Goal: Task Accomplishment & Management: Manage account settings

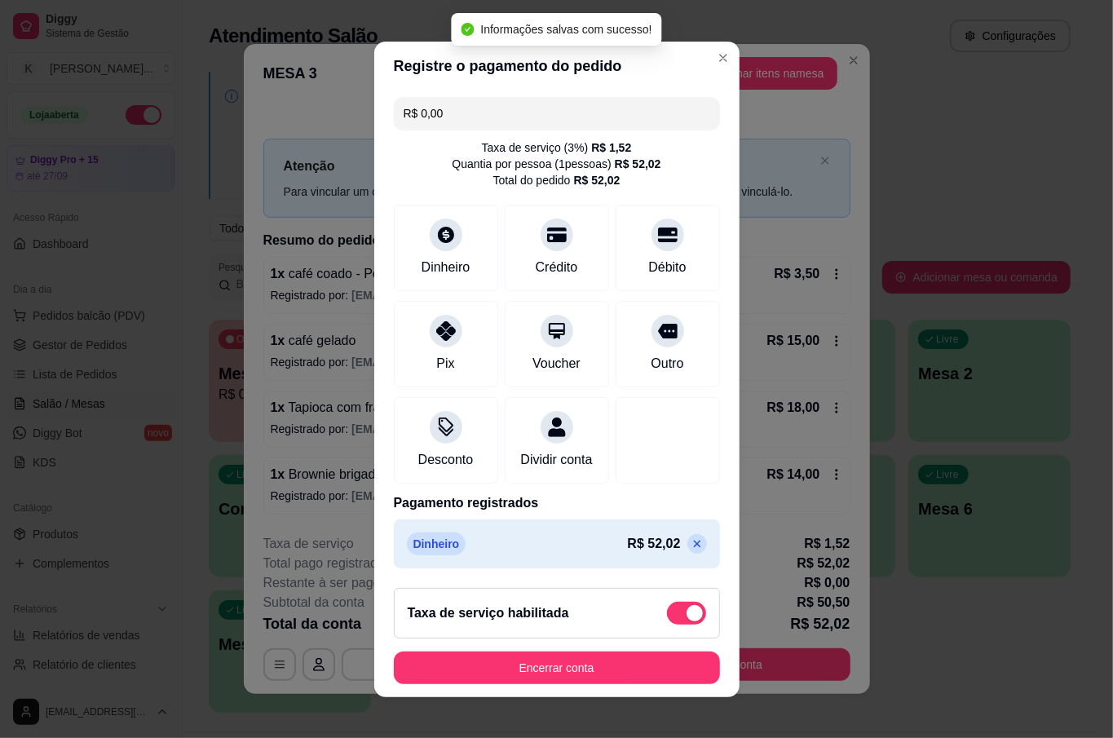
type input "R$ 0,00"
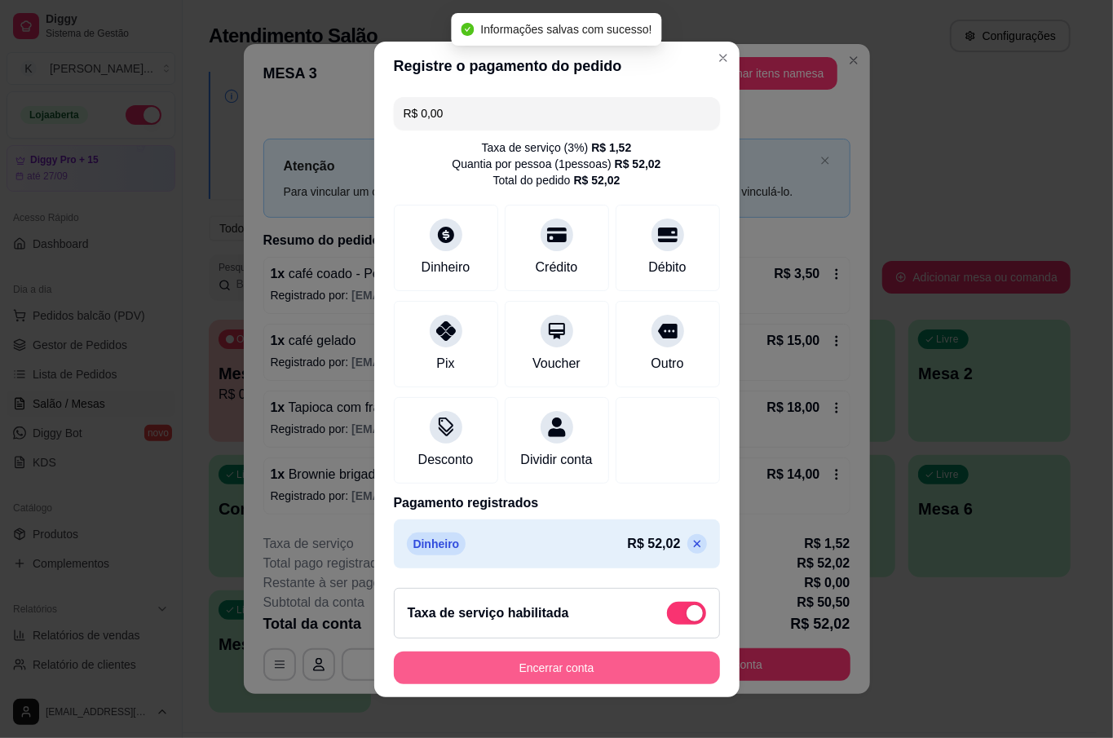
click at [530, 683] on button "Encerrar conta" at bounding box center [557, 668] width 326 height 33
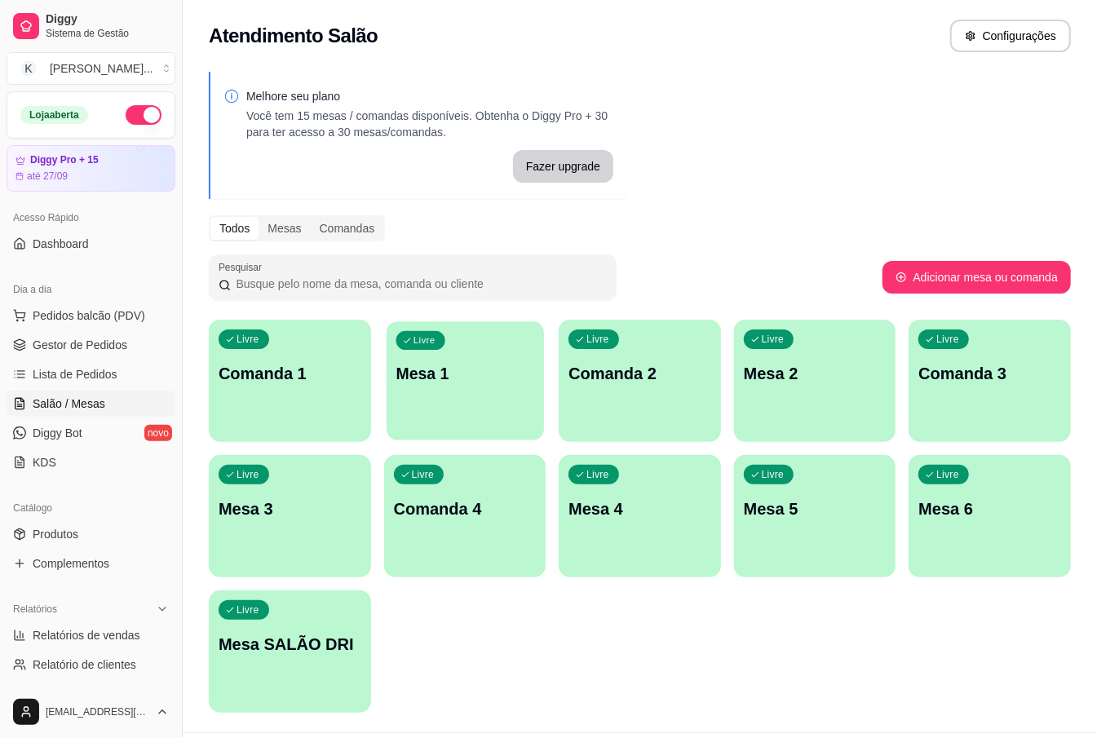
click at [431, 396] on div "Livre Mesa 1" at bounding box center [465, 370] width 157 height 99
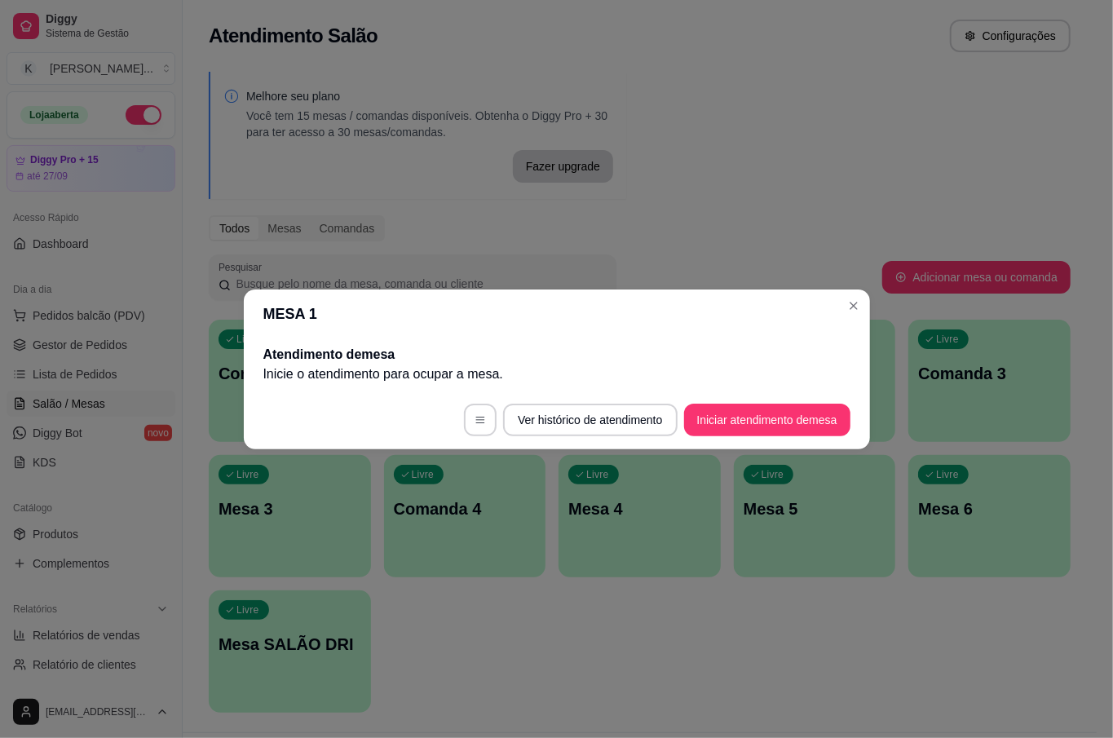
click at [741, 401] on footer "Ver histórico de atendimento Iniciar atendimento de mesa" at bounding box center [557, 420] width 626 height 59
click at [741, 409] on button "Iniciar atendimento de mesa" at bounding box center [767, 420] width 161 height 32
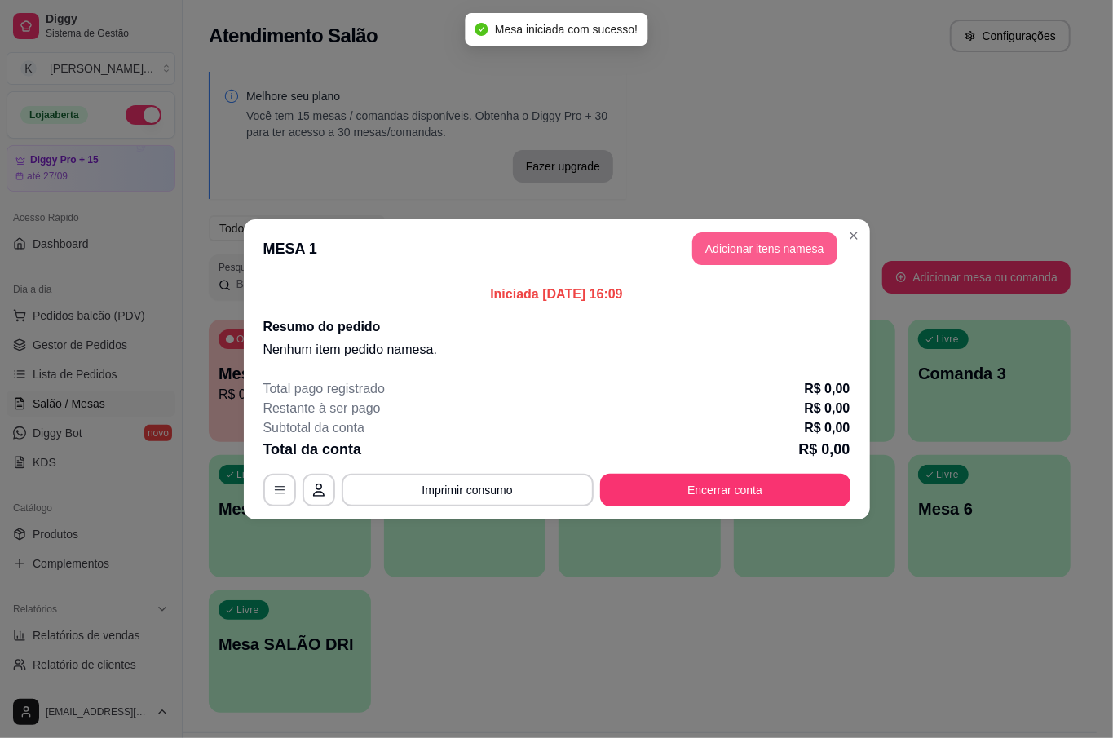
click at [729, 253] on button "Adicionar itens na mesa" at bounding box center [764, 248] width 145 height 33
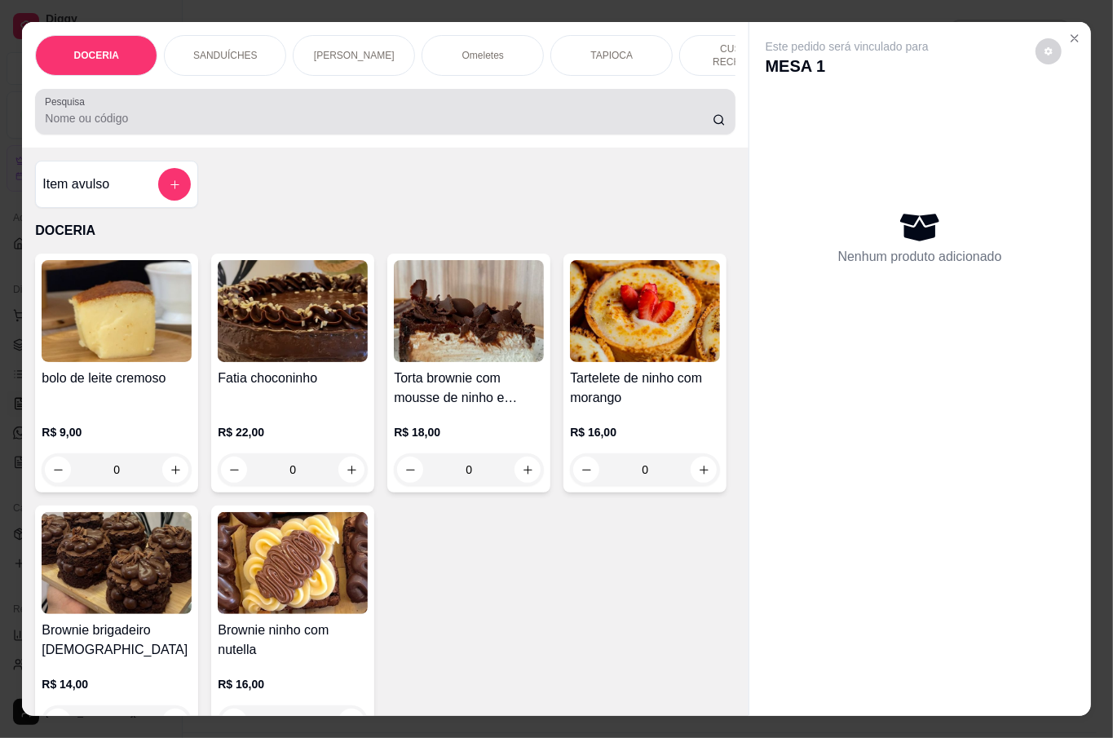
click at [219, 99] on div at bounding box center [385, 111] width 680 height 33
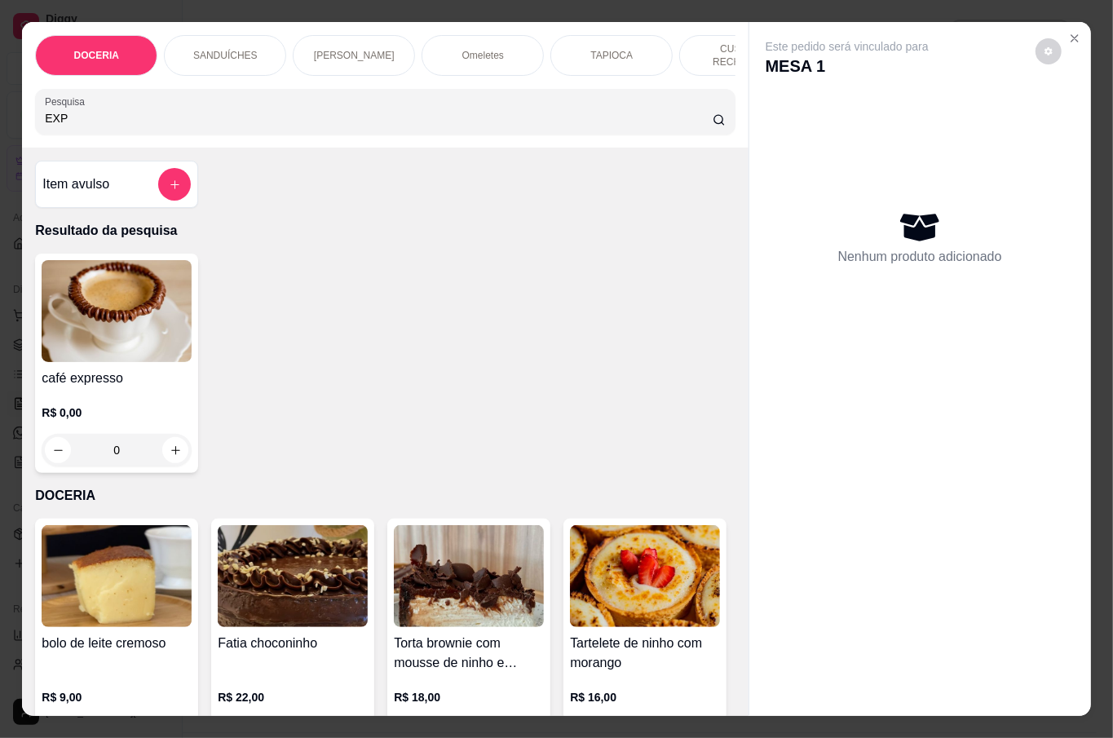
type input "EXP"
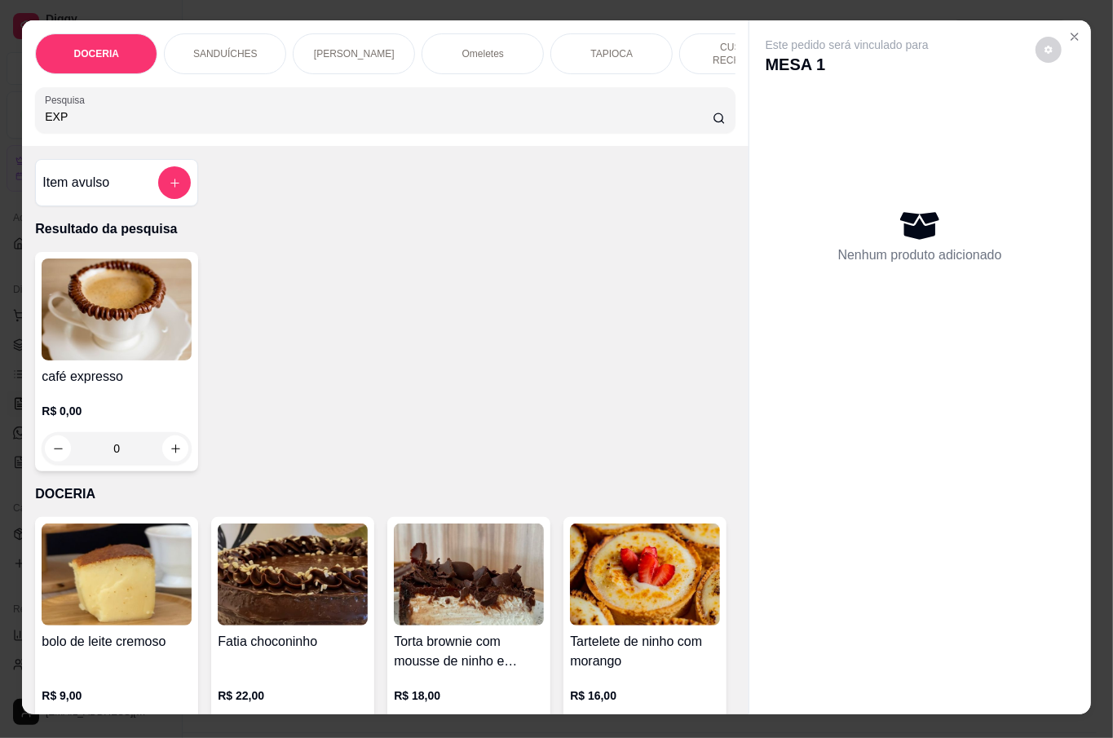
click at [1112, 33] on div "DOCERIA SANDUÍCHES PÃES DE QUEIJO Omeletes TAPIOCA CUSCUZ RECHEADO SALGADOS BEB…" at bounding box center [556, 369] width 1113 height 738
click at [109, 360] on div "café expresso R$ 0,00 0" at bounding box center [116, 361] width 163 height 219
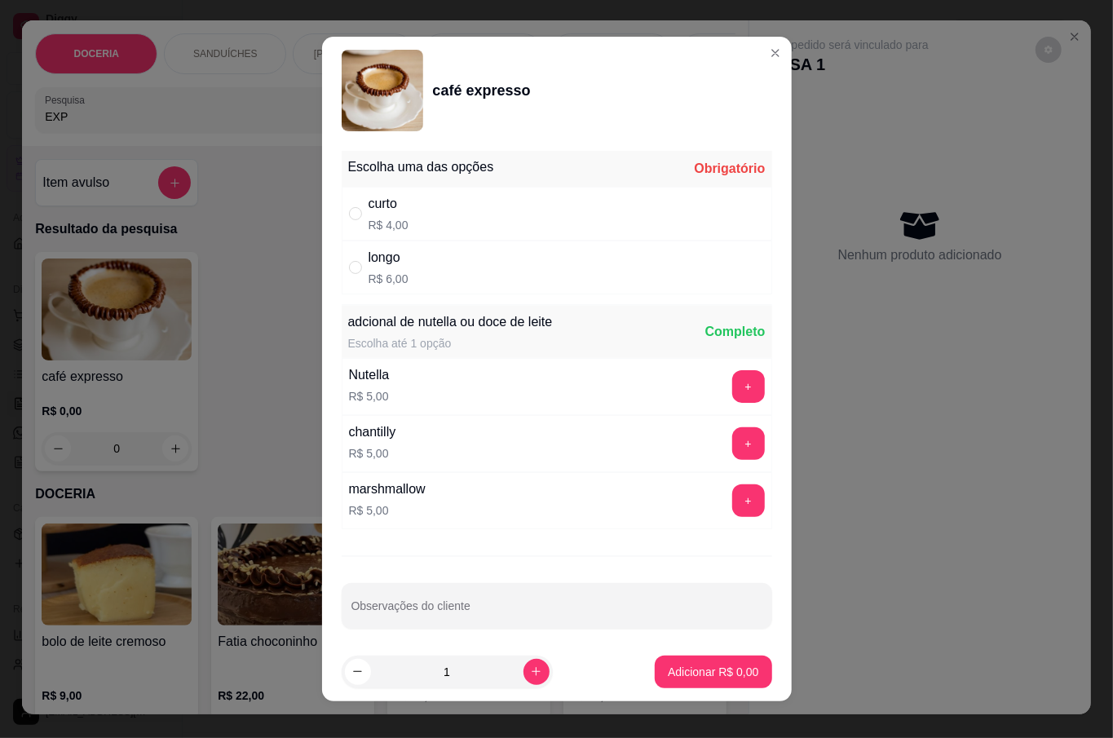
click at [421, 267] on div "longo R$ 6,00" at bounding box center [557, 268] width 431 height 54
radio input "true"
click at [526, 665] on button "increase-product-quantity" at bounding box center [537, 672] width 26 height 26
type input "2"
click at [661, 664] on p "Adicionar R$ 12,00" at bounding box center [709, 672] width 97 height 16
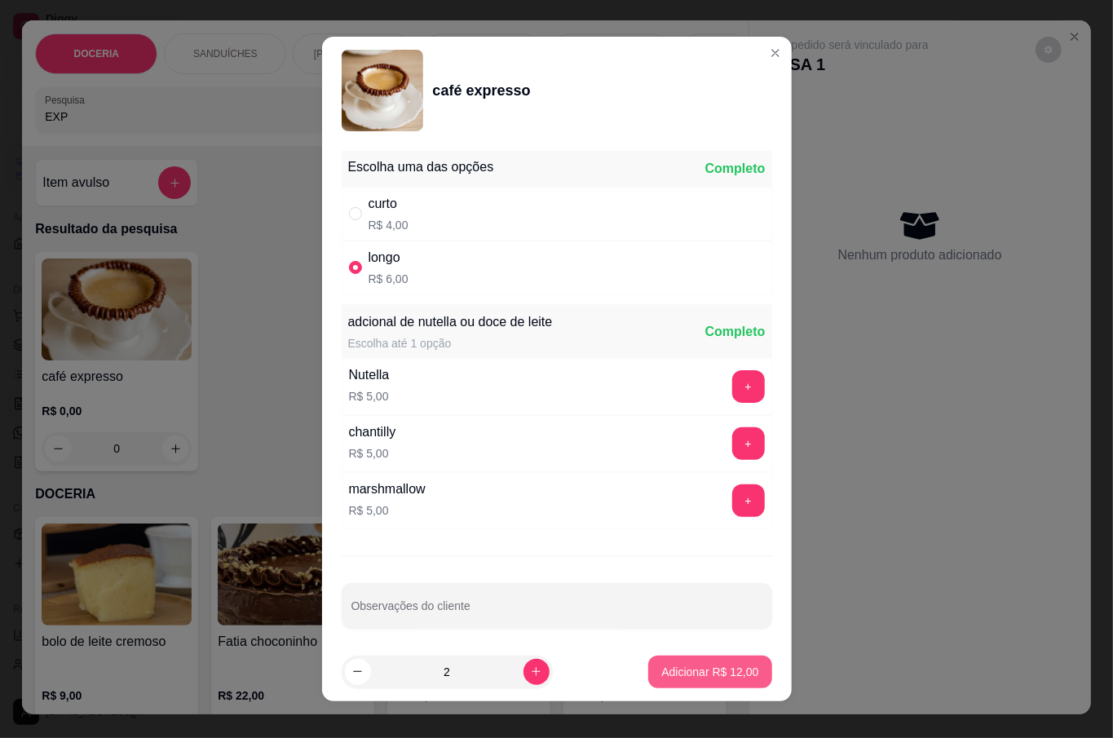
type input "2"
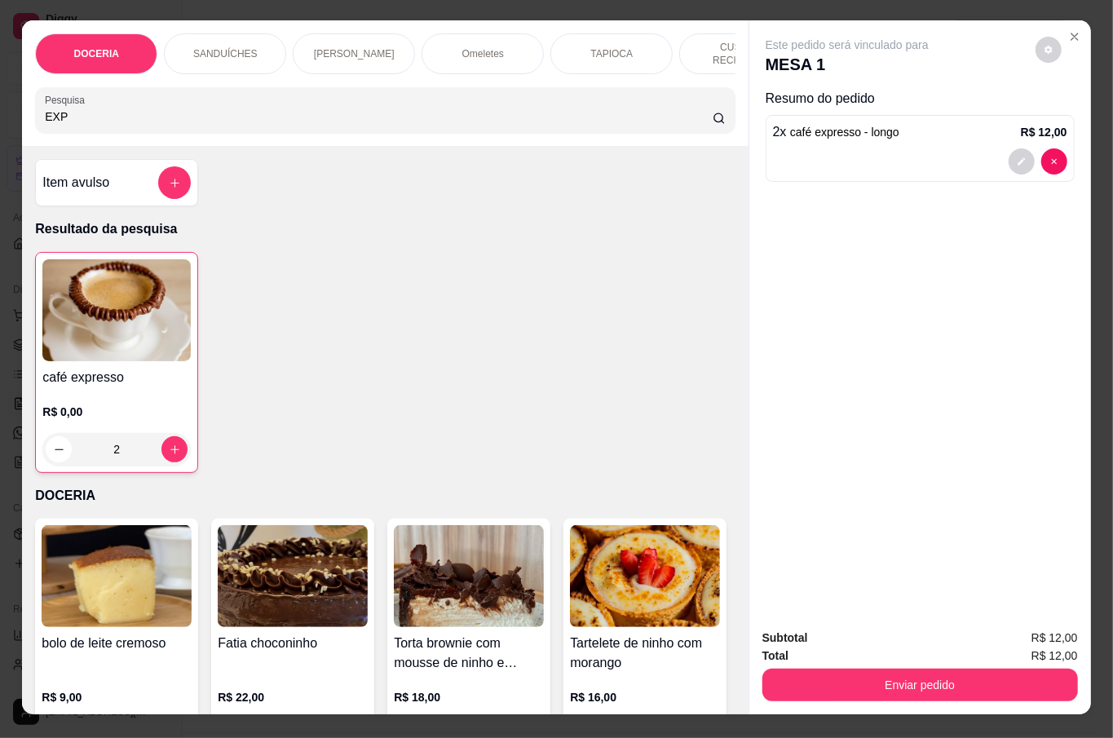
click at [905, 670] on button "Enviar pedido" at bounding box center [920, 685] width 316 height 33
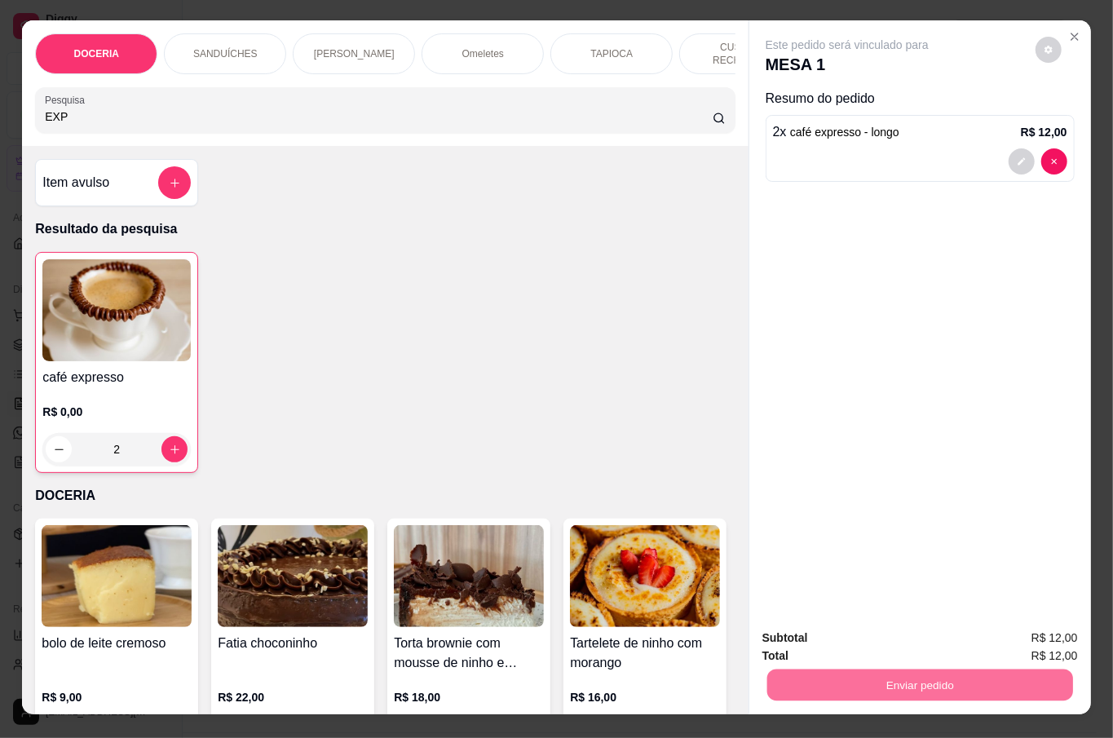
click at [863, 621] on button "Não registrar e enviar pedido" at bounding box center [865, 636] width 170 height 31
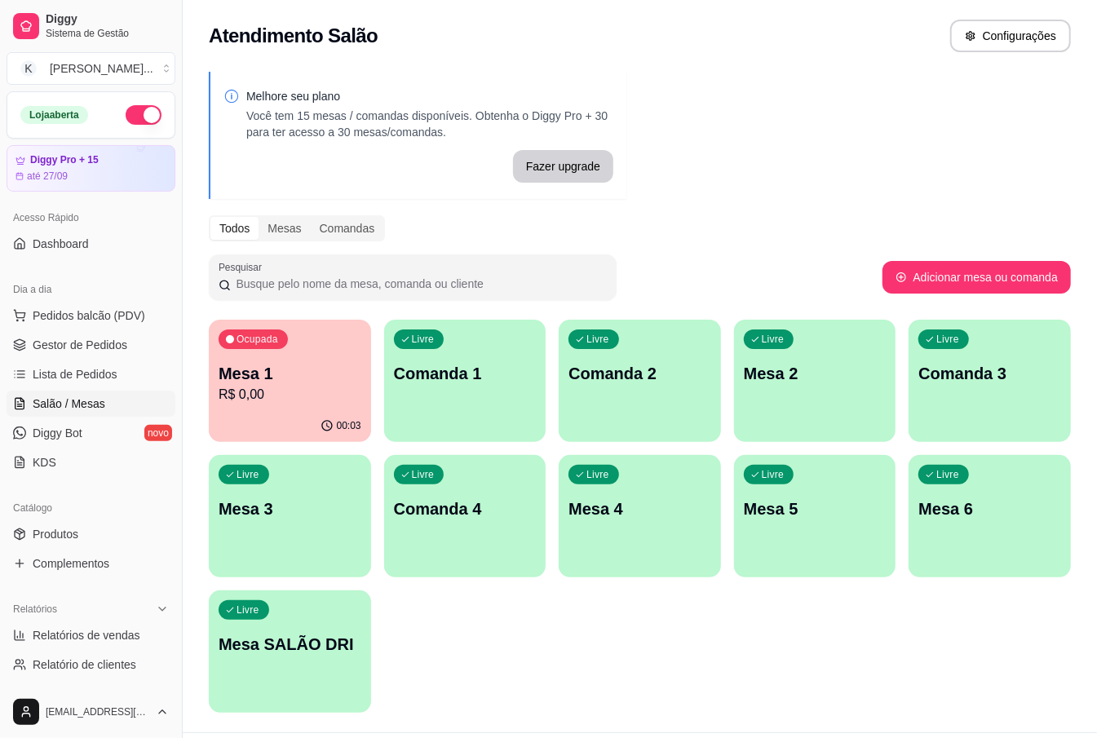
click at [311, 367] on p "Mesa 1" at bounding box center [290, 373] width 143 height 23
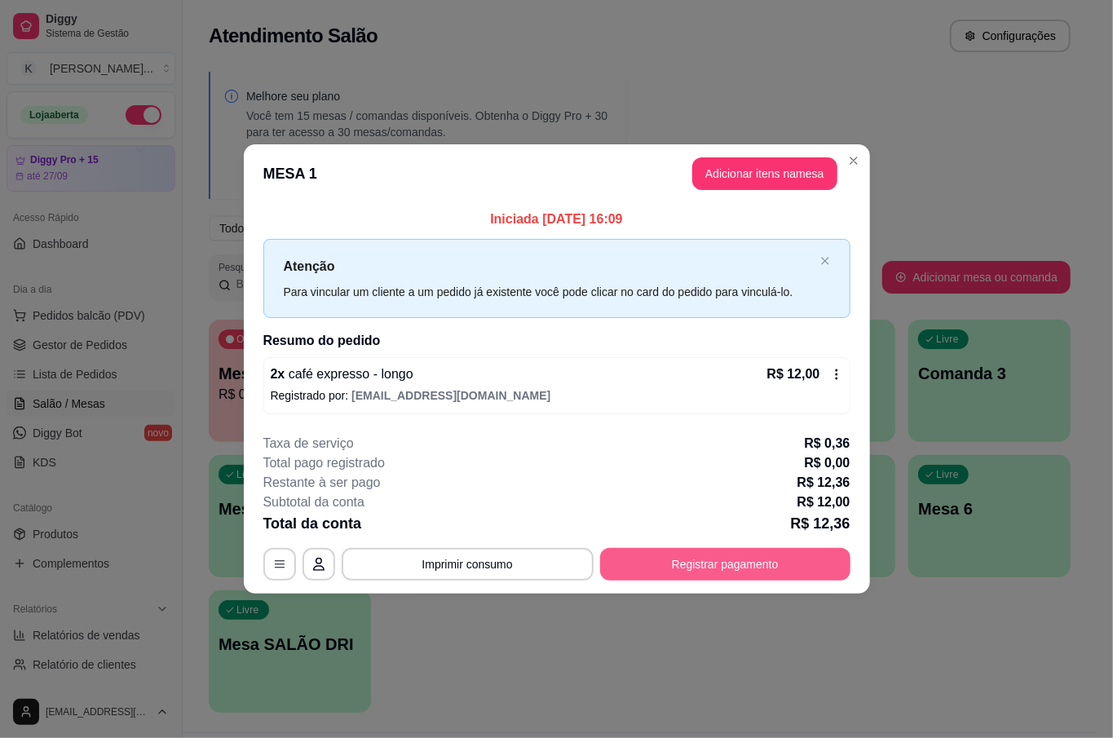
click at [781, 562] on button "Registrar pagamento" at bounding box center [725, 564] width 250 height 33
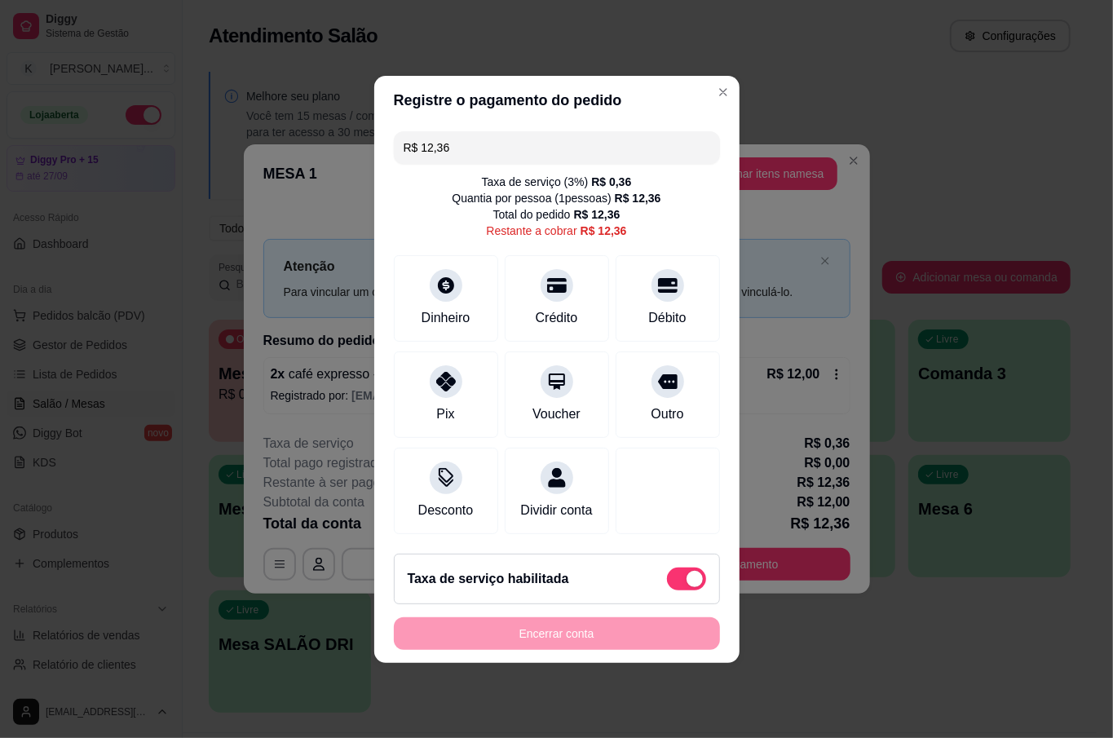
click at [687, 587] on span at bounding box center [695, 579] width 16 height 16
click at [677, 587] on input "checkbox" at bounding box center [671, 586] width 11 height 11
checkbox input "true"
type input "R$ 12,00"
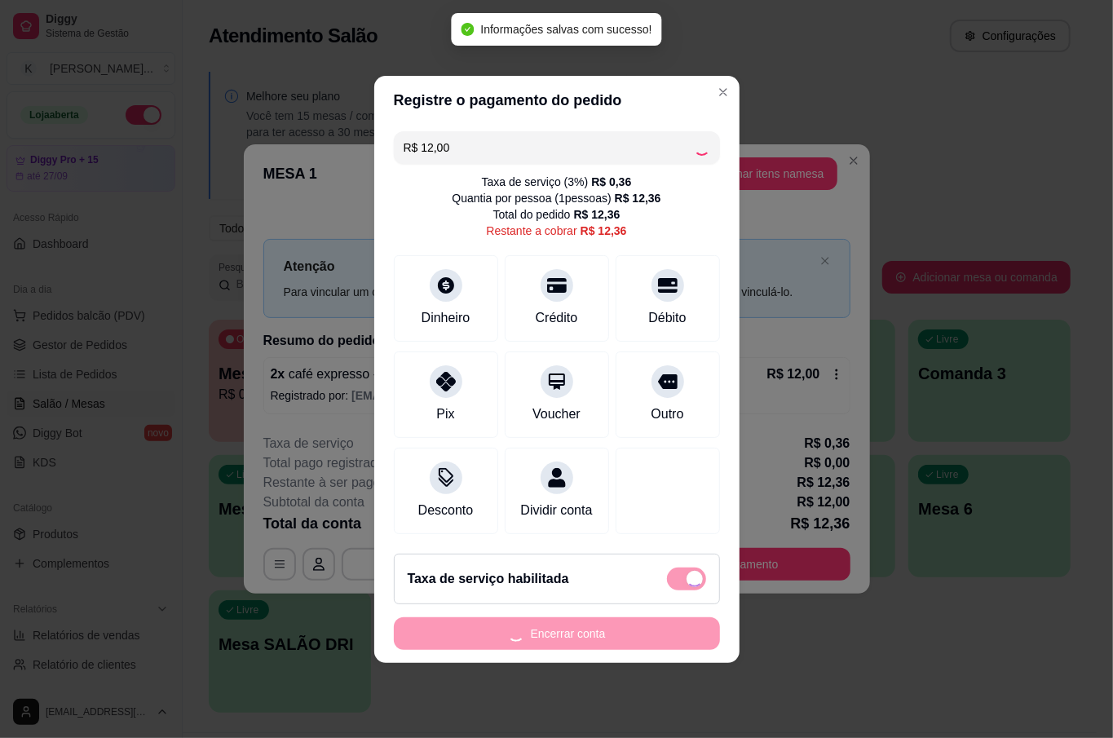
checkbox input "false"
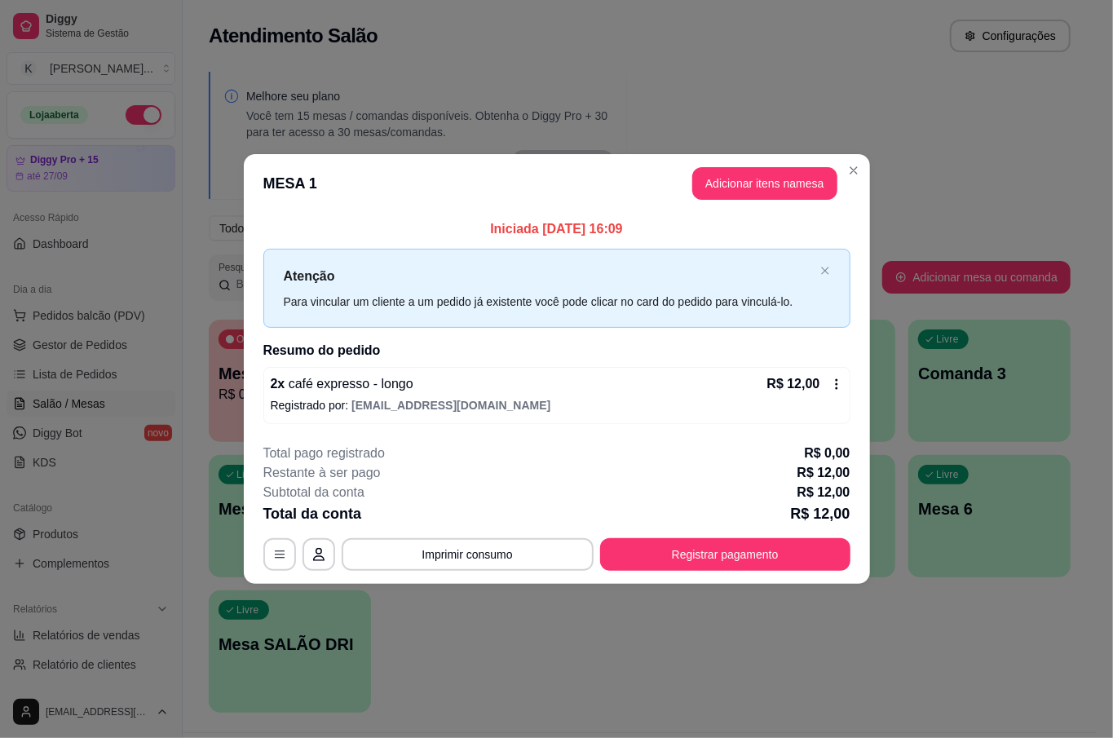
click at [788, 476] on div "Restante à ser pago R$ 12,00" at bounding box center [556, 473] width 587 height 20
click at [732, 183] on button "Adicionar itens na mesa" at bounding box center [764, 183] width 145 height 33
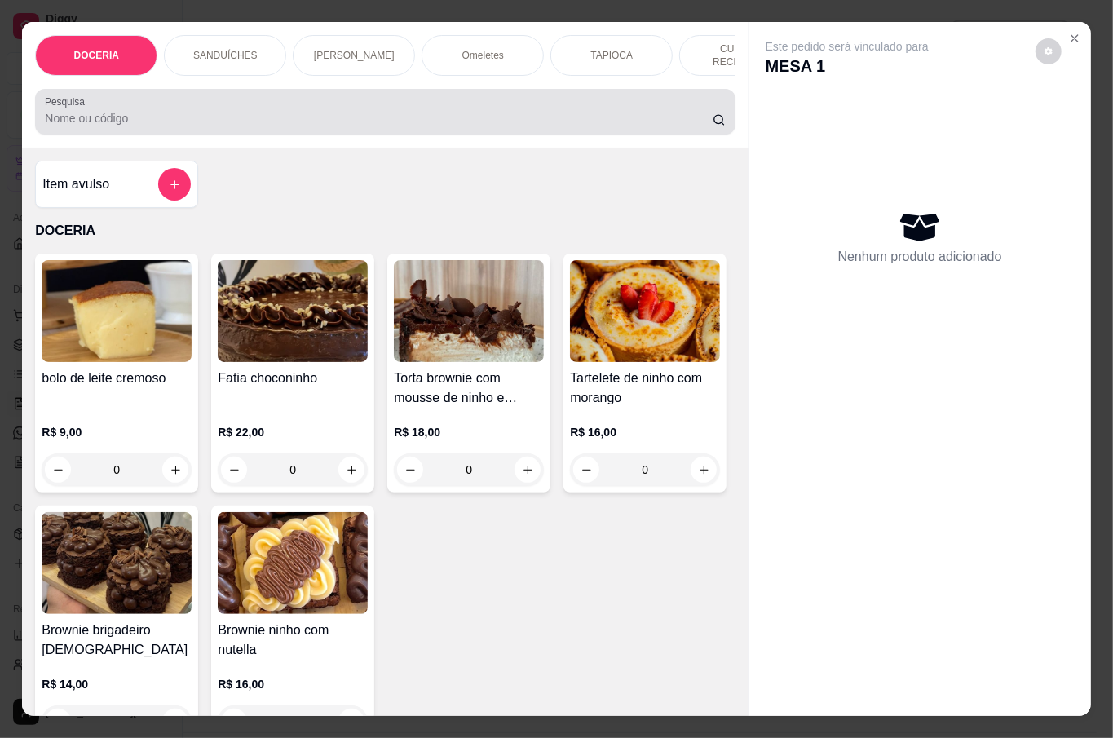
click at [477, 118] on input "Pesquisa" at bounding box center [379, 118] width 668 height 16
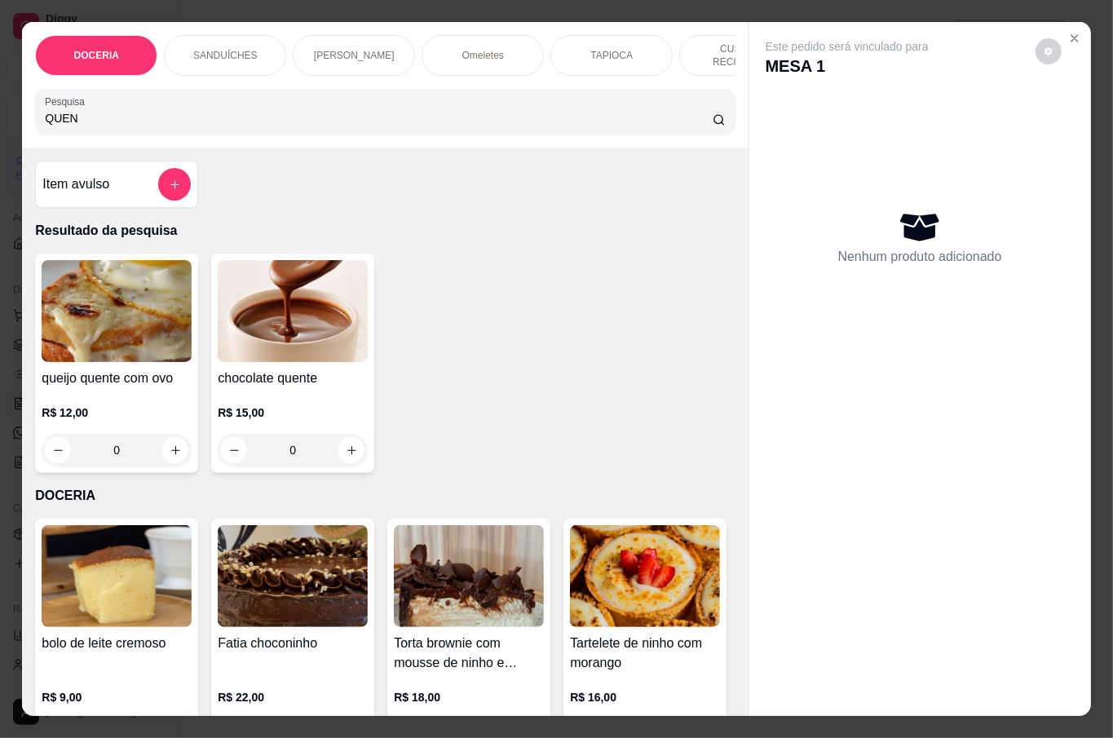
type input "QUEN"
click at [317, 411] on p "R$ 15,00" at bounding box center [293, 412] width 150 height 16
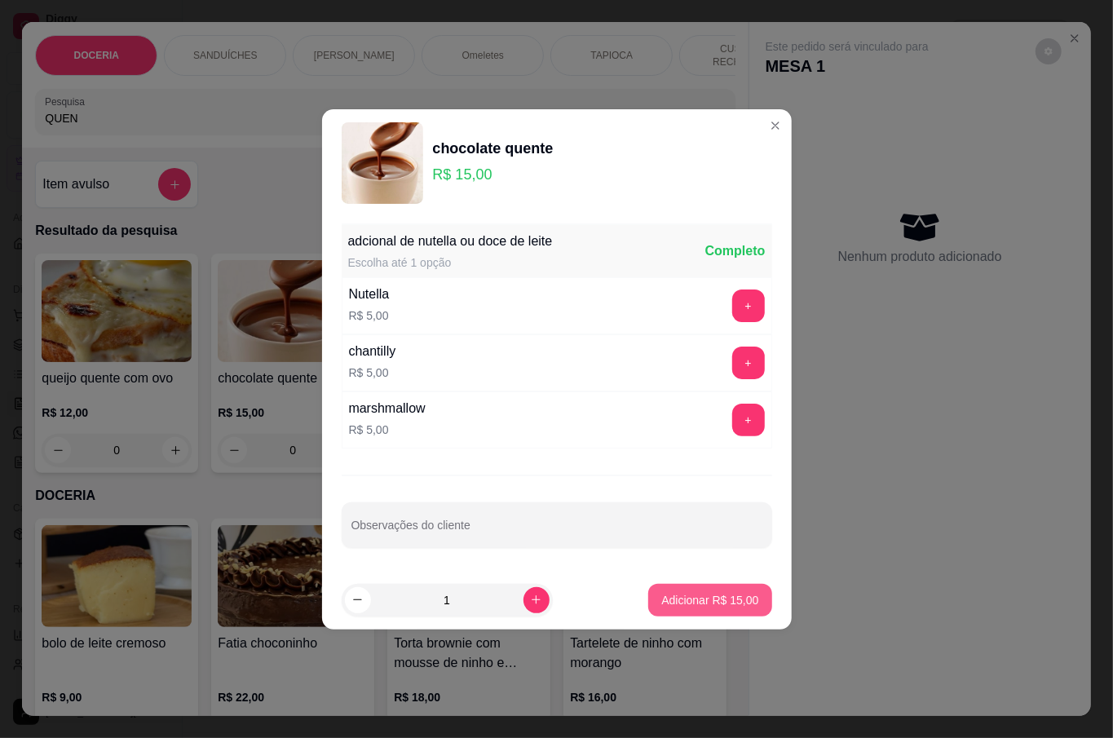
click at [683, 620] on footer "1 Adicionar R$ 15,00" at bounding box center [557, 600] width 470 height 59
click at [687, 610] on button "Adicionar R$ 15,00" at bounding box center [709, 600] width 123 height 33
type input "1"
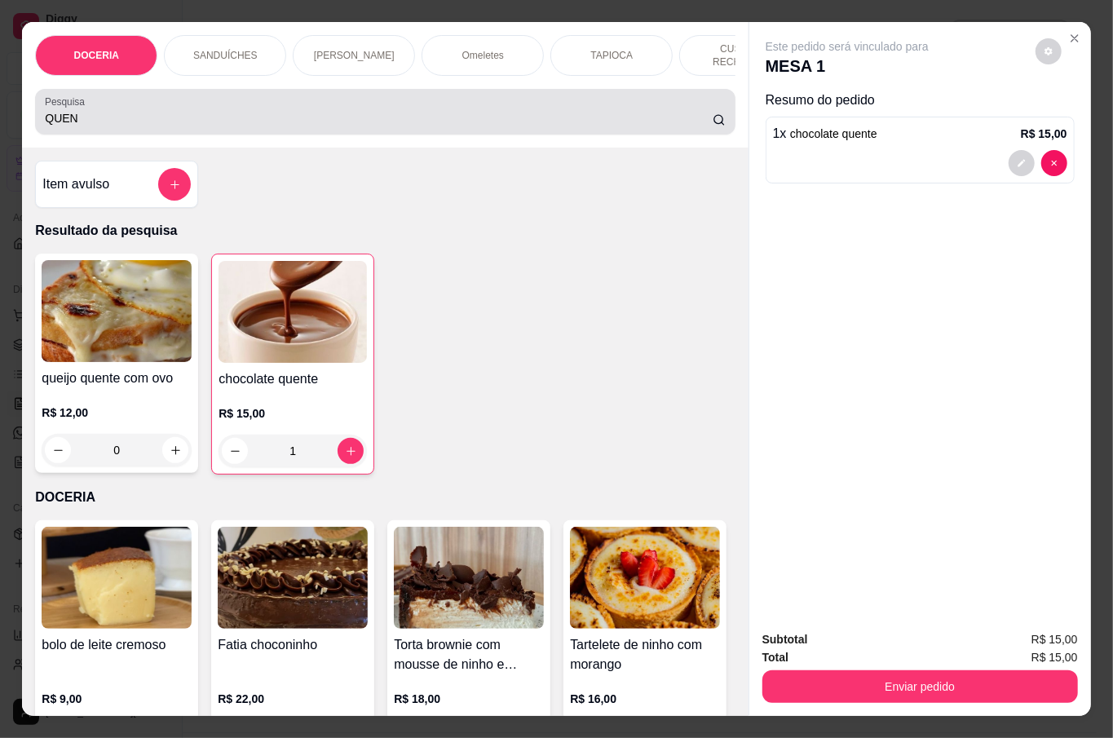
click at [377, 99] on div "QUEN" at bounding box center [385, 111] width 680 height 33
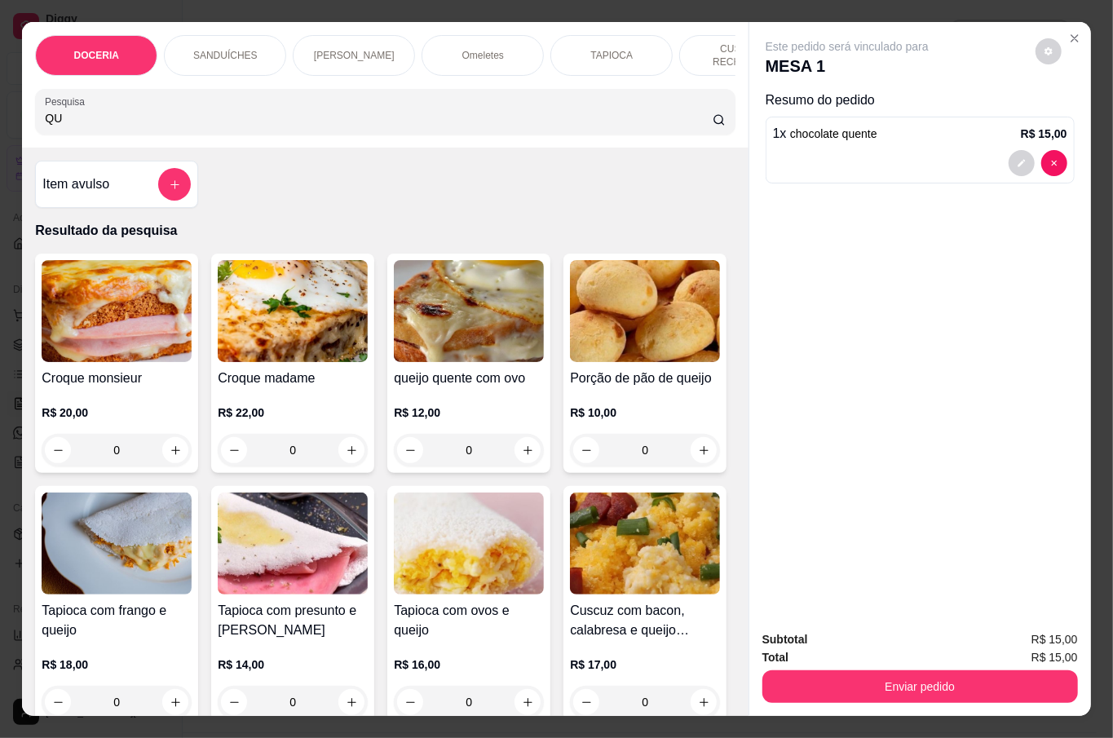
type input "Q"
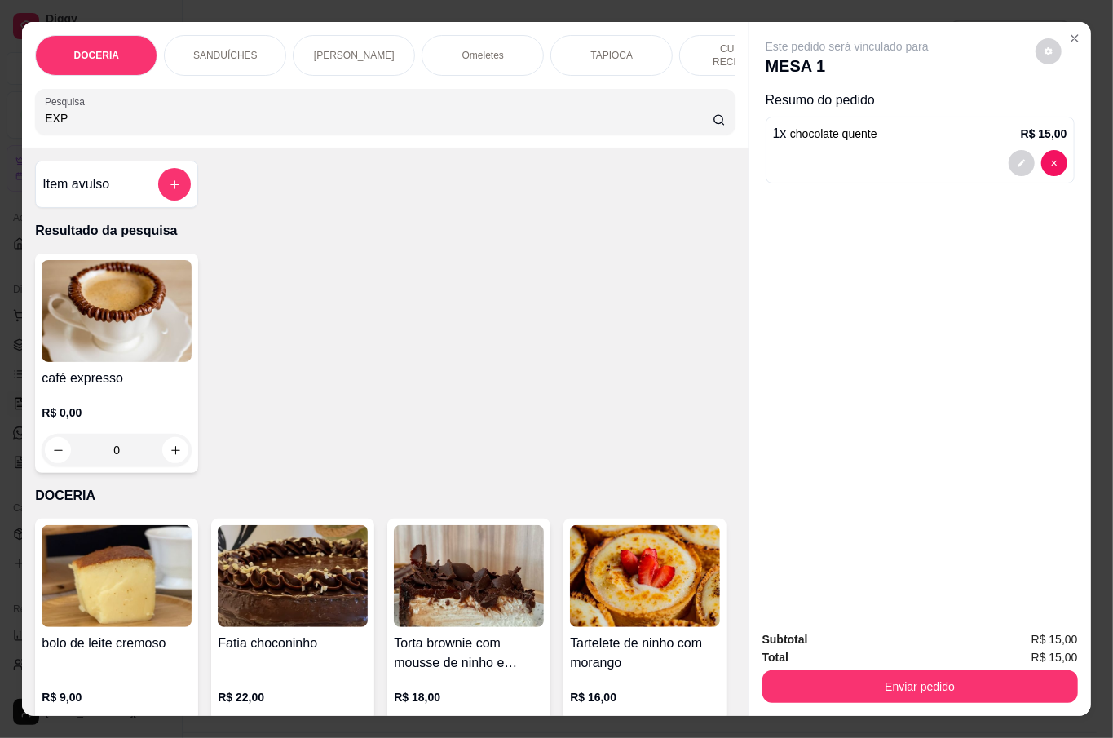
type input "EXP"
click at [121, 313] on img at bounding box center [117, 311] width 150 height 102
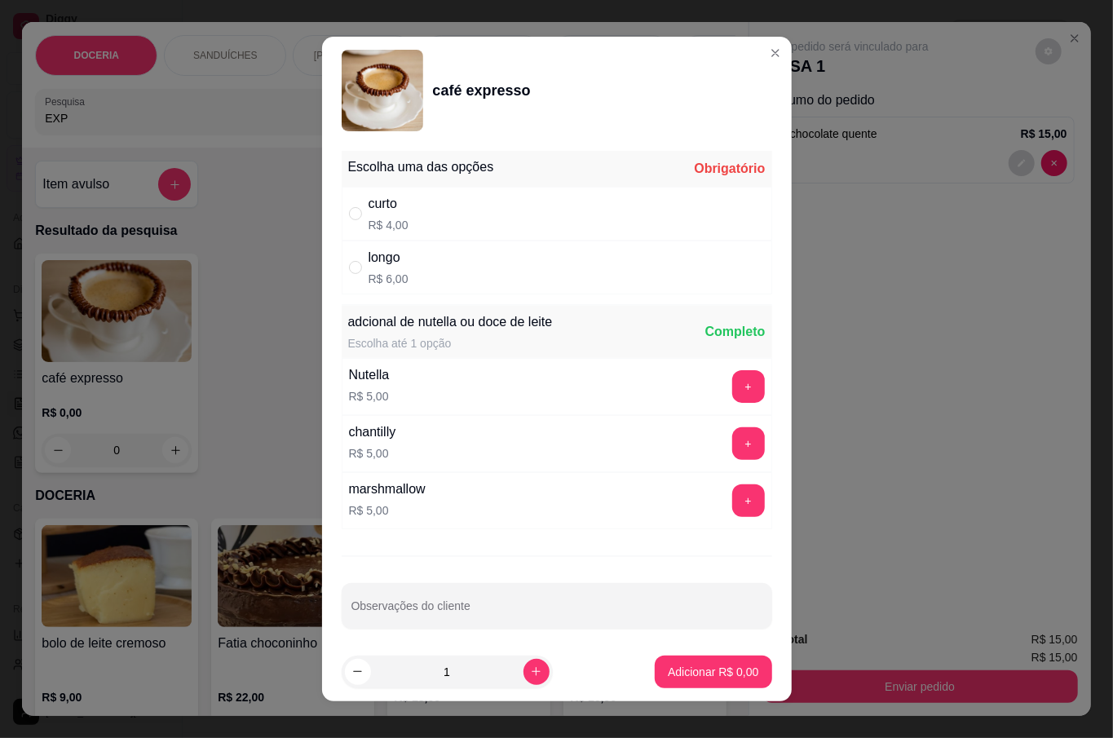
click at [470, 202] on div "curto R$ 4,00" at bounding box center [557, 214] width 431 height 54
radio input "true"
click at [715, 683] on button "Adicionar R$ 4,00" at bounding box center [713, 672] width 117 height 33
type input "1"
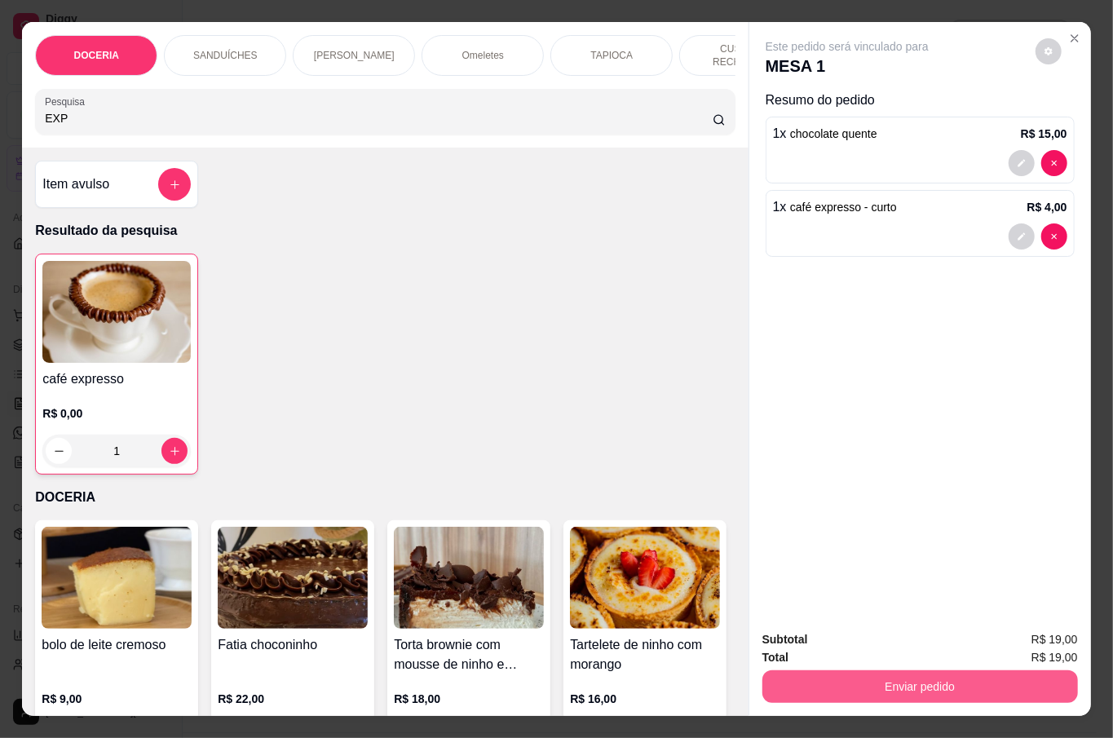
click at [866, 683] on button "Enviar pedido" at bounding box center [920, 686] width 316 height 33
click at [846, 651] on button "Não registrar e enviar pedido" at bounding box center [865, 638] width 170 height 31
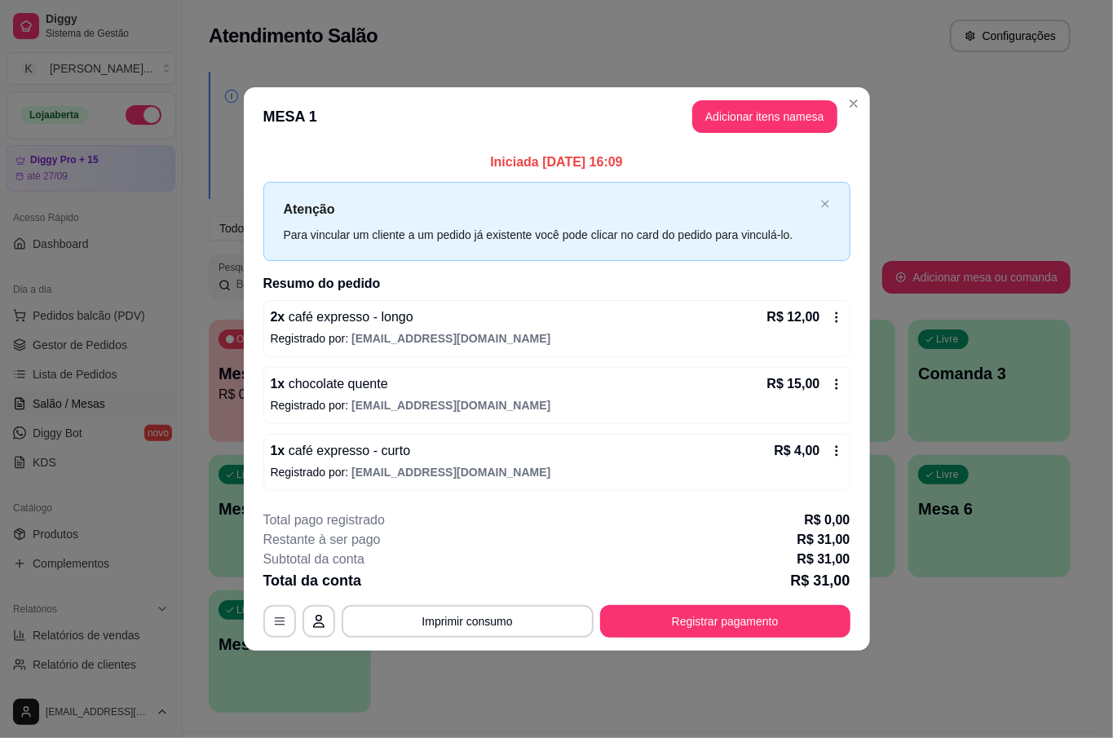
click at [790, 588] on div "**********" at bounding box center [556, 573] width 587 height 127
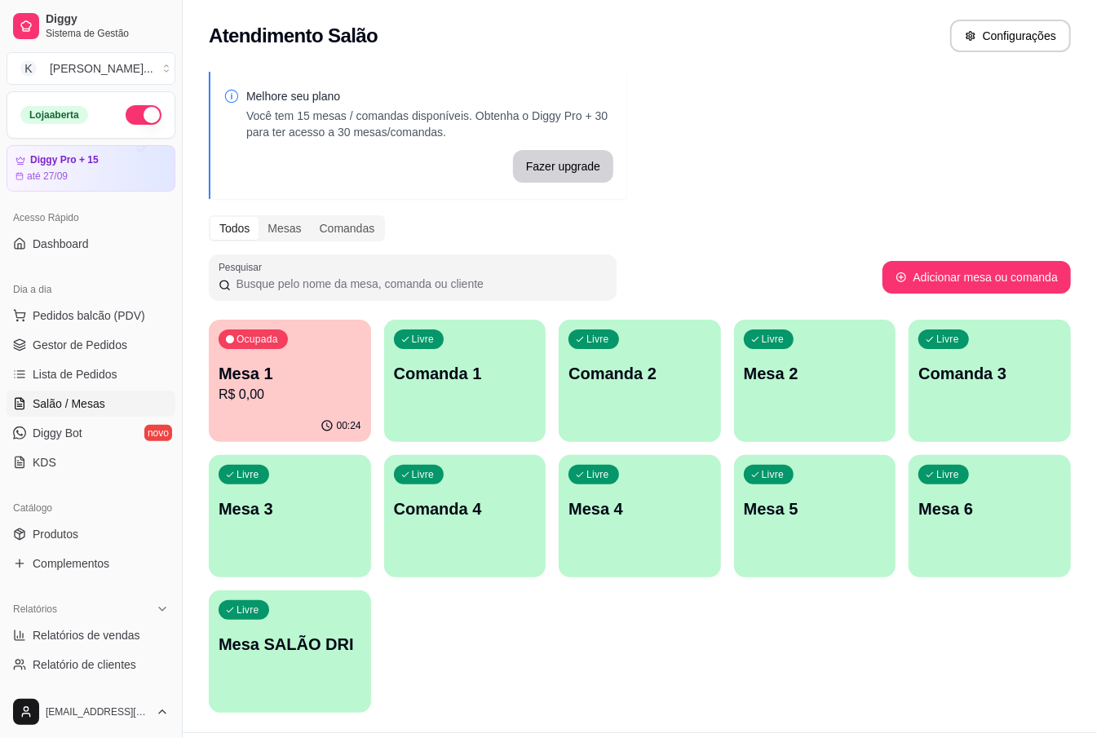
click at [365, 538] on div "Livre Mesa 3" at bounding box center [290, 506] width 162 height 103
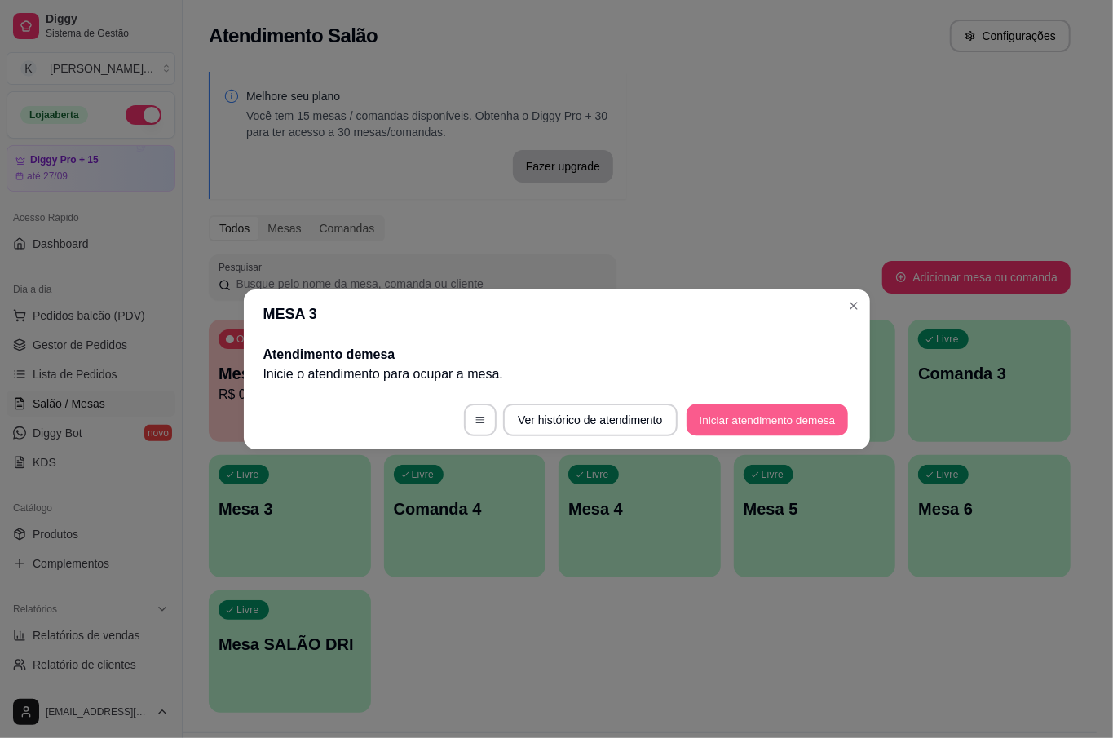
click at [695, 422] on button "Iniciar atendimento de mesa" at bounding box center [767, 420] width 161 height 32
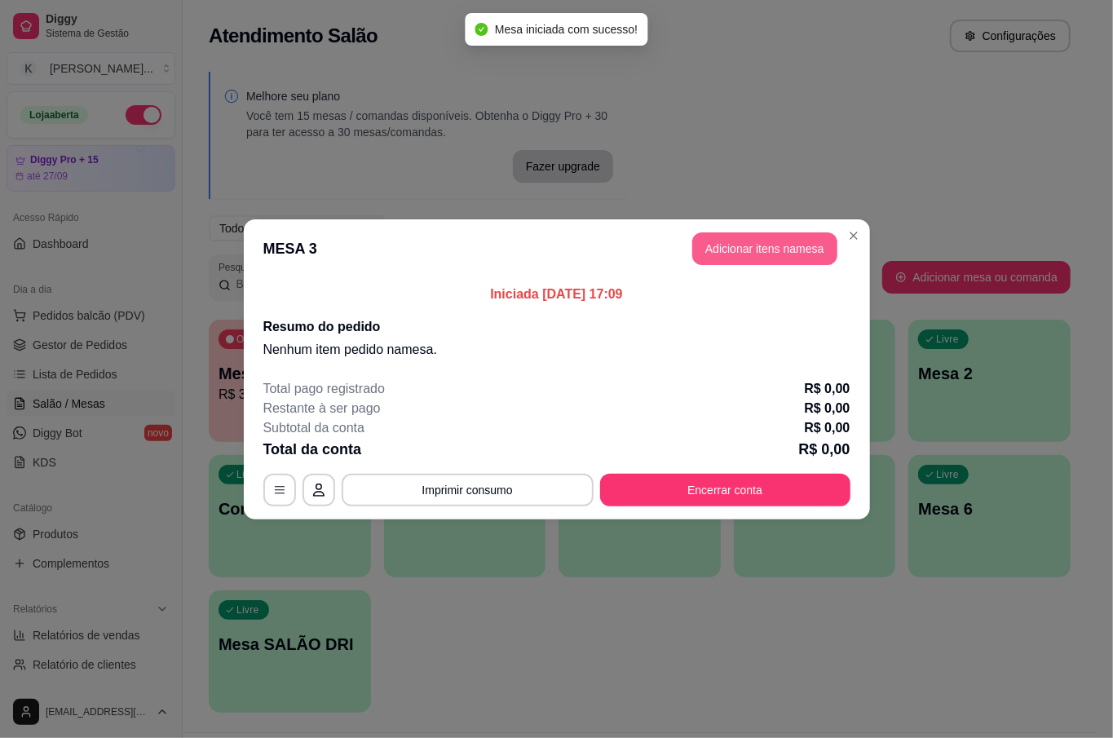
click at [750, 251] on button "Adicionar itens na mesa" at bounding box center [764, 248] width 145 height 33
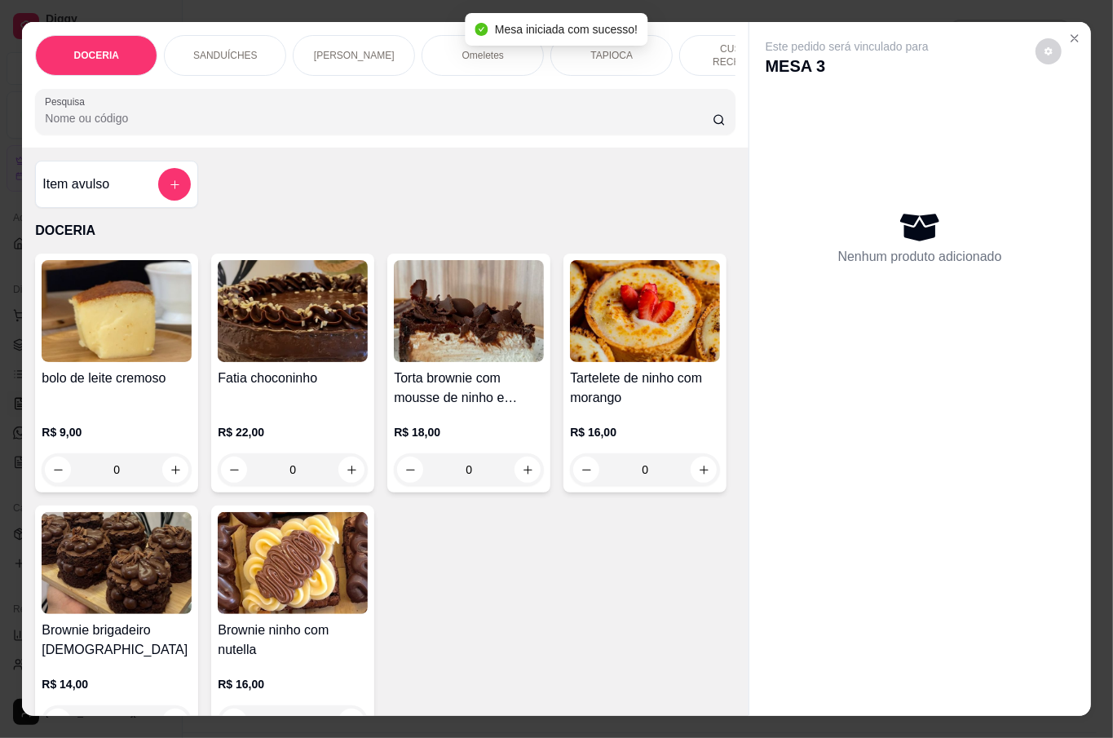
click at [183, 110] on input "Pesquisa" at bounding box center [379, 118] width 668 height 16
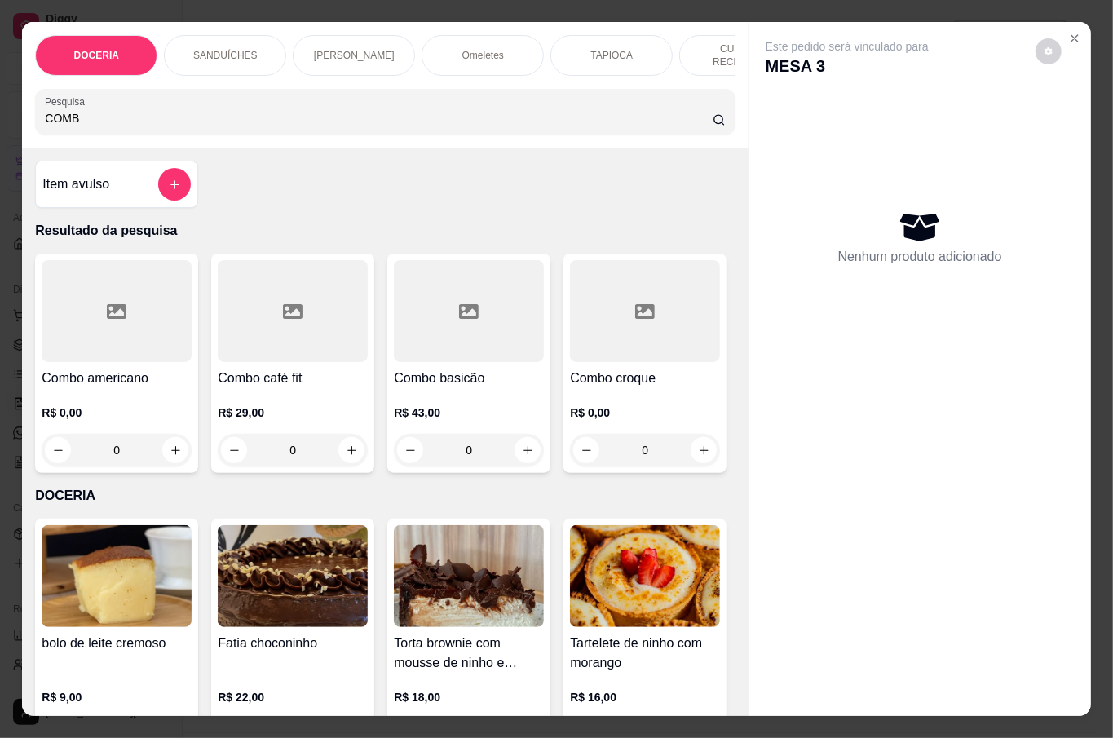
type input "COMB"
click at [160, 445] on div "0" at bounding box center [117, 450] width 150 height 33
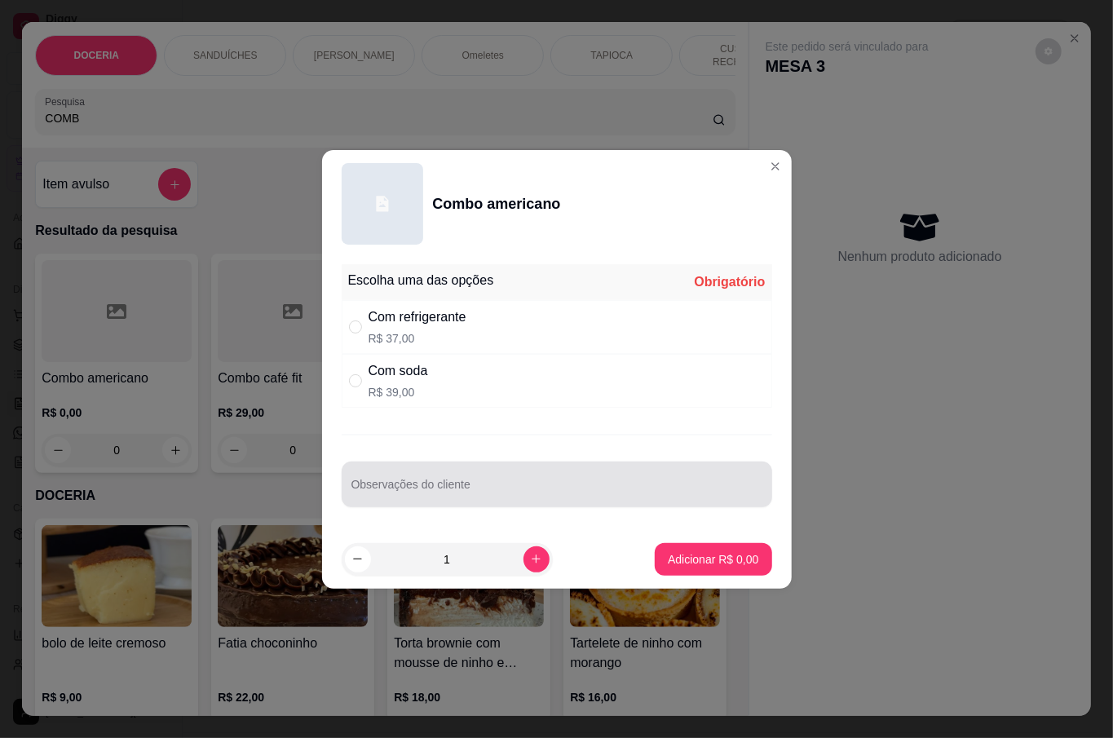
click at [466, 476] on div at bounding box center [556, 484] width 411 height 33
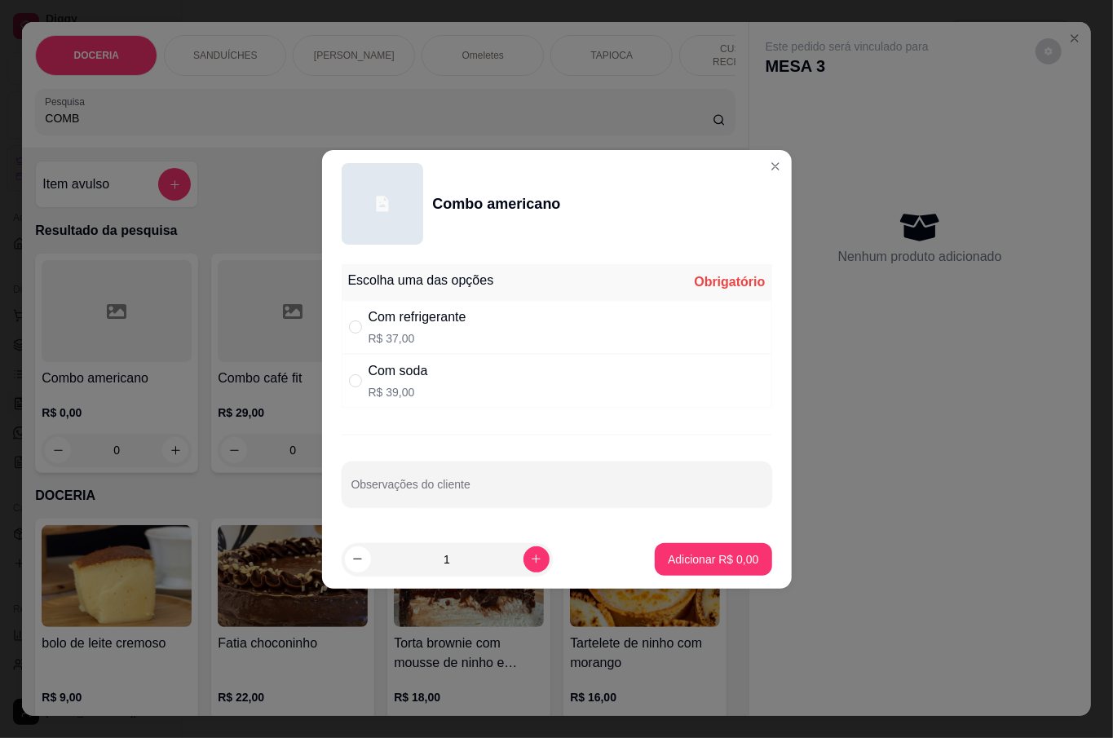
click at [369, 325] on div "Com refrigerante" at bounding box center [418, 317] width 98 height 20
radio input "true"
click at [471, 483] on input "Observações do cliente" at bounding box center [556, 491] width 411 height 16
type input "MISTO E UMA COCA"
click at [677, 559] on p "Adicionar R$ 37,00" at bounding box center [709, 559] width 97 height 16
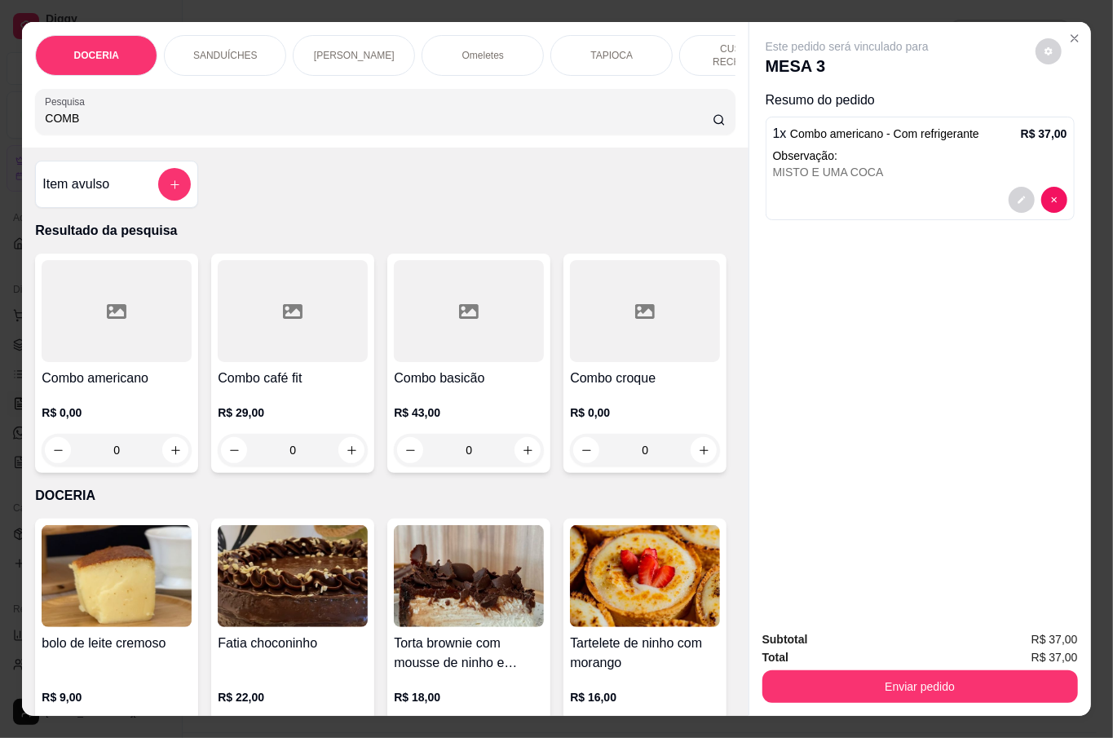
click at [147, 110] on input "COMB" at bounding box center [379, 118] width 668 height 16
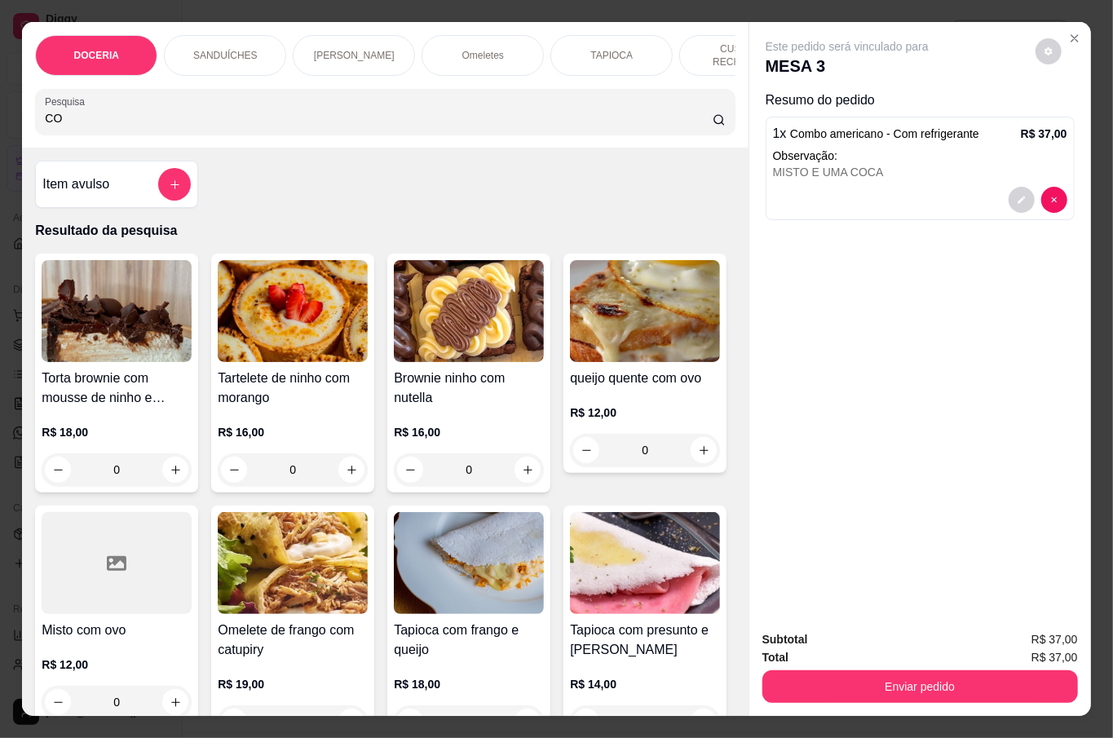
type input "C"
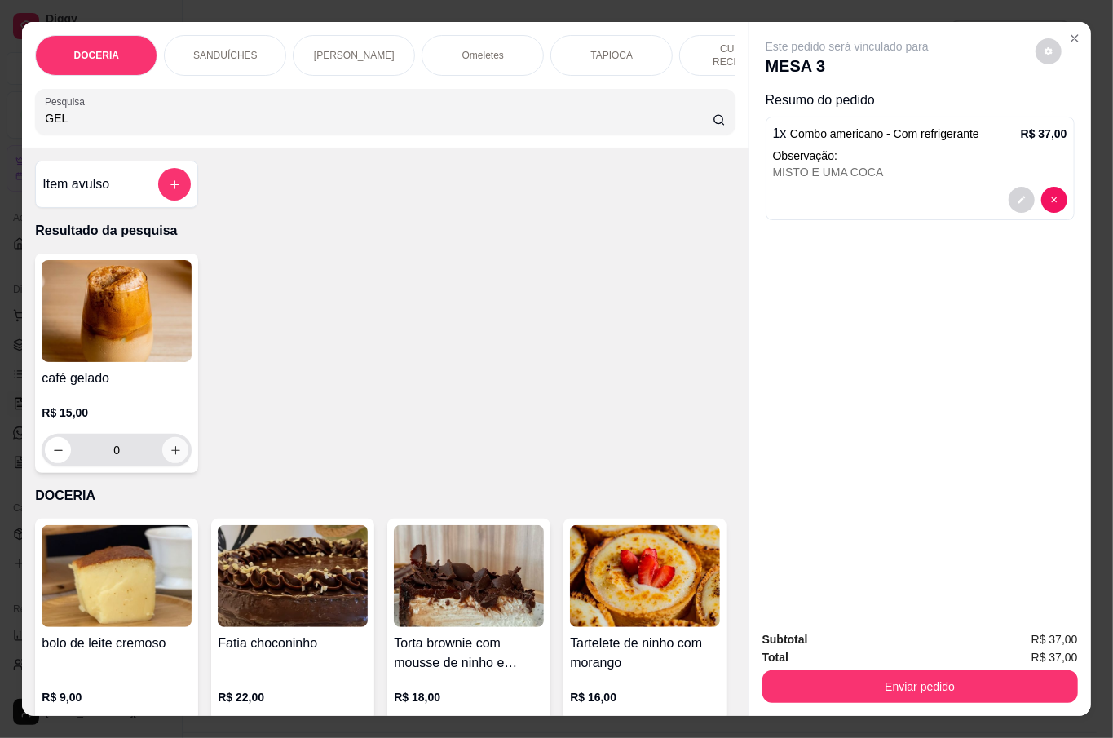
type input "GEL"
click at [170, 445] on icon "increase-product-quantity" at bounding box center [176, 450] width 12 height 12
type input "1"
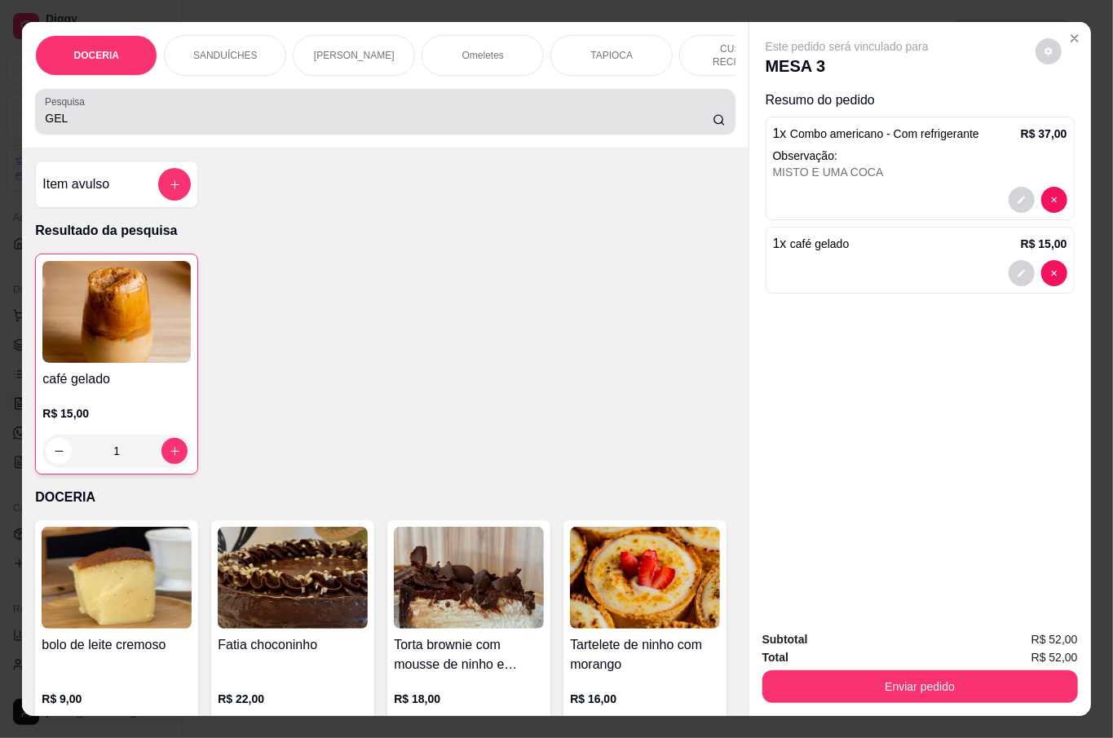
click at [245, 112] on input "GEL" at bounding box center [379, 118] width 668 height 16
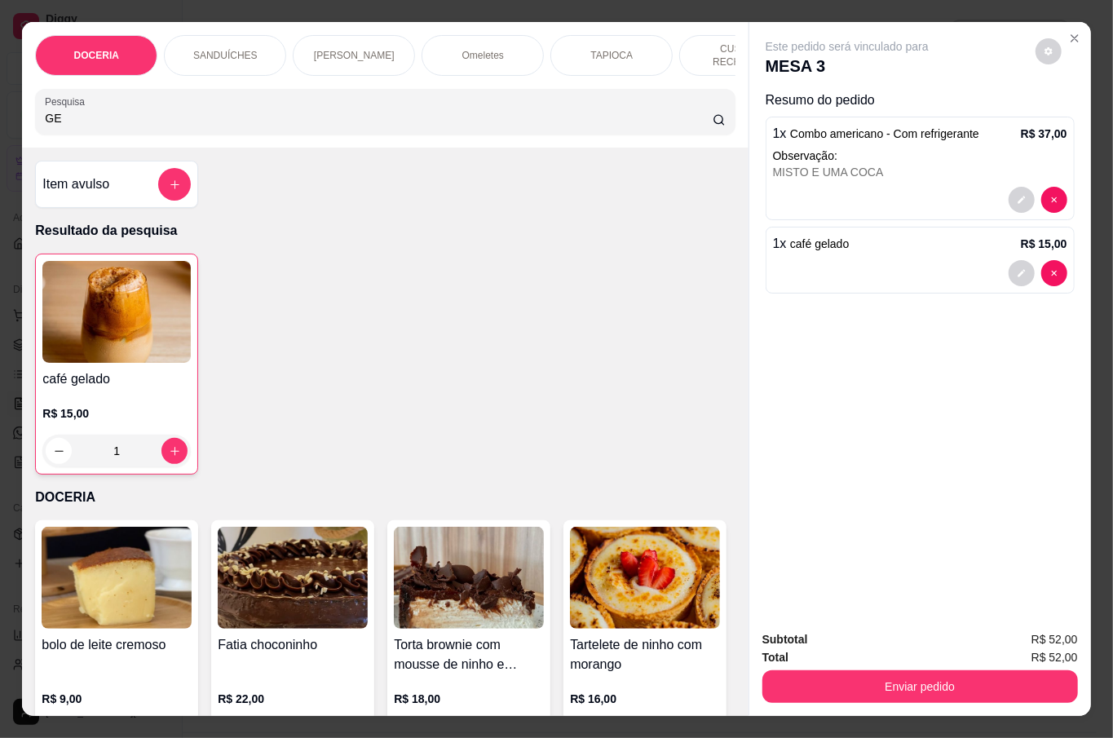
type input "G"
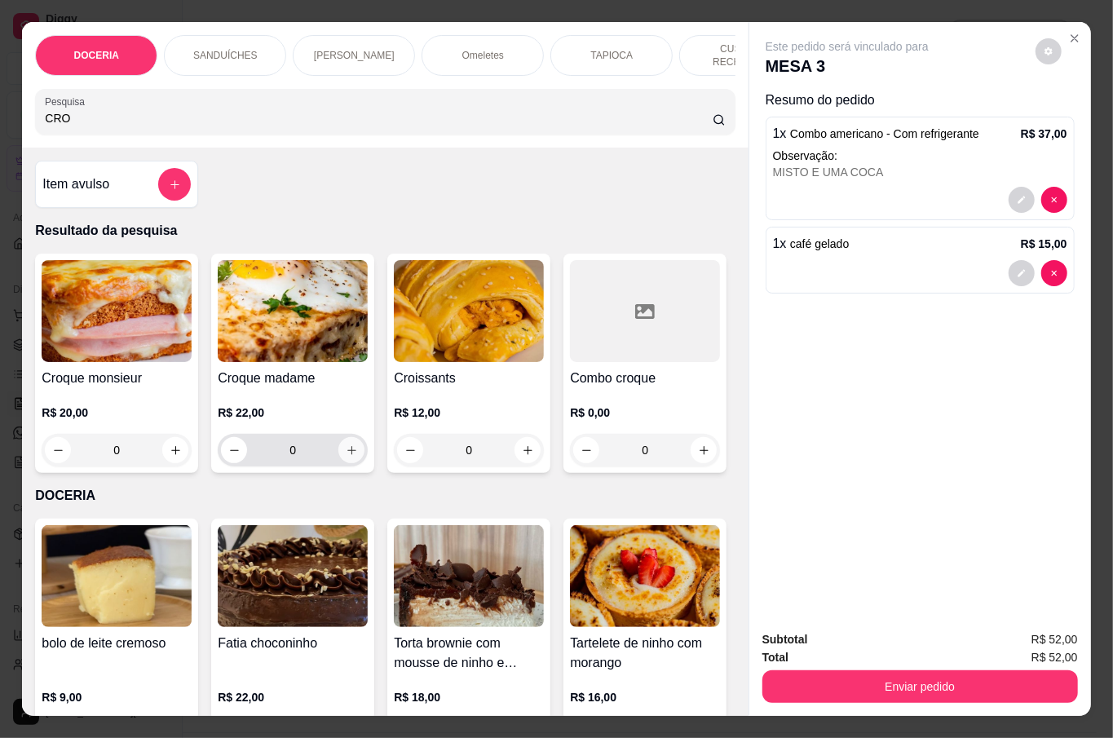
type input "CRO"
click at [338, 444] on button "increase-product-quantity" at bounding box center [351, 450] width 26 height 26
type input "1"
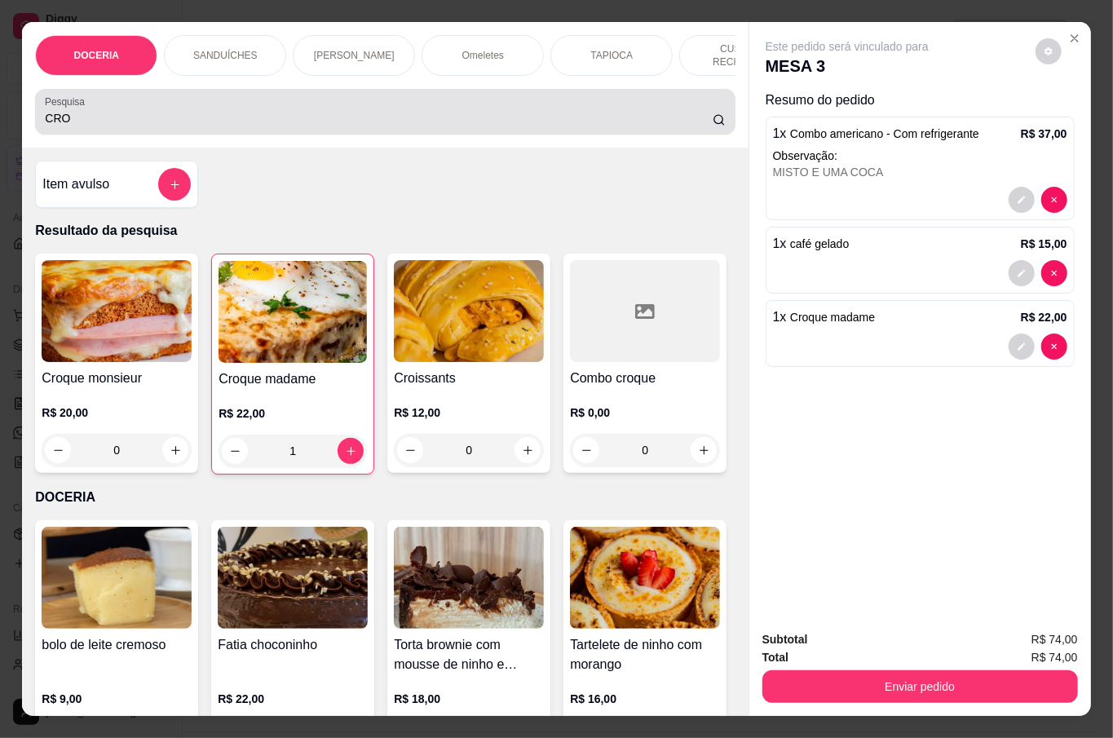
click at [347, 99] on div "CRO" at bounding box center [385, 111] width 680 height 33
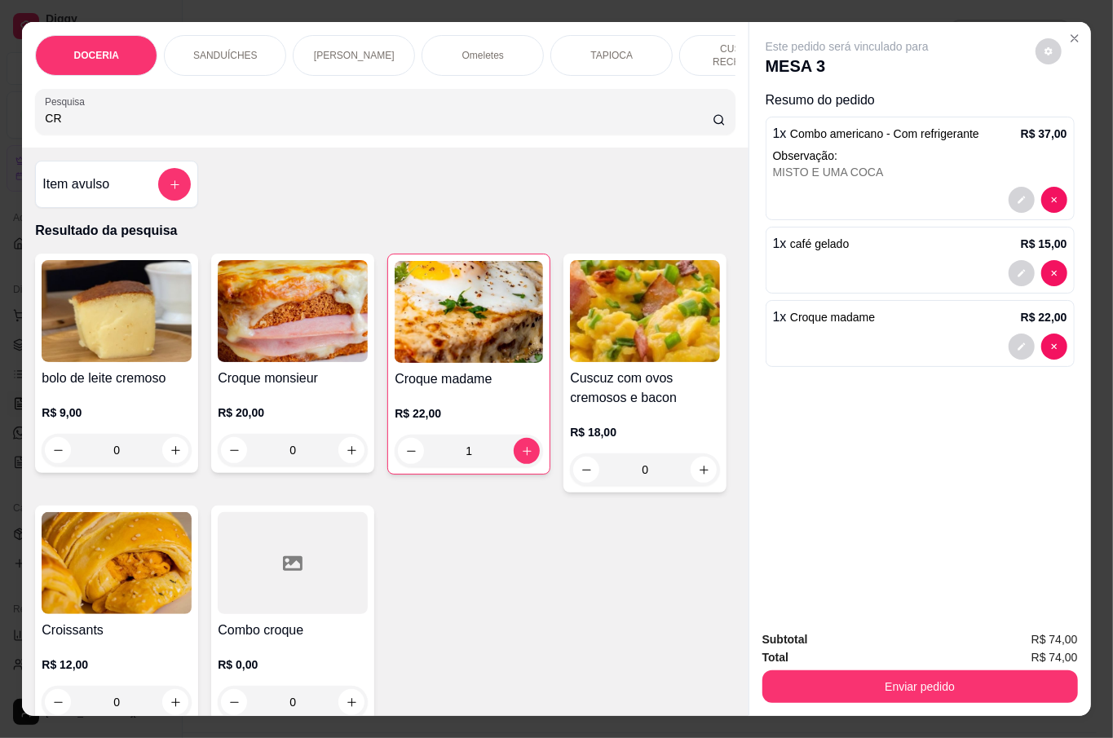
type input "C"
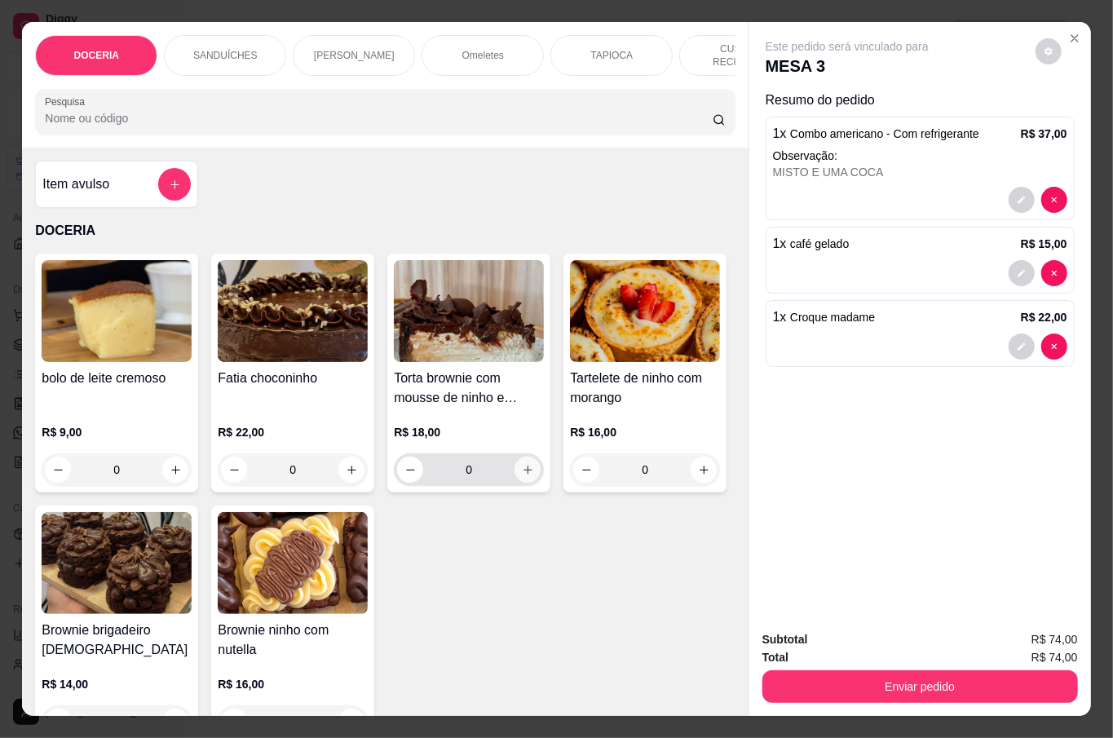
click at [522, 471] on icon "increase-product-quantity" at bounding box center [528, 470] width 12 height 12
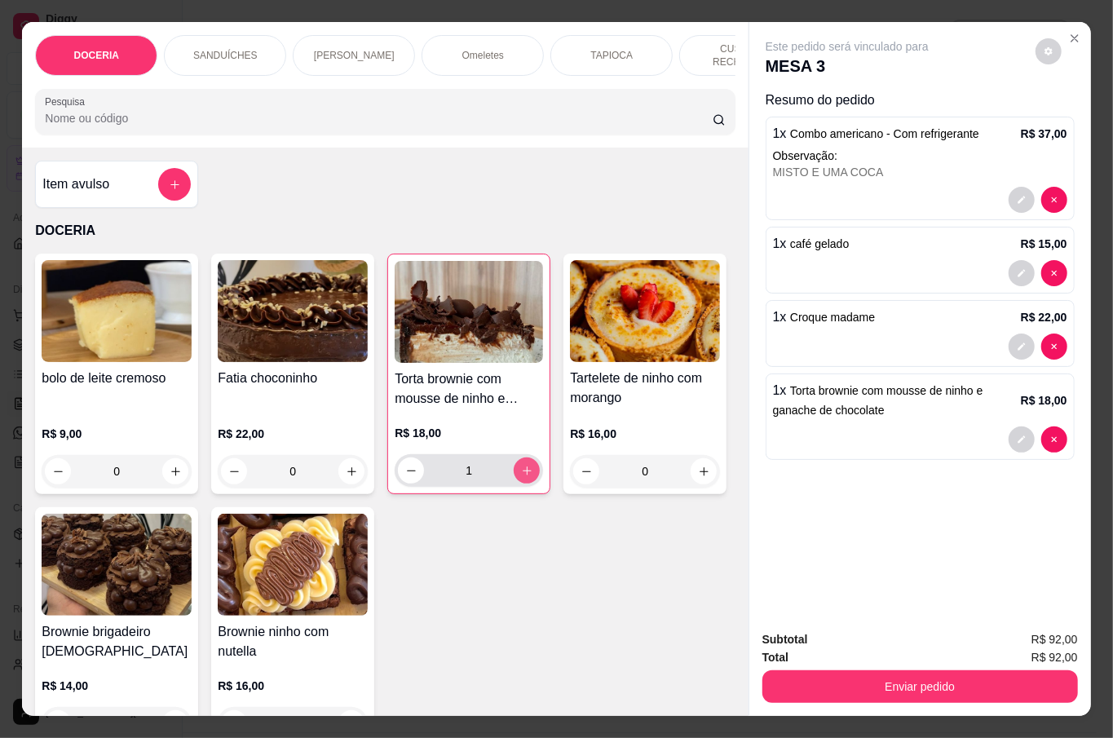
type input "1"
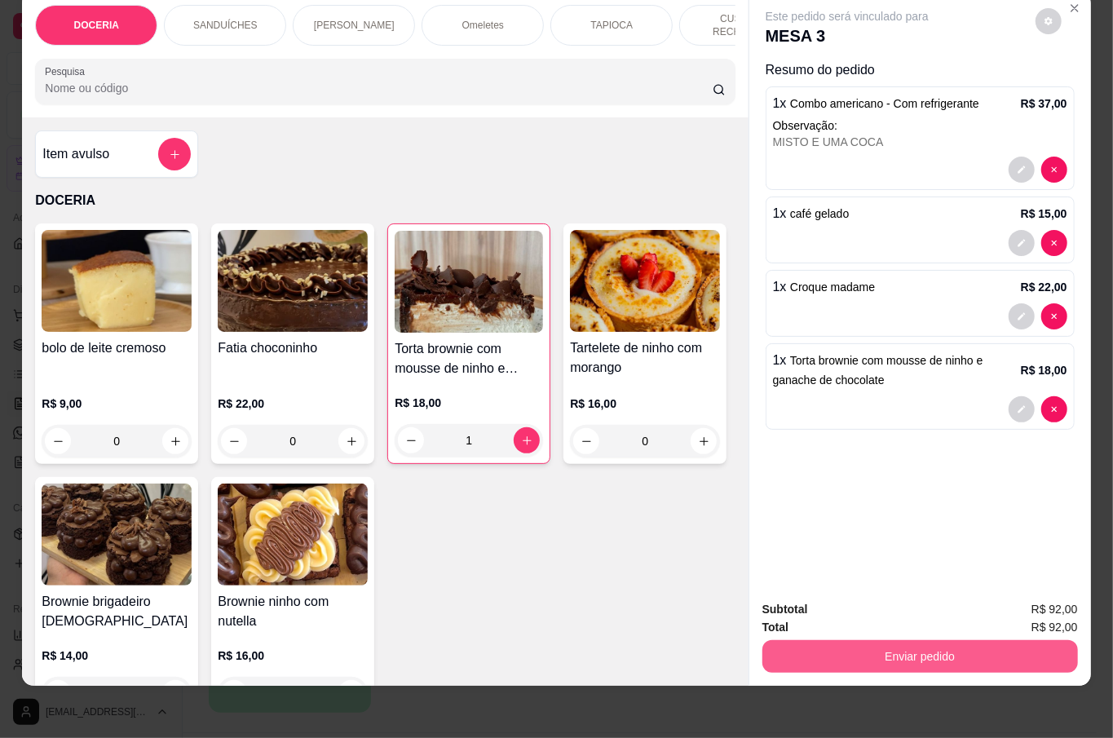
click at [1022, 640] on button "Enviar pedido" at bounding box center [920, 656] width 316 height 33
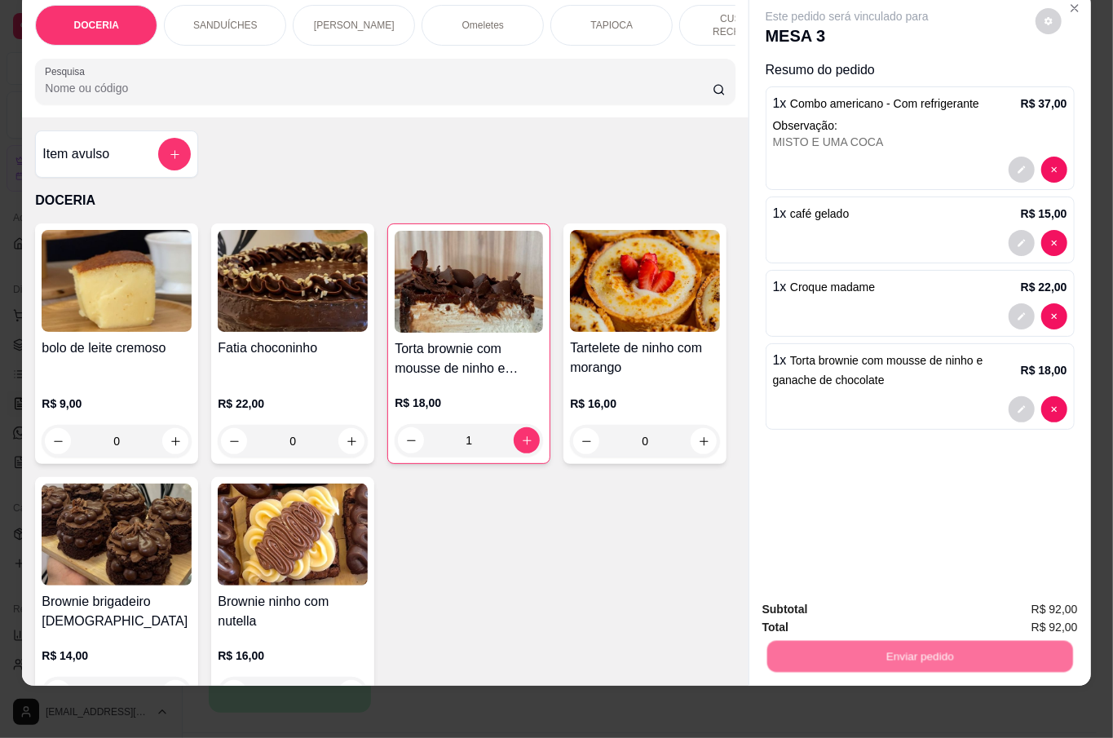
click at [840, 598] on button "Não registrar e enviar pedido" at bounding box center [865, 600] width 170 height 31
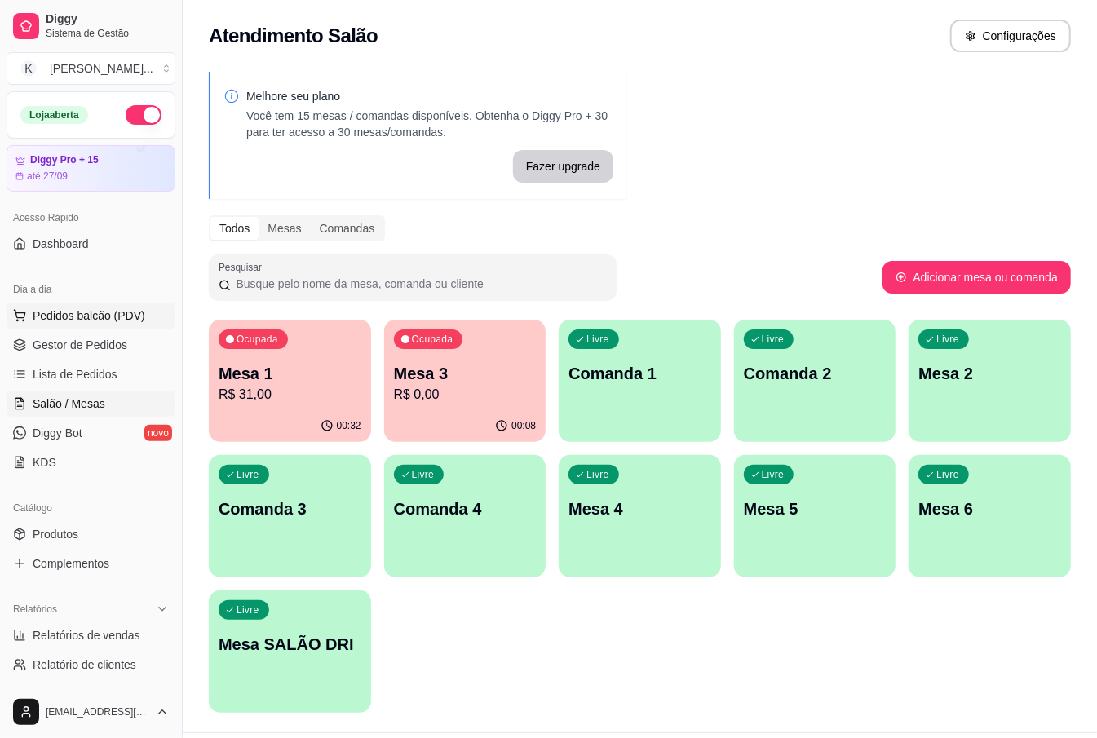
click at [67, 325] on button "Pedidos balcão (PDV)" at bounding box center [91, 316] width 169 height 26
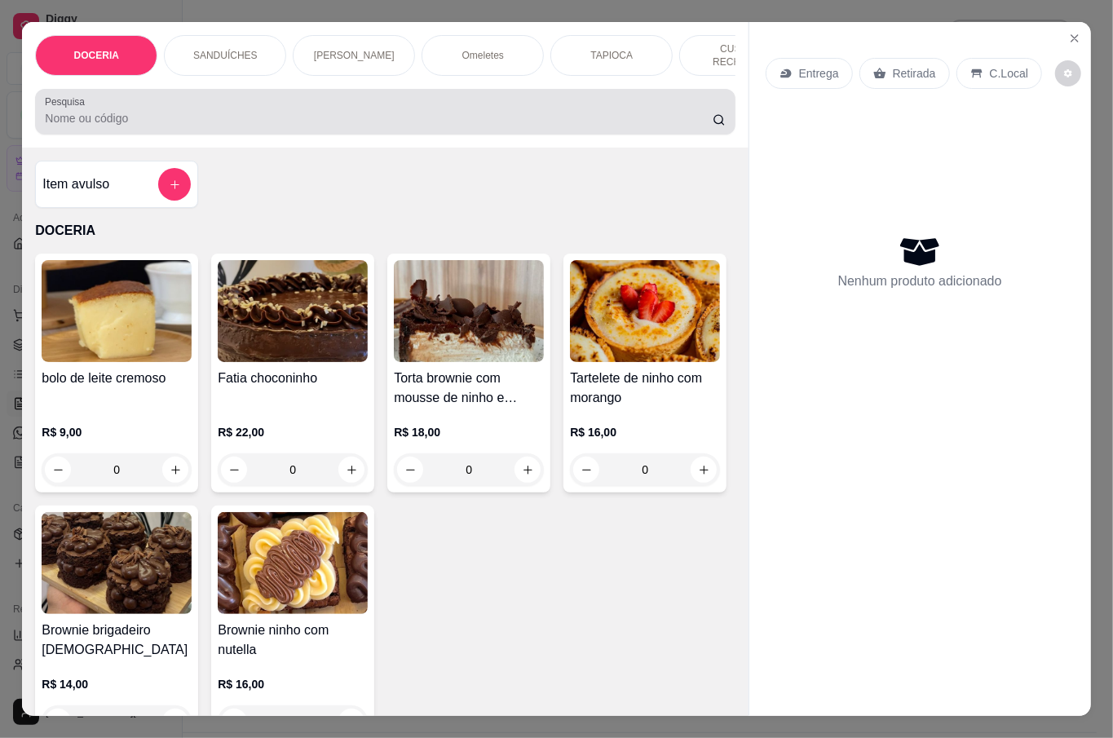
click at [284, 95] on div at bounding box center [385, 111] width 680 height 33
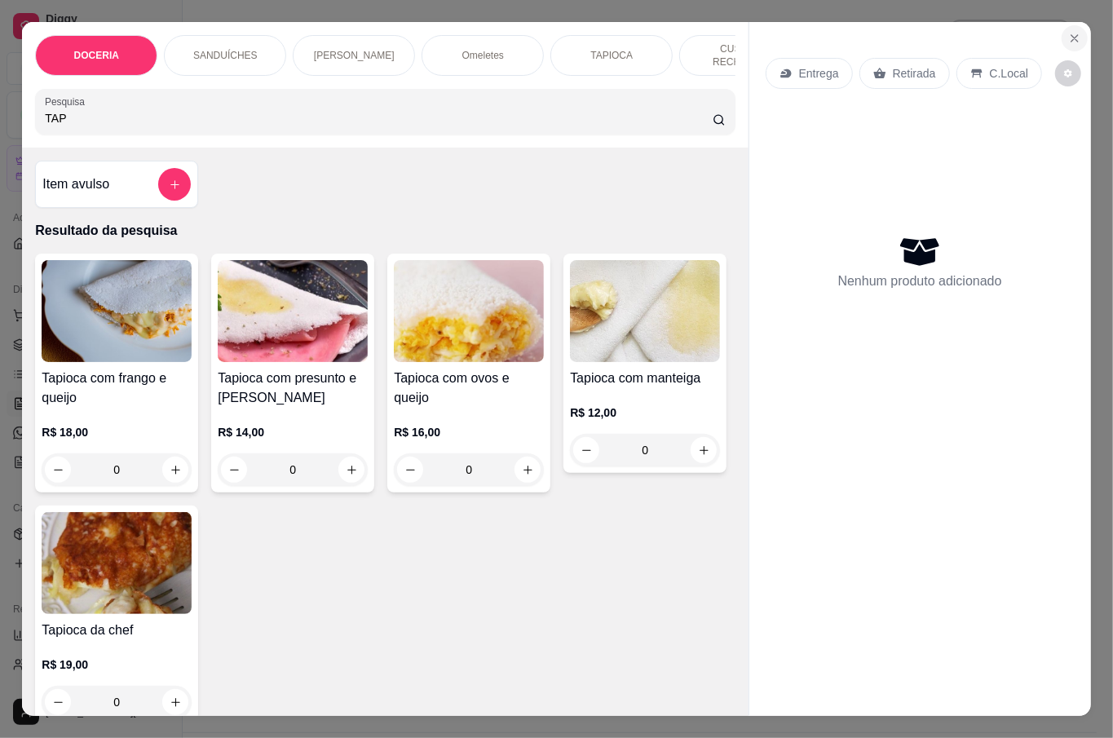
type input "TAP"
click at [1068, 32] on icon "Close" at bounding box center [1074, 38] width 13 height 13
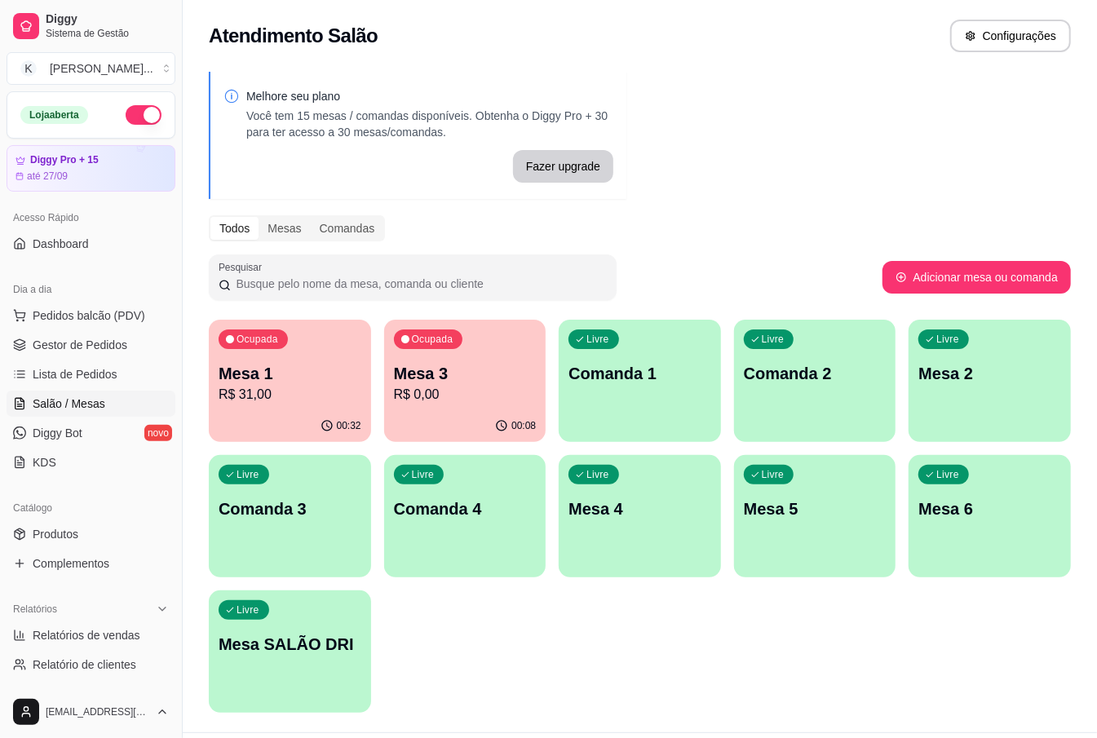
click at [835, 222] on div "Todos Mesas Comandas" at bounding box center [640, 228] width 862 height 26
click at [966, 370] on p "Mesa 2" at bounding box center [989, 373] width 143 height 23
click at [331, 595] on div "Livre Mesa SALÃO DRI" at bounding box center [290, 641] width 162 height 103
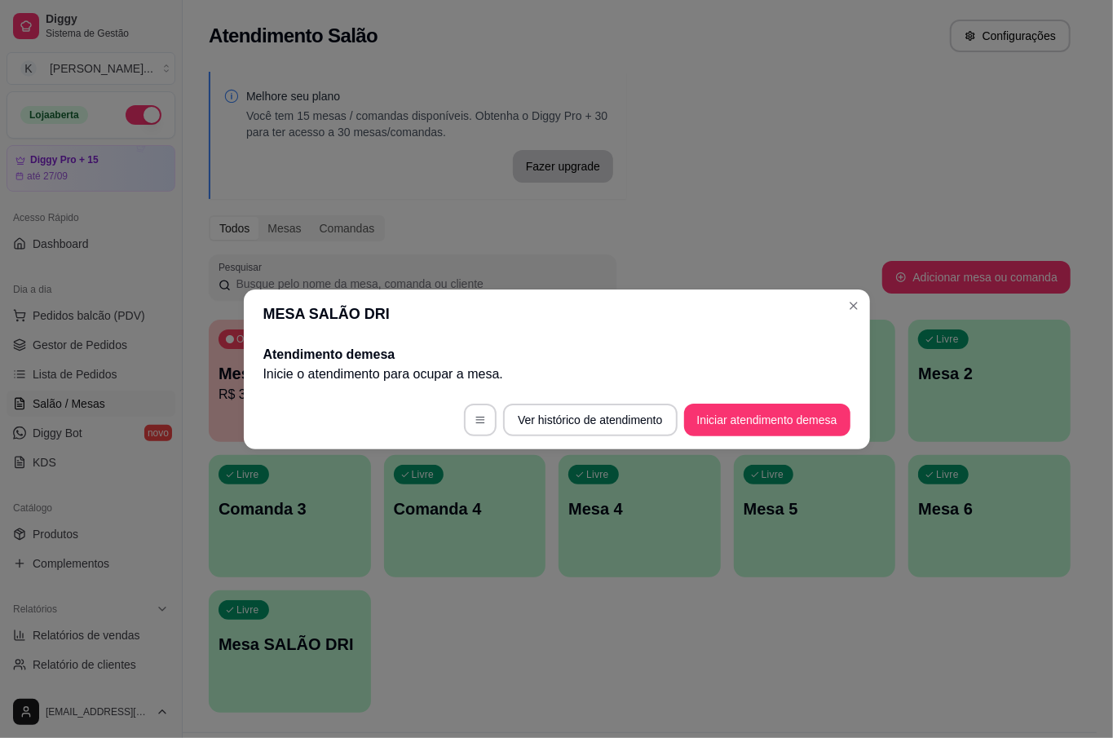
click at [777, 404] on button "Iniciar atendimento de mesa" at bounding box center [767, 420] width 166 height 33
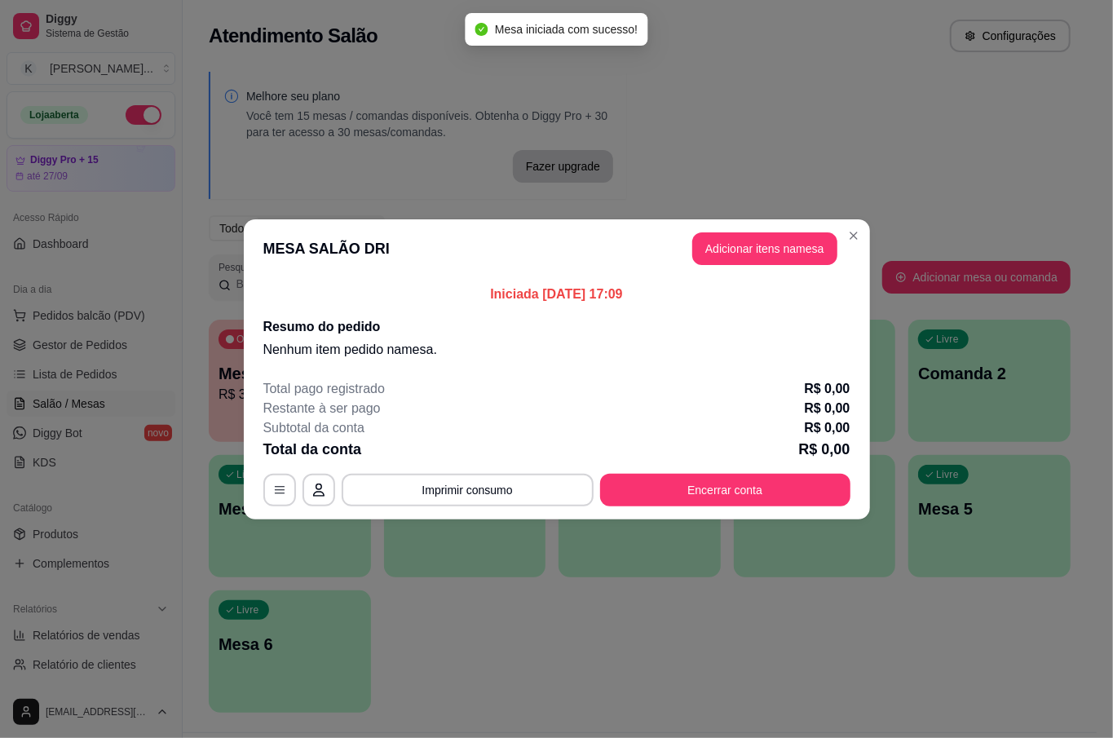
click at [752, 252] on button "Adicionar itens na mesa" at bounding box center [764, 248] width 145 height 33
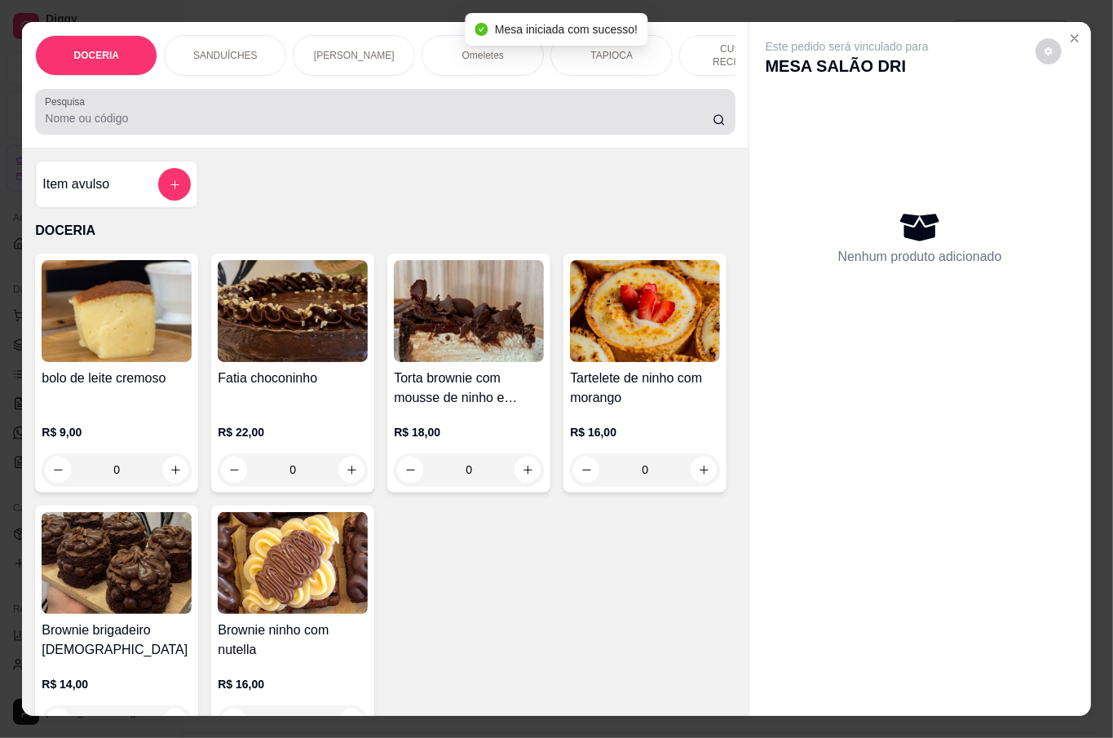
click at [501, 114] on input "Pesquisa" at bounding box center [379, 118] width 668 height 16
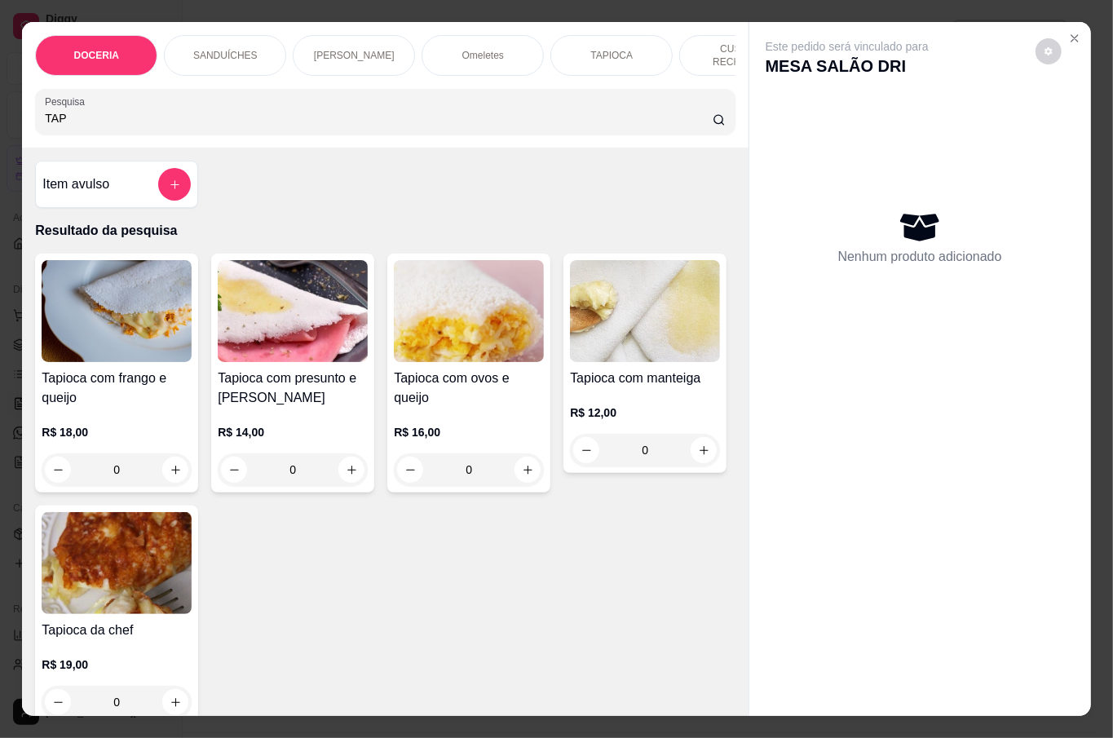
type input "TAP"
click at [346, 464] on icon "increase-product-quantity" at bounding box center [352, 470] width 12 height 12
type input "1"
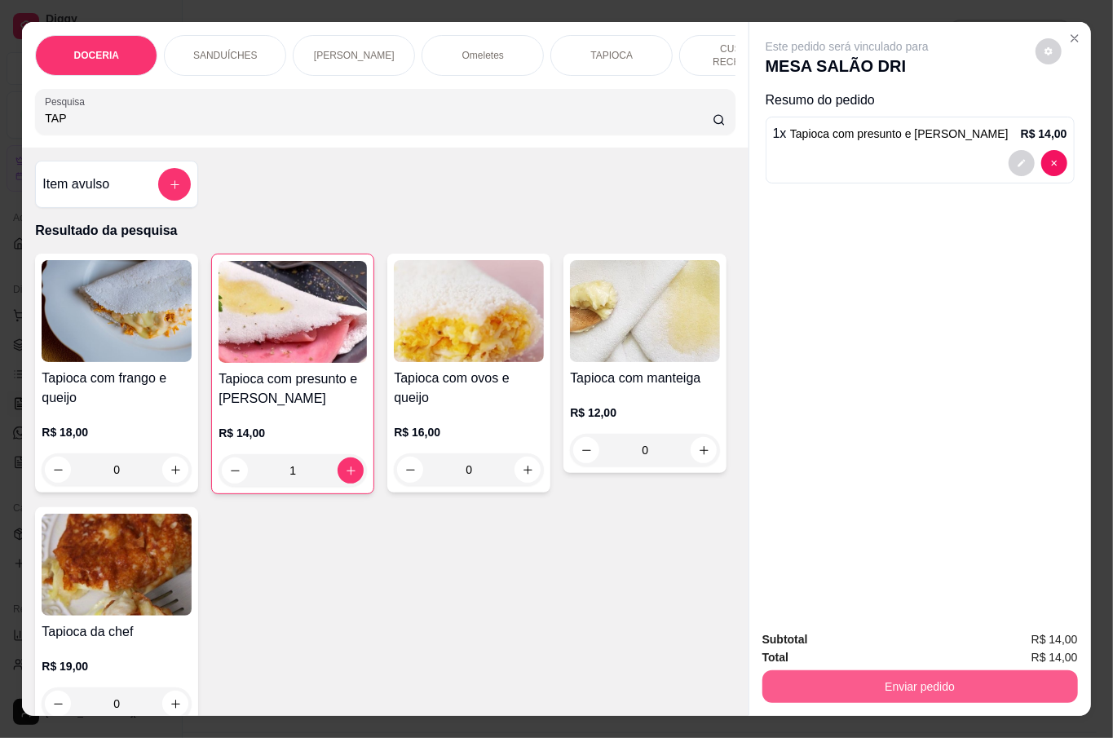
click at [908, 689] on button "Enviar pedido" at bounding box center [920, 686] width 316 height 33
click at [913, 627] on button "Não registrar e enviar pedido" at bounding box center [865, 638] width 170 height 31
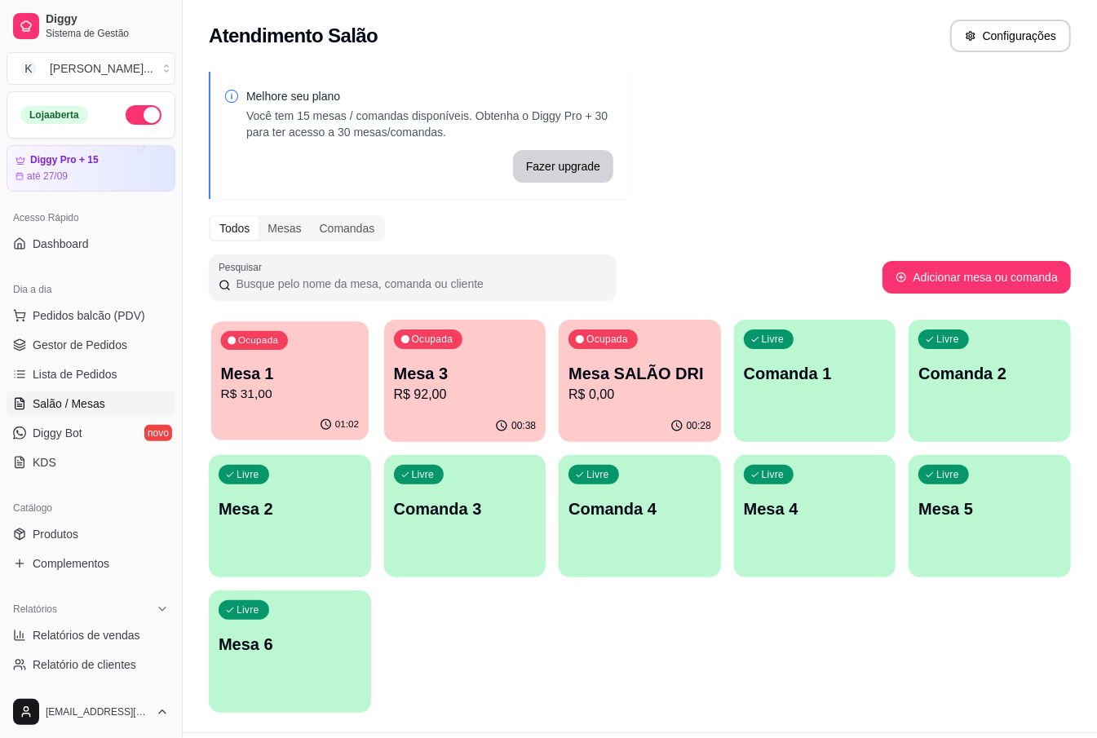
click at [324, 373] on p "Mesa 1" at bounding box center [290, 374] width 138 height 22
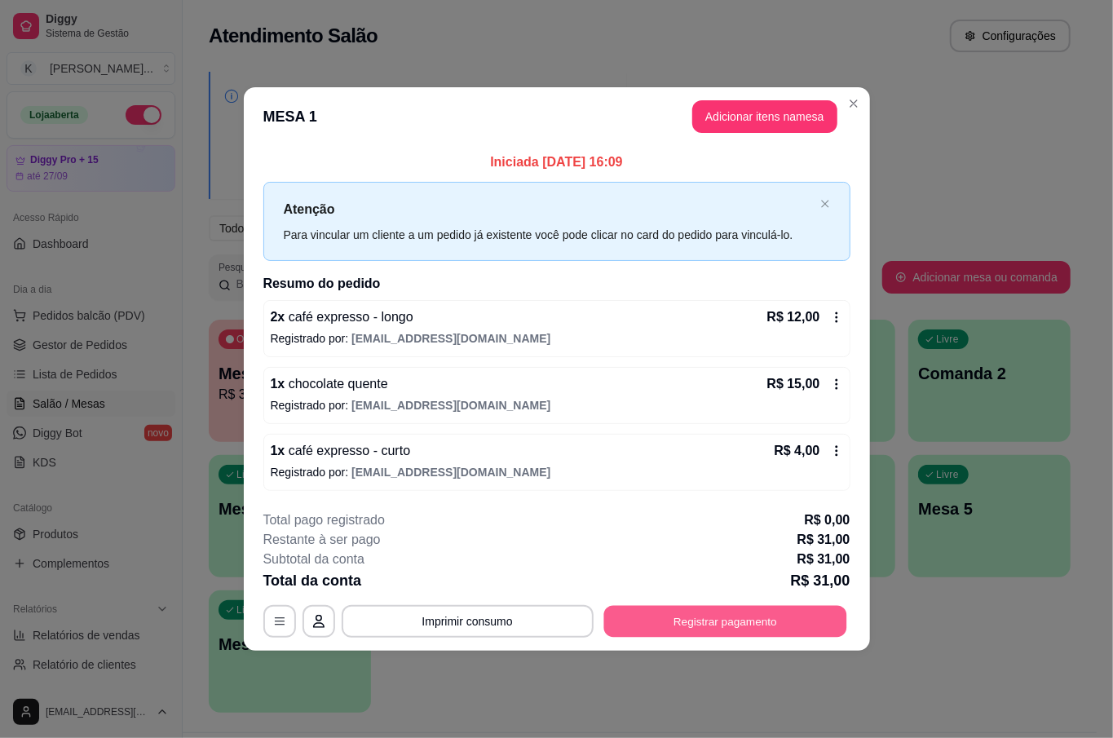
click at [744, 617] on button "Registrar pagamento" at bounding box center [724, 622] width 243 height 32
click at [799, 620] on button "Registrar pagamento" at bounding box center [725, 621] width 250 height 33
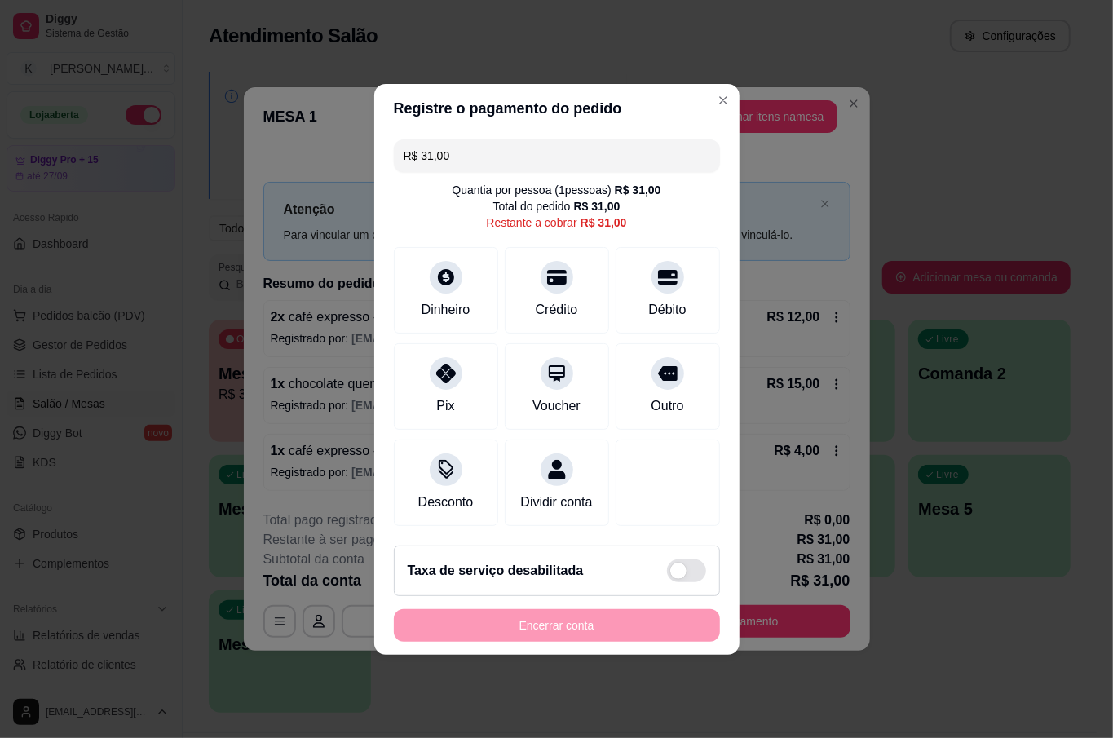
click at [549, 152] on input "R$ 31,00" at bounding box center [557, 155] width 307 height 33
click at [647, 279] on div "Débito" at bounding box center [667, 286] width 115 height 95
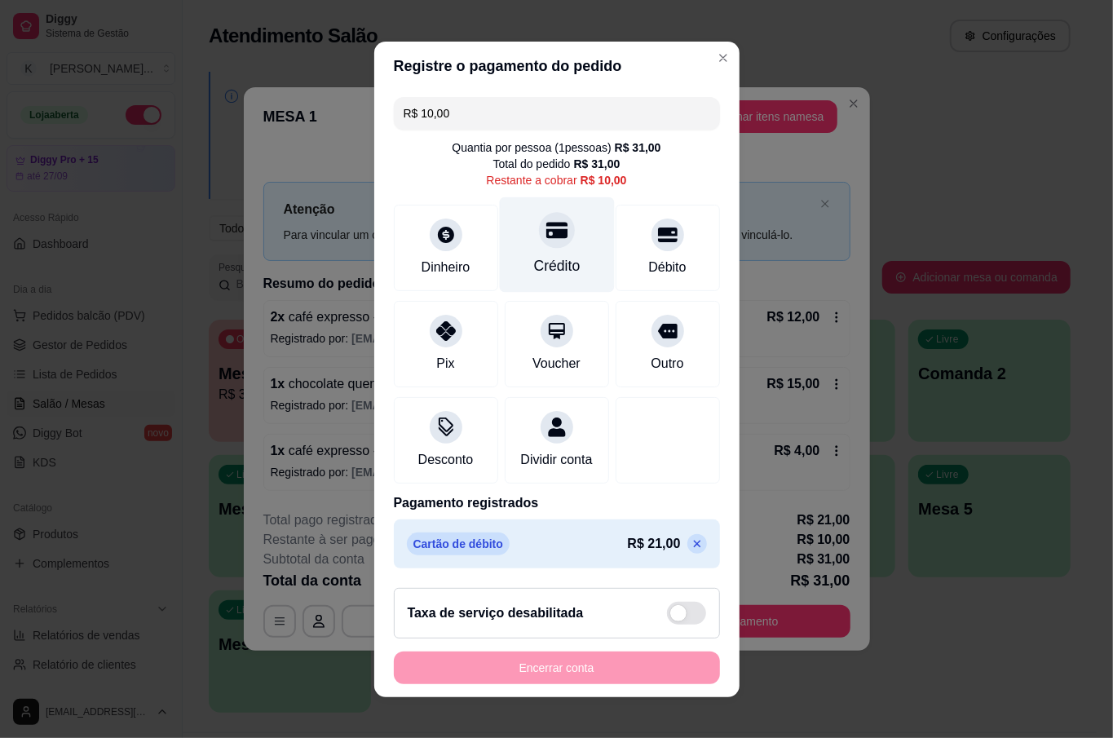
click at [558, 240] on div "Crédito" at bounding box center [556, 244] width 115 height 95
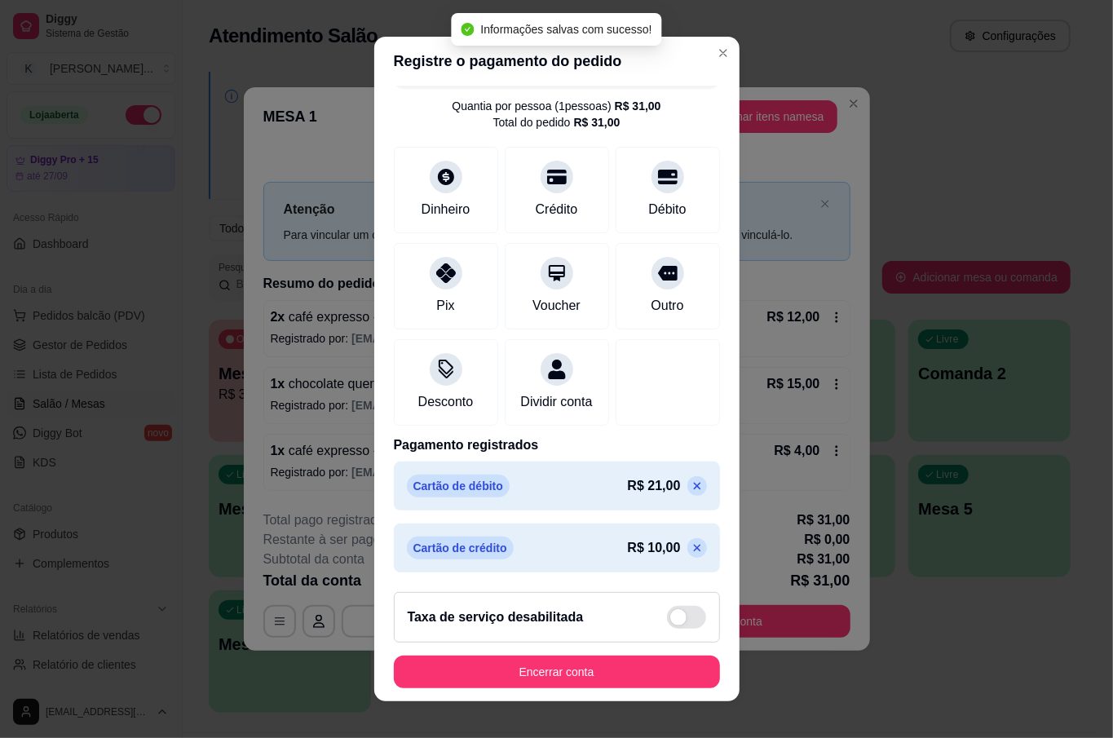
scroll to position [59, 0]
click at [691, 486] on icon at bounding box center [697, 486] width 13 height 13
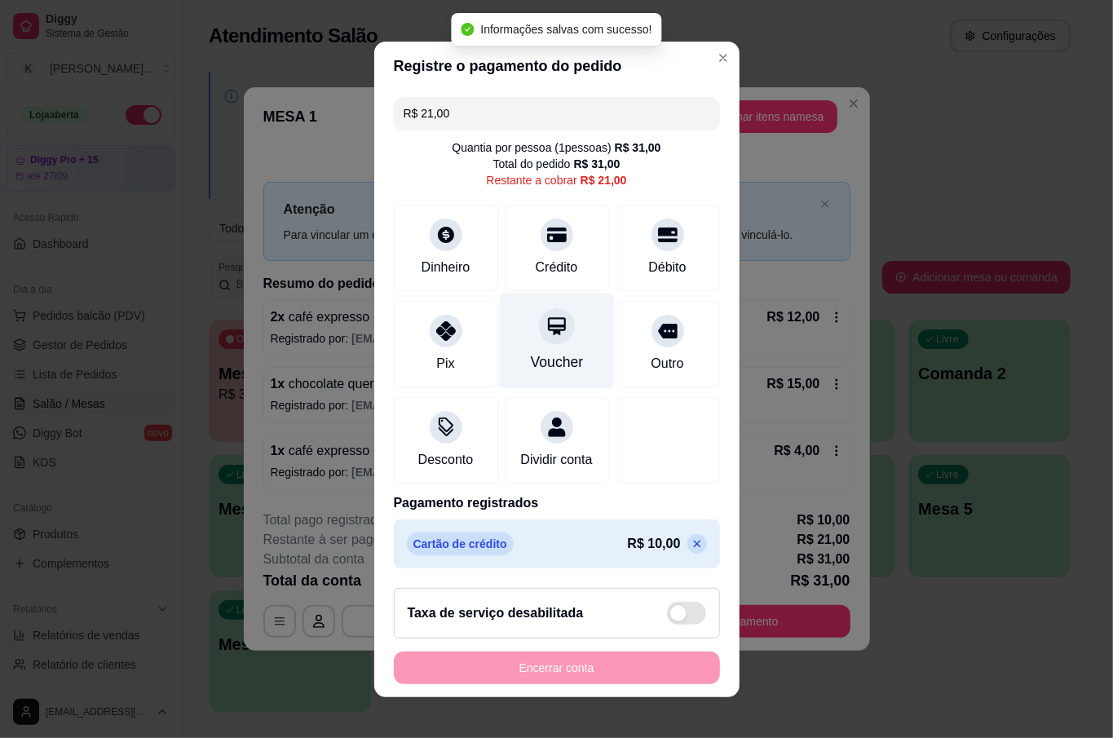
scroll to position [0, 0]
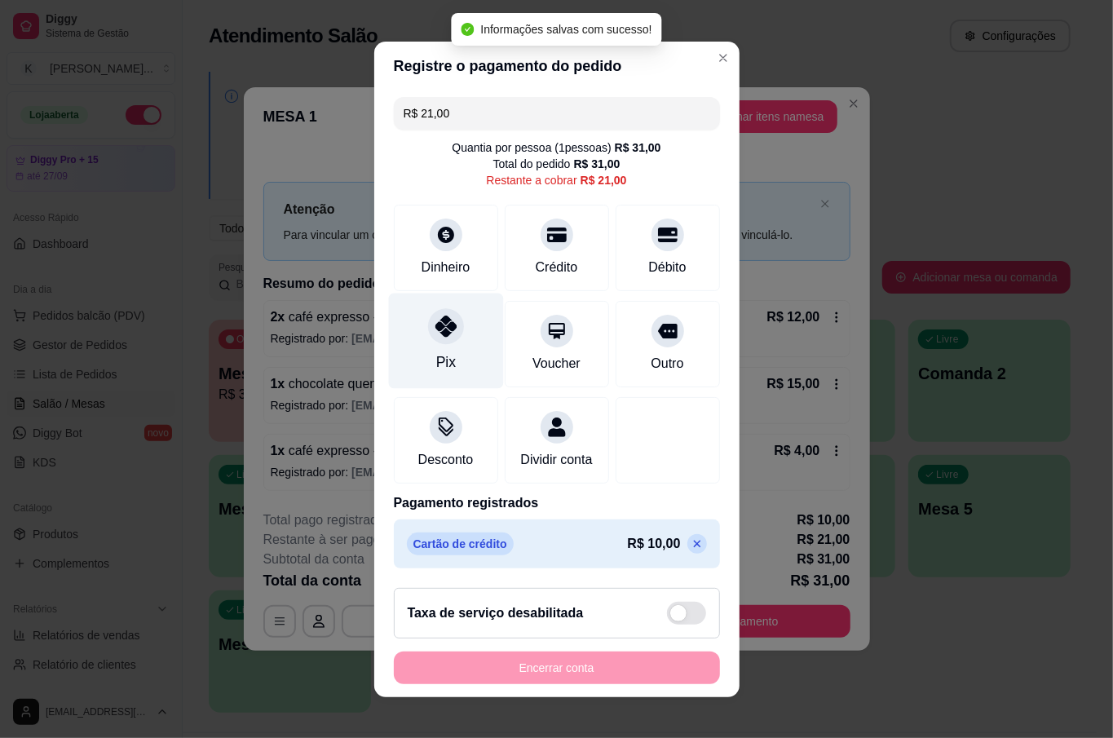
click at [424, 339] on div "Pix" at bounding box center [445, 340] width 115 height 95
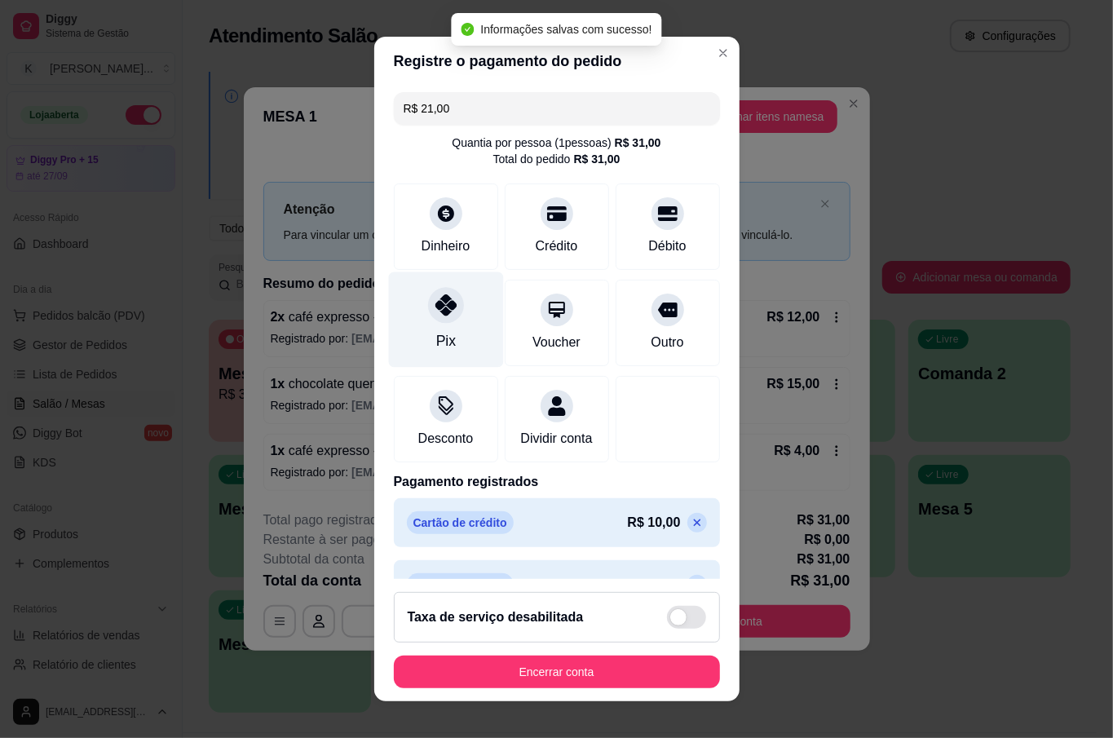
type input "R$ 0,00"
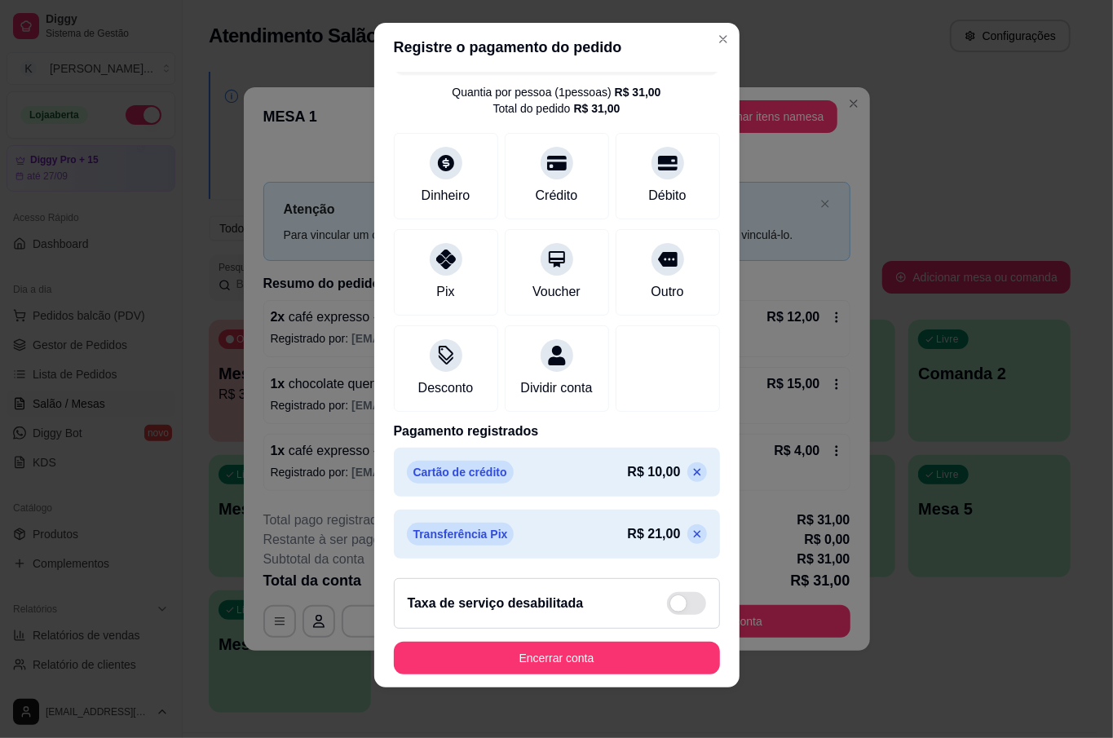
scroll to position [15, 0]
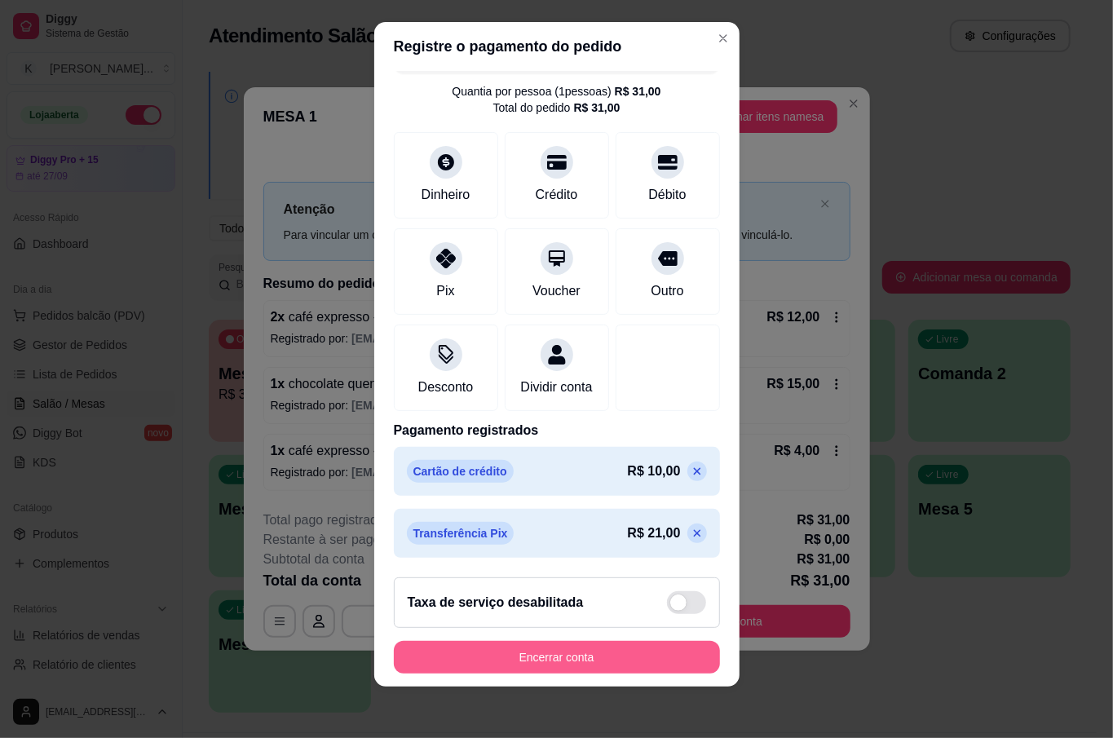
click at [630, 660] on button "Encerrar conta" at bounding box center [557, 657] width 326 height 33
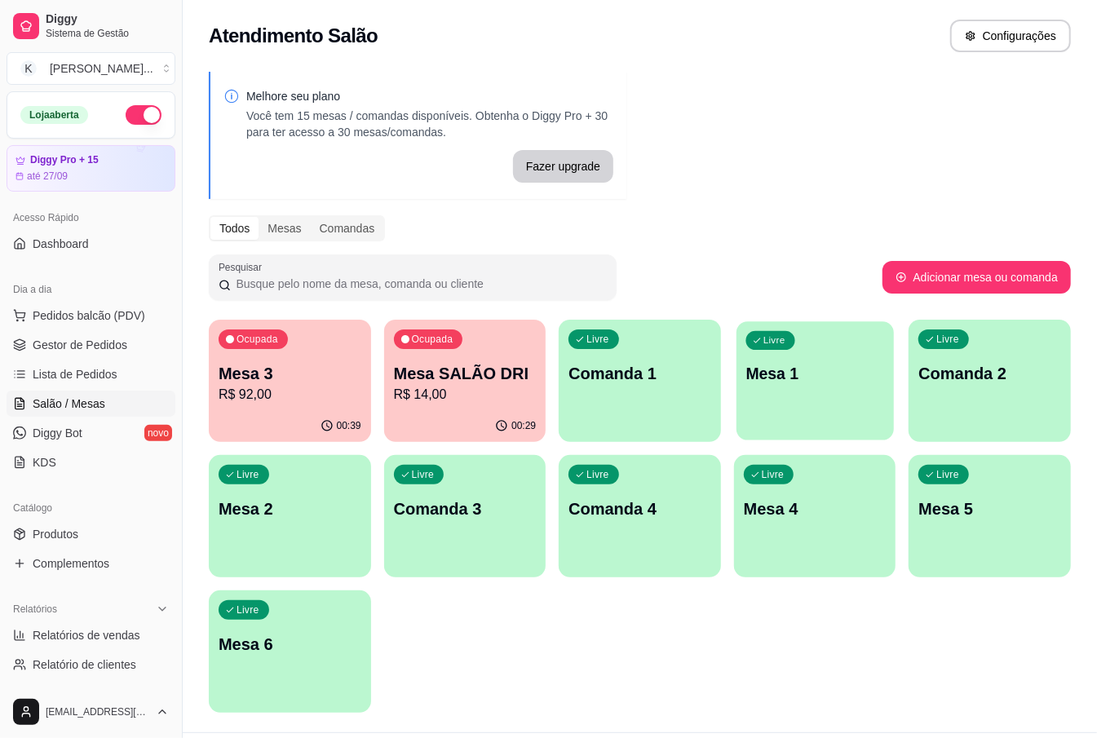
click at [804, 393] on div "Livre Mesa 1" at bounding box center [814, 370] width 157 height 99
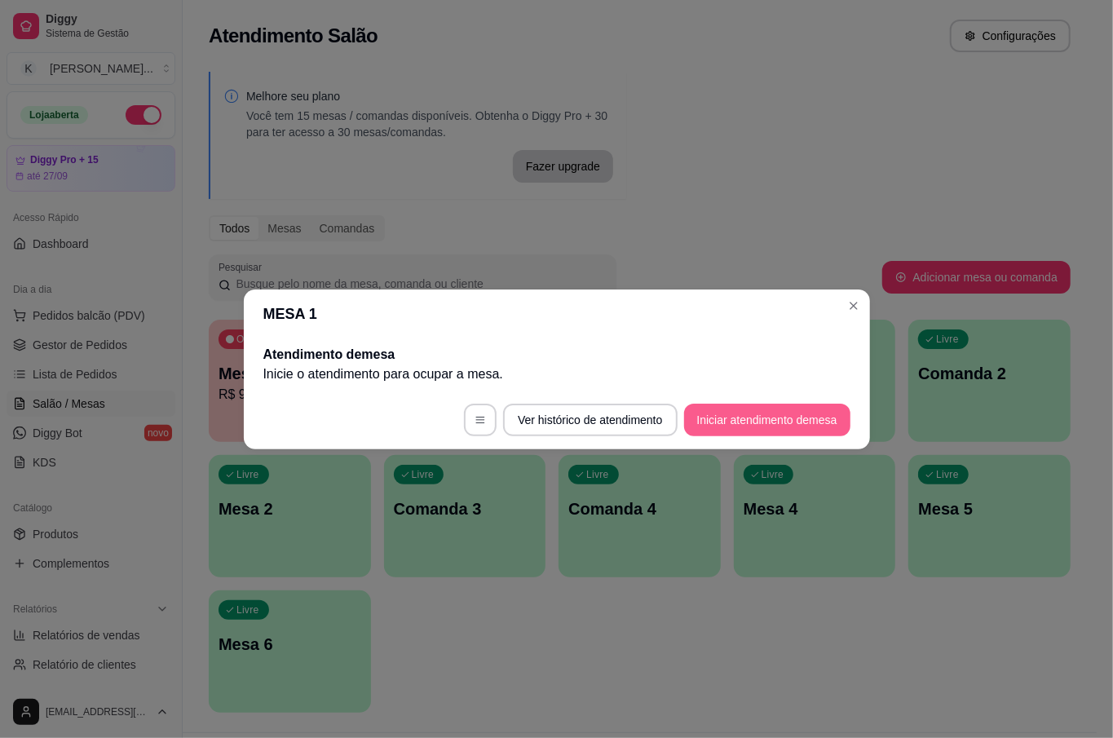
click at [835, 409] on button "Iniciar atendimento de mesa" at bounding box center [767, 420] width 166 height 33
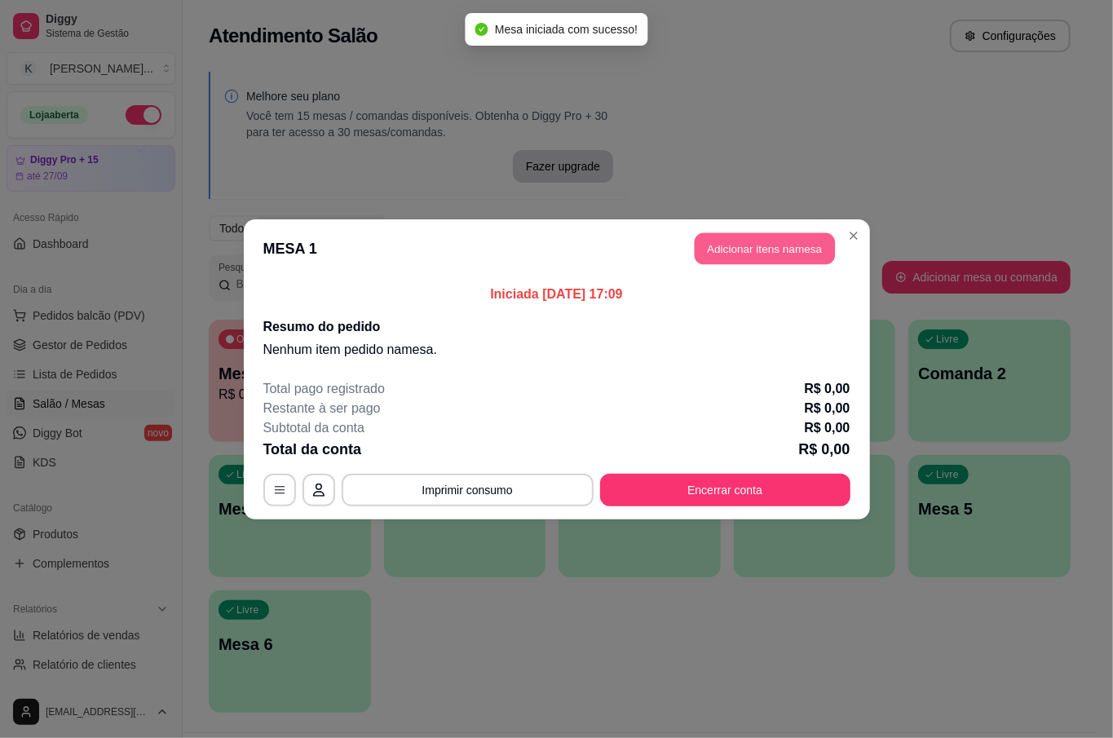
click at [767, 246] on button "Adicionar itens na mesa" at bounding box center [765, 248] width 140 height 32
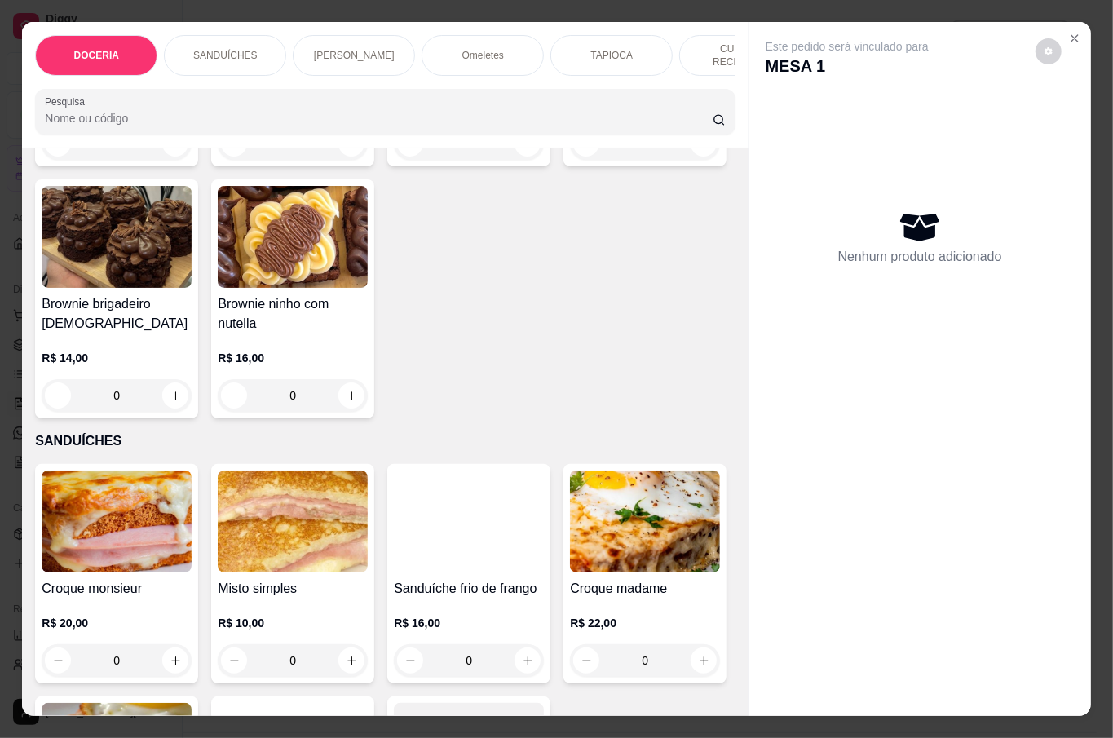
scroll to position [0, 0]
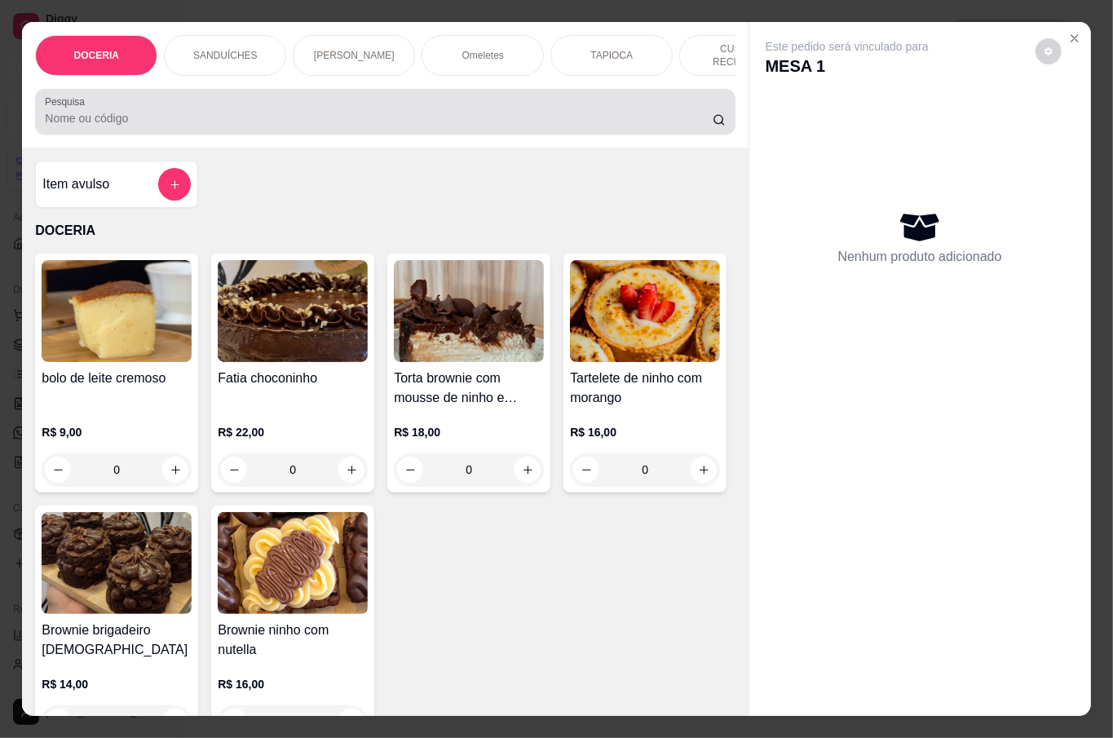
click at [129, 114] on input "Pesquisa" at bounding box center [379, 118] width 668 height 16
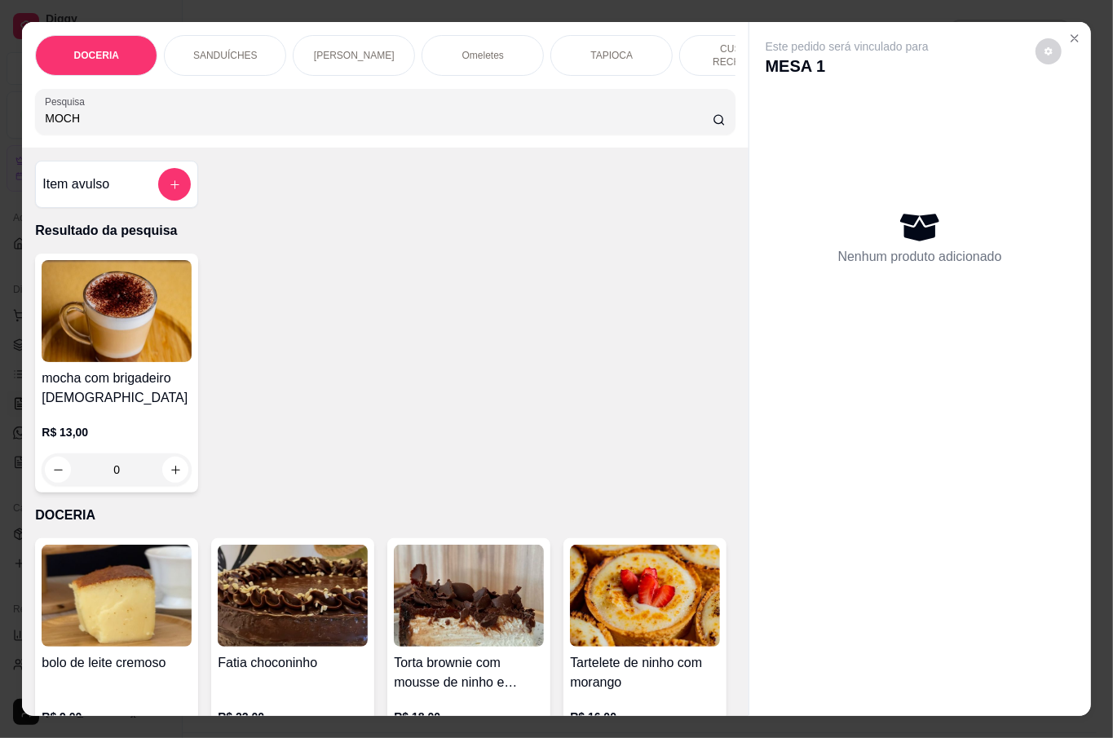
type input "MOCH"
click at [164, 453] on div "0" at bounding box center [117, 469] width 150 height 33
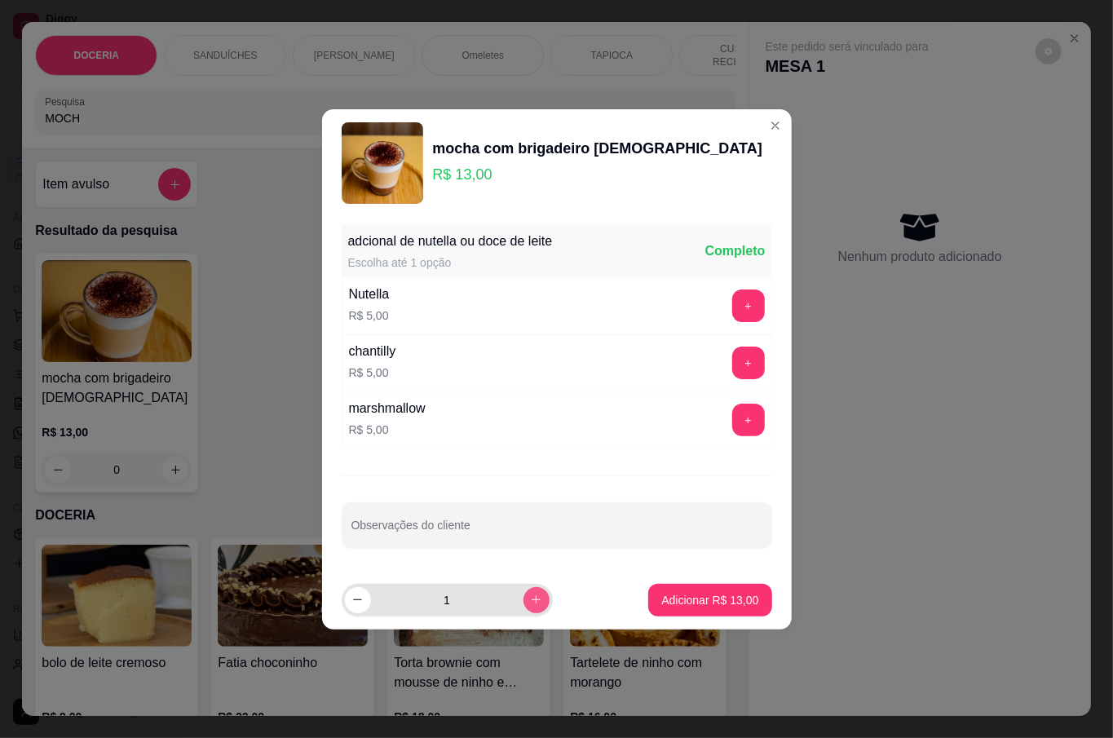
click at [532, 598] on icon "increase-product-quantity" at bounding box center [536, 599] width 9 height 9
type input "2"
click at [692, 599] on p "Adicionar R$ 26,00" at bounding box center [709, 600] width 97 height 16
type input "2"
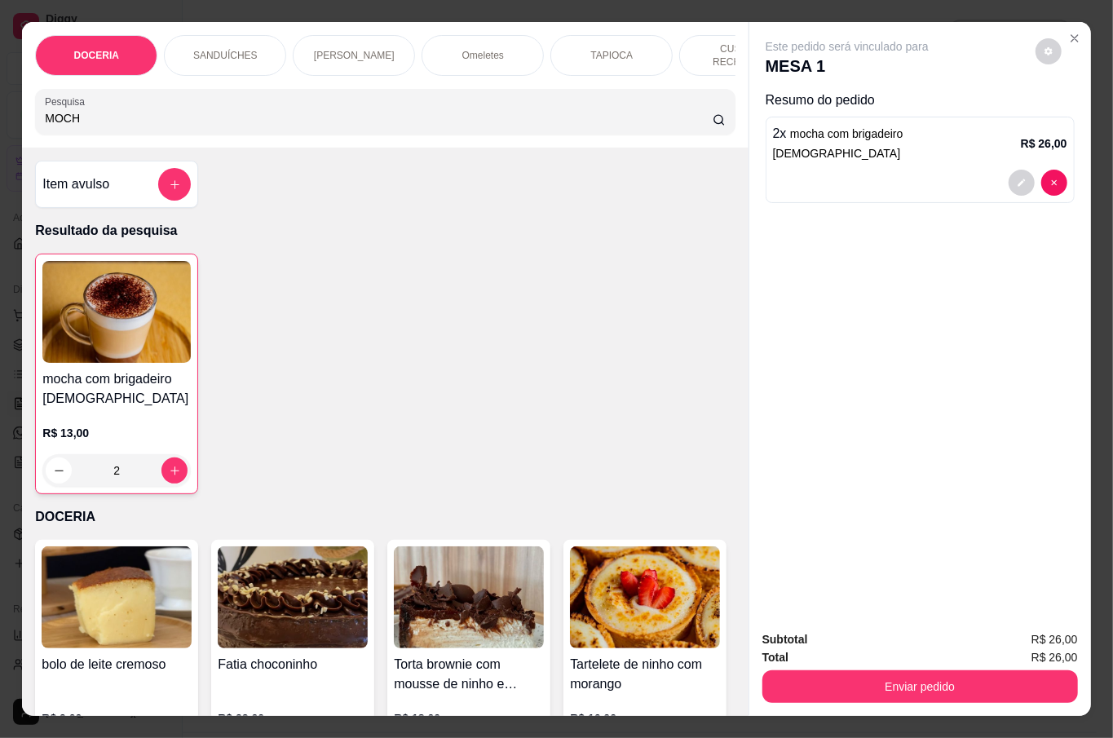
click at [135, 110] on input "MOCH" at bounding box center [379, 118] width 668 height 16
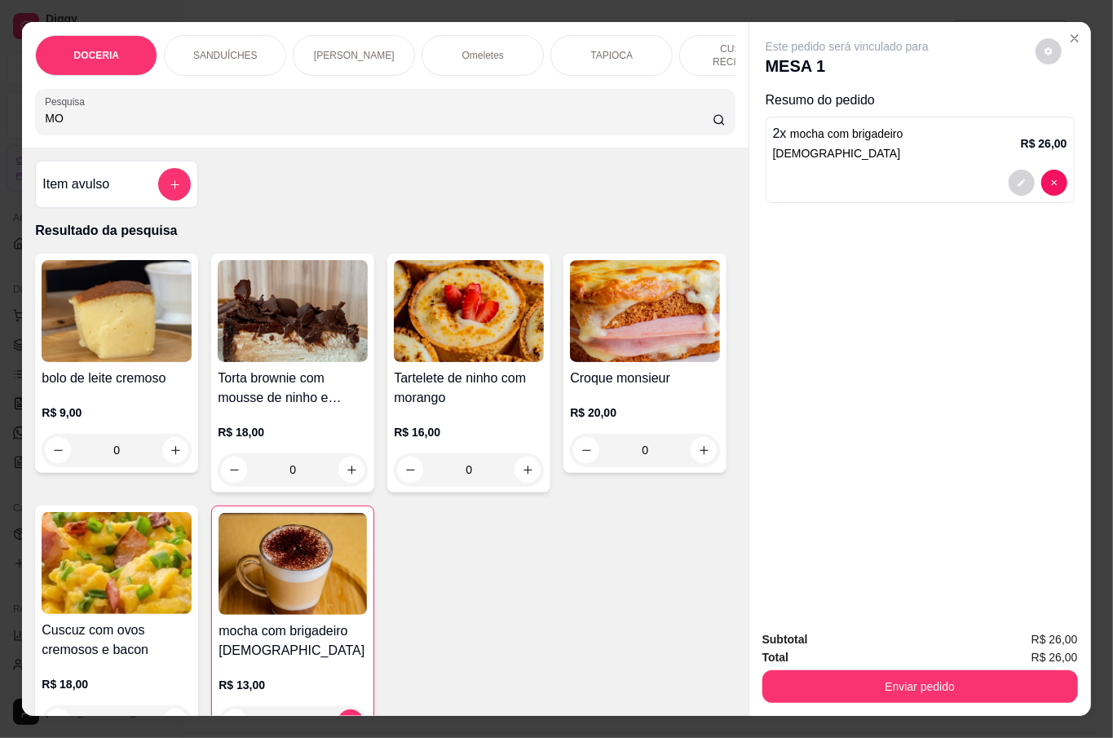
type input "M"
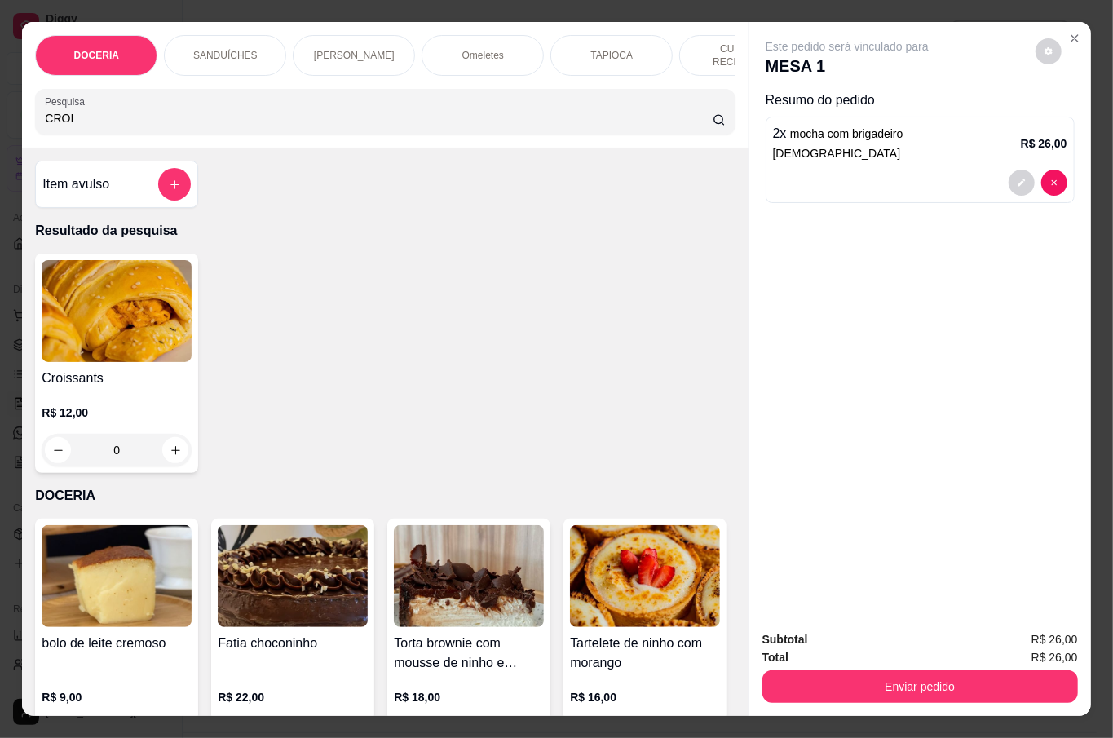
type input "CROI"
click at [148, 359] on div "Croissants R$ 12,00 0" at bounding box center [116, 363] width 163 height 219
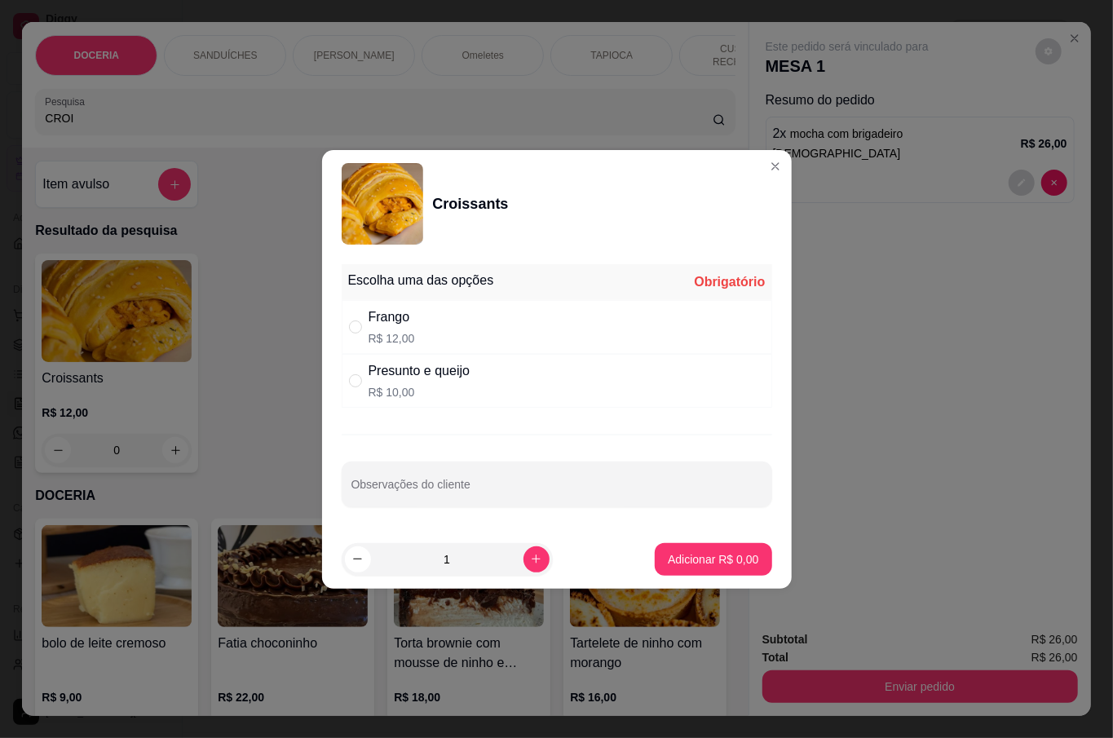
click at [507, 337] on div "Frango R$ 12,00" at bounding box center [557, 327] width 431 height 54
radio input "true"
click at [682, 549] on button "Adicionar R$ 12,00" at bounding box center [709, 559] width 123 height 33
type input "1"
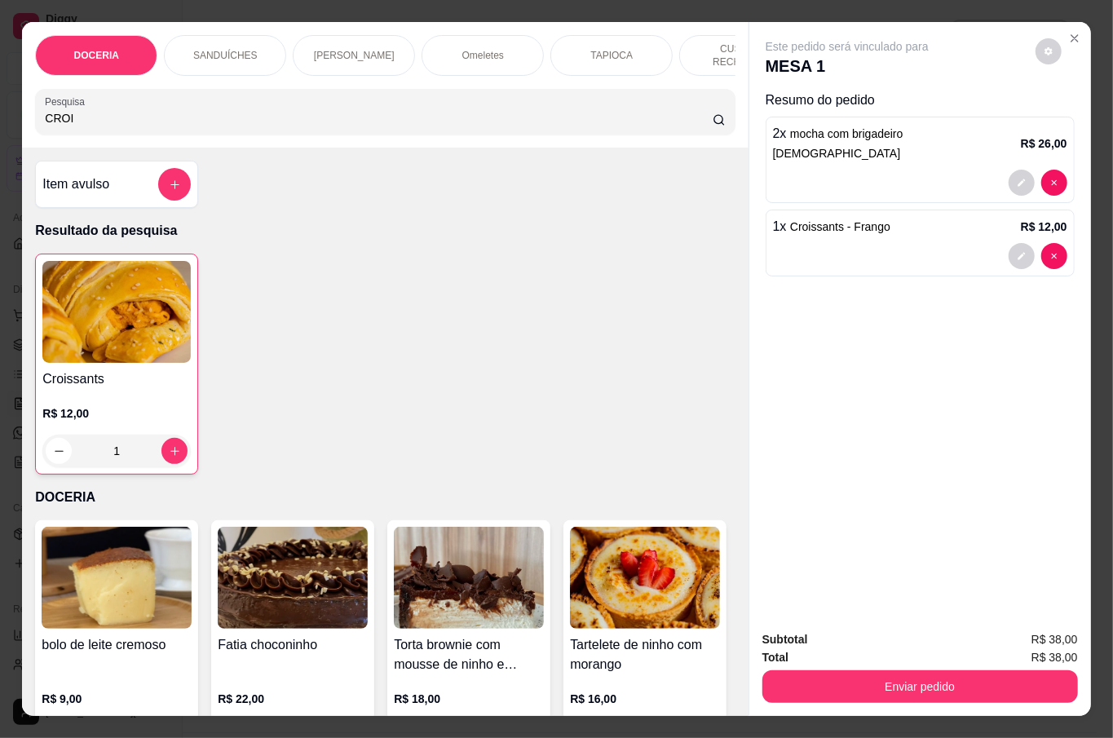
scroll to position [217, 0]
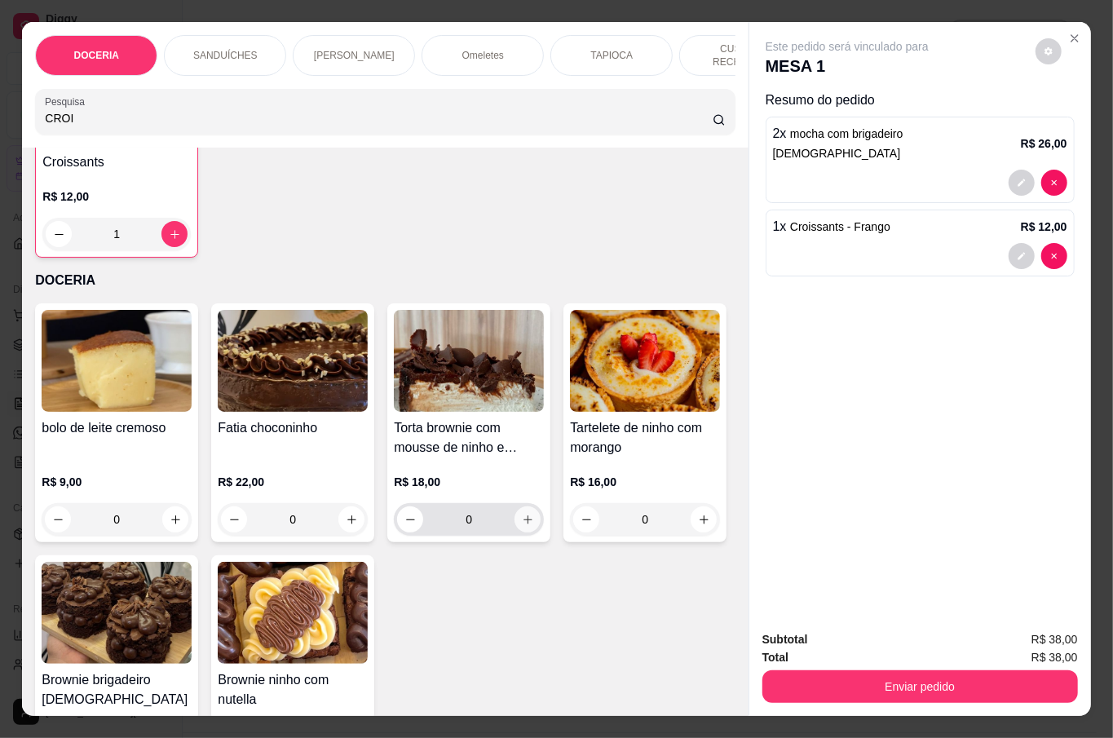
click at [522, 507] on button "increase-product-quantity" at bounding box center [528, 519] width 26 height 26
type input "1"
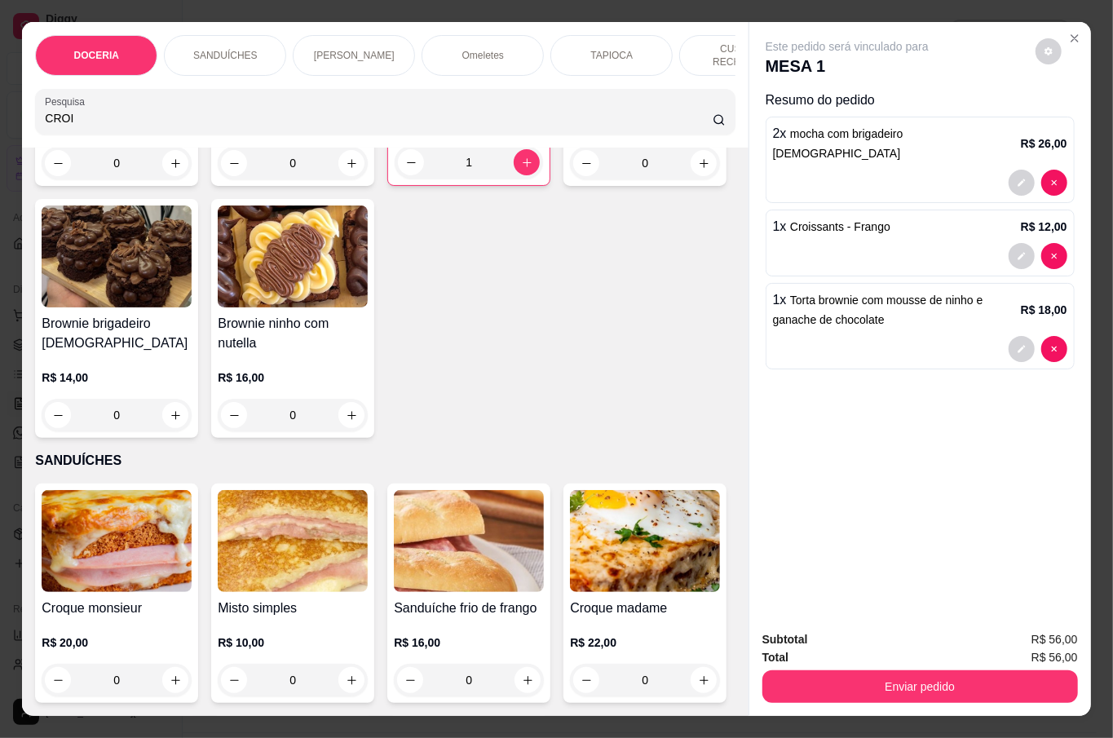
scroll to position [652, 0]
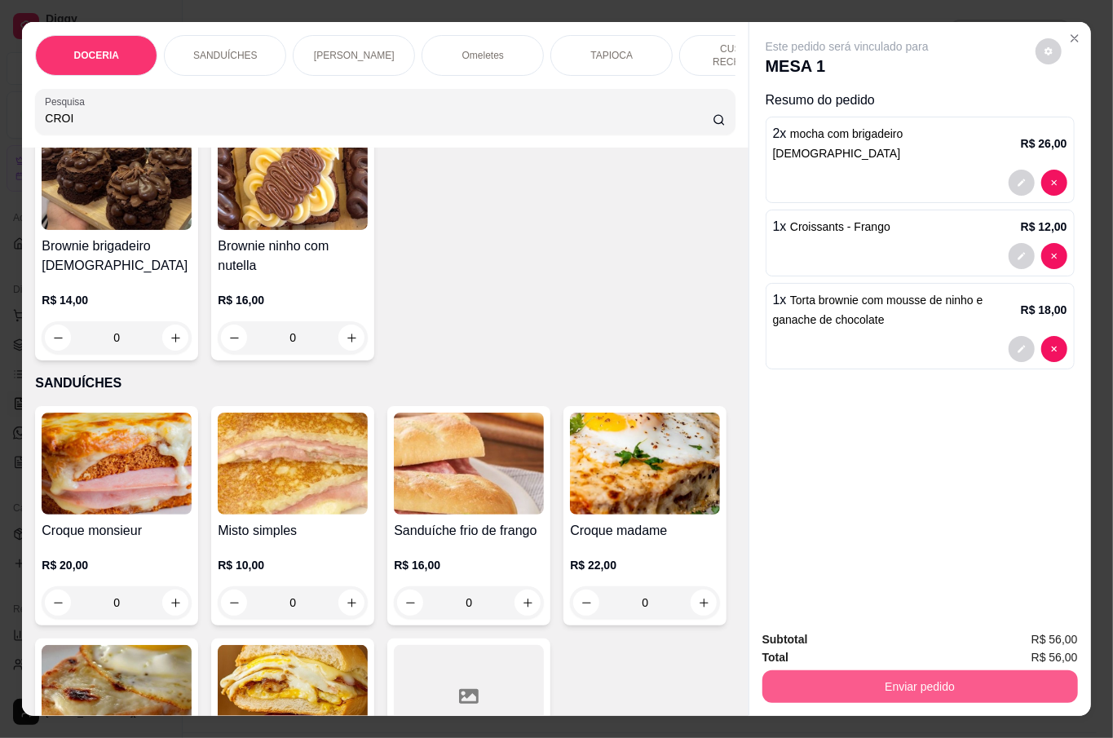
click at [1014, 683] on button "Enviar pedido" at bounding box center [920, 686] width 316 height 33
click at [807, 630] on button "Não registrar e enviar pedido" at bounding box center [865, 638] width 170 height 31
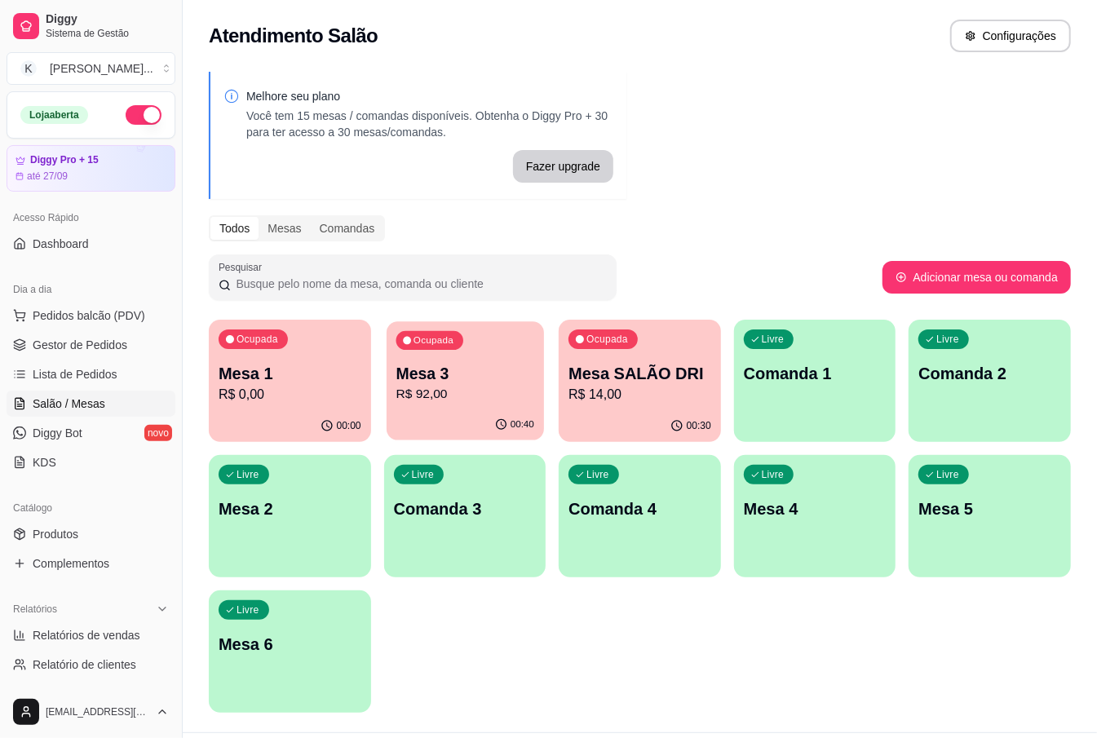
click at [536, 385] on div "Ocupada Mesa 3 R$ 92,00" at bounding box center [465, 365] width 157 height 88
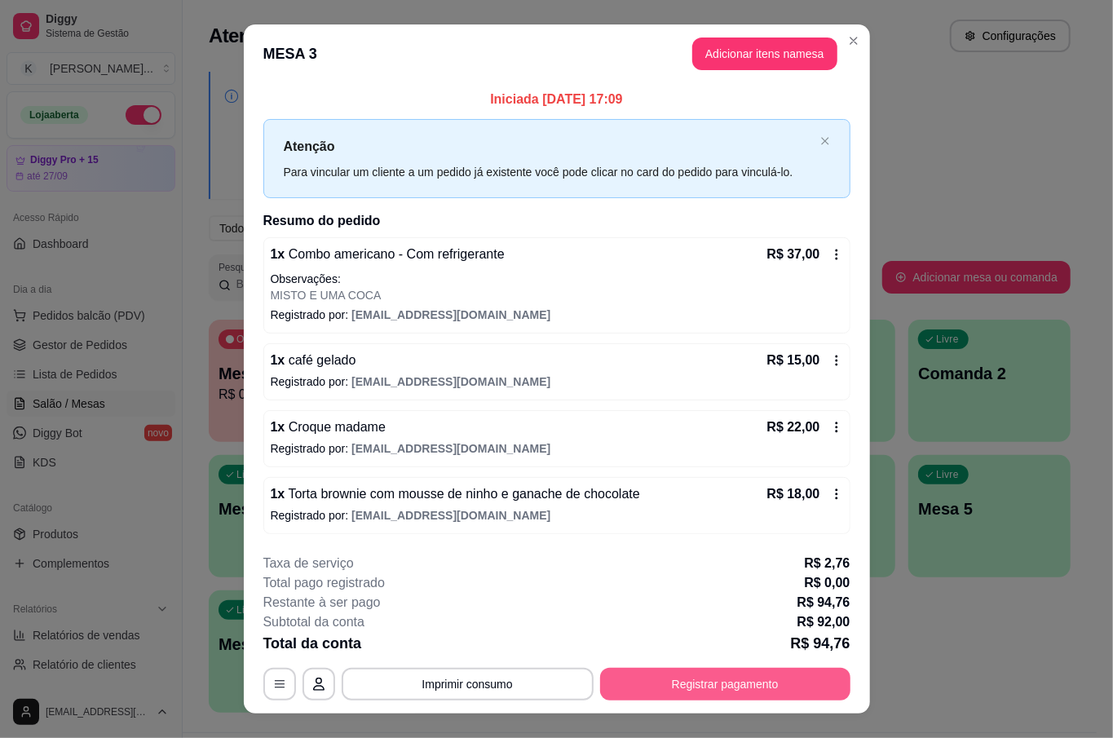
click at [786, 680] on button "Registrar pagamento" at bounding box center [725, 684] width 250 height 33
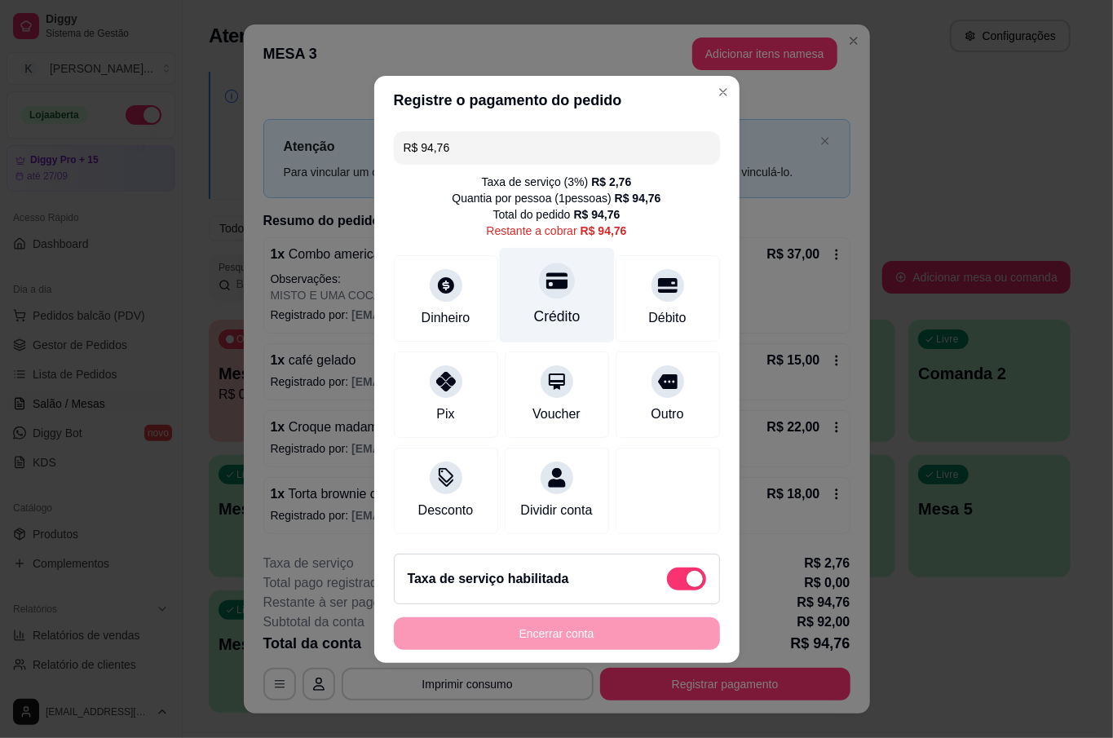
click at [527, 269] on div "Crédito" at bounding box center [556, 294] width 115 height 95
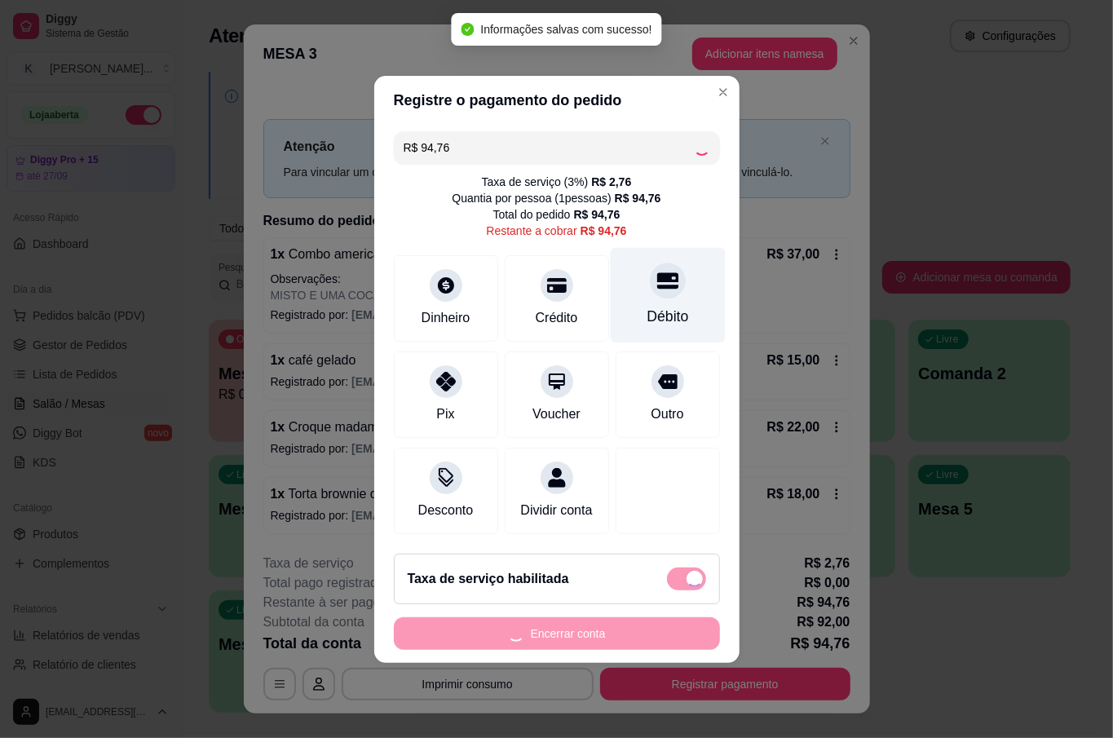
type input "R$ 0,00"
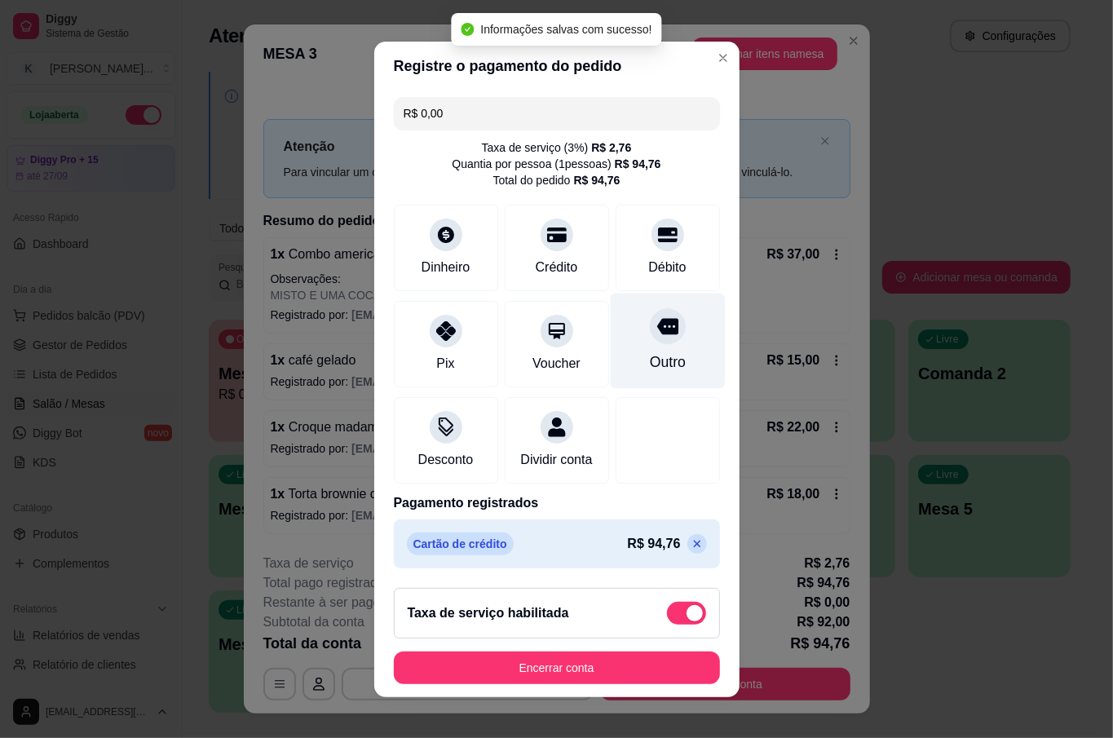
scroll to position [13, 0]
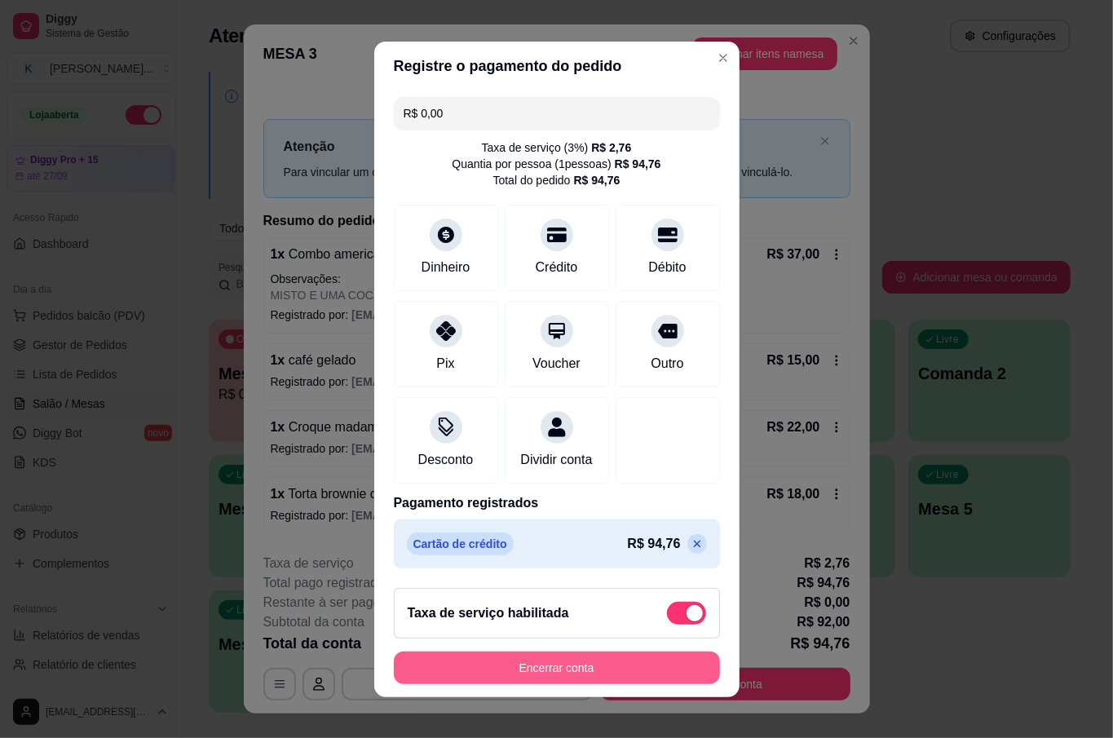
click at [565, 676] on button "Encerrar conta" at bounding box center [557, 668] width 326 height 33
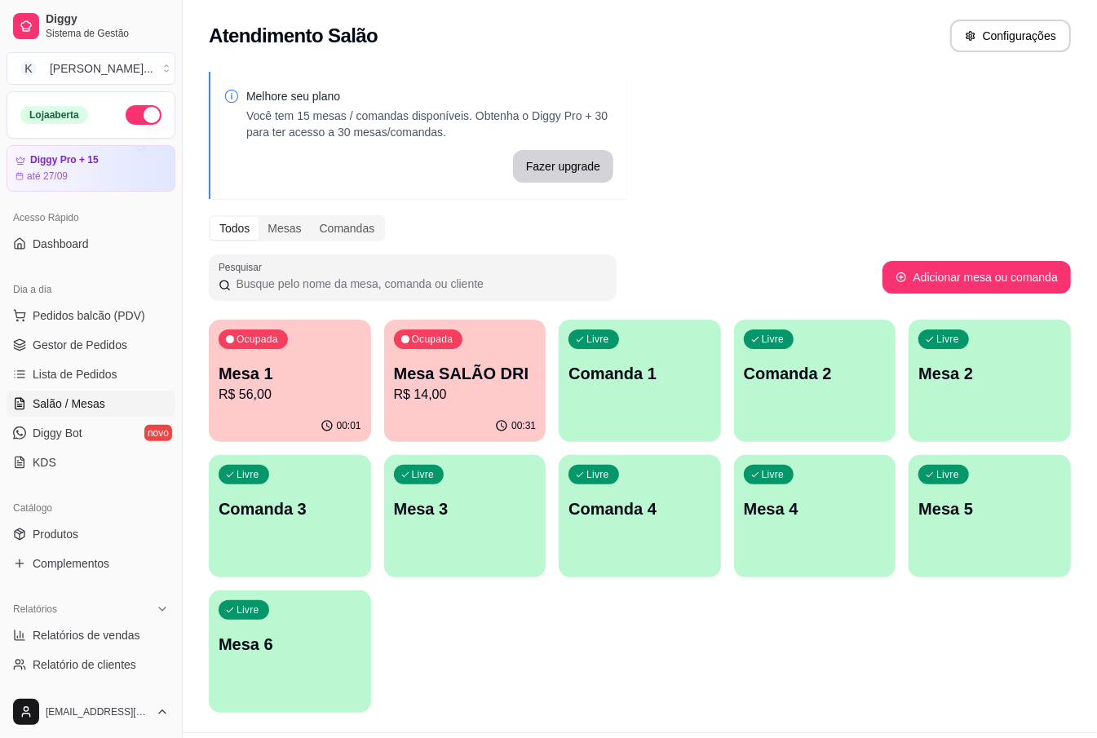
click at [510, 405] on div "Ocupada Mesa SALÃO DRI R$ 14,00" at bounding box center [465, 365] width 162 height 91
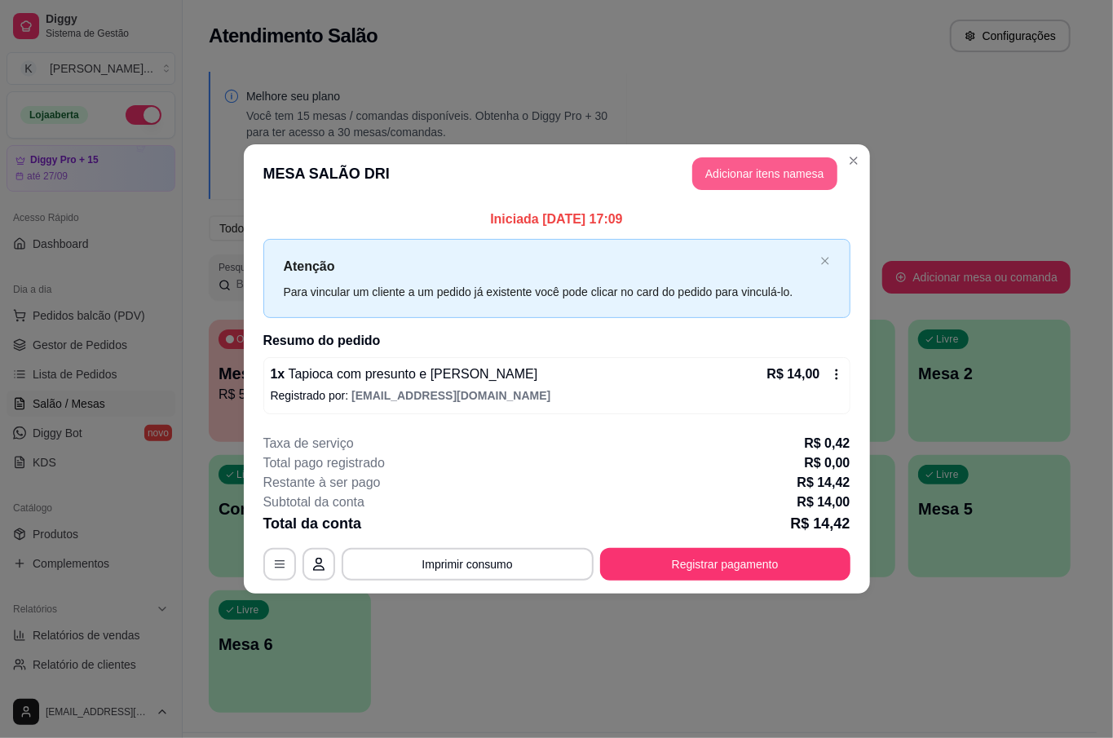
click at [775, 170] on button "Adicionar itens na mesa" at bounding box center [764, 173] width 145 height 33
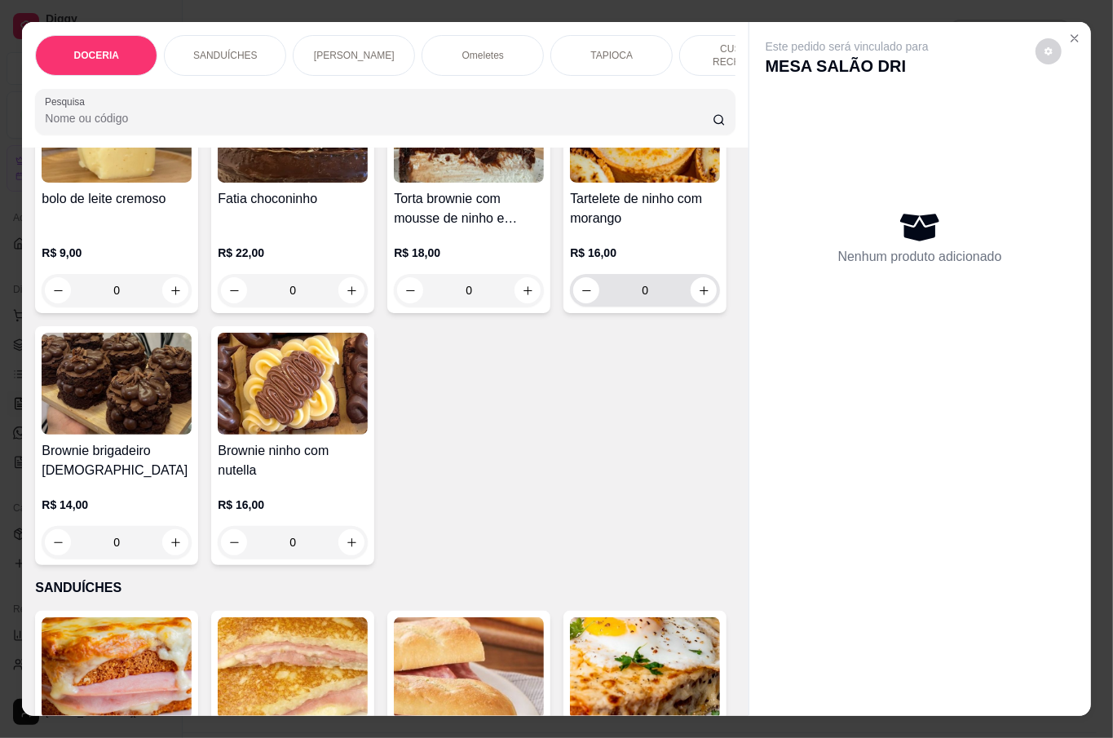
scroll to position [217, 0]
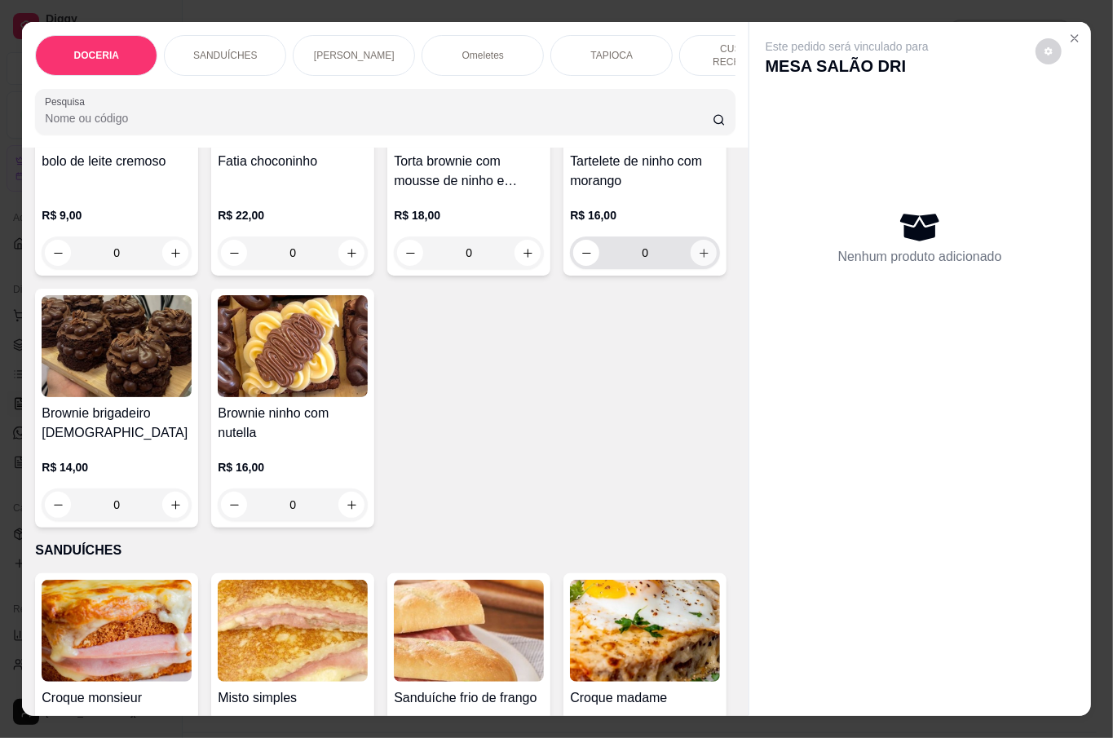
click at [691, 266] on button "increase-product-quantity" at bounding box center [704, 253] width 26 height 26
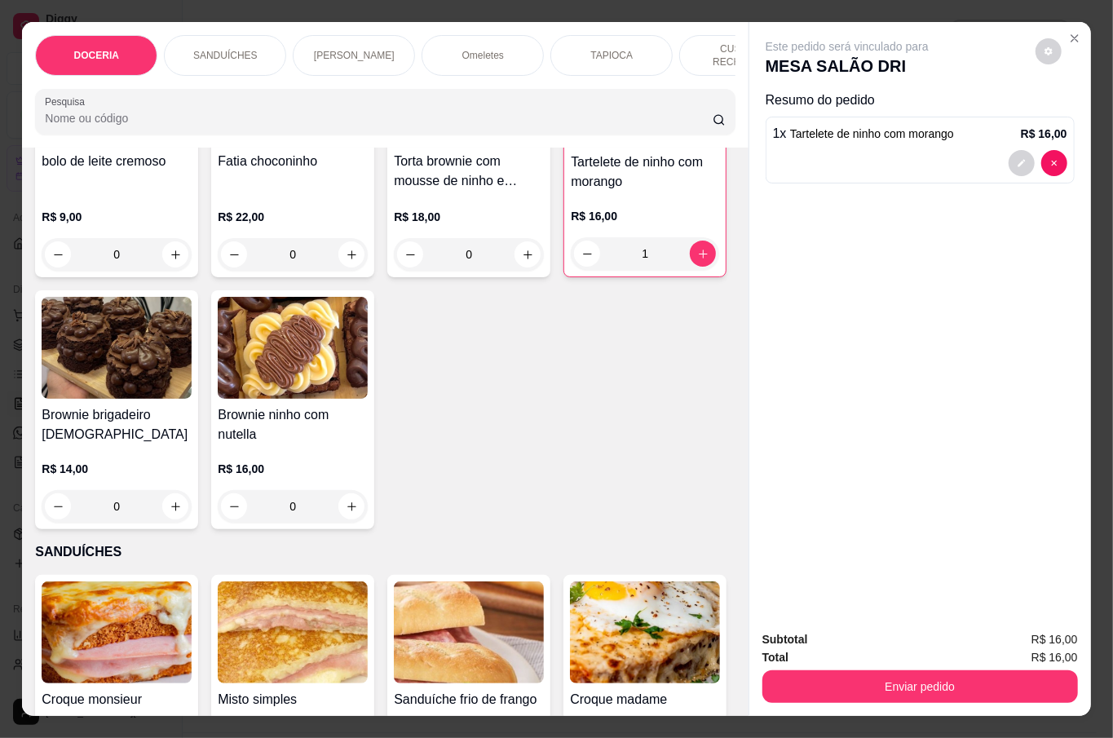
type input "1"
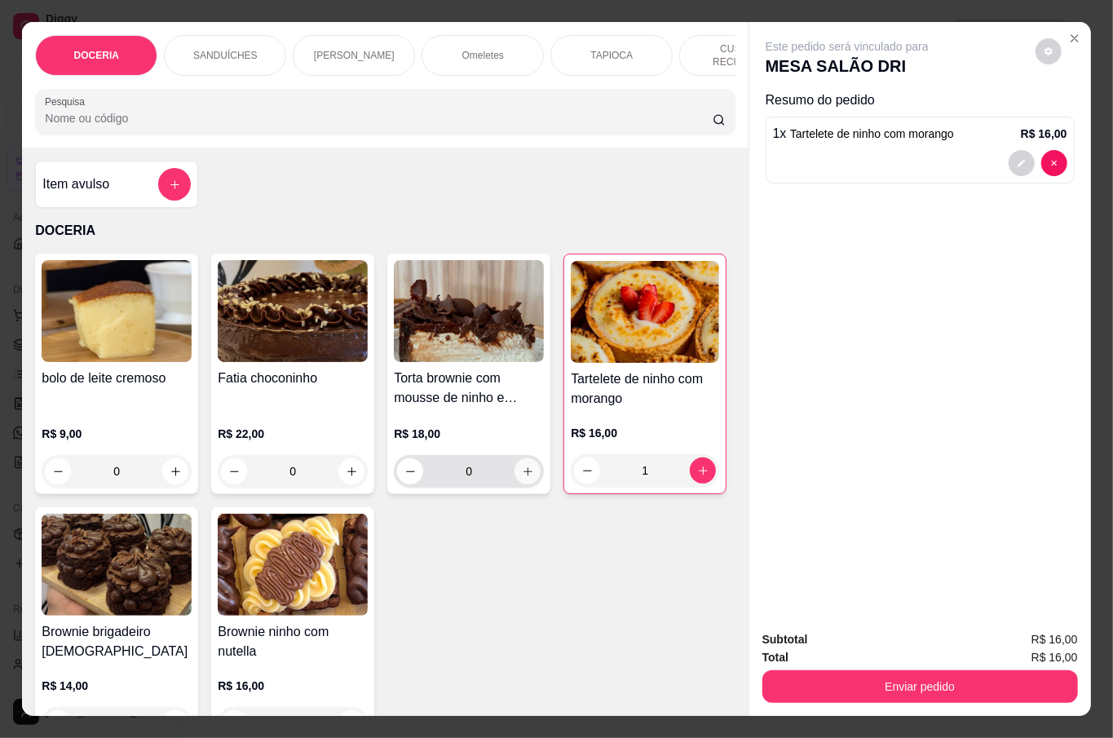
click at [522, 466] on icon "increase-product-quantity" at bounding box center [528, 472] width 12 height 12
type input "1"
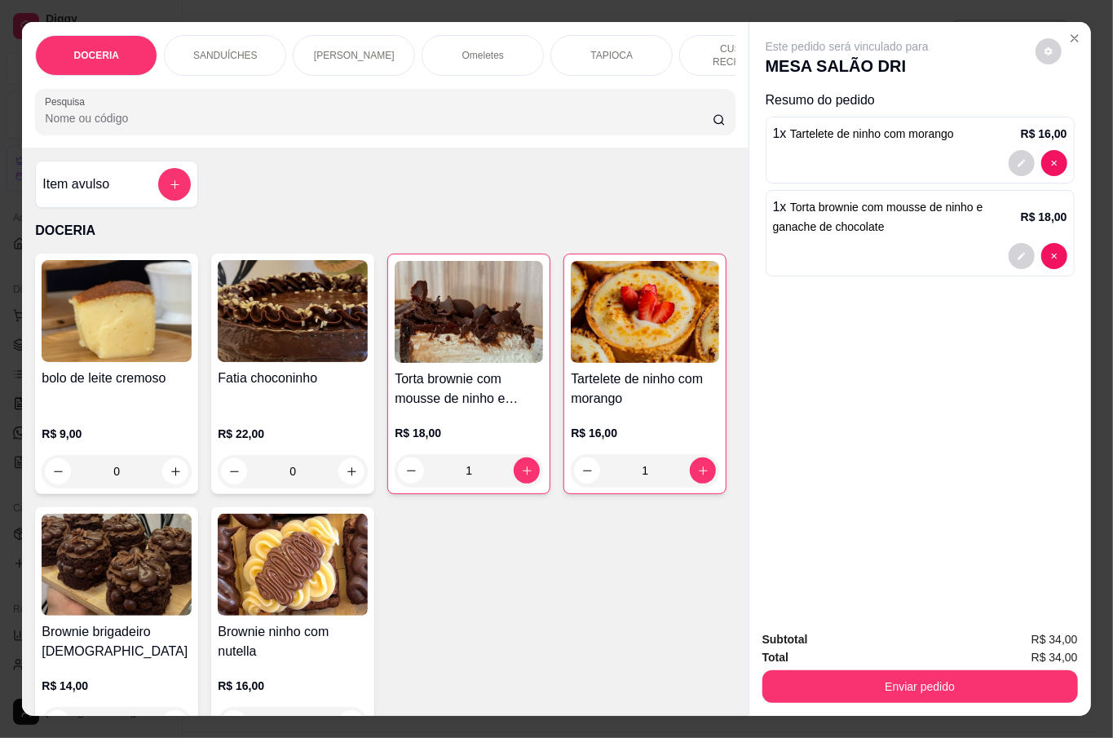
click at [993, 673] on button "Enviar pedido" at bounding box center [920, 686] width 316 height 33
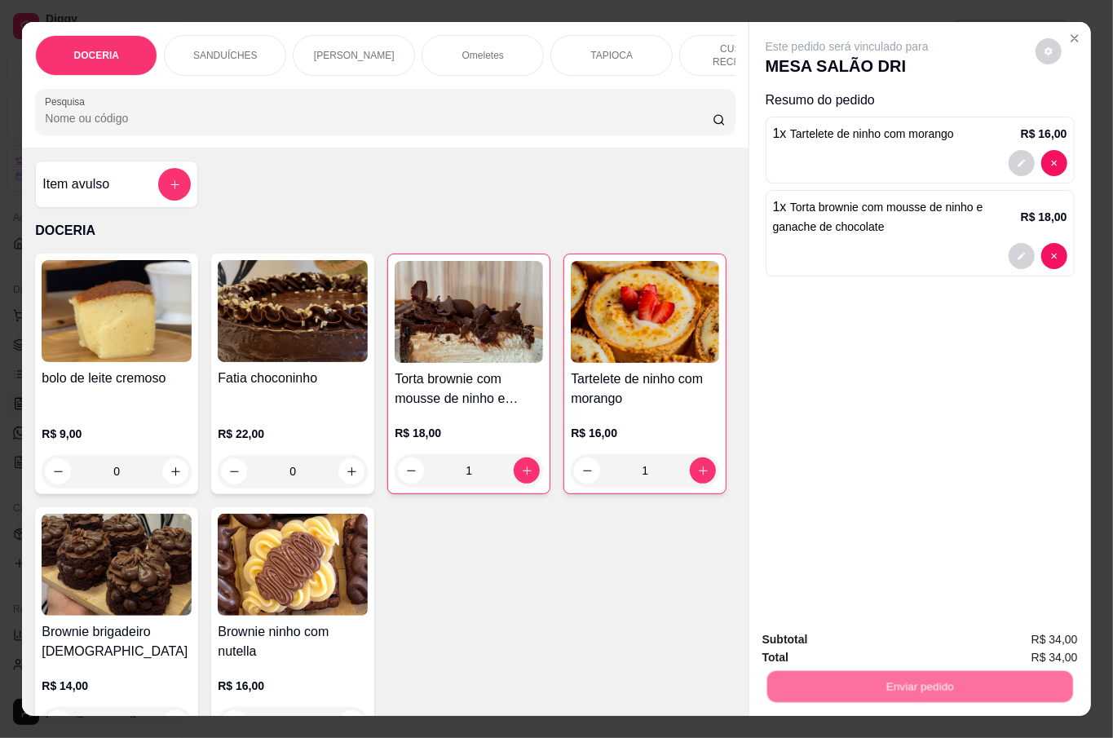
click at [832, 634] on button "Não registrar e enviar pedido" at bounding box center [865, 638] width 170 height 31
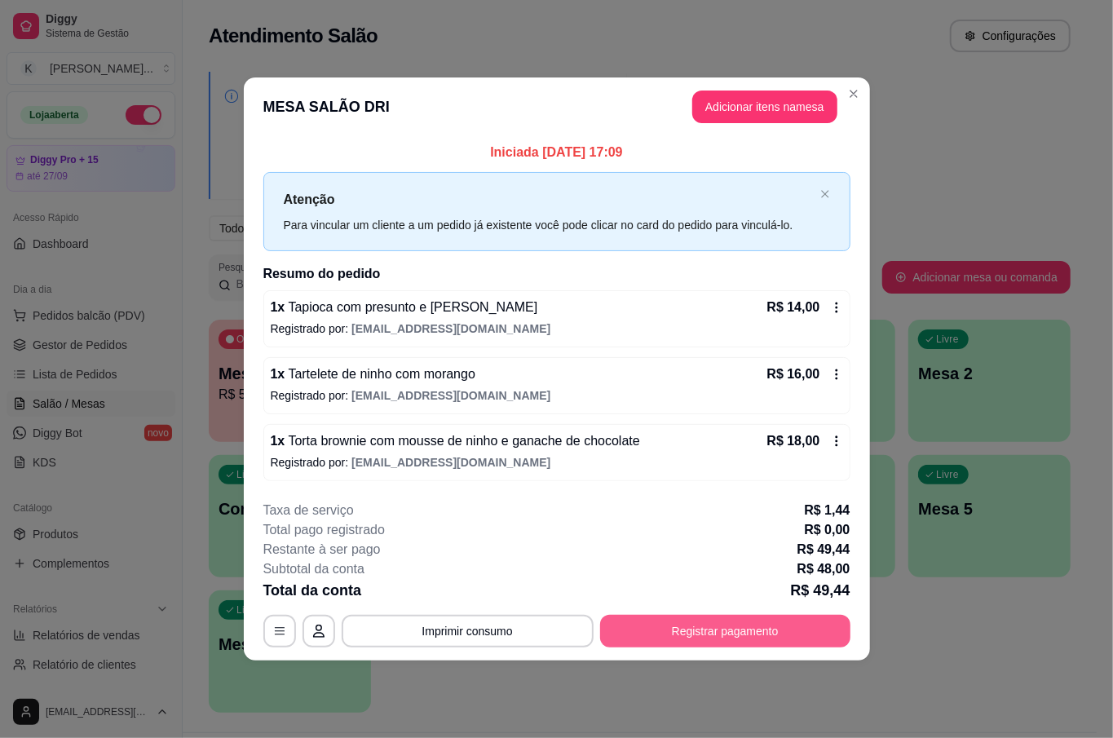
click at [761, 623] on button "Registrar pagamento" at bounding box center [725, 631] width 250 height 33
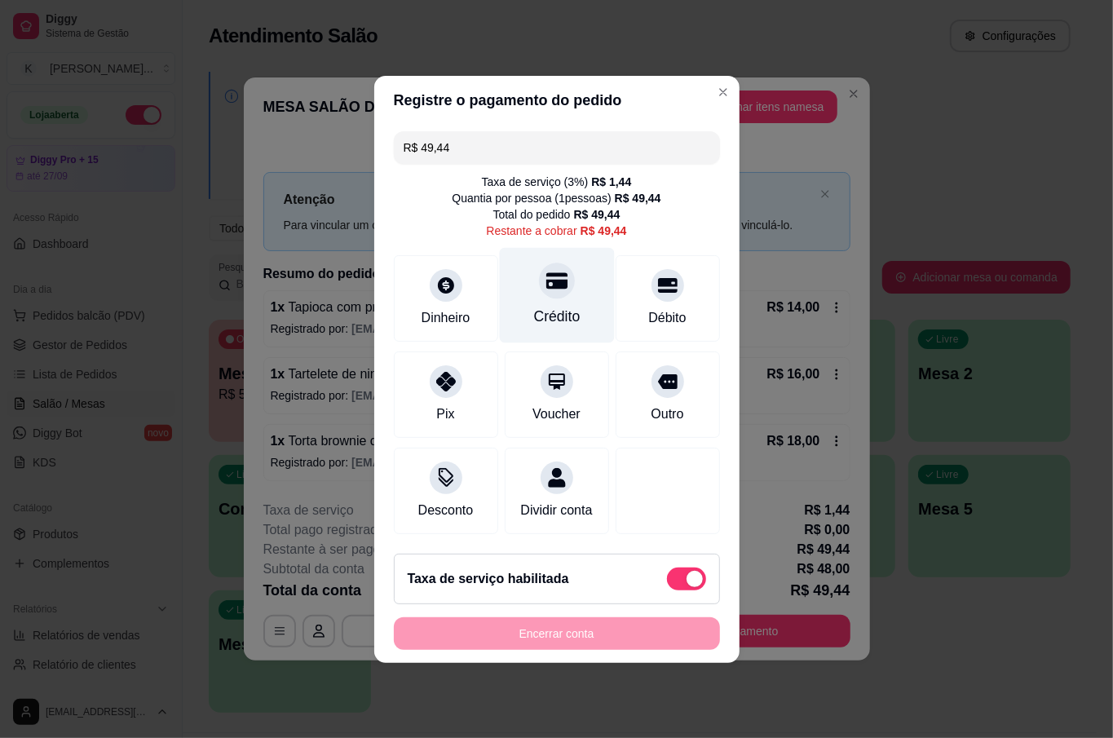
click at [572, 292] on div "Crédito" at bounding box center [556, 294] width 115 height 95
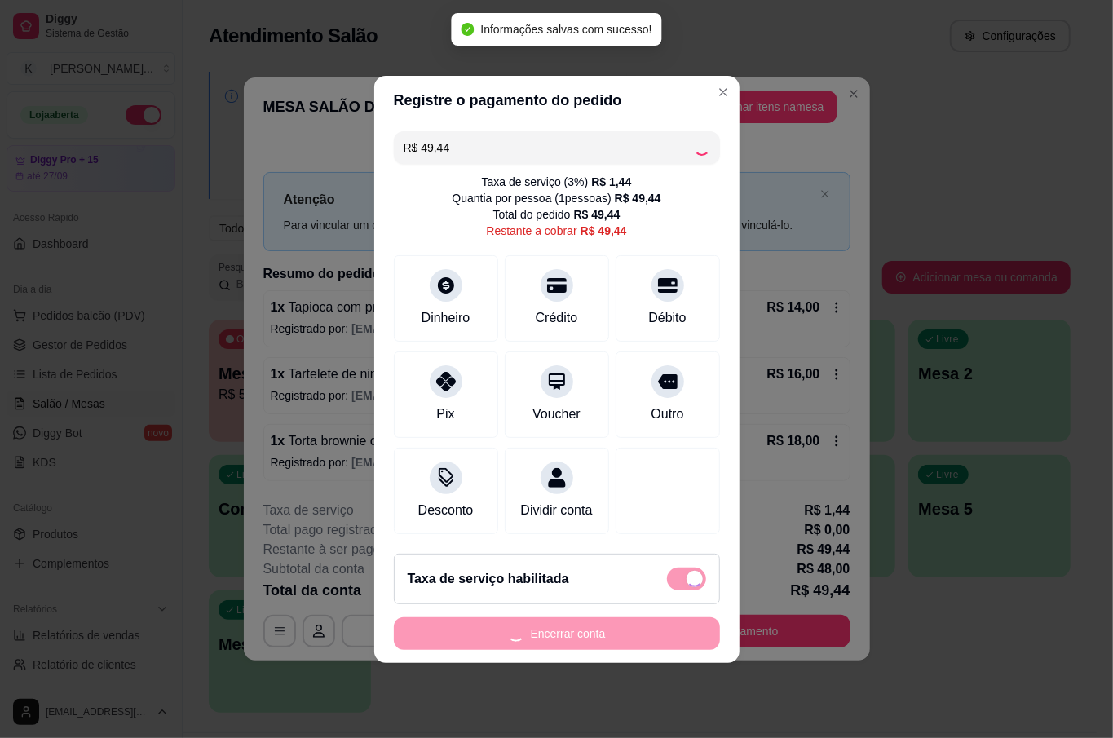
type input "R$ 0,00"
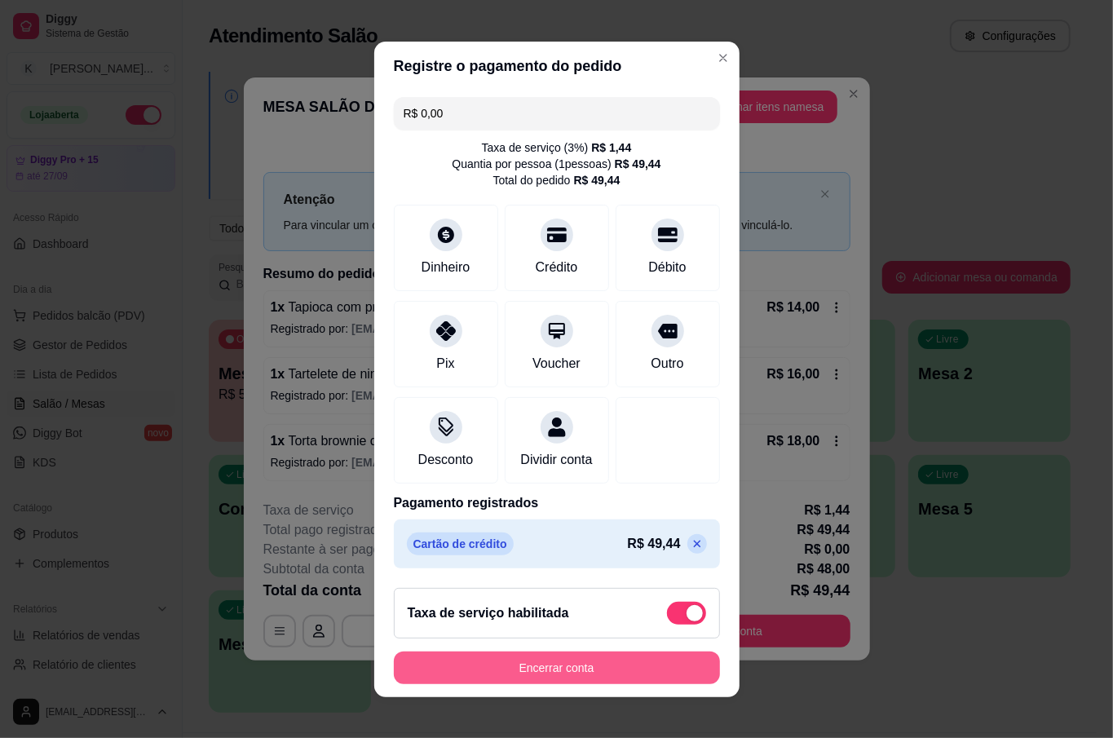
click at [584, 669] on button "Encerrar conta" at bounding box center [557, 668] width 326 height 33
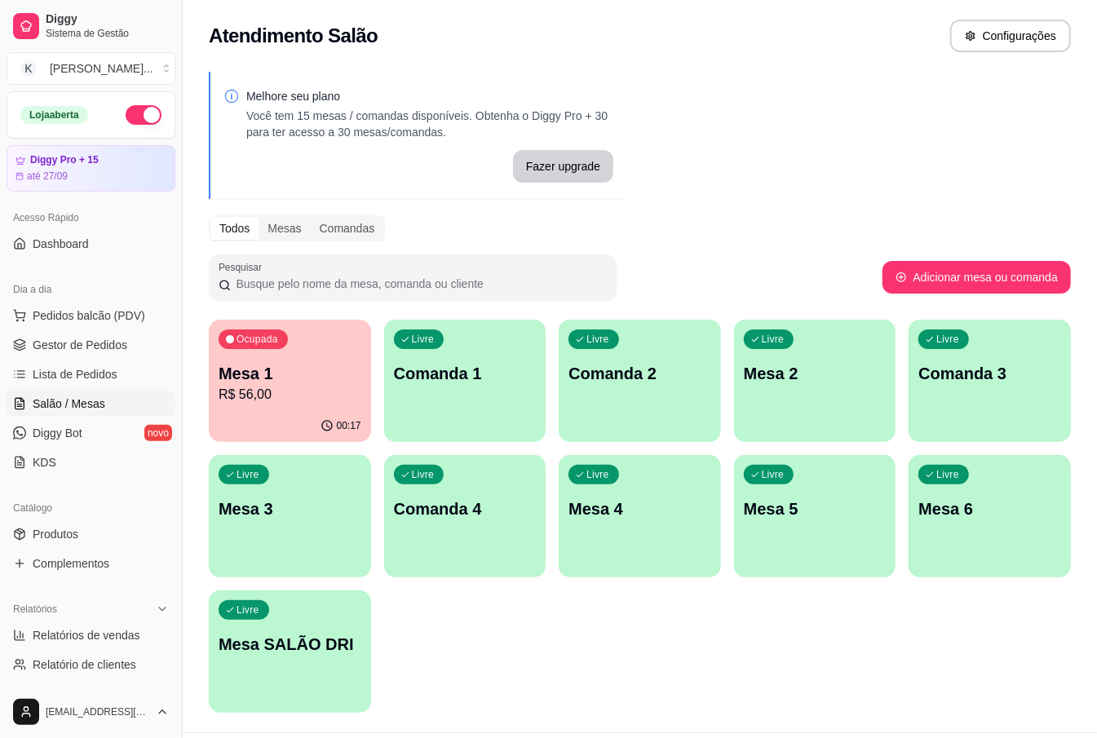
click at [741, 148] on div "Melhore seu plano Você tem 15 mesas / comandas disponíveis. Obtenha o Diggy Pro…" at bounding box center [640, 397] width 914 height 670
click at [843, 388] on div "Livre Mesa 2" at bounding box center [815, 371] width 162 height 103
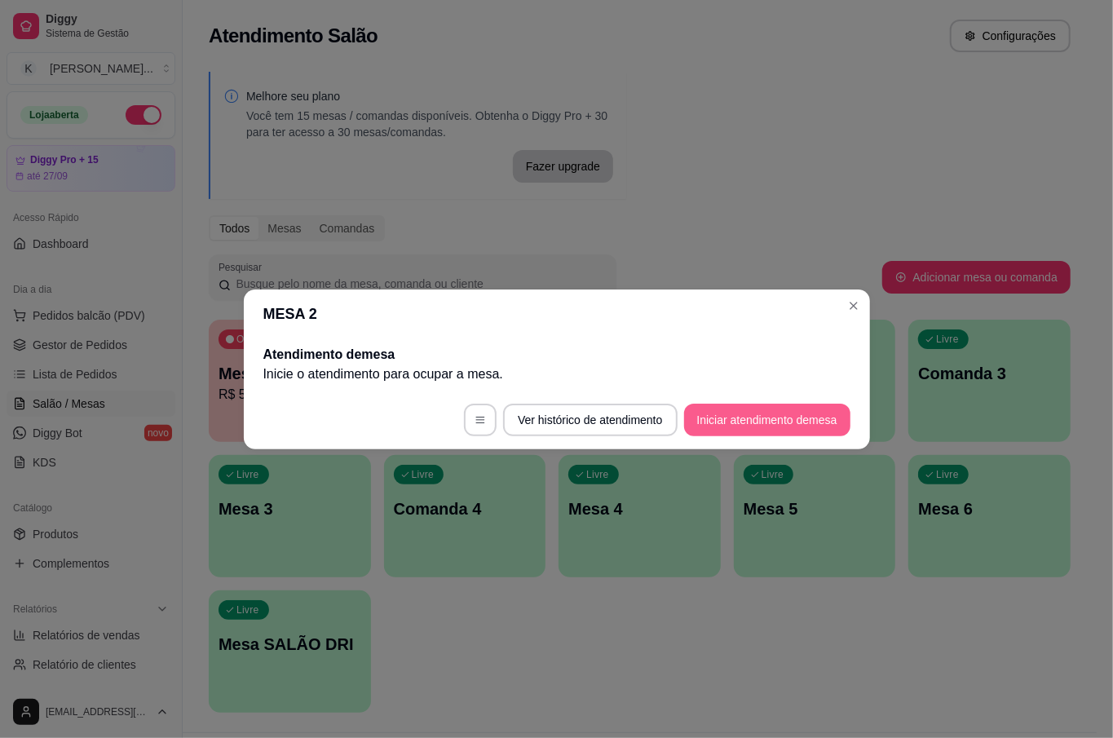
click at [784, 413] on button "Iniciar atendimento de mesa" at bounding box center [767, 420] width 166 height 33
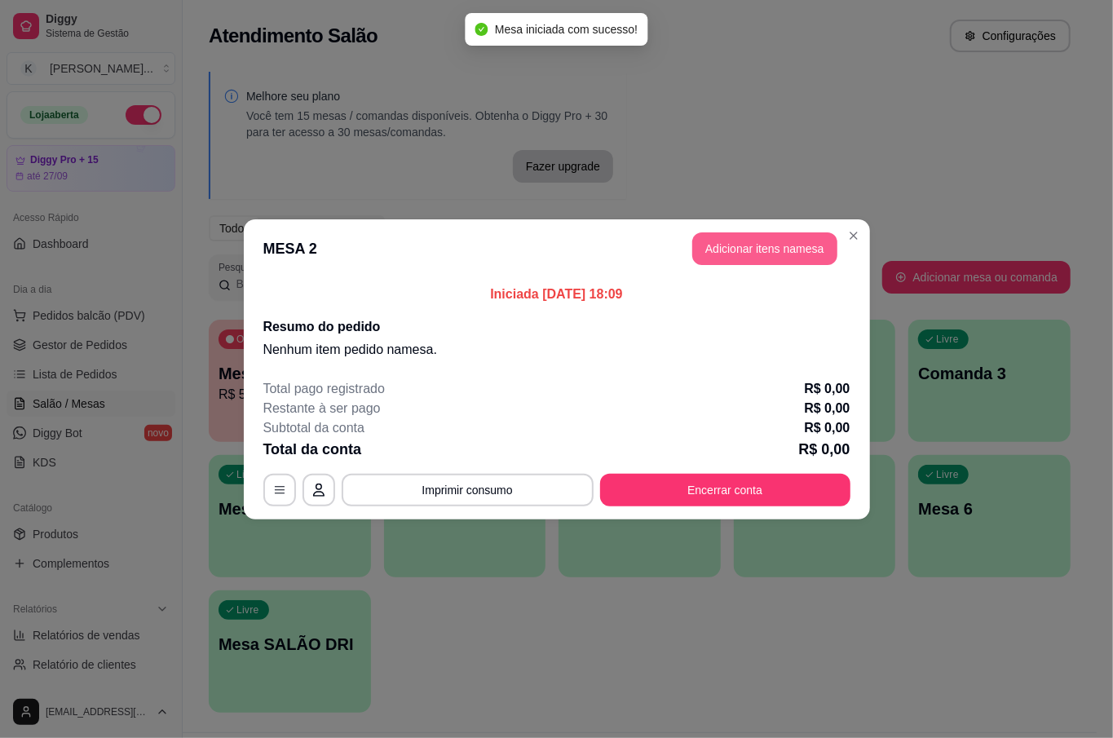
click at [734, 245] on button "Adicionar itens na mesa" at bounding box center [764, 248] width 145 height 33
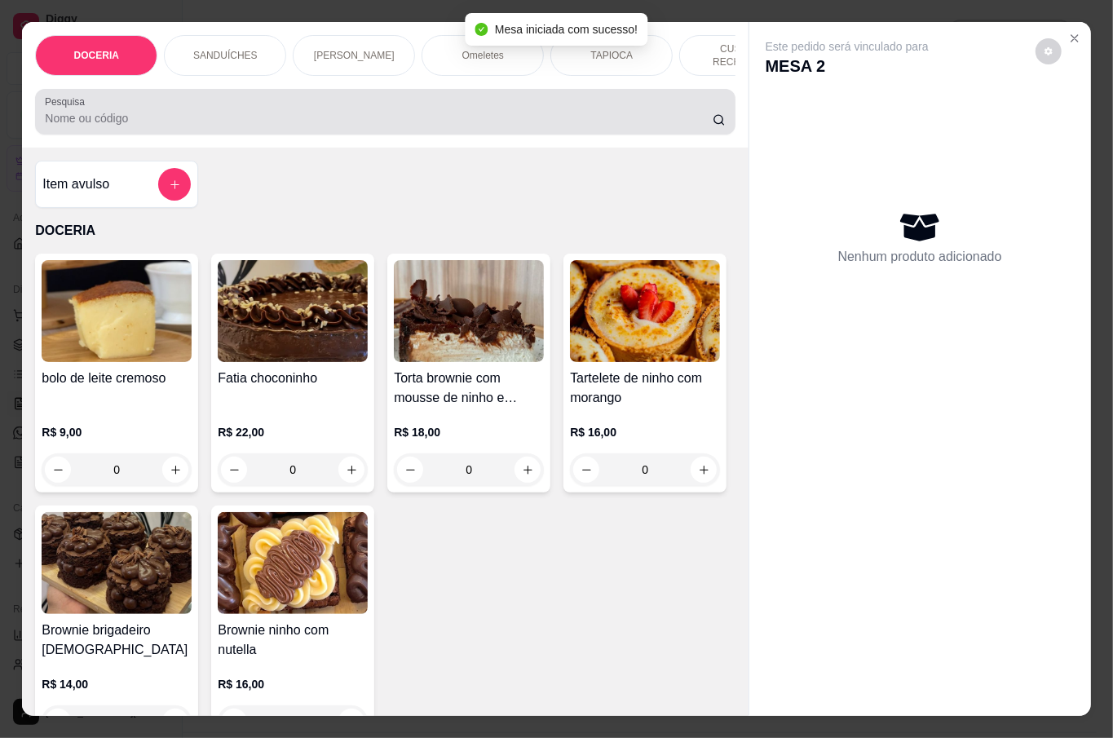
click at [245, 113] on input "Pesquisa" at bounding box center [379, 118] width 668 height 16
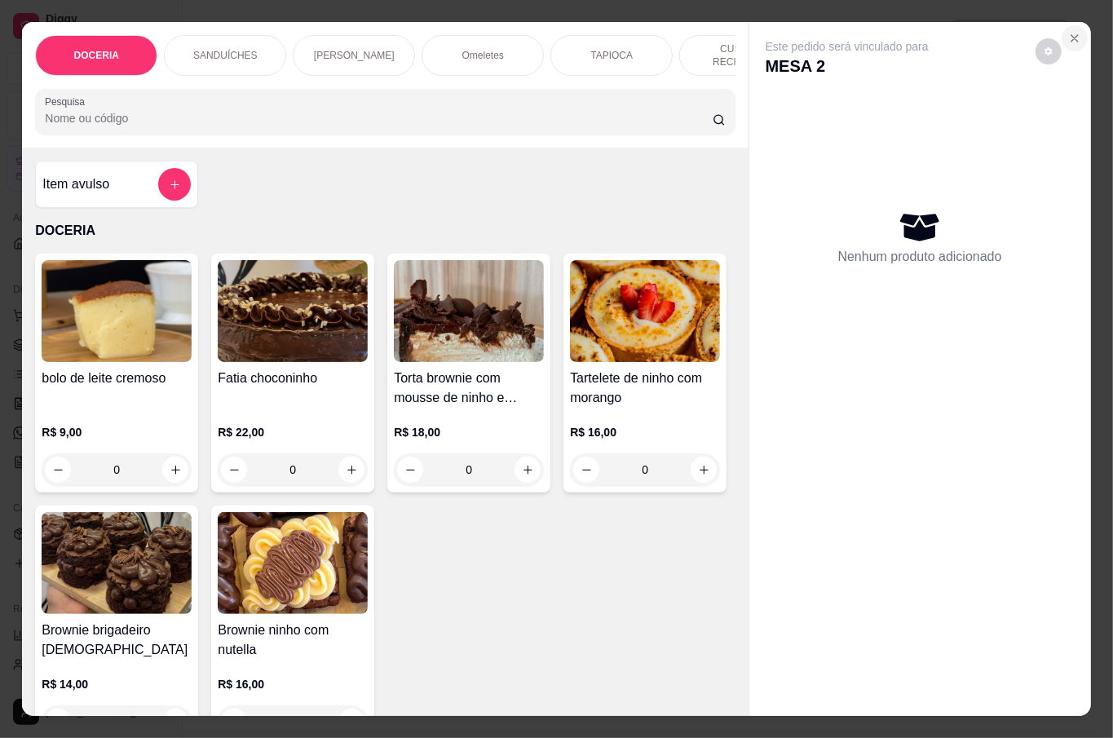
click at [1068, 32] on icon "Close" at bounding box center [1074, 38] width 13 height 13
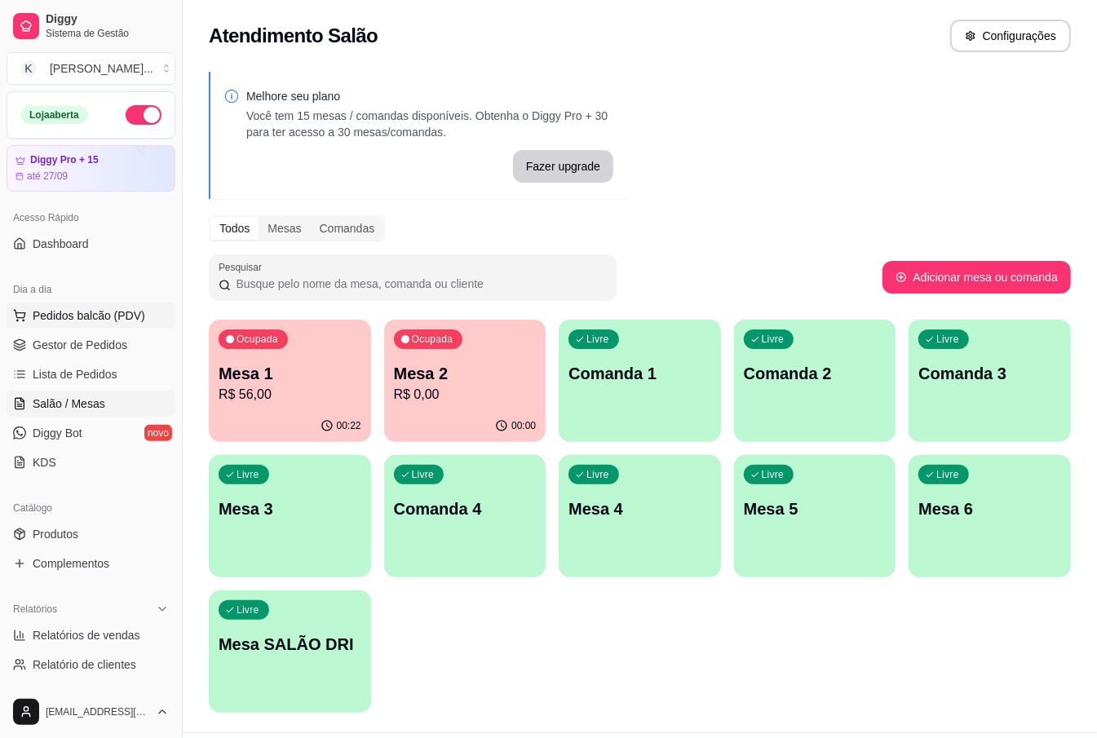
click at [98, 307] on button "Pedidos balcão (PDV)" at bounding box center [91, 316] width 169 height 26
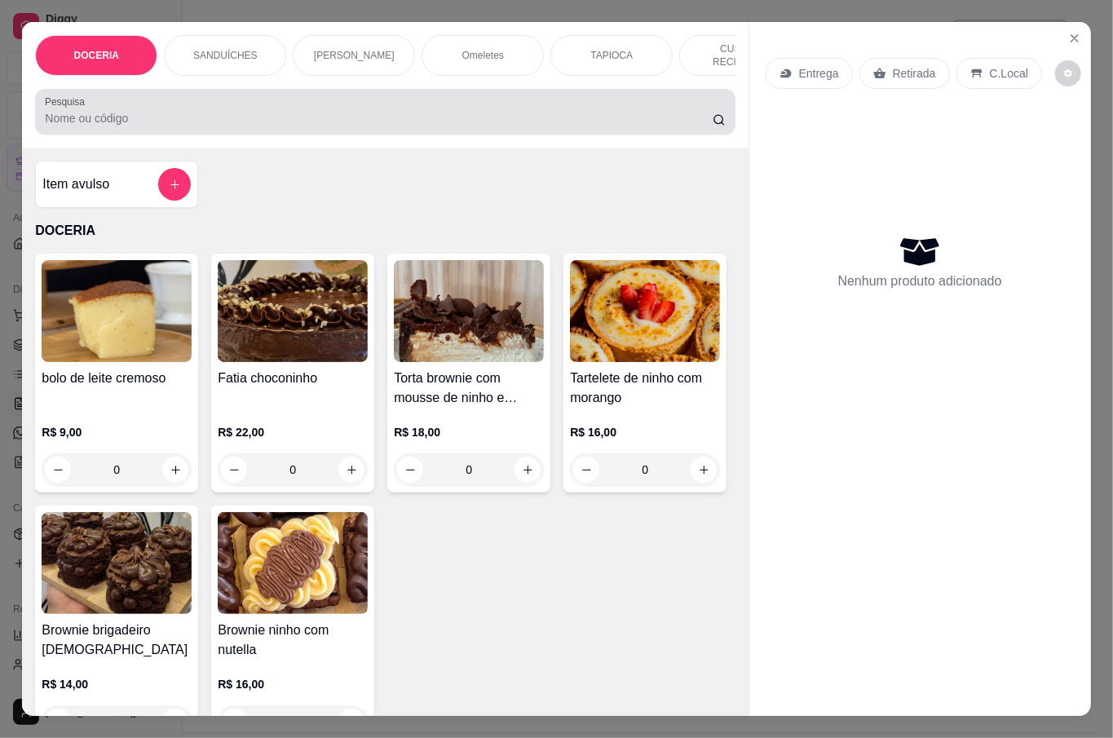
click at [311, 118] on input "Pesquisa" at bounding box center [379, 118] width 668 height 16
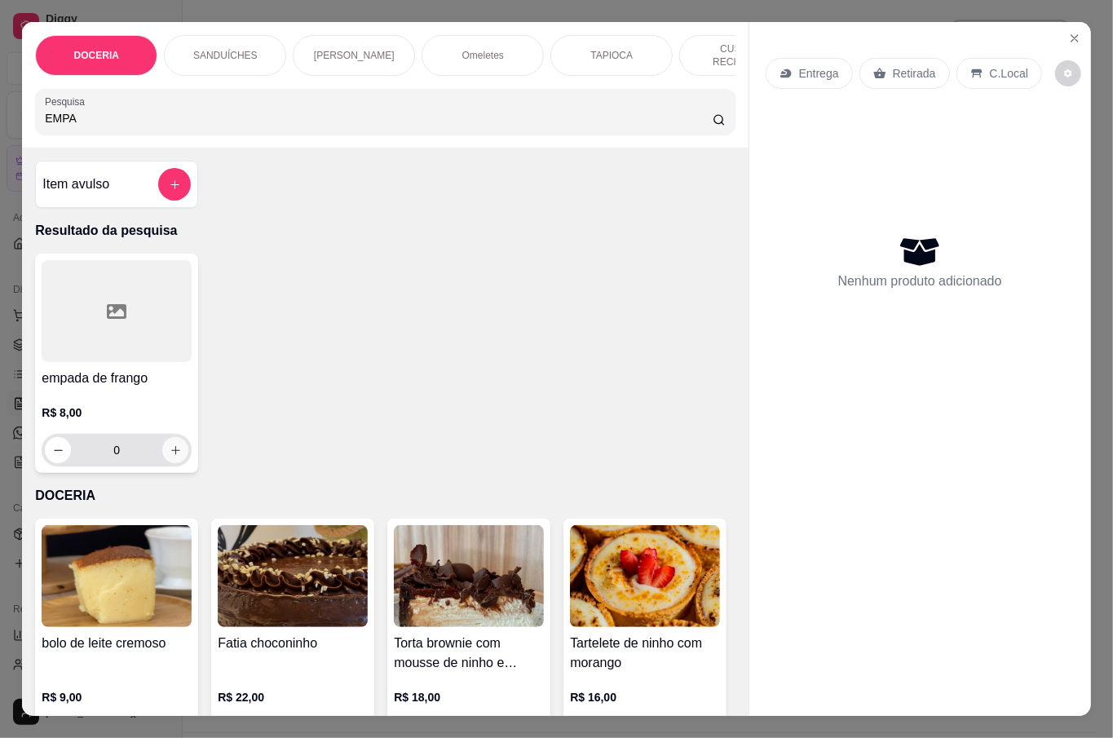
type input "EMPA"
click at [167, 437] on button "increase-product-quantity" at bounding box center [175, 450] width 26 height 26
type input "1"
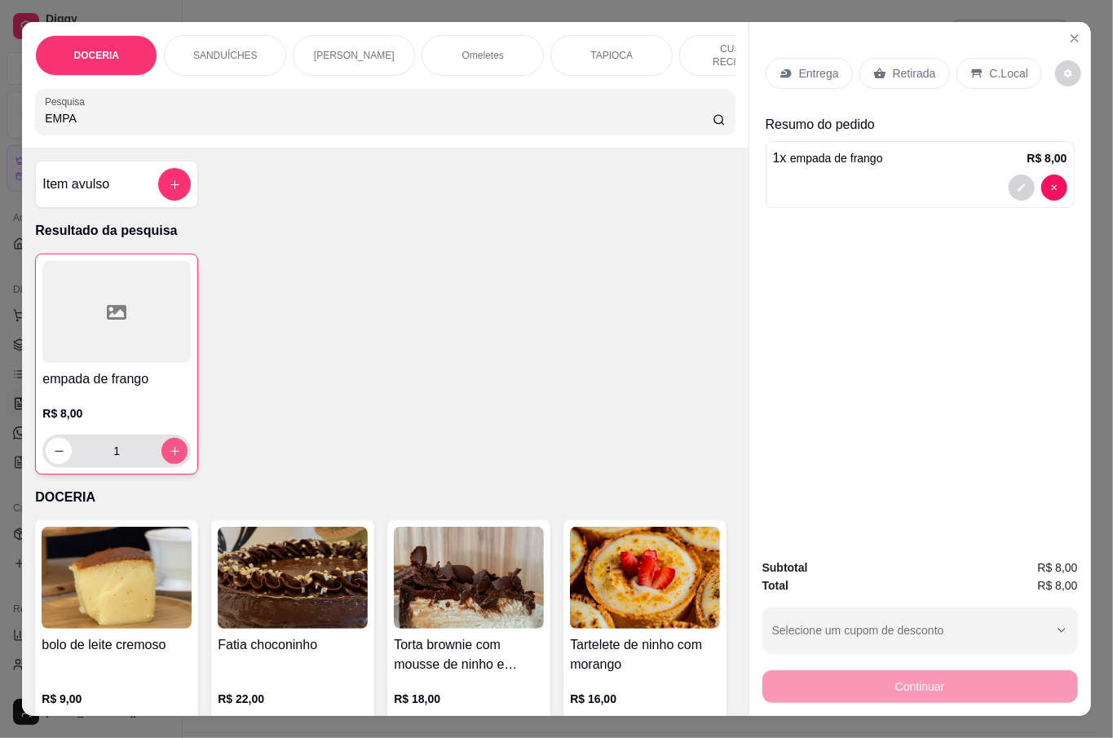
click at [161, 444] on button "increase-product-quantity" at bounding box center [174, 451] width 26 height 26
type input "2"
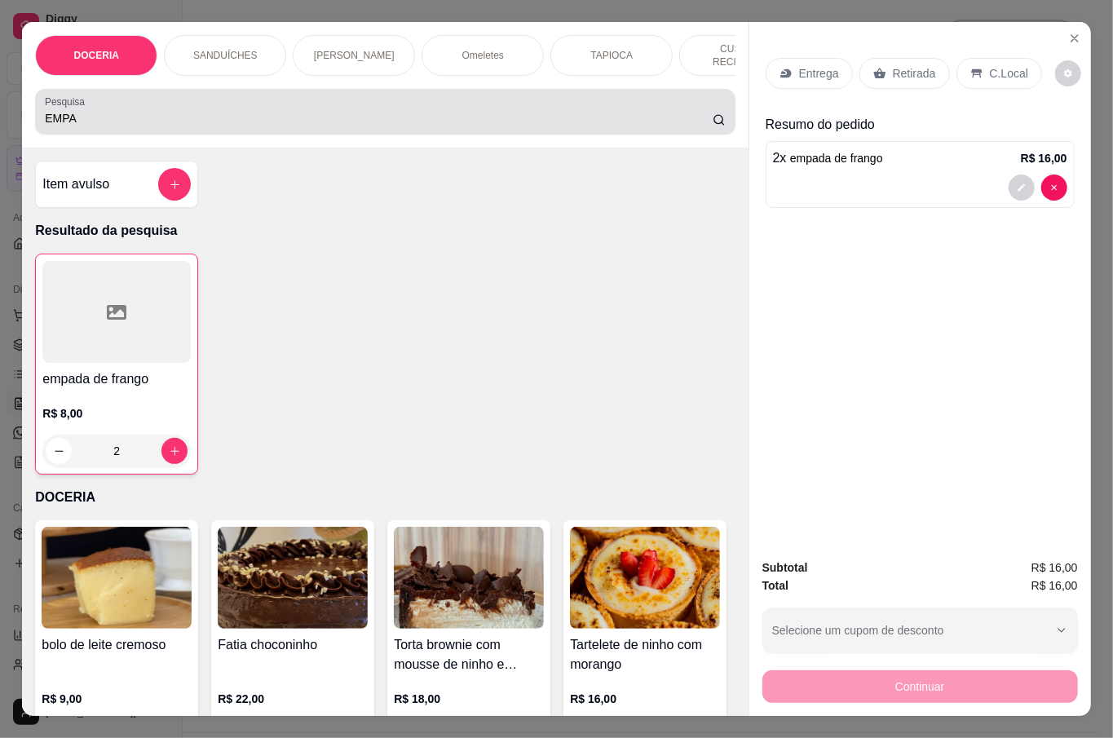
click at [281, 95] on div "EMPA" at bounding box center [385, 111] width 680 height 33
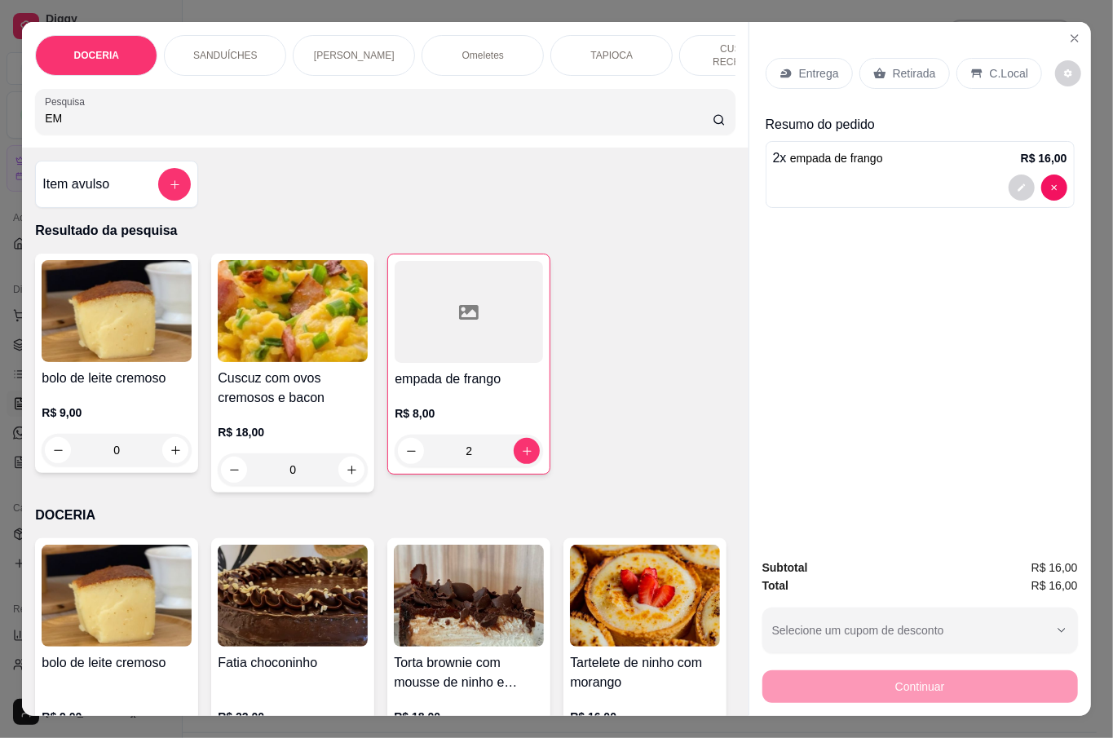
type input "E"
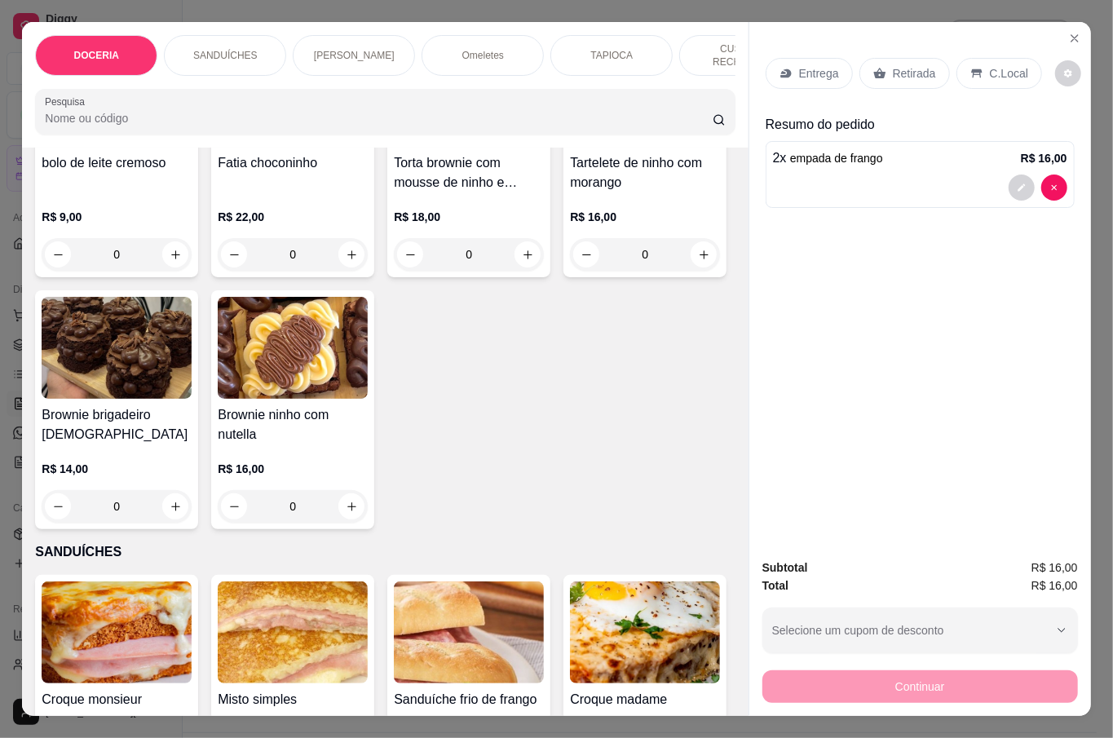
scroll to position [217, 0]
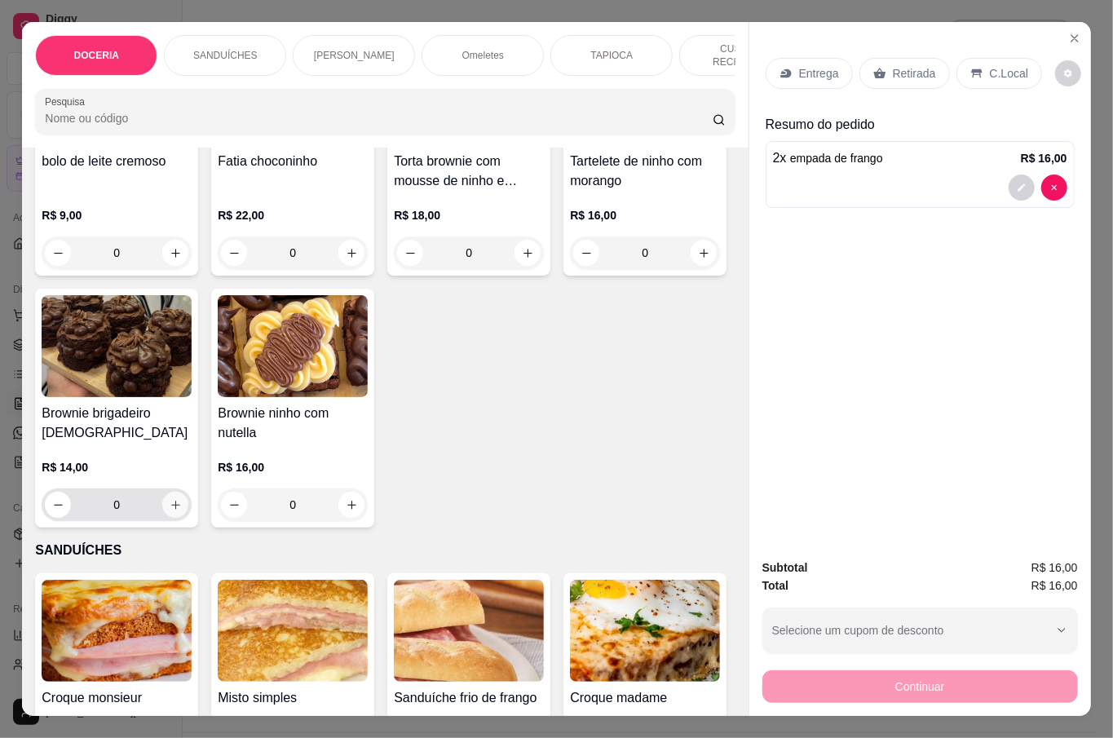
click at [188, 509] on div "0" at bounding box center [117, 504] width 144 height 33
type input "1"
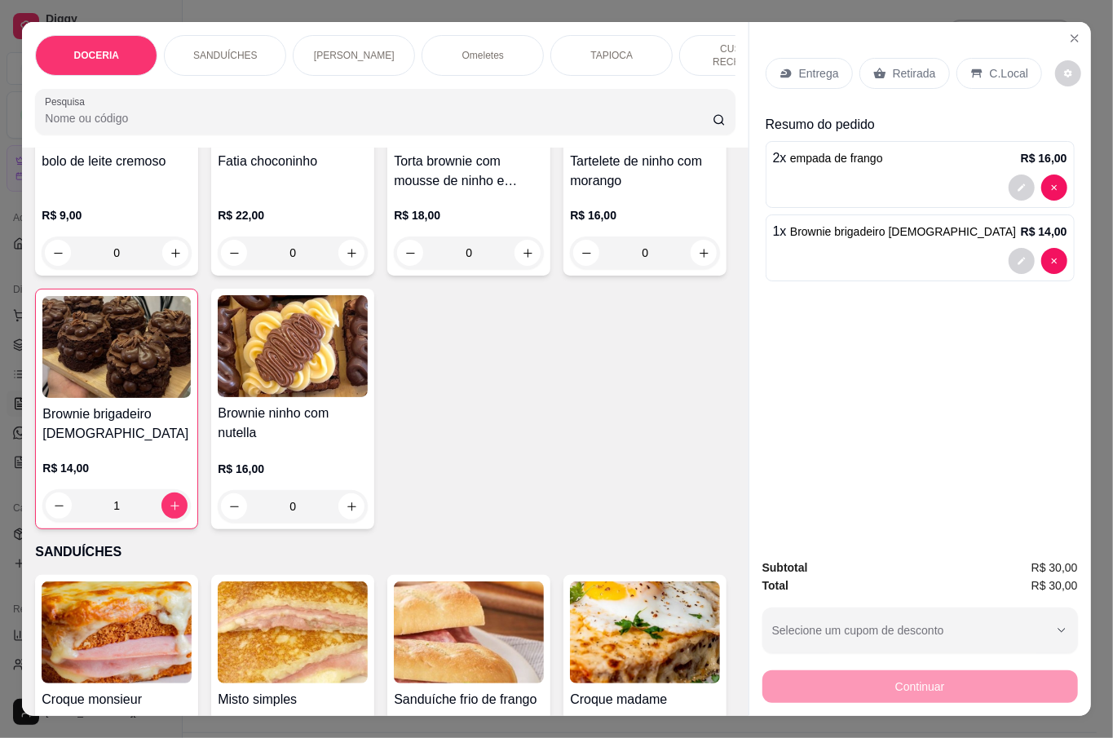
click at [372, 549] on p "SANDUÍCHES" at bounding box center [385, 552] width 700 height 20
click at [369, 542] on p "SANDUÍCHES" at bounding box center [385, 552] width 700 height 20
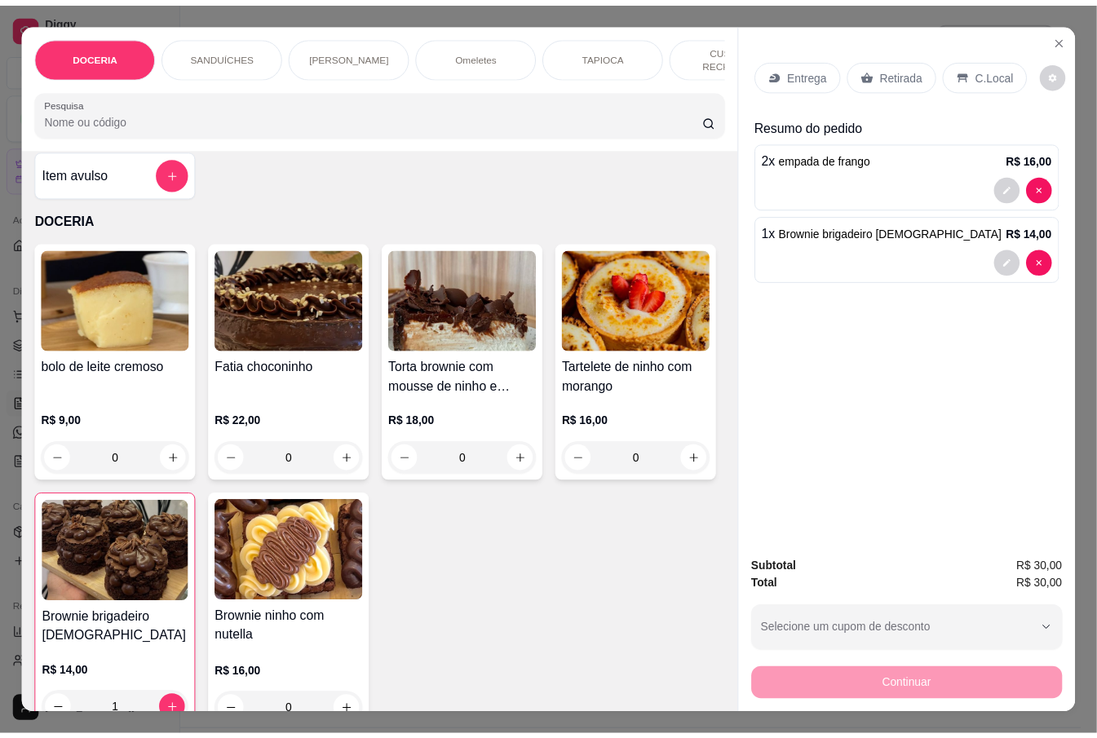
scroll to position [0, 0]
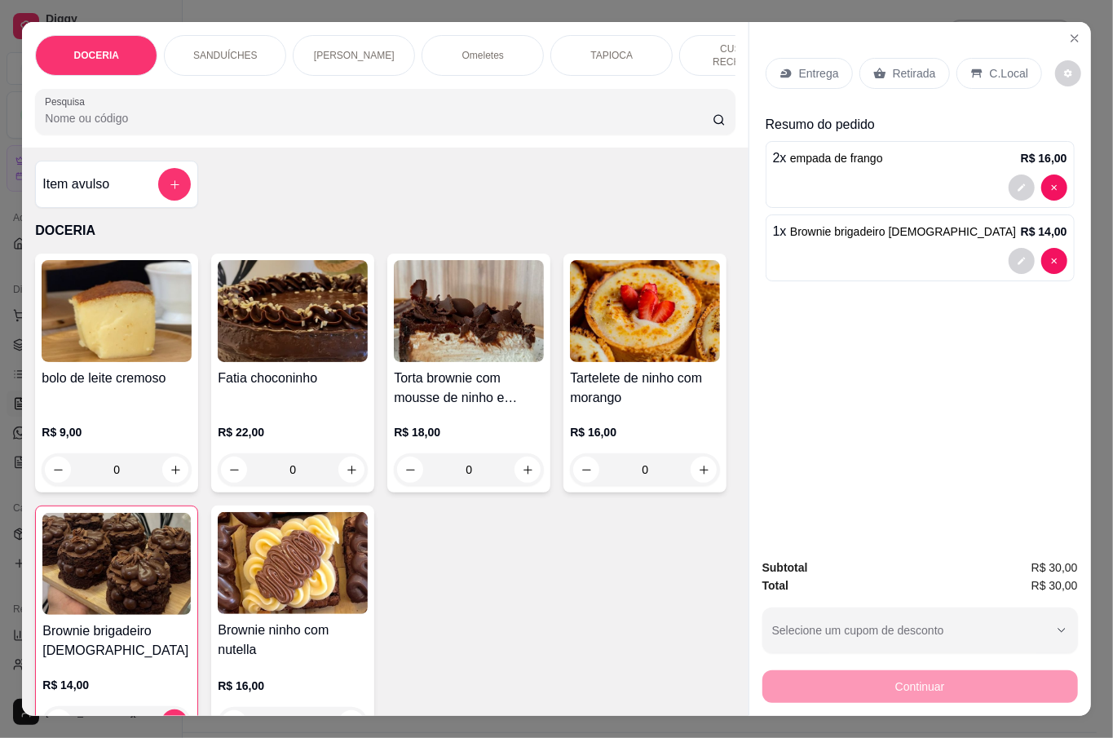
click at [921, 65] on p "Retirada" at bounding box center [914, 73] width 43 height 16
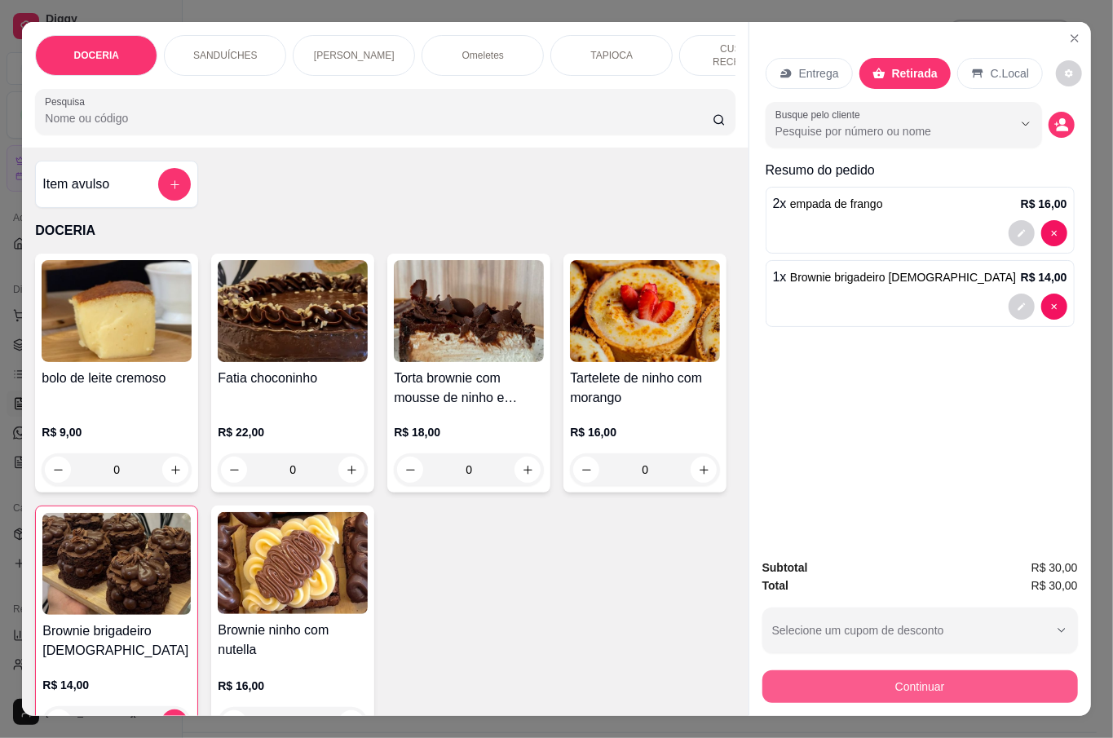
click at [954, 678] on button "Continuar" at bounding box center [920, 686] width 316 height 33
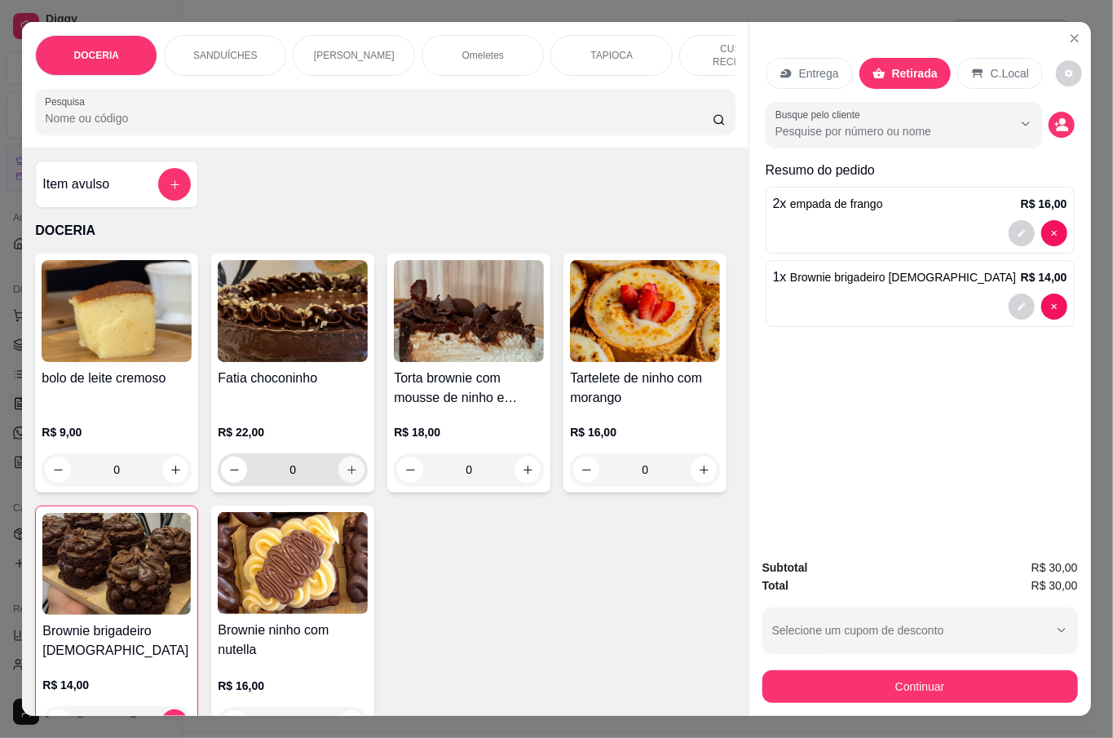
click at [338, 458] on button "increase-product-quantity" at bounding box center [351, 470] width 26 height 26
type input "1"
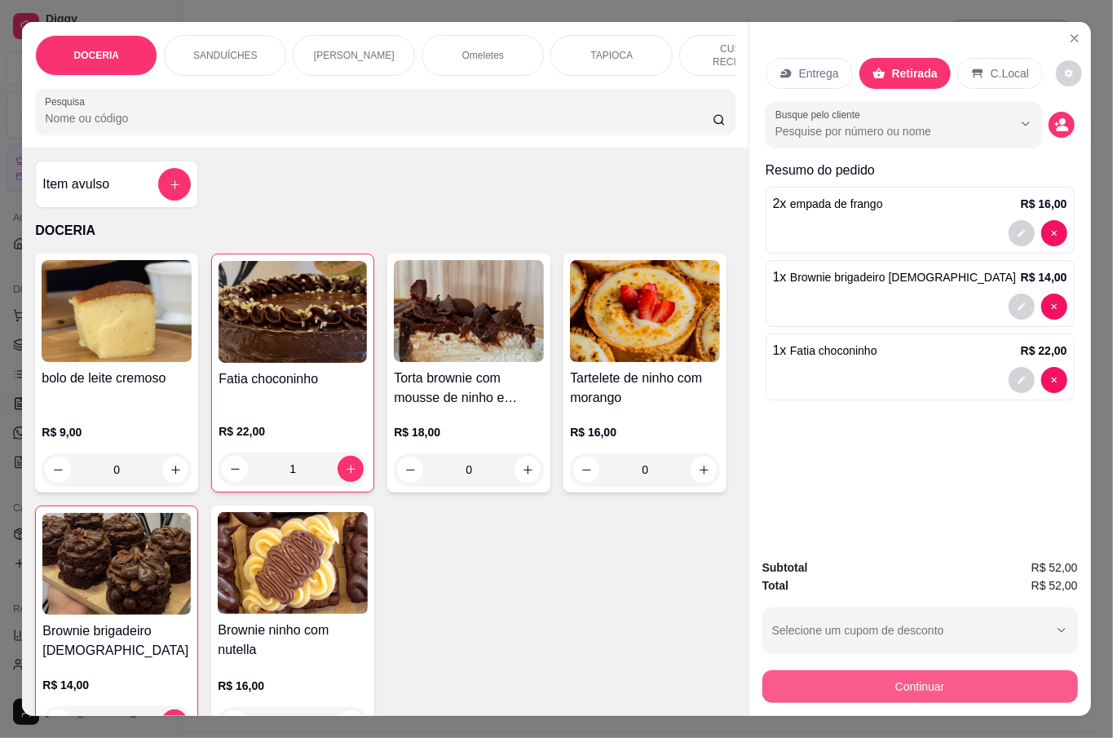
click at [974, 675] on button "Continuar" at bounding box center [920, 686] width 316 height 33
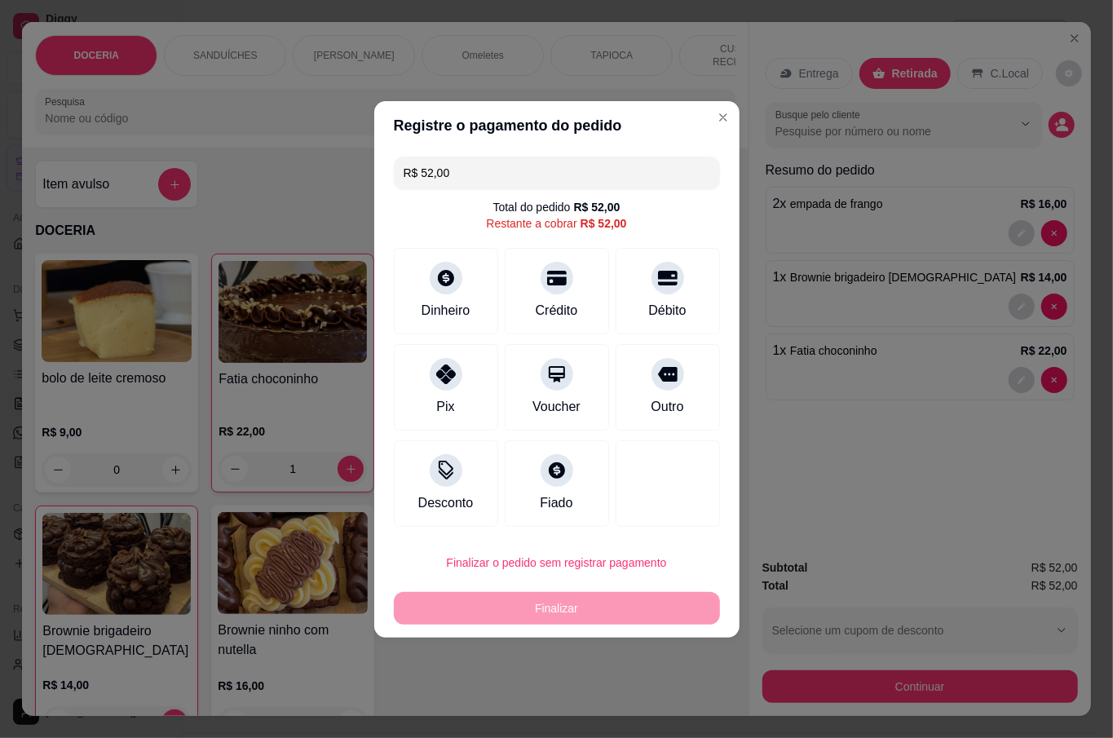
click at [515, 173] on input "R$ 52,00" at bounding box center [557, 173] width 307 height 33
click at [652, 308] on div "Débito" at bounding box center [668, 308] width 42 height 21
type input "R$ 30,00"
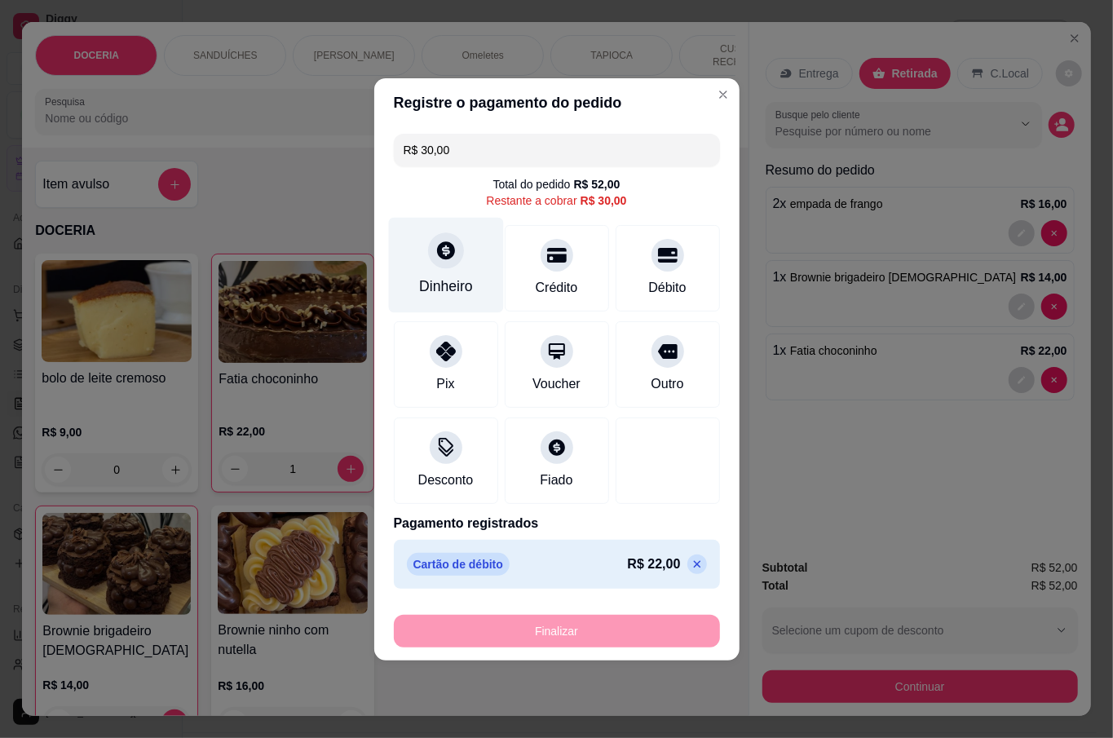
click at [457, 262] on div at bounding box center [446, 250] width 36 height 36
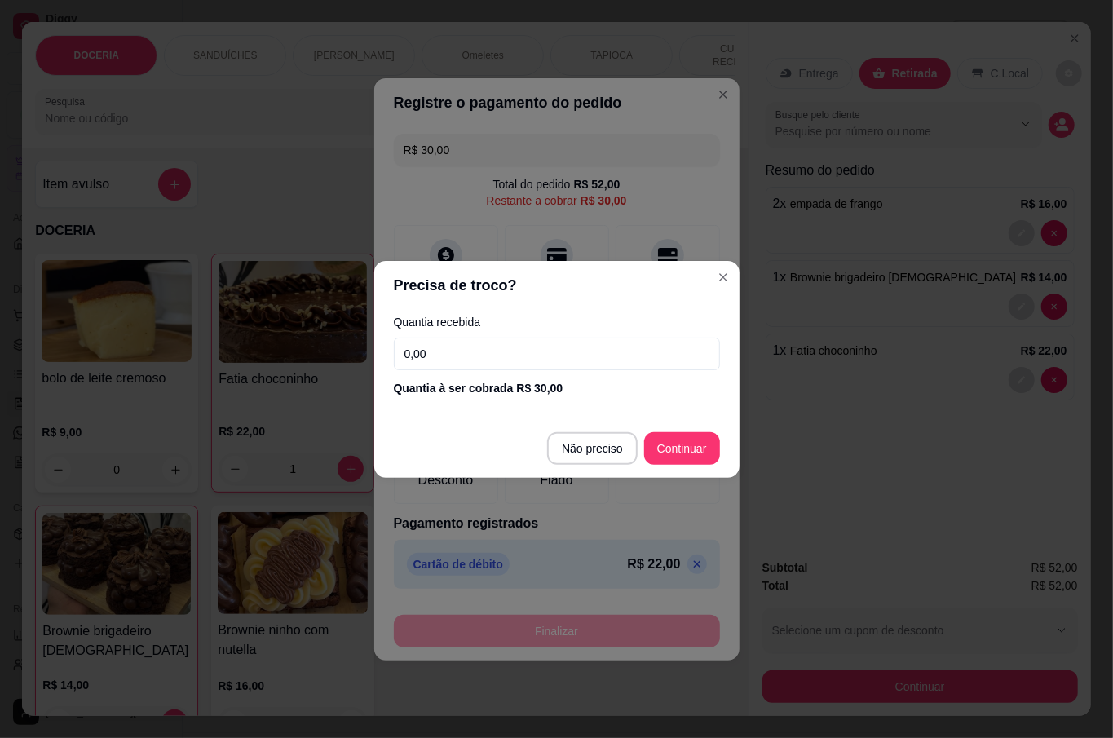
click at [528, 343] on input "0,00" at bounding box center [557, 354] width 326 height 33
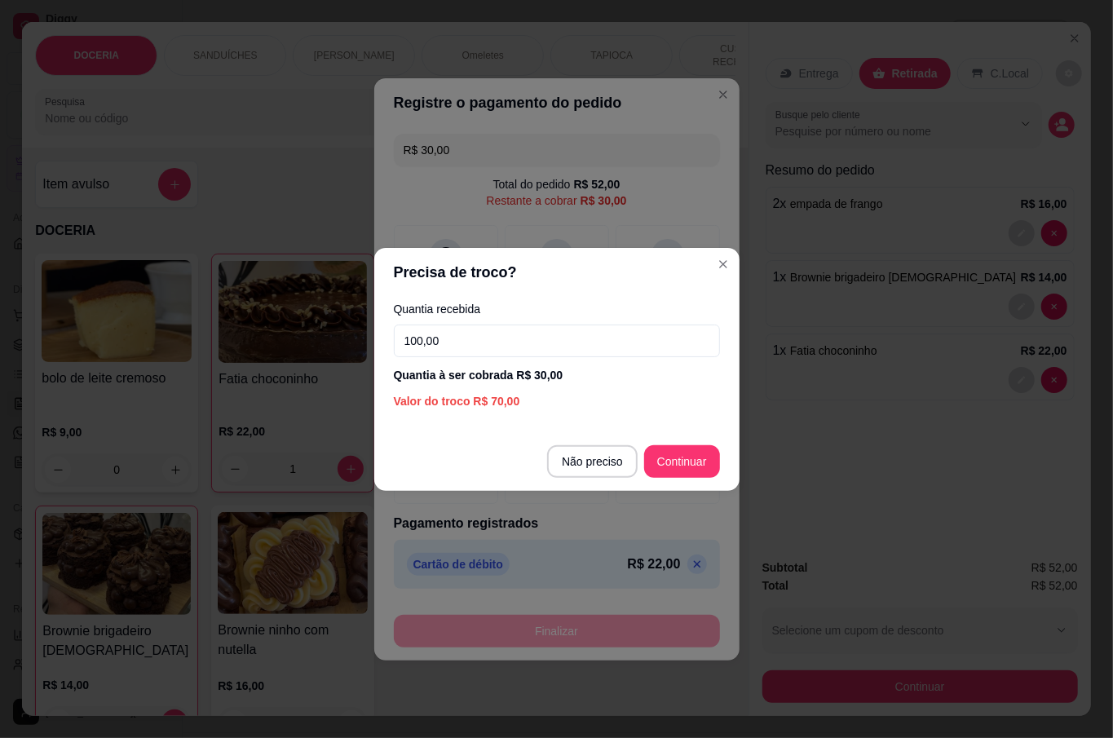
type input "100,00"
click at [686, 440] on footer "Não preciso Continuar" at bounding box center [556, 461] width 365 height 59
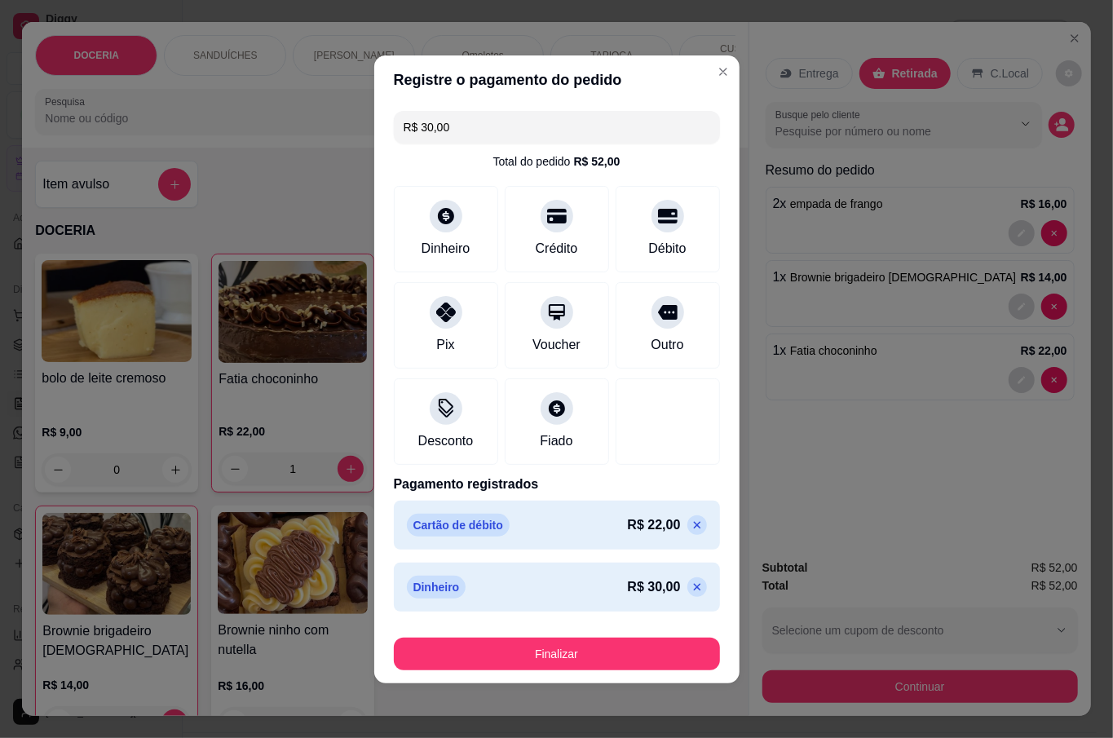
type input "R$ 0,00"
click at [612, 654] on button "Finalizar" at bounding box center [557, 654] width 326 height 33
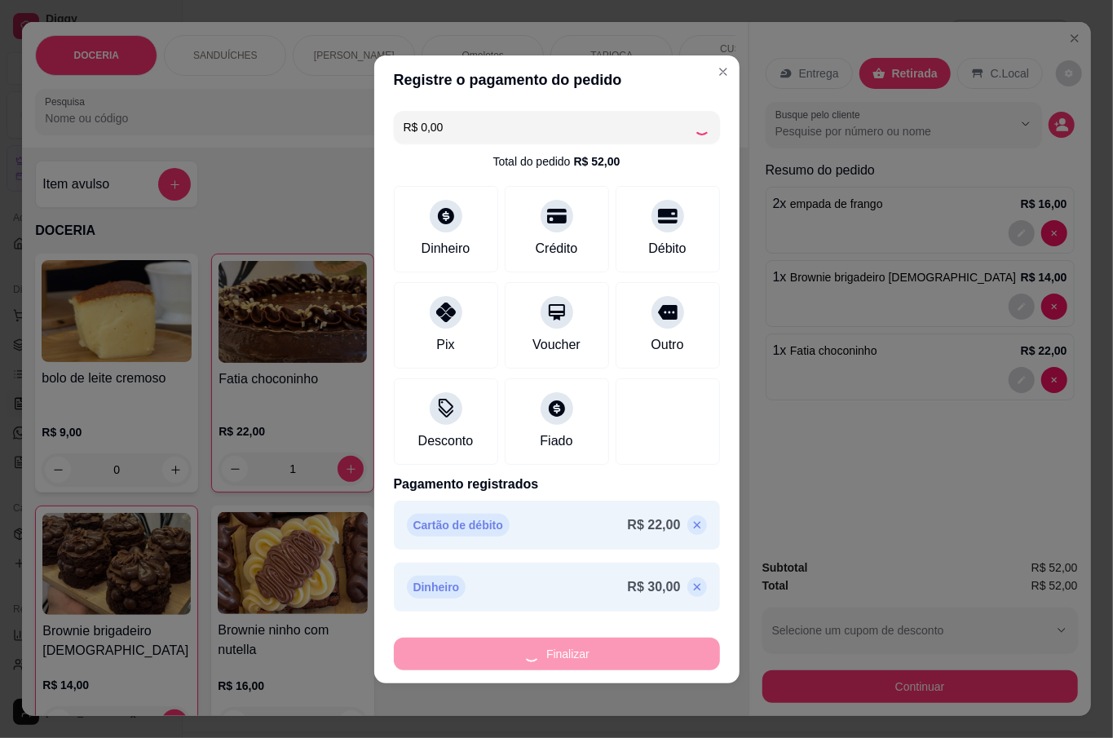
type input "0"
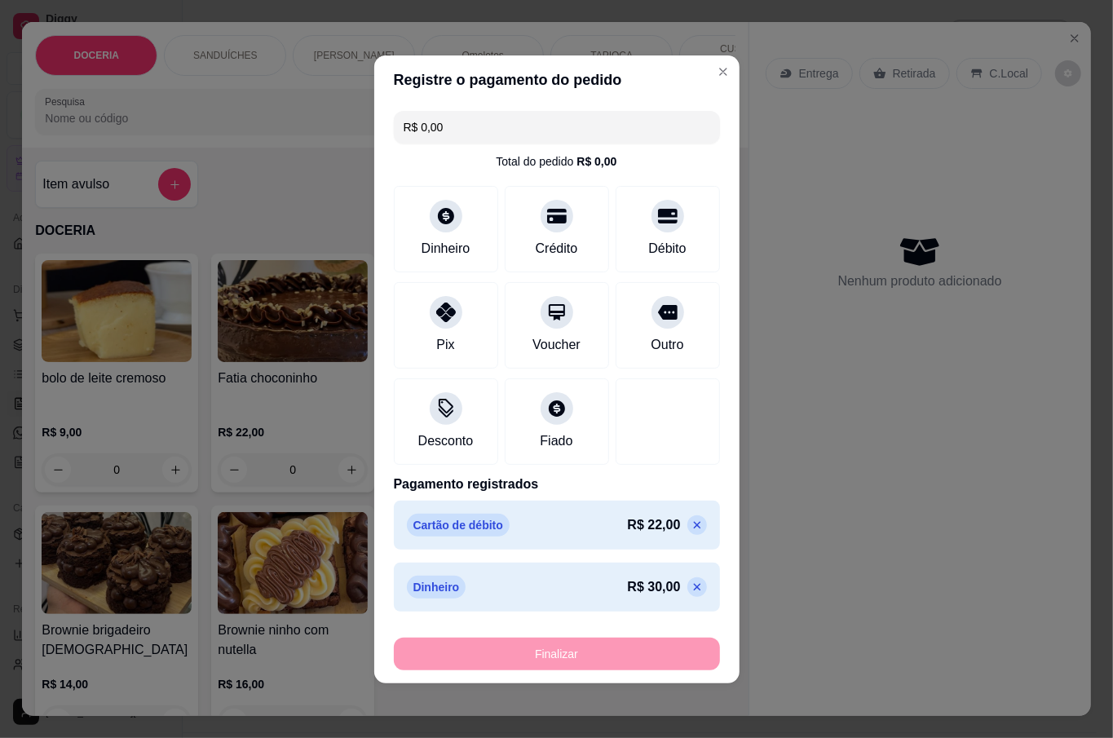
type input "-R$ 52,00"
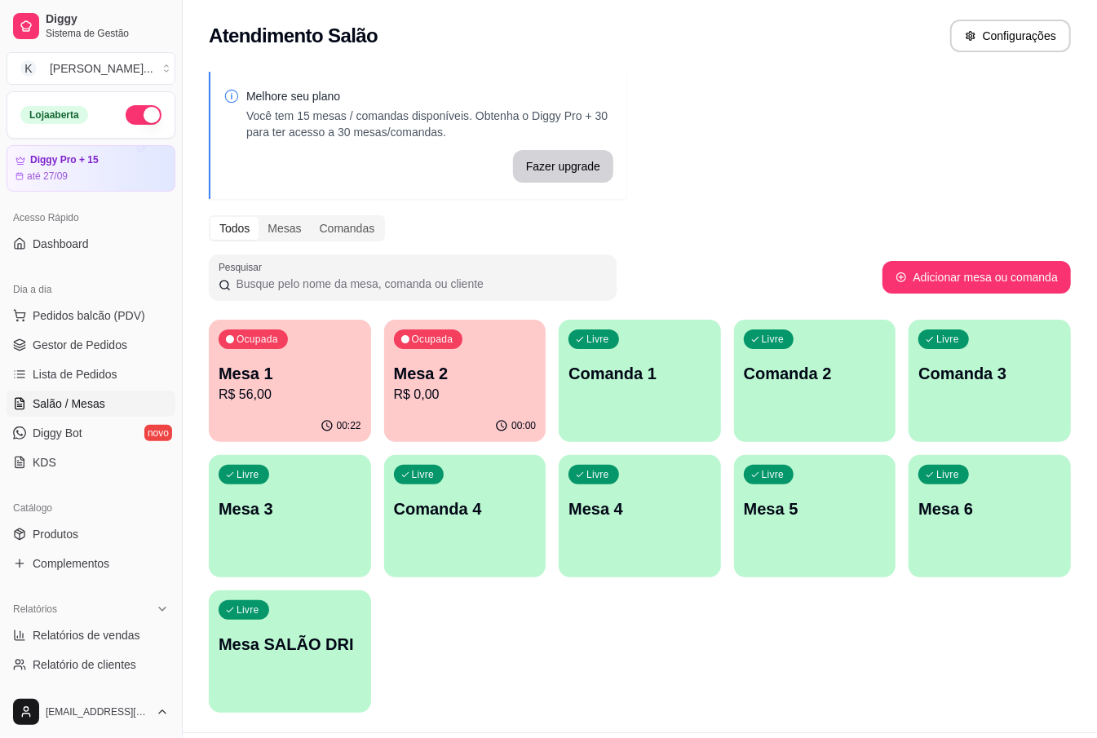
click at [272, 369] on p "Mesa 1" at bounding box center [290, 373] width 143 height 23
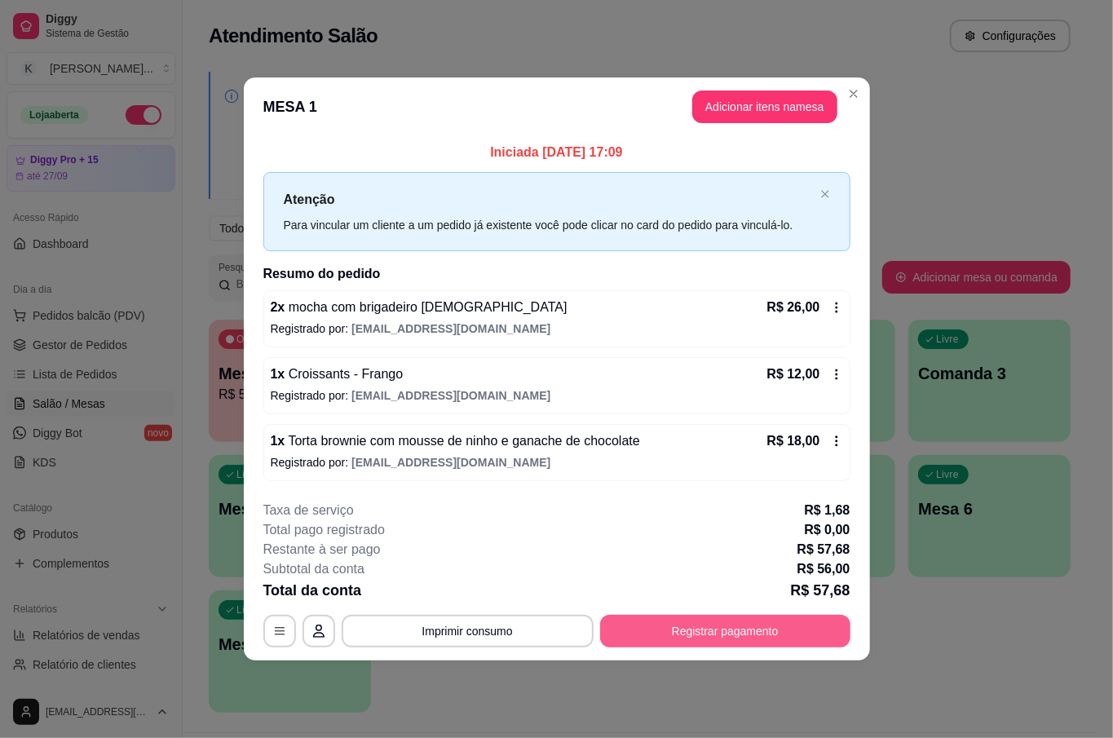
click at [767, 623] on button "Registrar pagamento" at bounding box center [725, 631] width 250 height 33
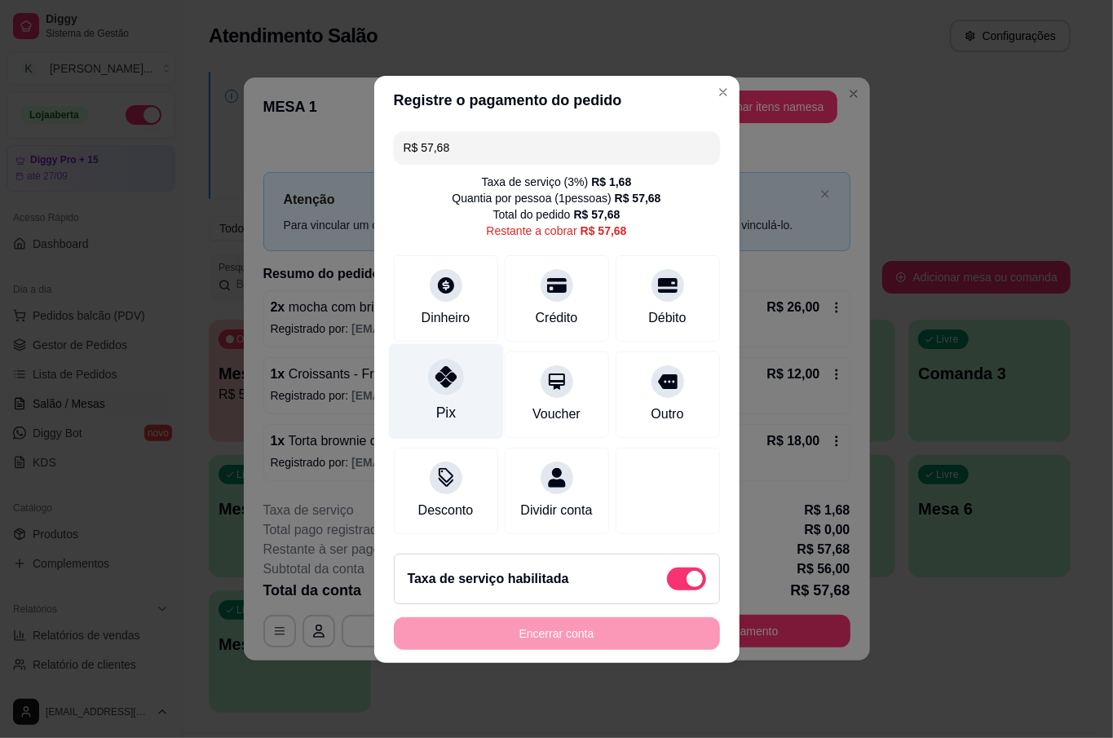
click at [432, 383] on div "Pix" at bounding box center [445, 390] width 115 height 95
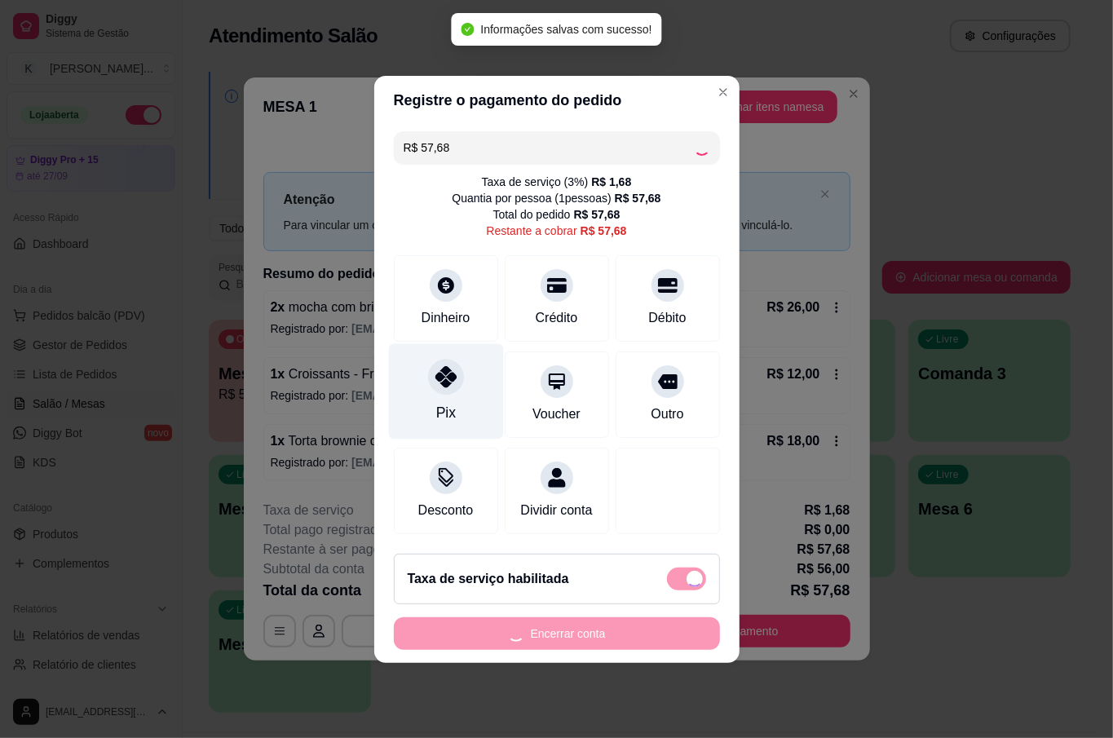
type input "R$ 0,00"
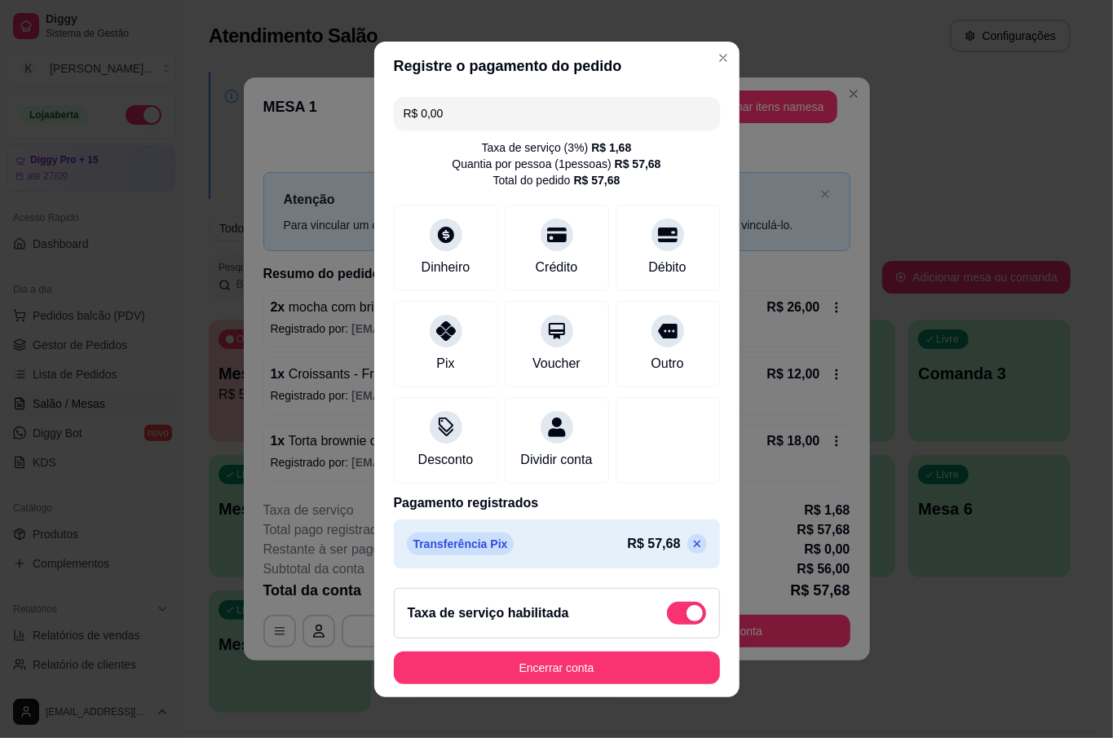
click at [581, 675] on button "Encerrar conta" at bounding box center [557, 668] width 326 height 33
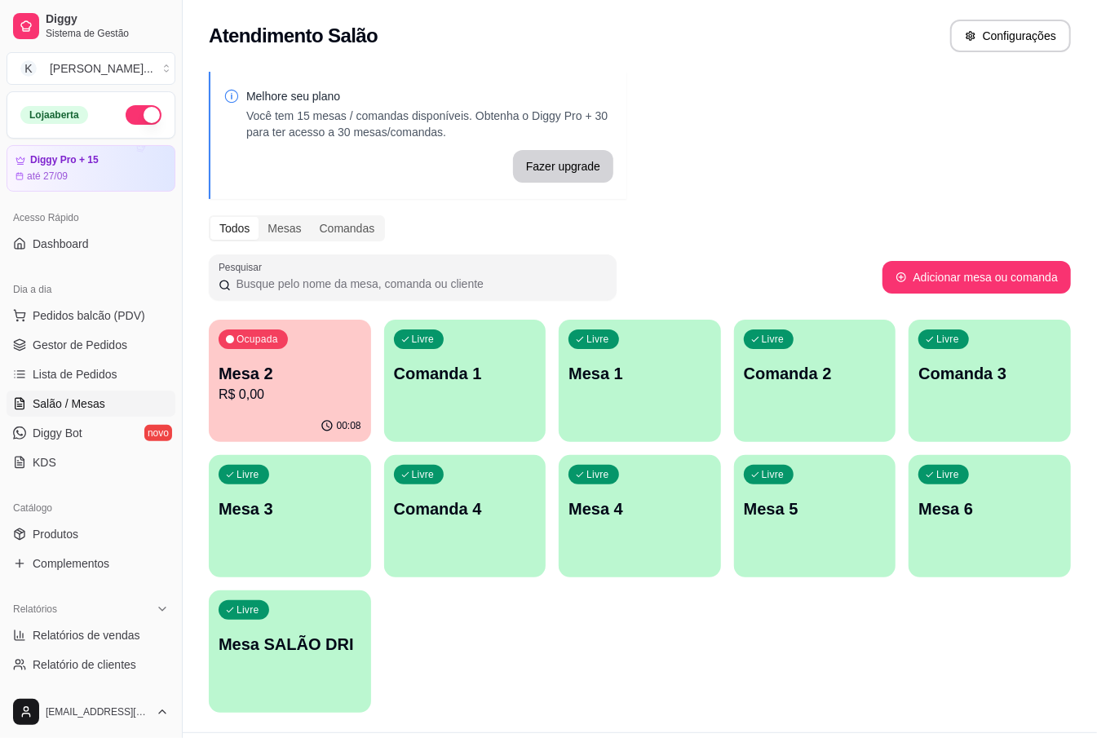
click at [261, 393] on p "R$ 0,00" at bounding box center [290, 395] width 143 height 20
click at [60, 350] on span "Gestor de Pedidos" at bounding box center [80, 345] width 95 height 16
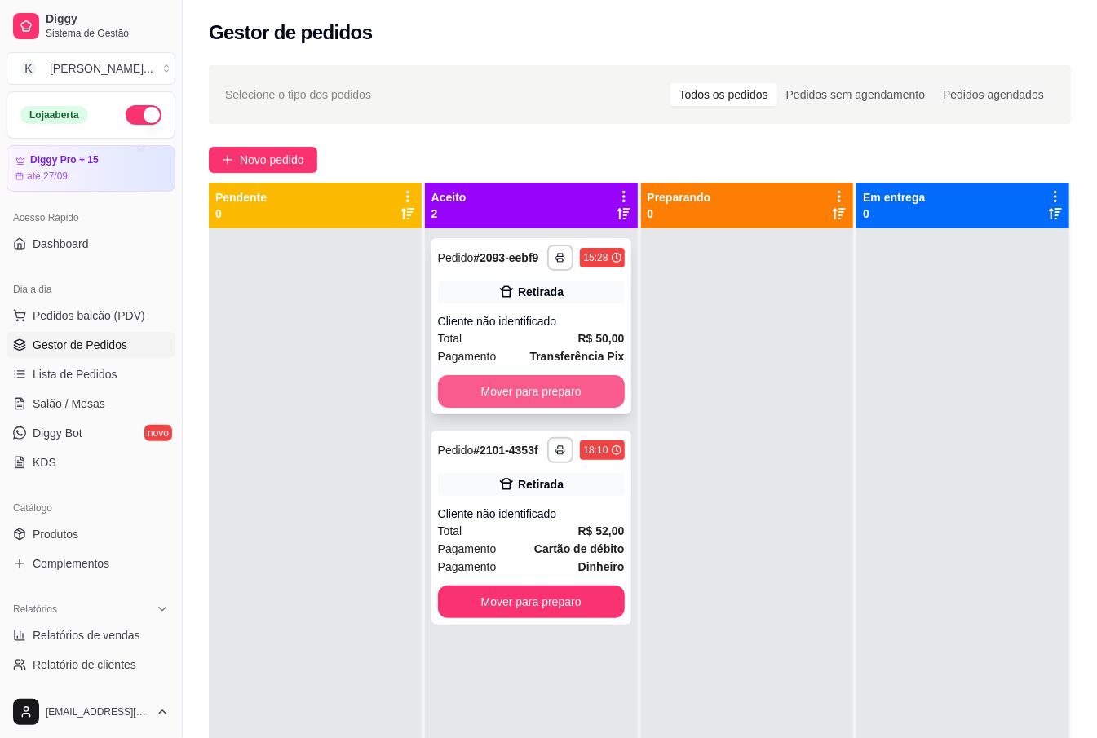
click at [510, 390] on button "Mover para preparo" at bounding box center [531, 391] width 187 height 33
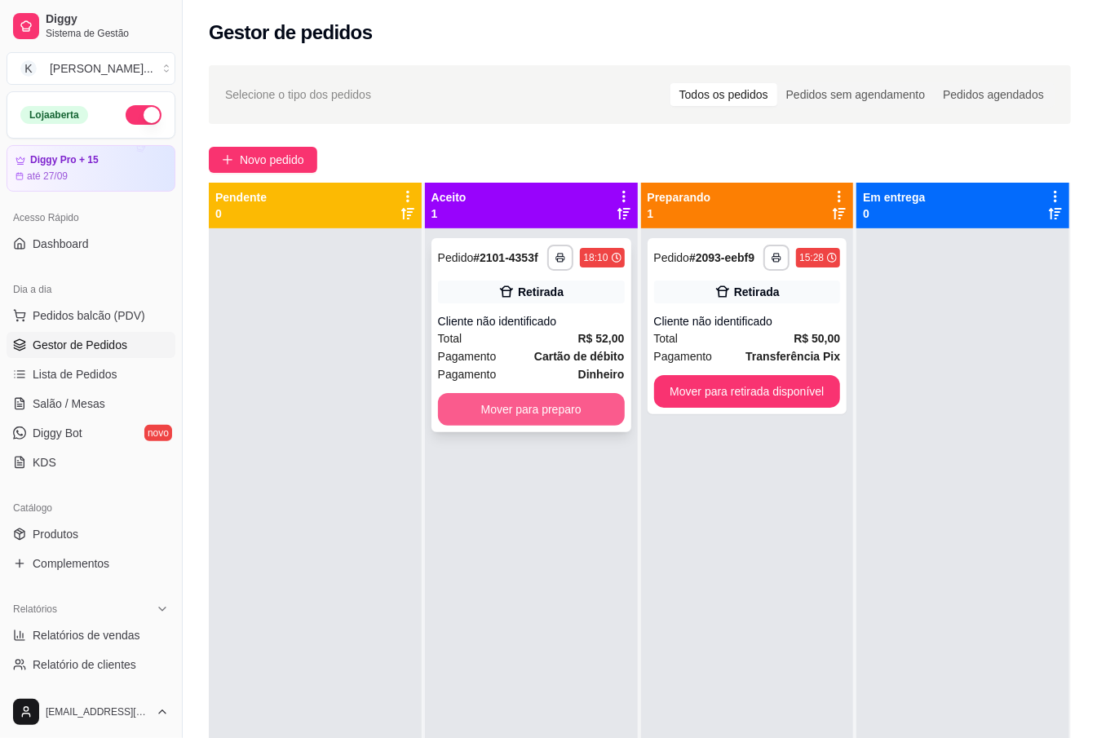
click at [555, 406] on button "Mover para preparo" at bounding box center [531, 409] width 187 height 33
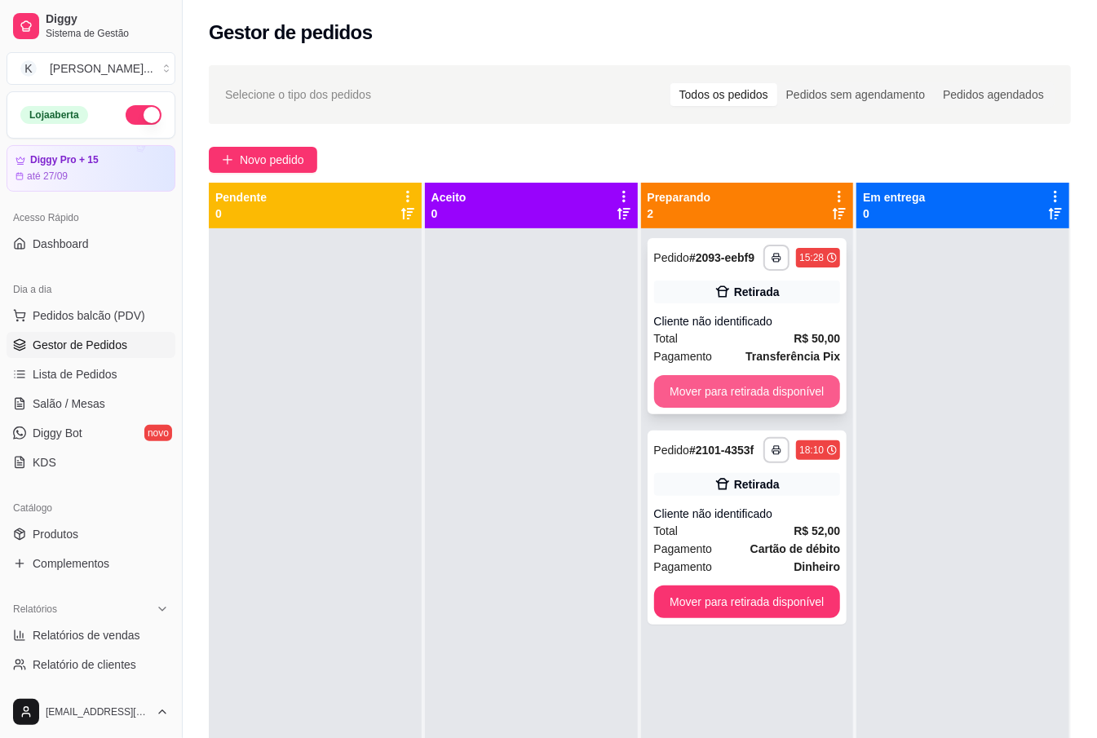
click at [702, 401] on button "Mover para retirada disponível" at bounding box center [747, 391] width 187 height 33
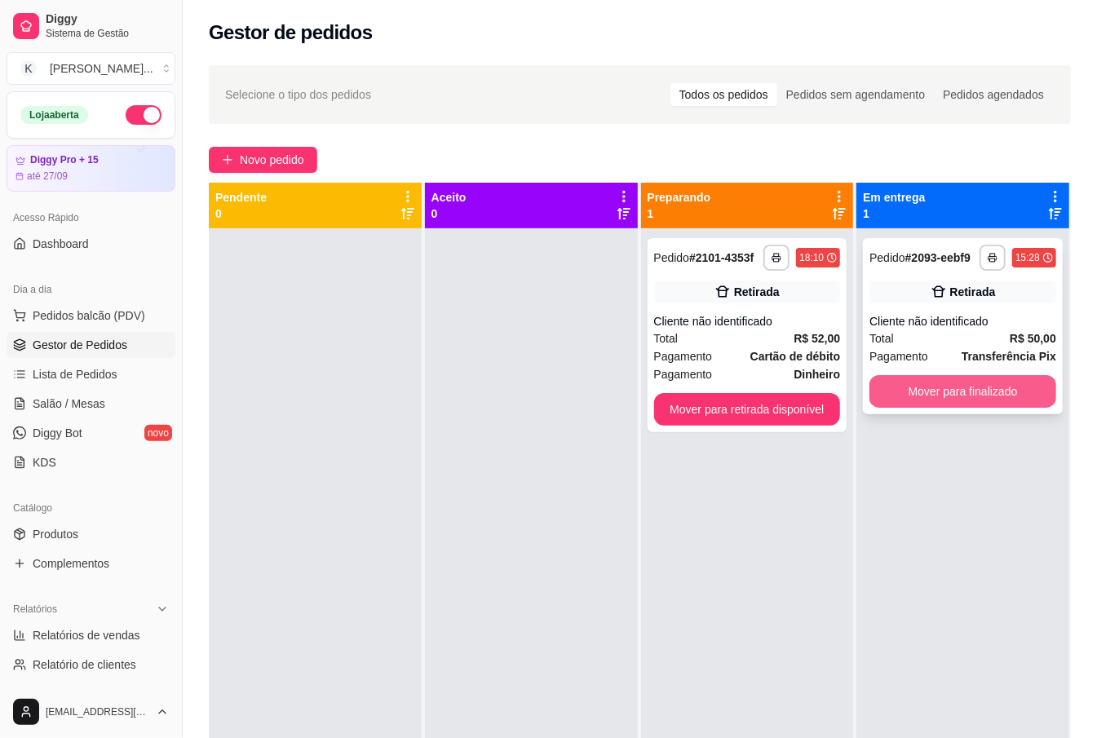
click at [941, 399] on button "Mover para finalizado" at bounding box center [962, 391] width 187 height 33
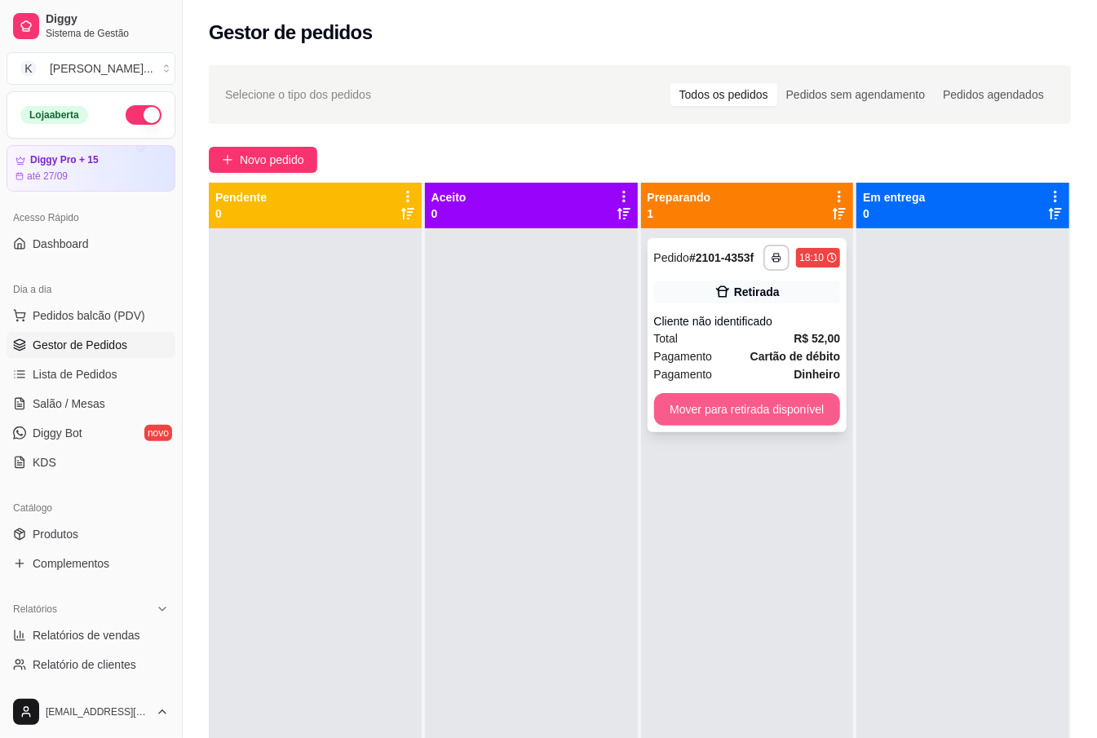
click at [817, 413] on button "Mover para retirada disponível" at bounding box center [747, 409] width 187 height 33
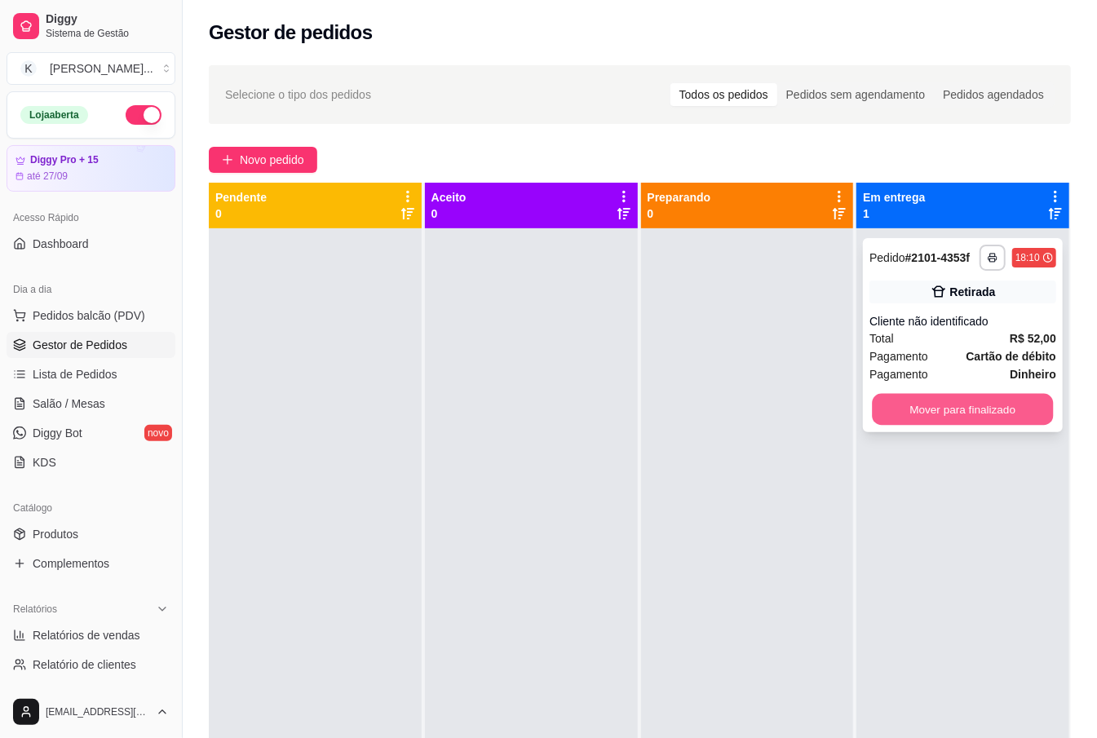
click at [1024, 409] on button "Mover para finalizado" at bounding box center [963, 410] width 181 height 32
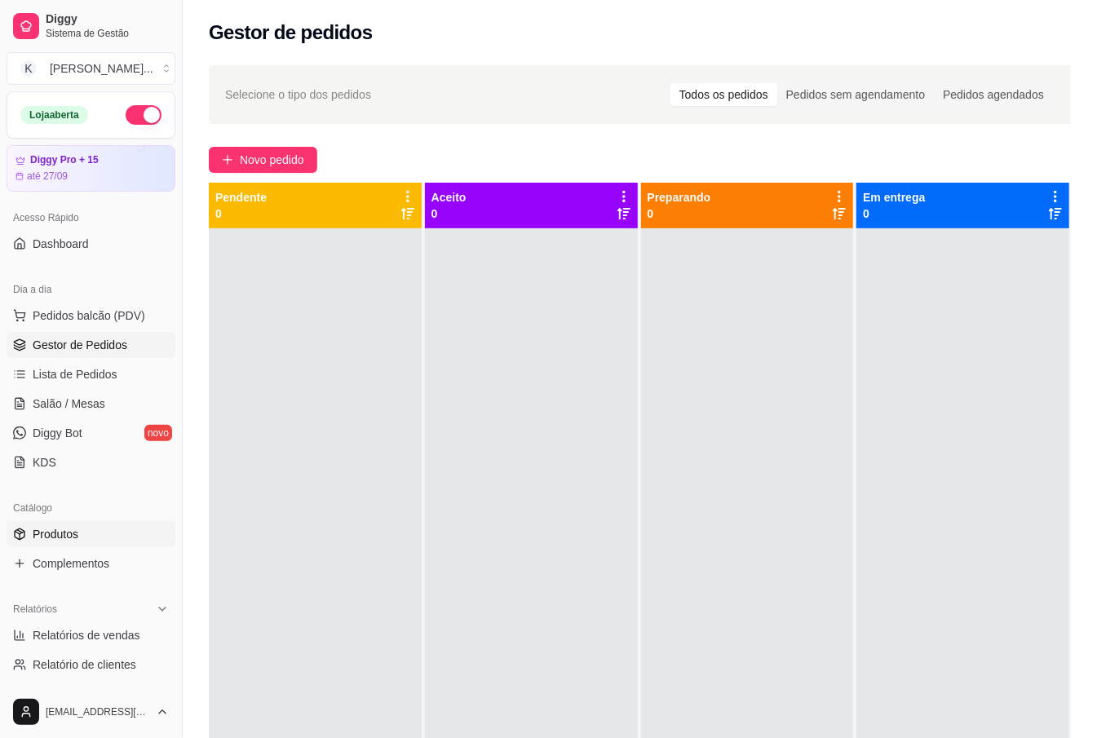
click at [64, 528] on span "Produtos" at bounding box center [56, 534] width 46 height 16
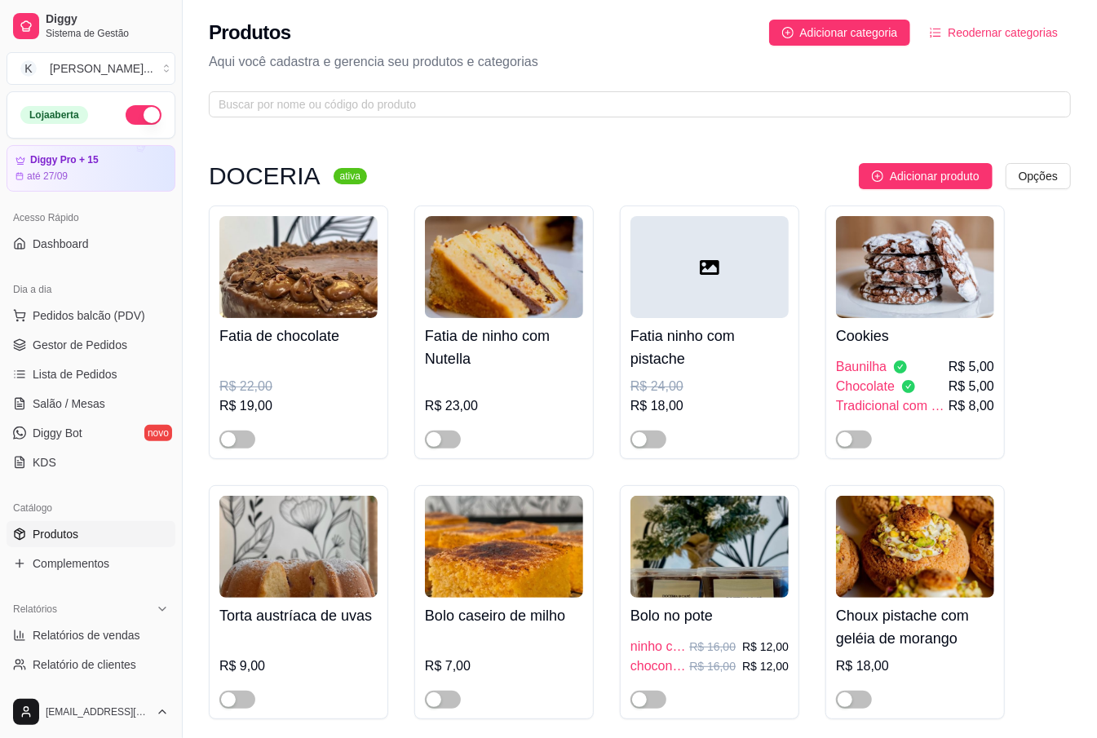
click at [346, 122] on div "Produtos Adicionar categoria Reodernar categorias Aqui você cadastra e gerencia…" at bounding box center [640, 63] width 914 height 127
click at [347, 108] on input "text" at bounding box center [633, 104] width 829 height 18
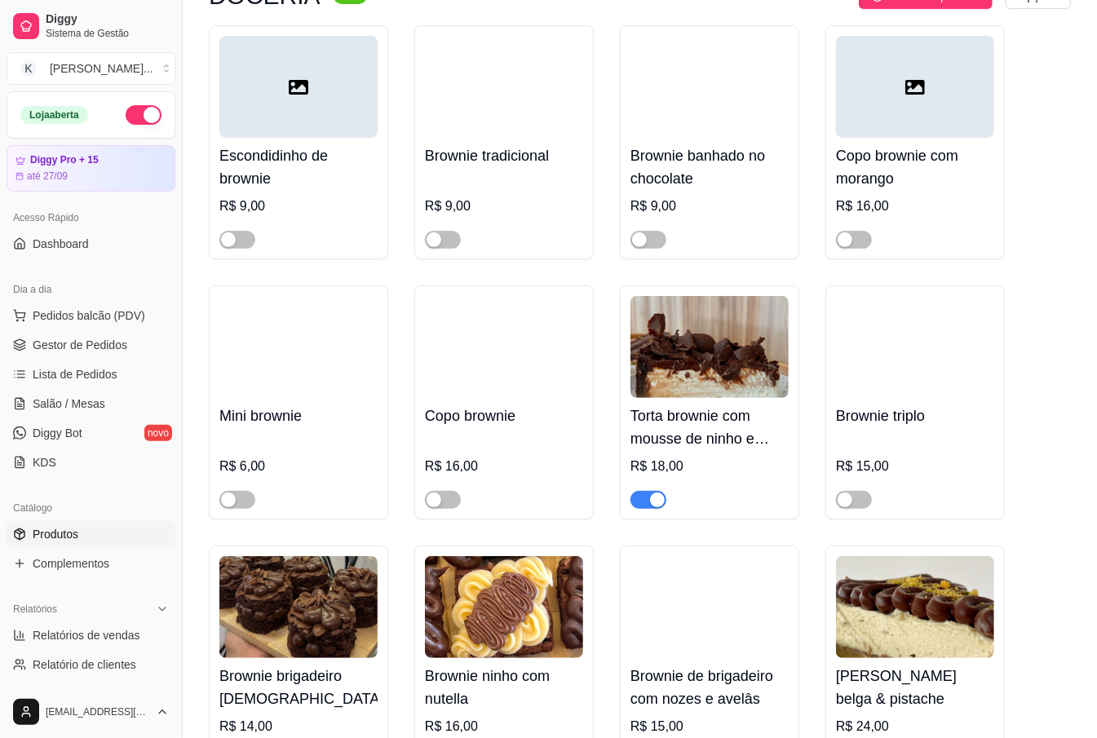
scroll to position [326, 0]
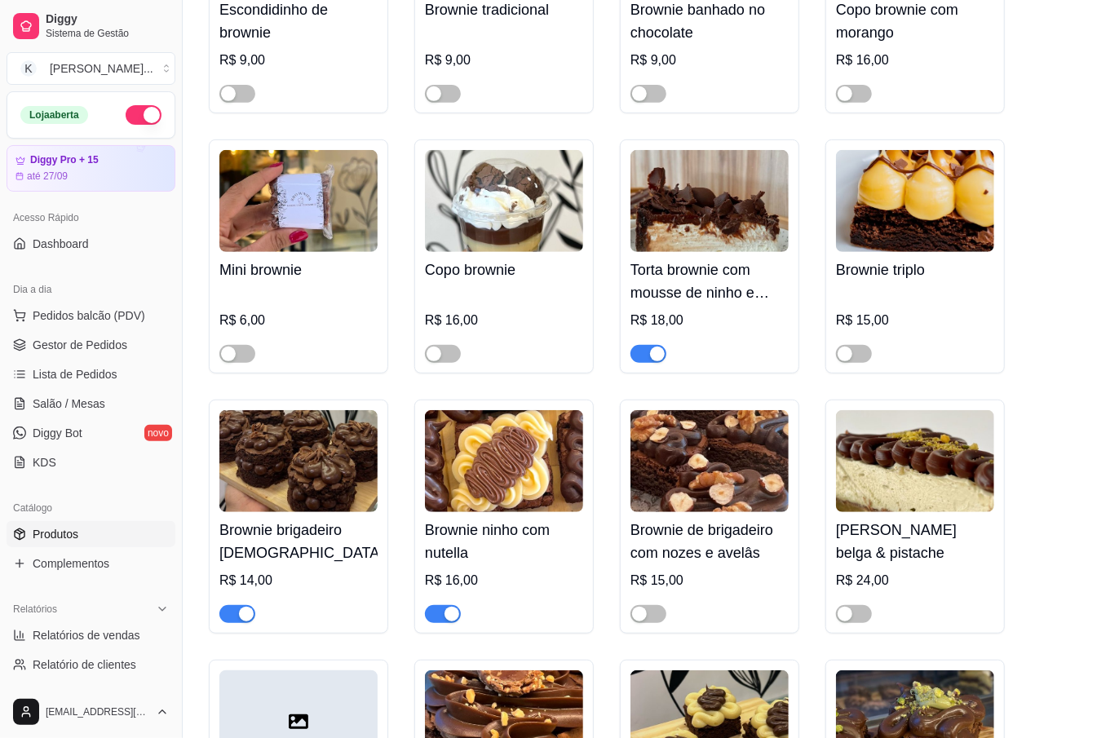
type input "BROWNIE"
click at [290, 571] on div "Brownie brigadeiro belga R$ 14,00" at bounding box center [298, 567] width 158 height 111
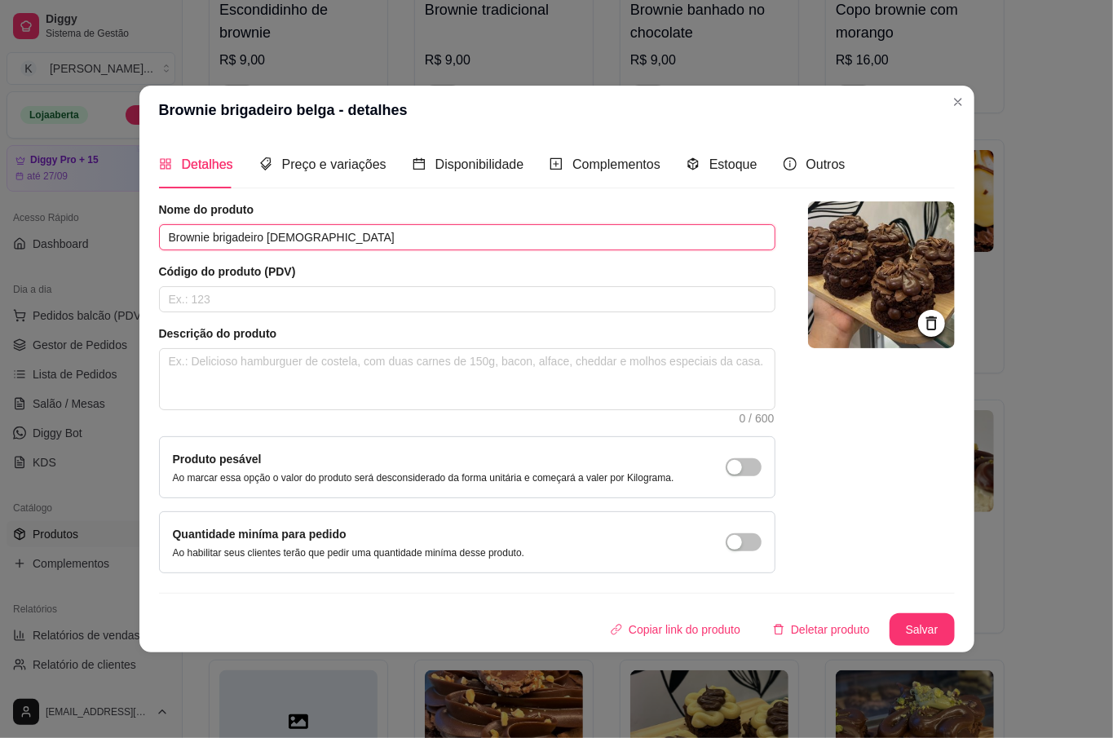
click at [312, 236] on input "Brownie brigadeiro [DEMOGRAPHIC_DATA]" at bounding box center [467, 237] width 617 height 26
type input "Brownie brigadeiro belga com ninho"
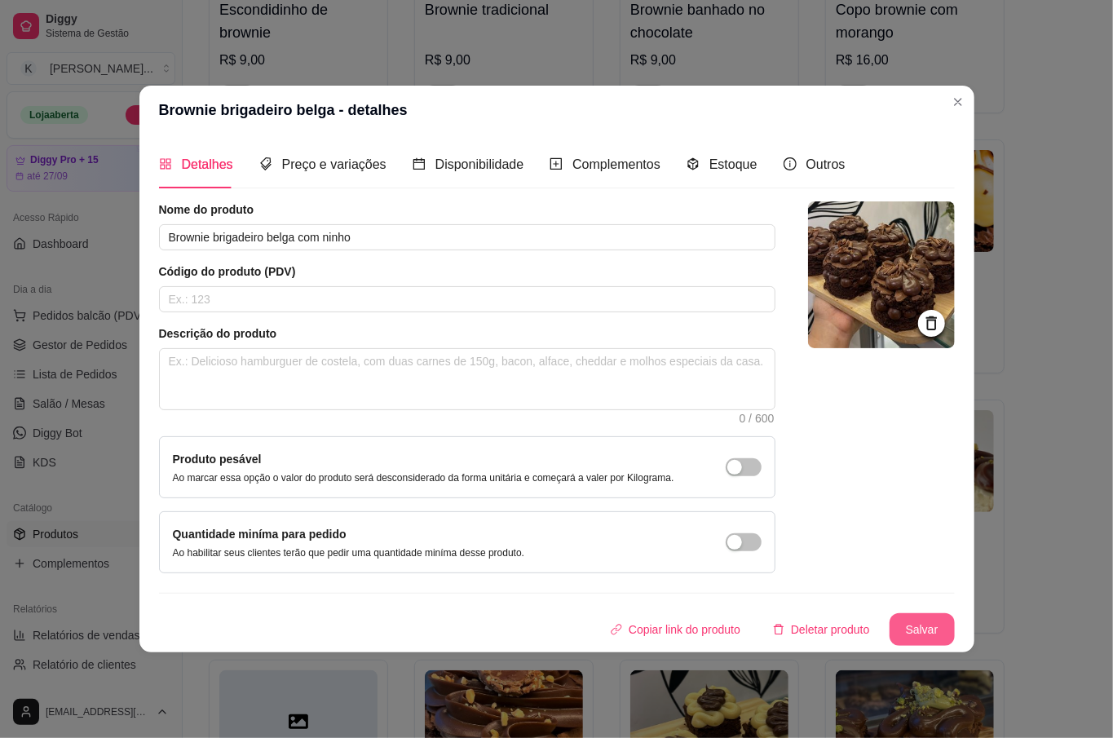
click at [924, 633] on button "Salvar" at bounding box center [922, 629] width 65 height 33
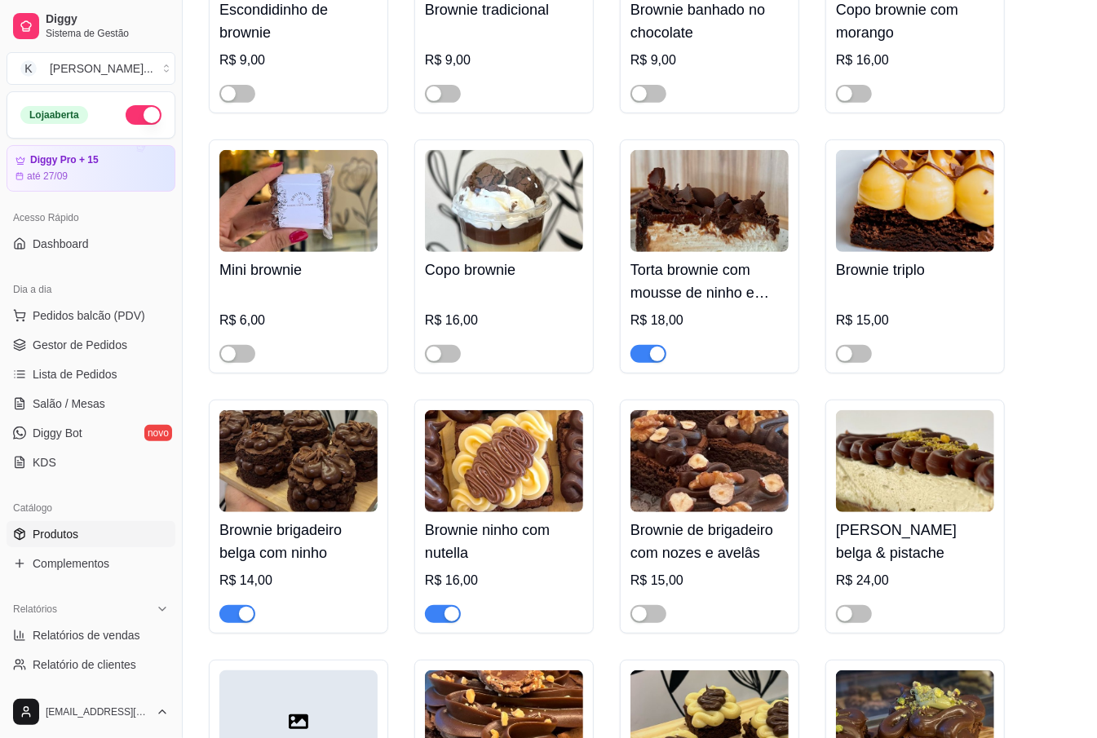
click at [52, 419] on ul "Pedidos balcão (PDV) Gestor de Pedidos Lista de Pedidos Salão / Mesas Diggy Bot…" at bounding box center [91, 389] width 169 height 173
click at [47, 412] on span "Salão / Mesas" at bounding box center [69, 404] width 73 height 16
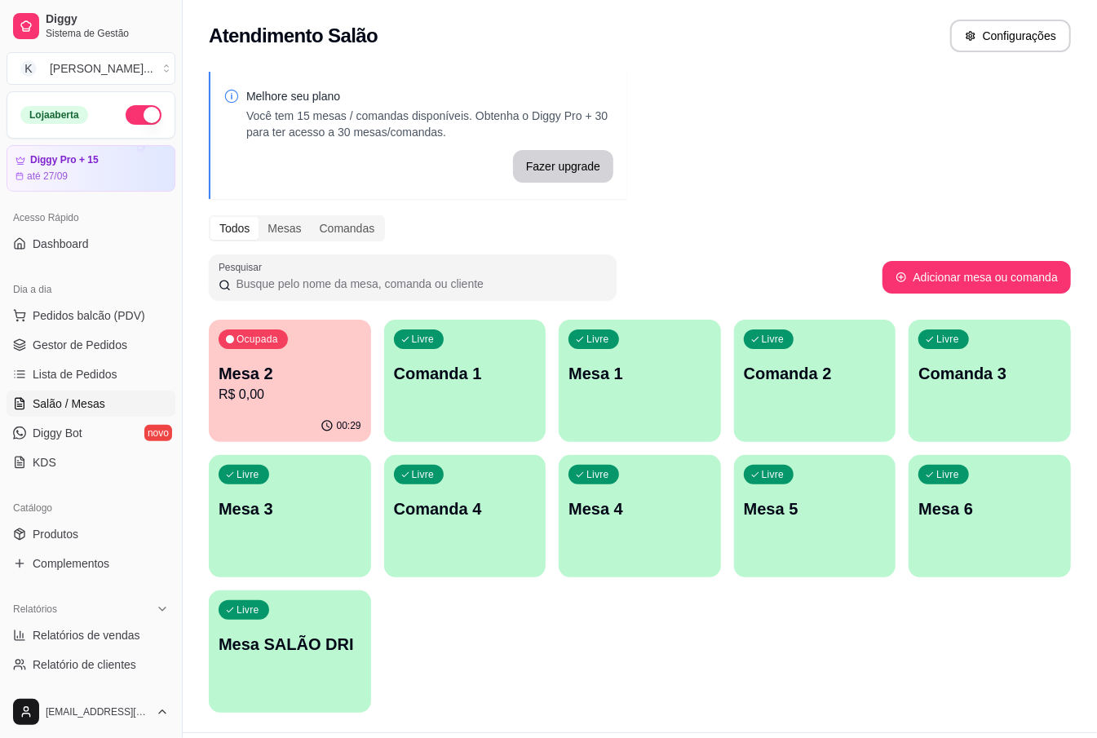
click at [825, 396] on div "Livre Comanda 2" at bounding box center [815, 371] width 162 height 103
click at [983, 399] on div "Livre Comanda 3" at bounding box center [989, 371] width 162 height 103
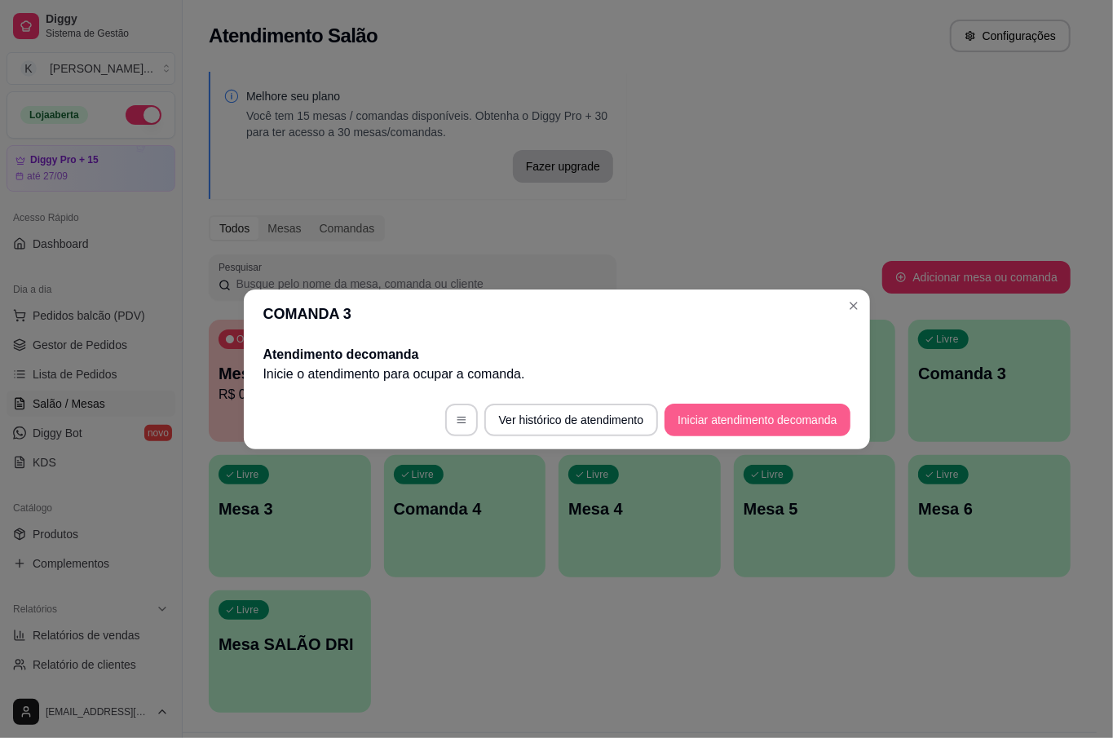
click at [755, 427] on button "Iniciar atendimento de comanda" at bounding box center [757, 420] width 185 height 33
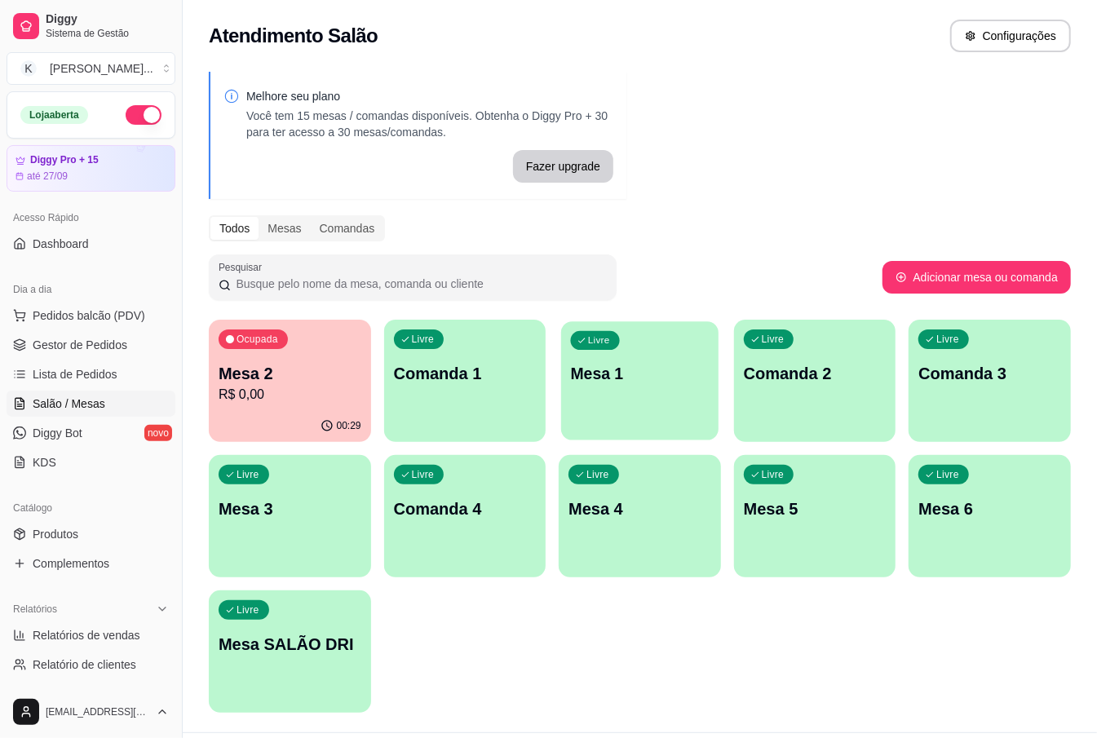
click at [638, 378] on p "Mesa 1" at bounding box center [640, 374] width 138 height 22
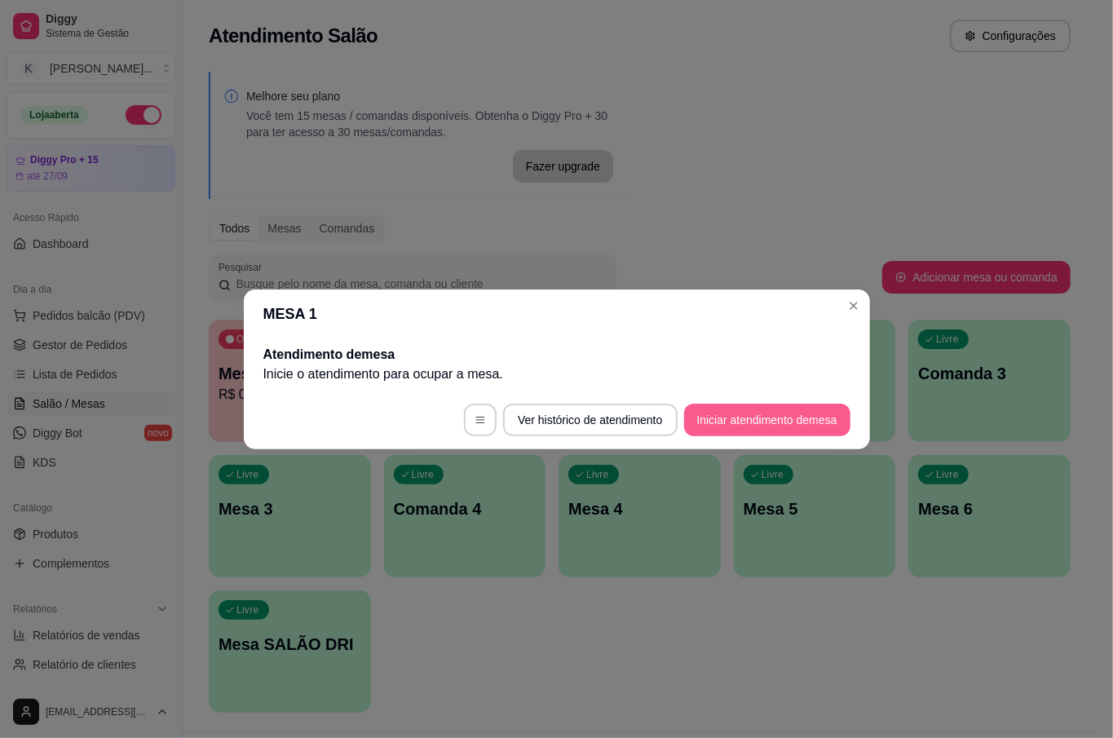
click at [762, 408] on button "Iniciar atendimento de mesa" at bounding box center [767, 420] width 166 height 33
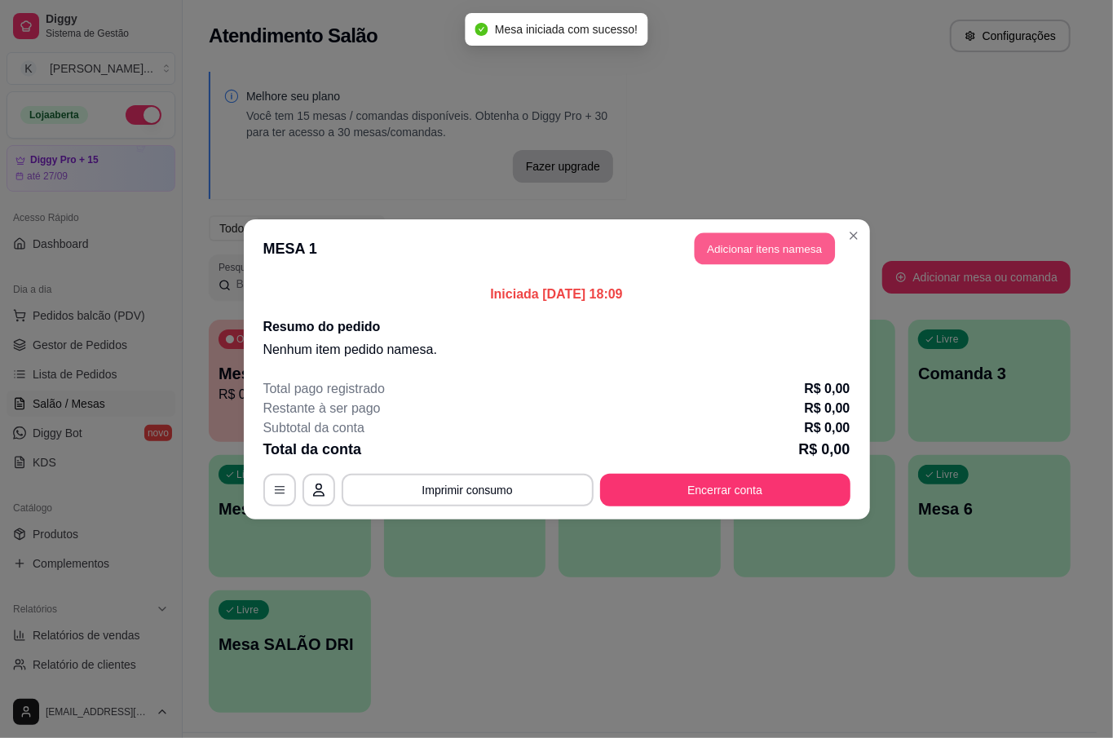
click at [724, 232] on button "Adicionar itens na mesa" at bounding box center [765, 248] width 140 height 32
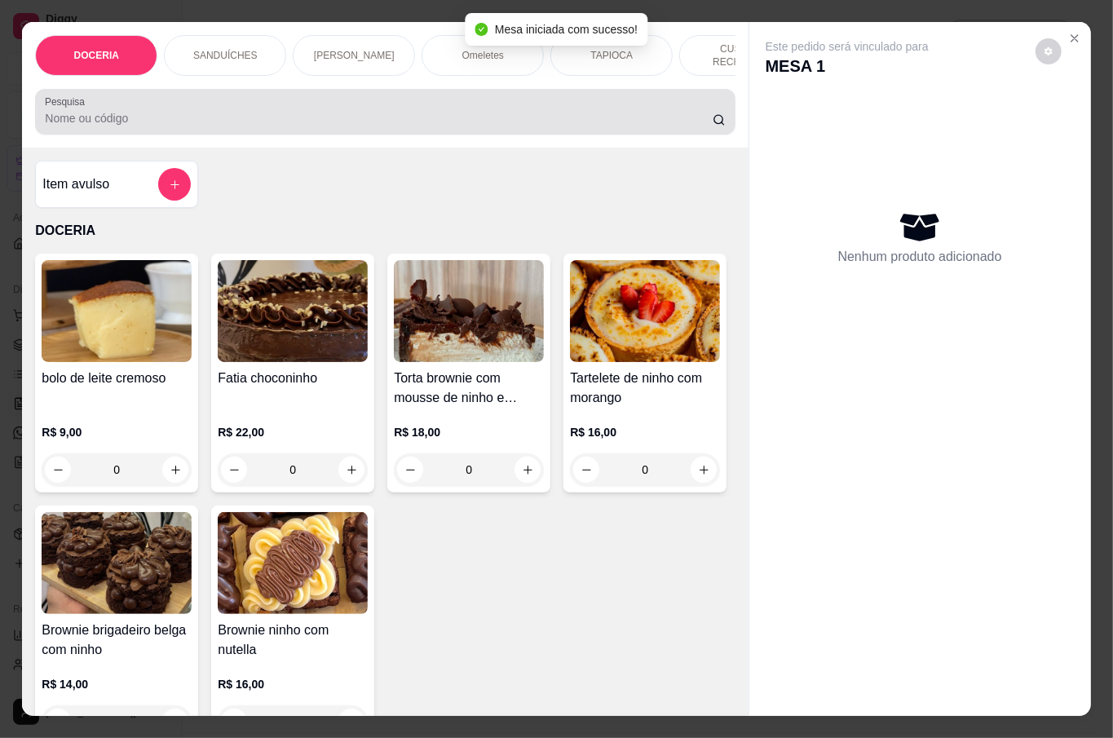
click at [262, 122] on div at bounding box center [385, 111] width 680 height 33
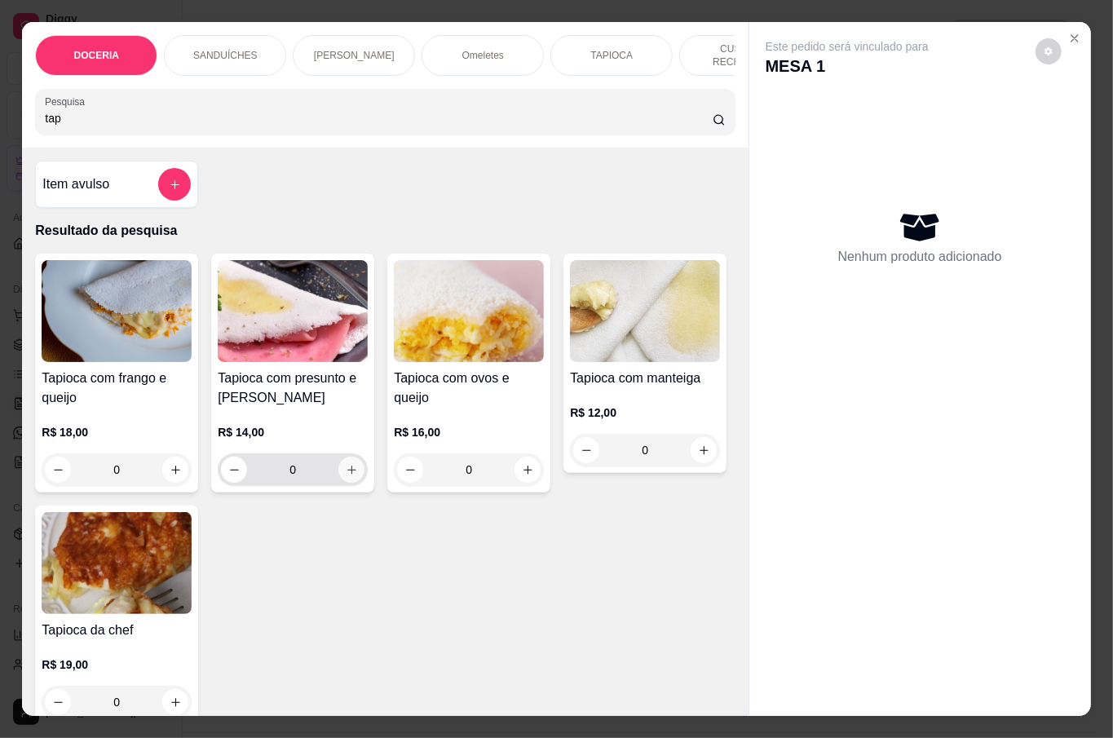
type input "tap"
click at [347, 467] on icon "increase-product-quantity" at bounding box center [351, 470] width 9 height 9
type input "1"
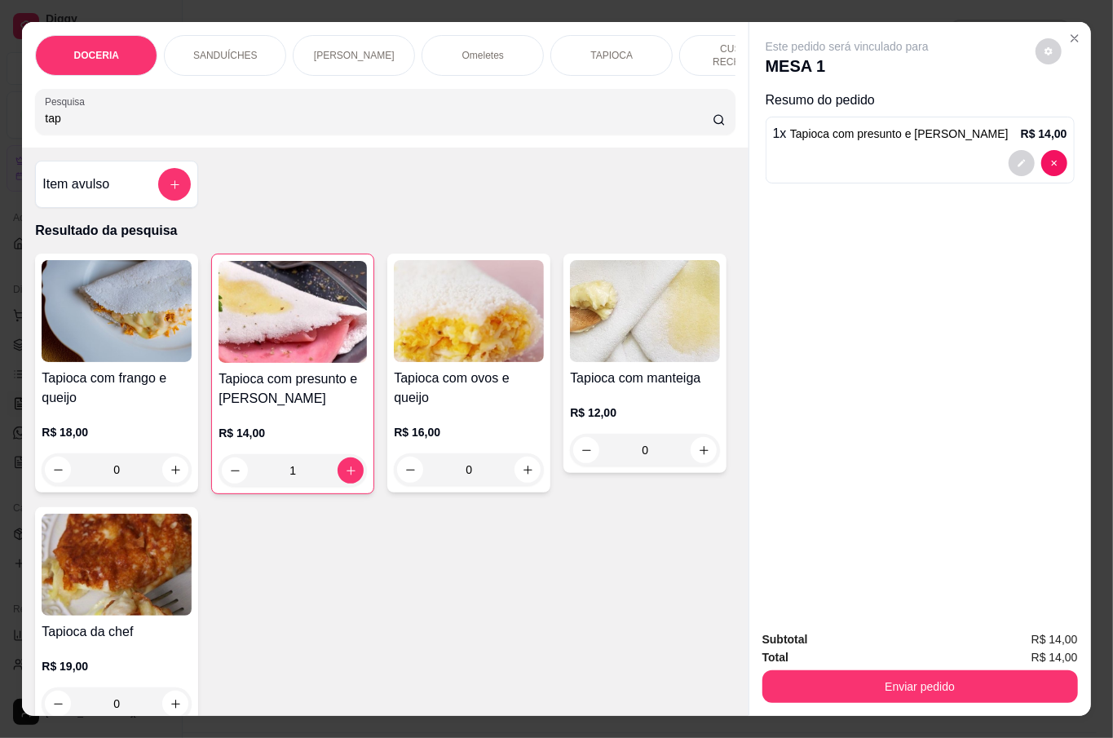
click at [173, 463] on div "0" at bounding box center [117, 469] width 150 height 33
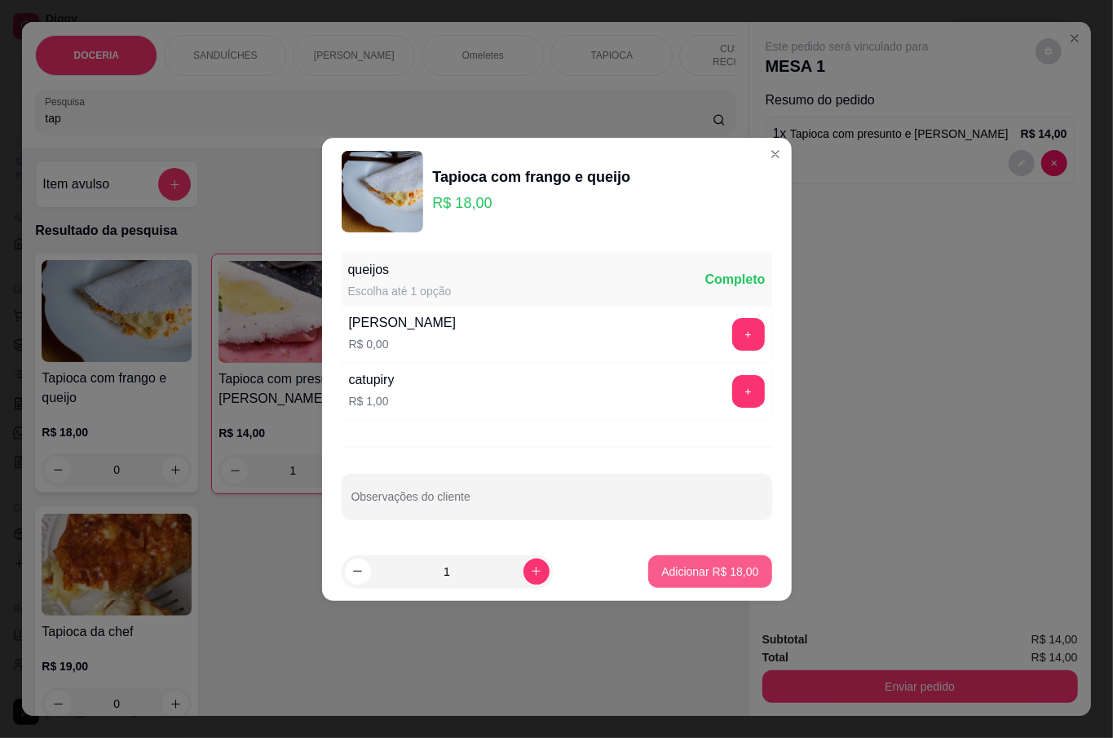
click at [685, 571] on p "Adicionar R$ 18,00" at bounding box center [709, 572] width 97 height 16
type input "1"
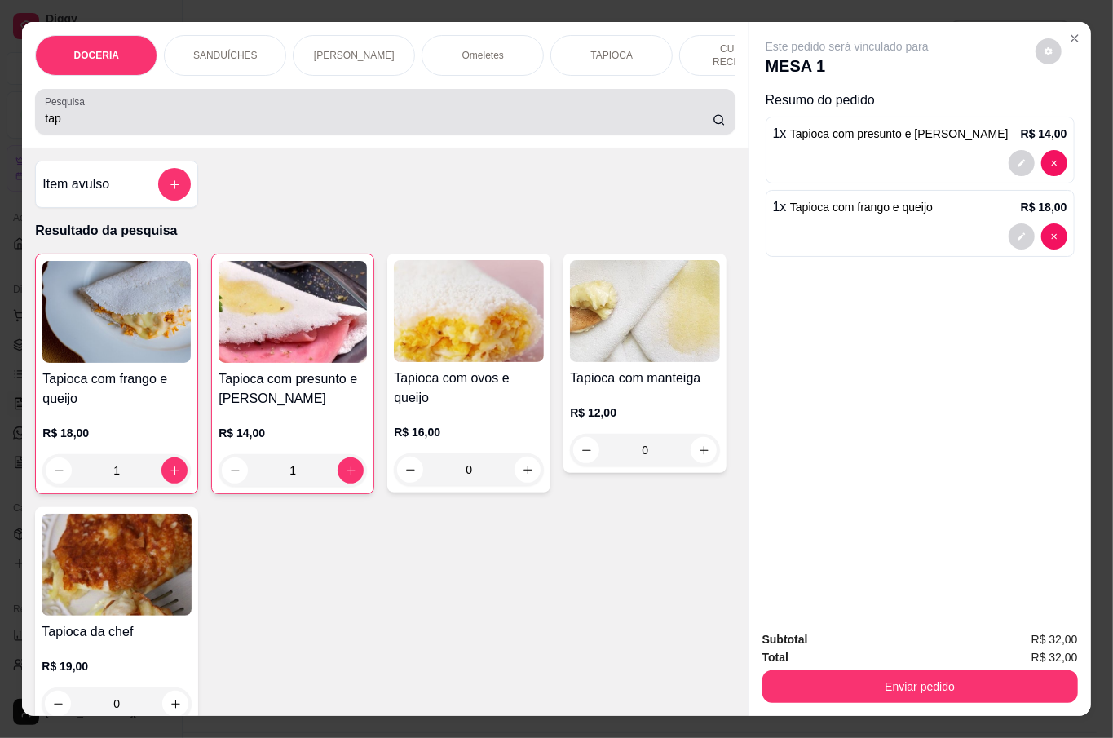
click at [248, 104] on div "tap" at bounding box center [385, 111] width 680 height 33
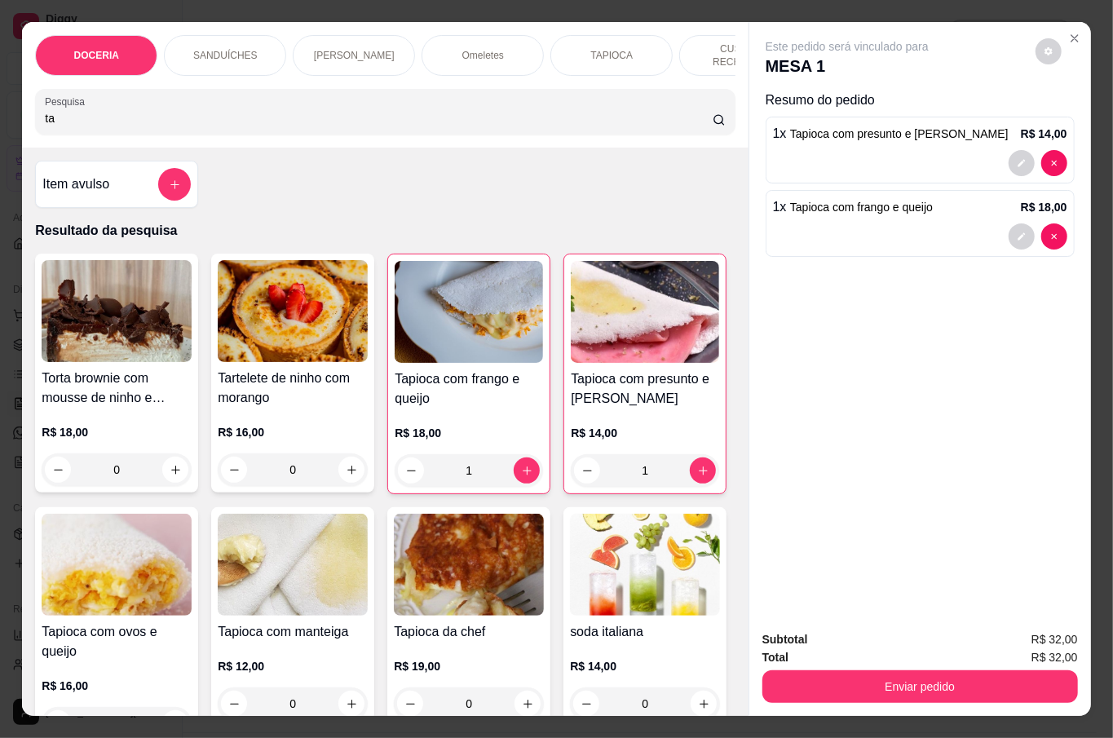
type input "t"
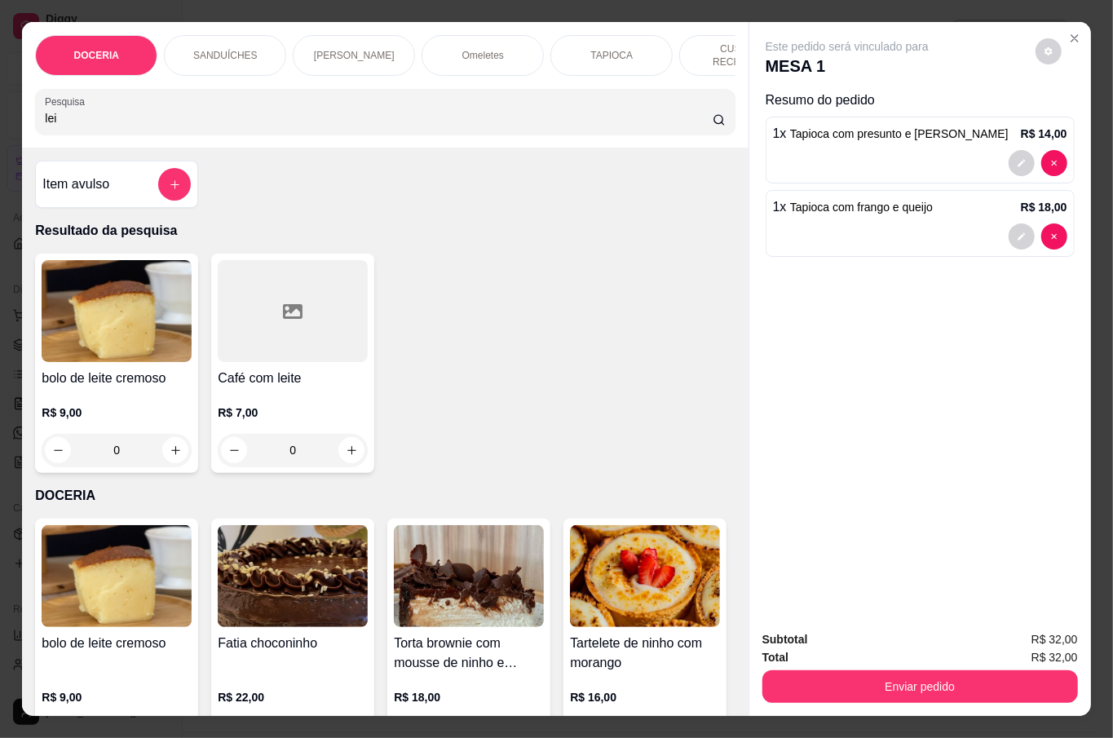
type input "lei"
click at [350, 444] on div "0" at bounding box center [293, 450] width 150 height 33
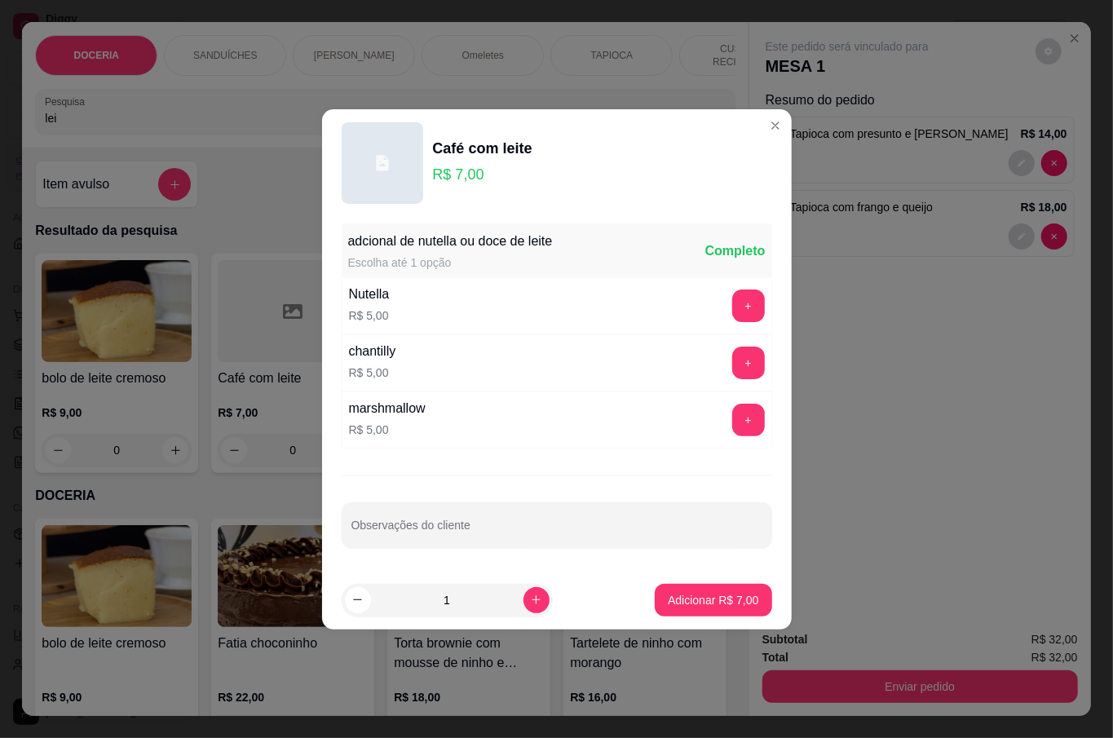
click at [718, 608] on p "Adicionar R$ 7,00" at bounding box center [713, 600] width 91 height 16
type input "1"
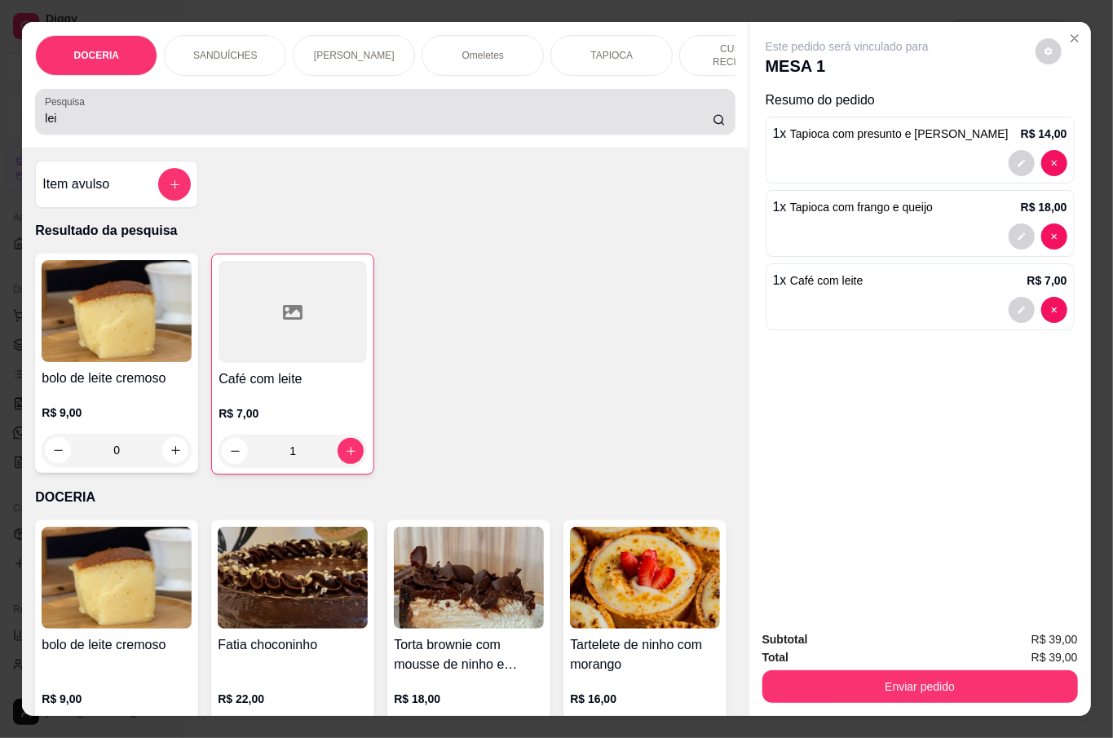
click at [197, 113] on input "lei" at bounding box center [379, 118] width 668 height 16
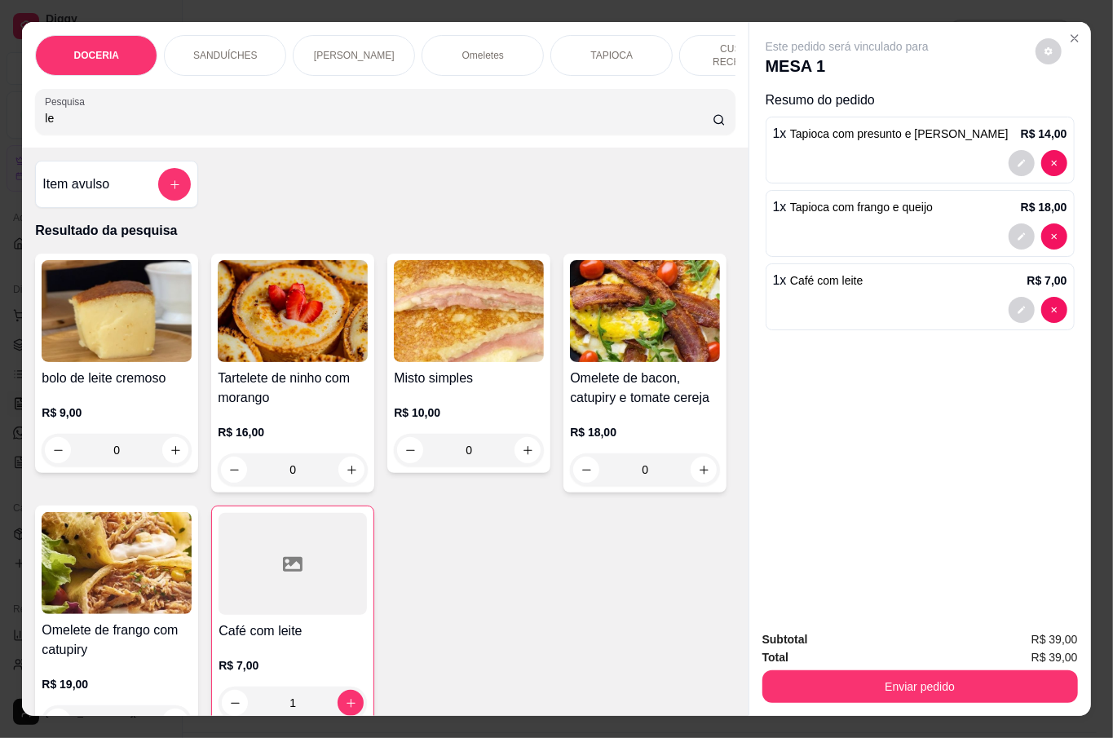
type input "l"
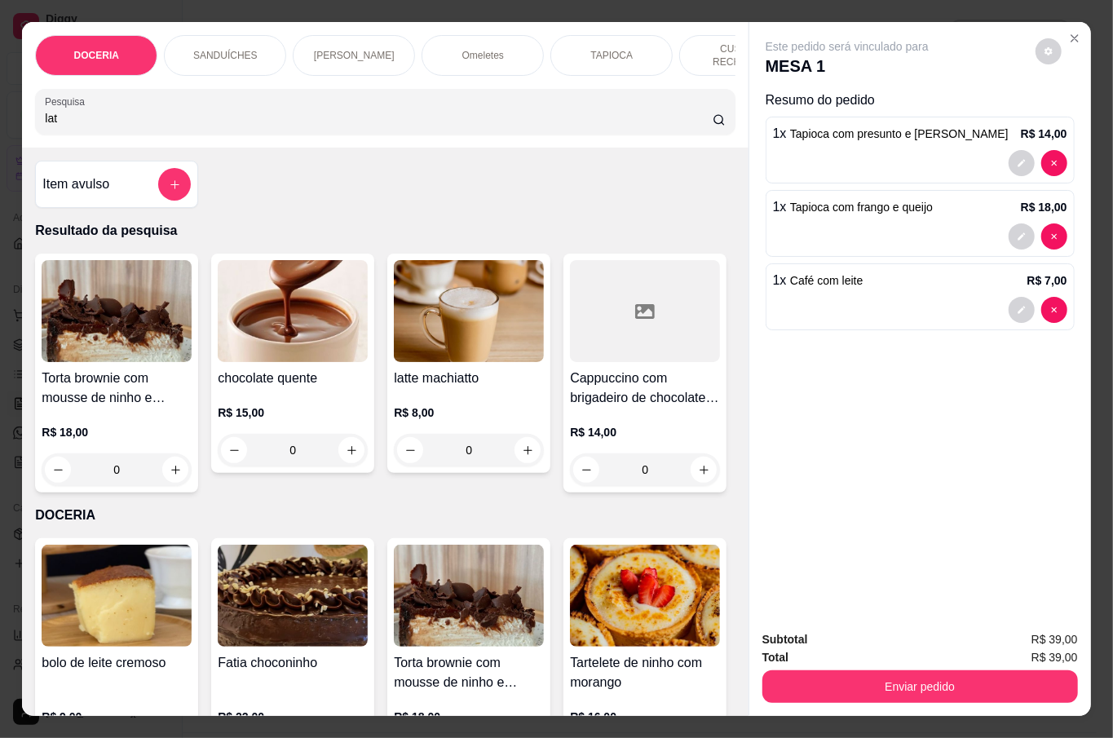
type input "lat"
click at [524, 438] on div "0" at bounding box center [469, 450] width 150 height 33
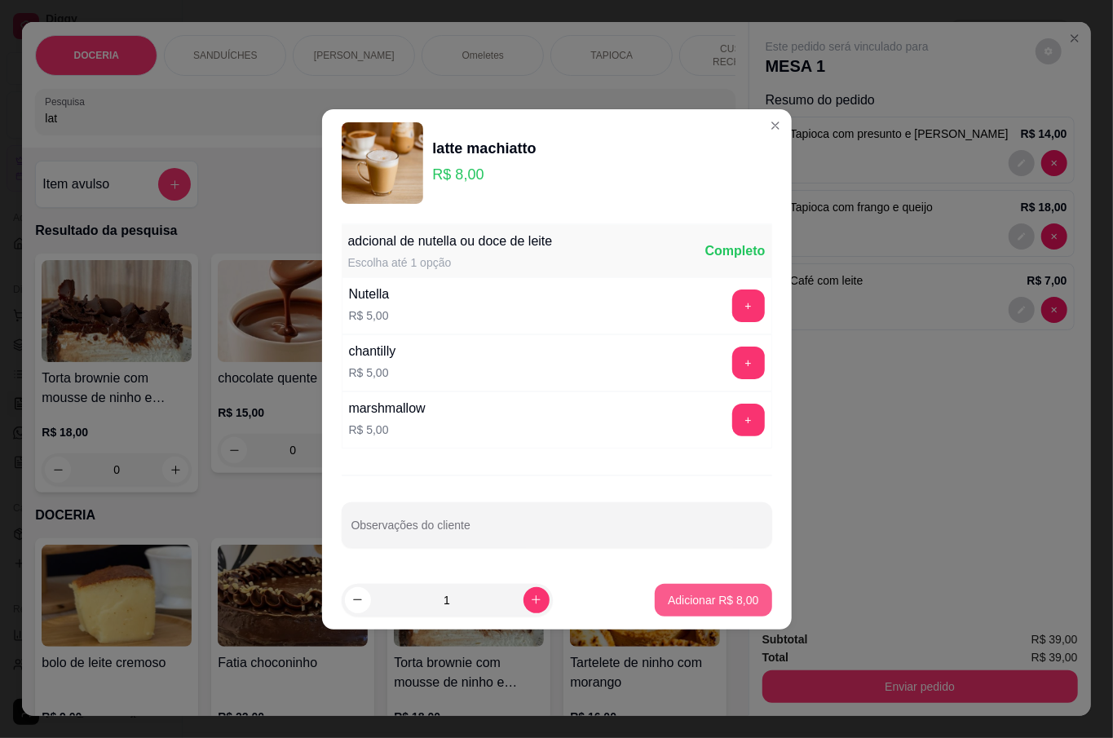
click at [678, 594] on p "Adicionar R$ 8,00" at bounding box center [713, 600] width 91 height 16
type input "1"
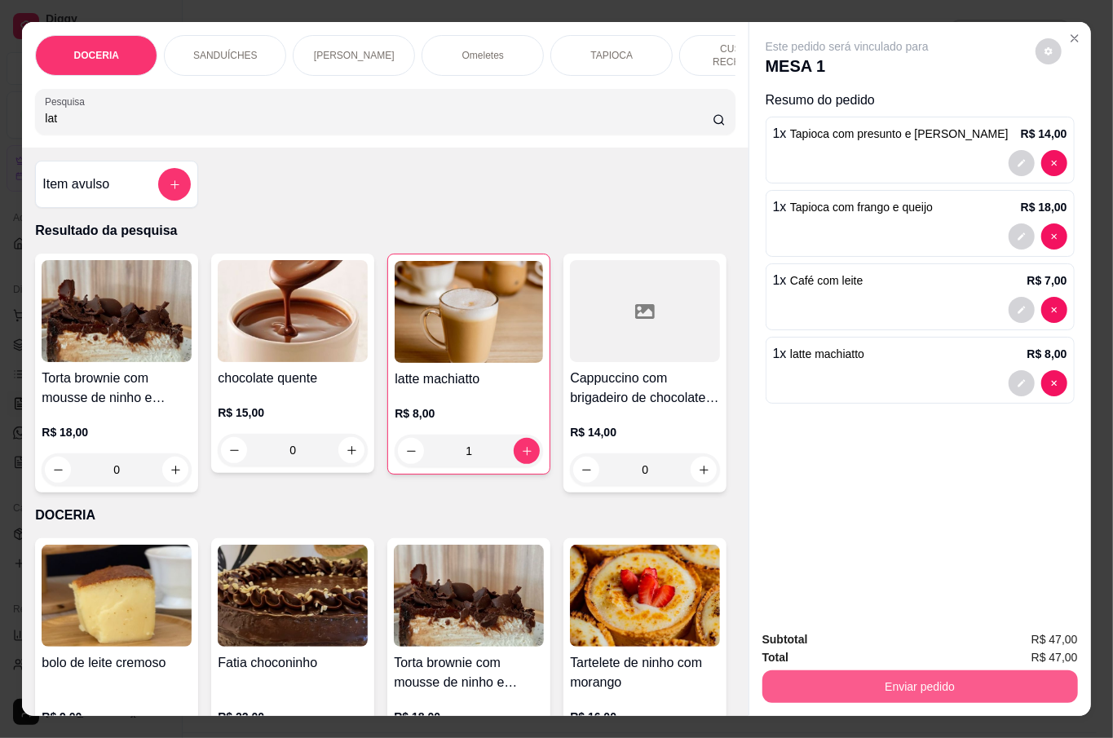
click at [934, 675] on button "Enviar pedido" at bounding box center [920, 686] width 316 height 33
click at [886, 631] on button "Não registrar e enviar pedido" at bounding box center [865, 638] width 170 height 31
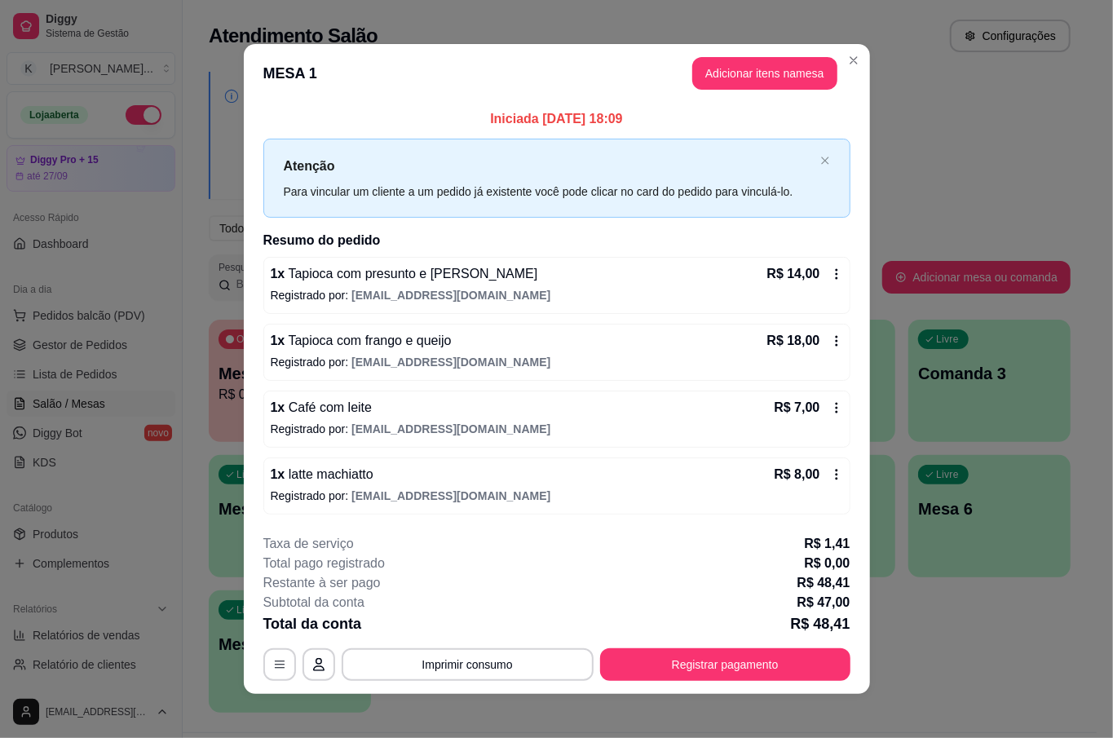
click at [761, 687] on footer "**********" at bounding box center [557, 607] width 626 height 173
click at [757, 670] on button "Registrar pagamento" at bounding box center [725, 664] width 250 height 33
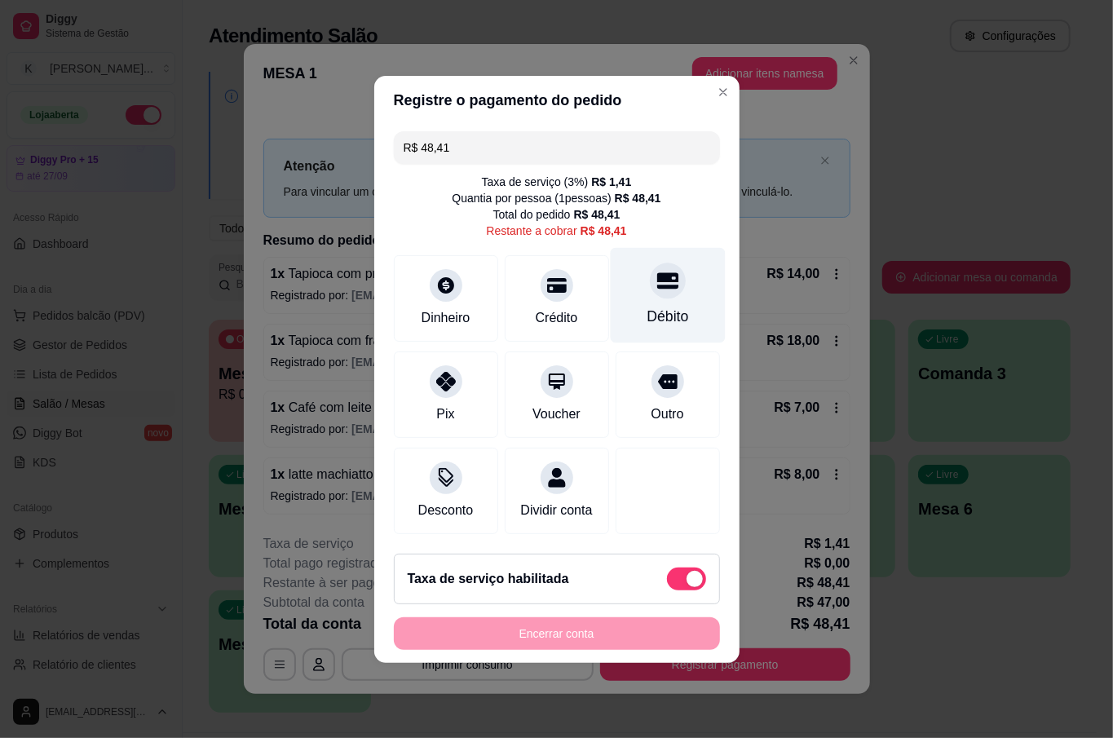
click at [656, 272] on icon at bounding box center [666, 280] width 21 height 16
type input "R$ 0,00"
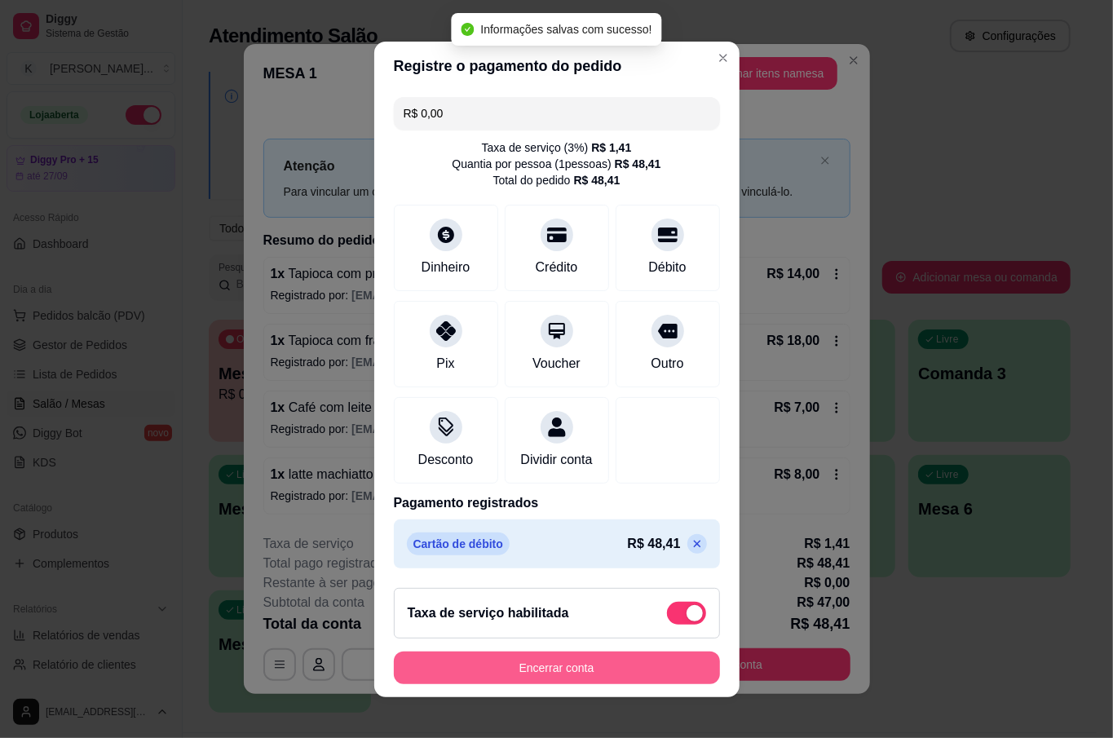
click at [589, 656] on button "Encerrar conta" at bounding box center [557, 668] width 326 height 33
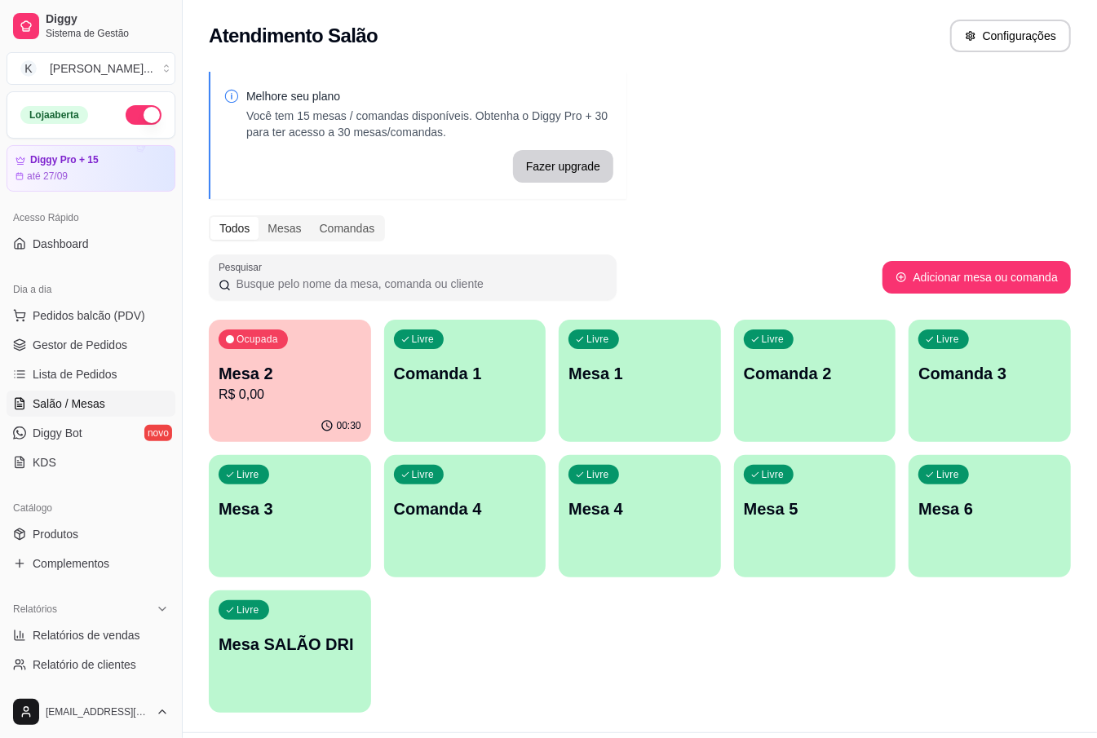
click at [308, 392] on p "R$ 0,00" at bounding box center [290, 395] width 143 height 20
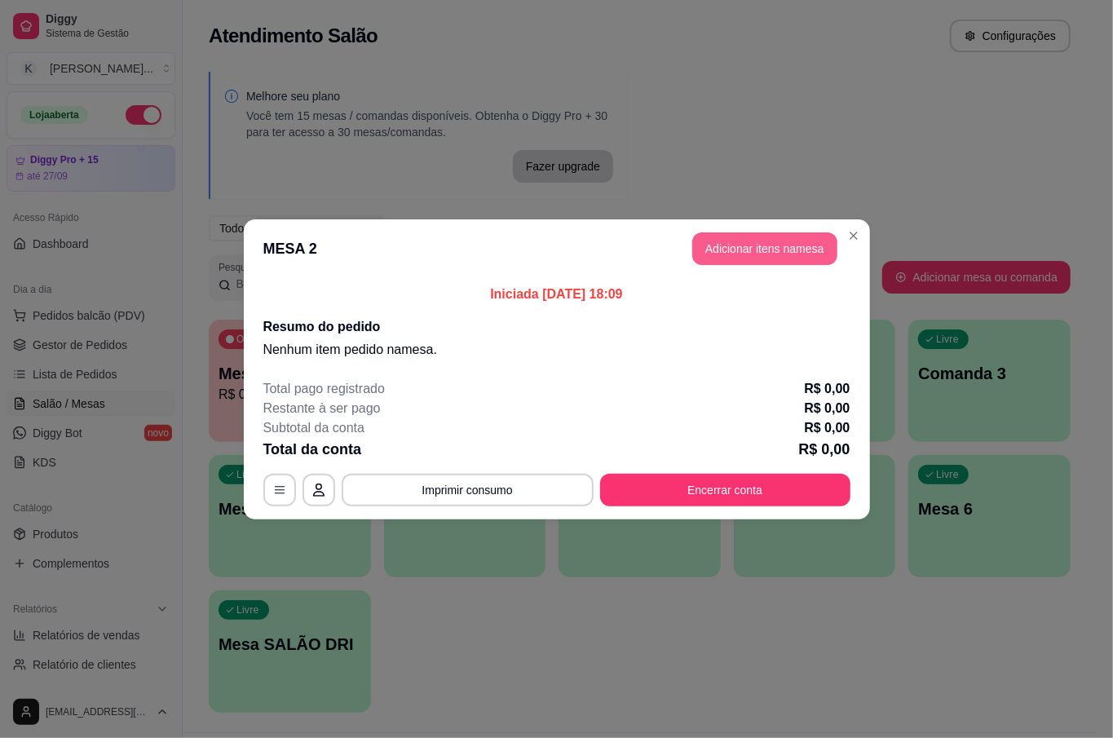
click at [737, 250] on button "Adicionar itens na mesa" at bounding box center [764, 248] width 145 height 33
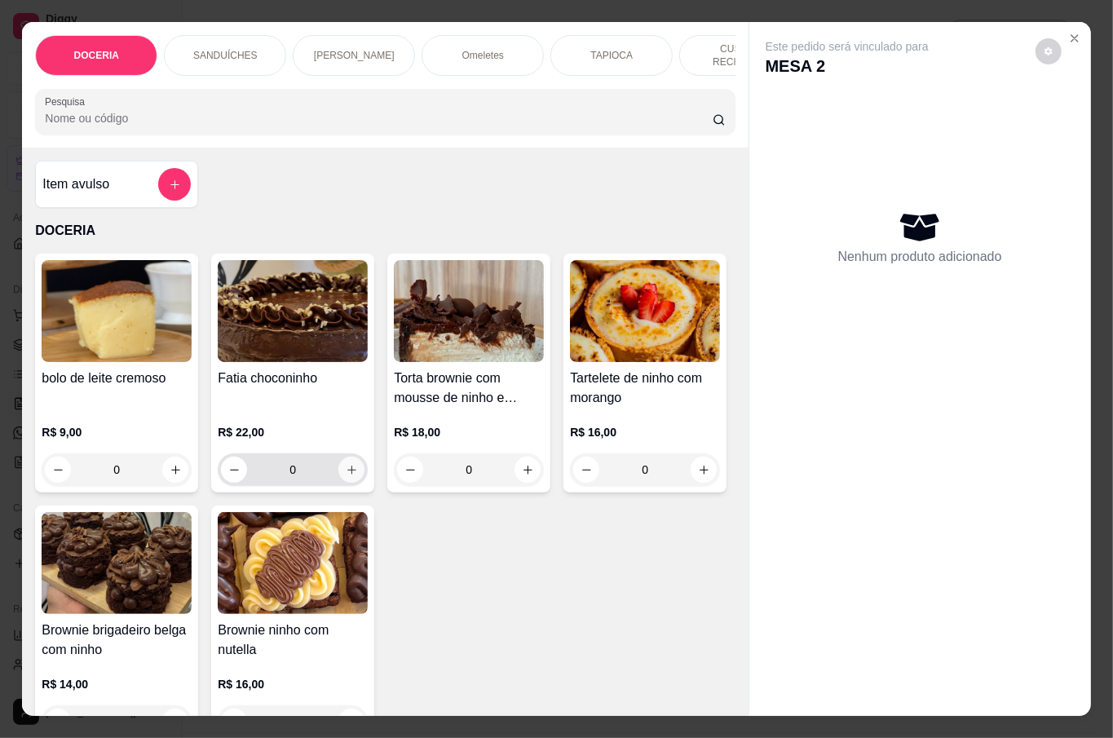
click at [338, 467] on button "increase-product-quantity" at bounding box center [351, 470] width 26 height 26
type input "1"
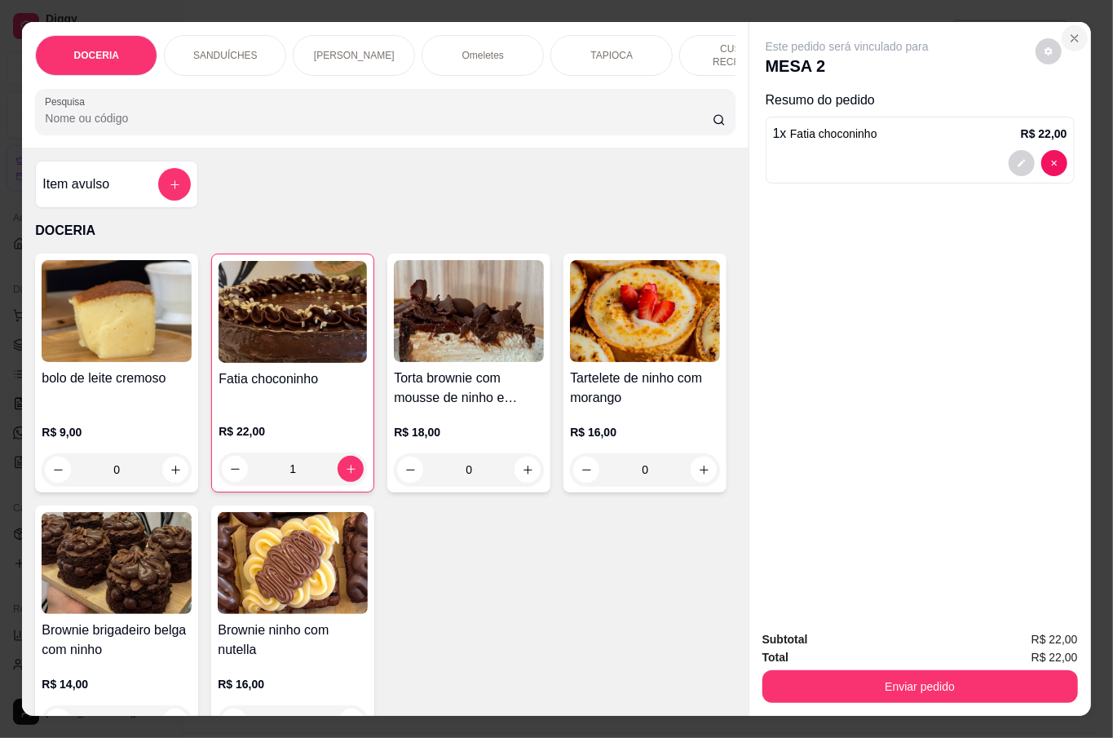
click at [1064, 25] on button "Close" at bounding box center [1075, 38] width 26 height 26
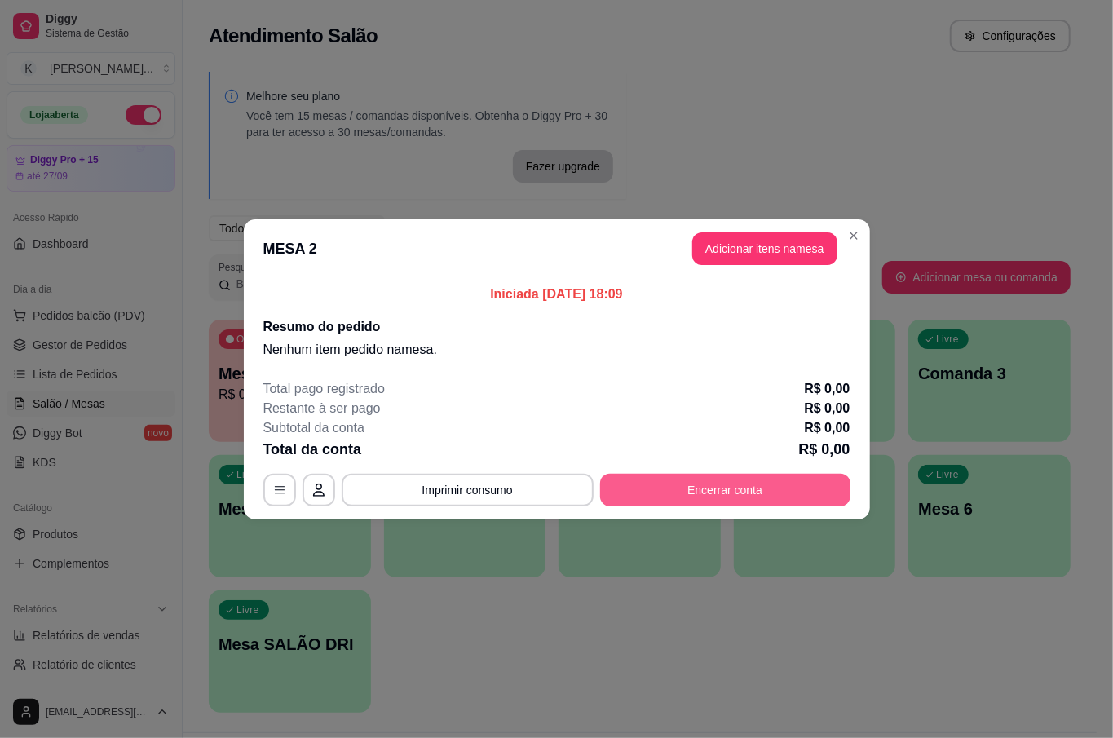
click at [660, 491] on button "Encerrar conta" at bounding box center [725, 490] width 250 height 33
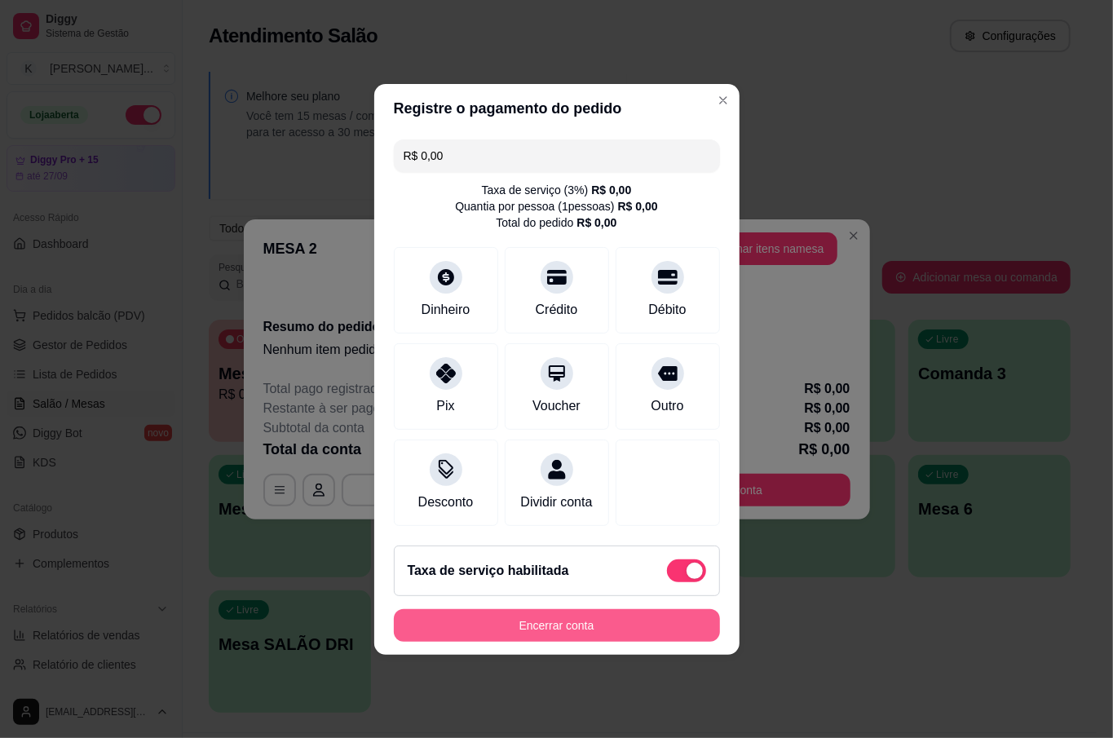
click at [634, 639] on button "Encerrar conta" at bounding box center [557, 625] width 326 height 33
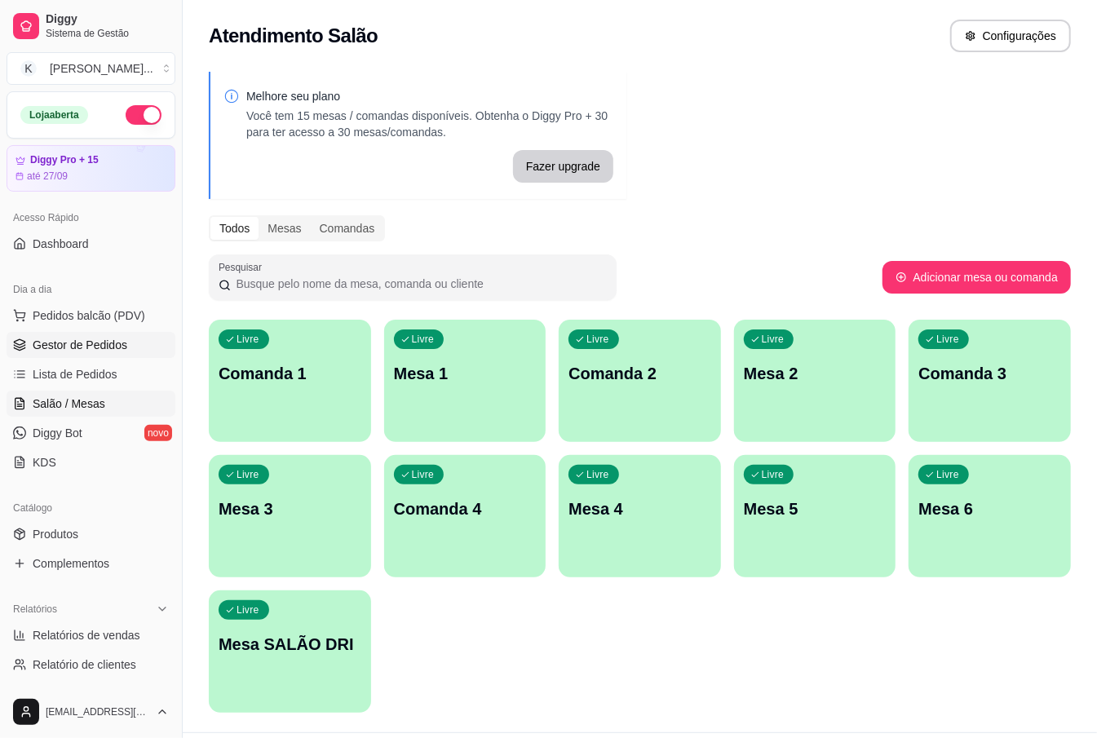
click at [139, 341] on link "Gestor de Pedidos" at bounding box center [91, 345] width 169 height 26
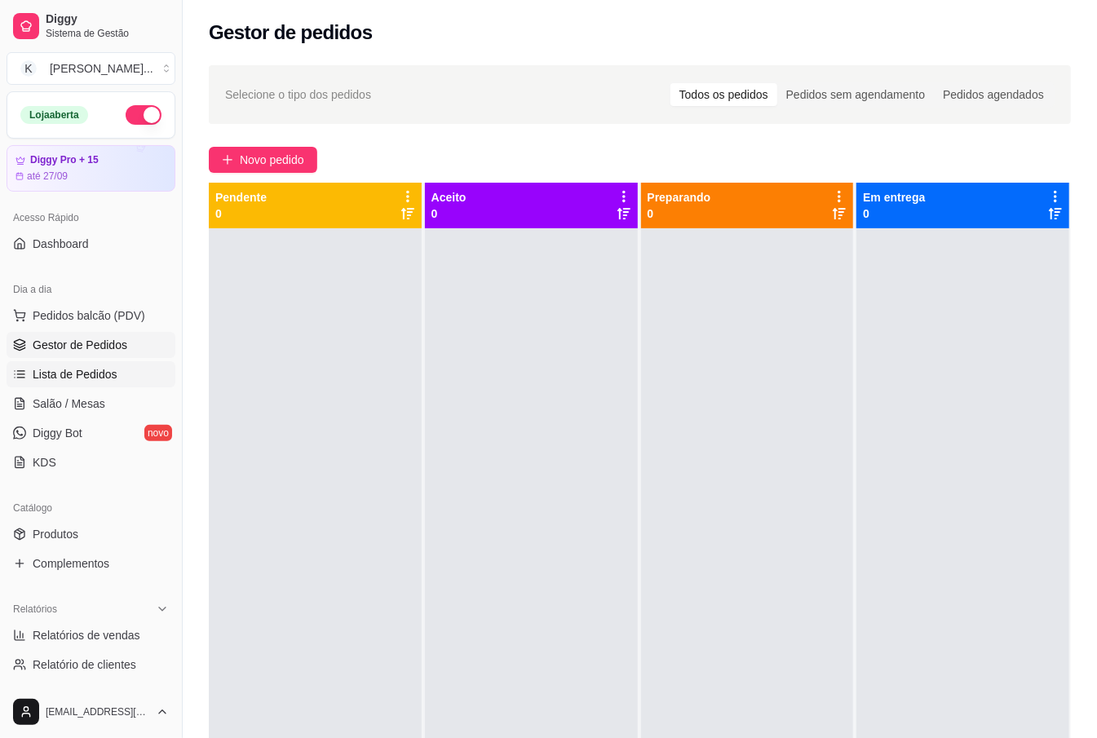
click at [108, 370] on span "Lista de Pedidos" at bounding box center [75, 374] width 85 height 16
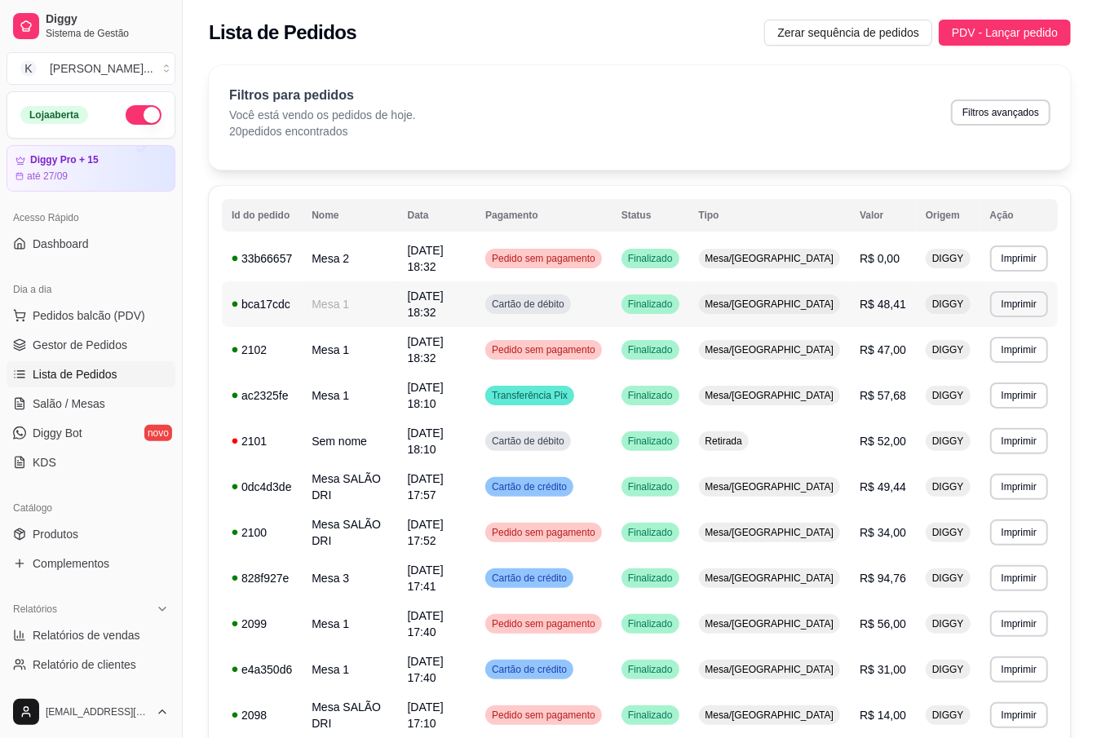
click at [851, 291] on td "R$ 48,41" at bounding box center [883, 304] width 66 height 46
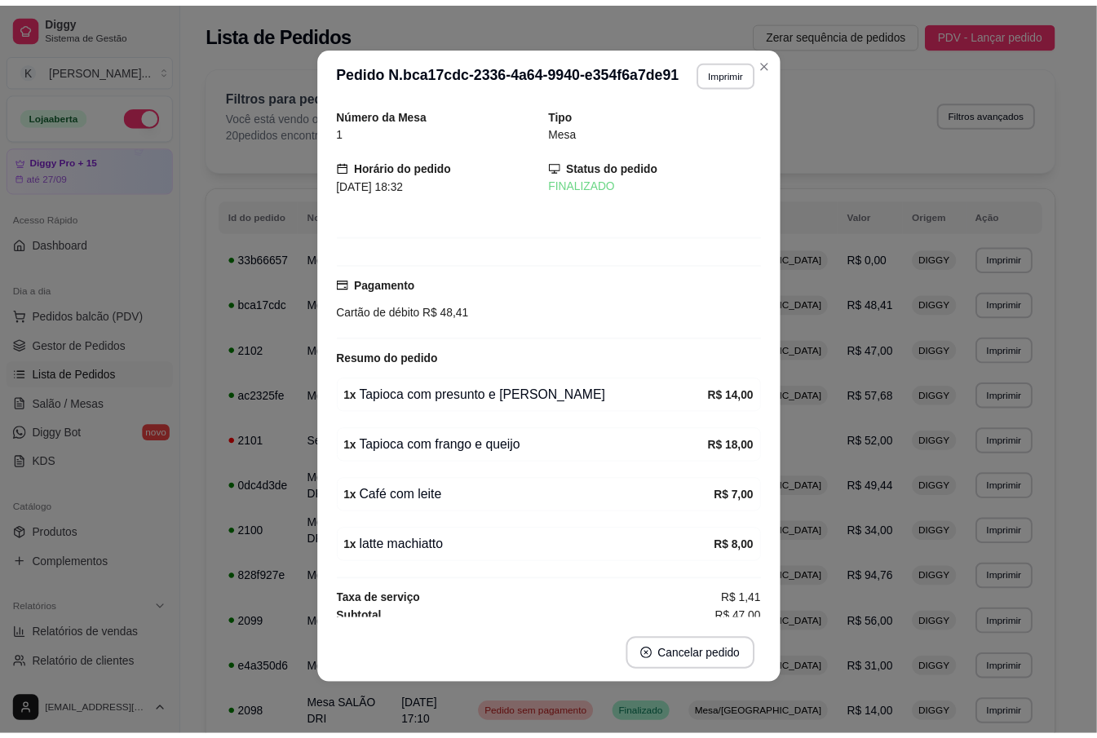
scroll to position [33, 0]
